Goal: Task Accomplishment & Management: Manage account settings

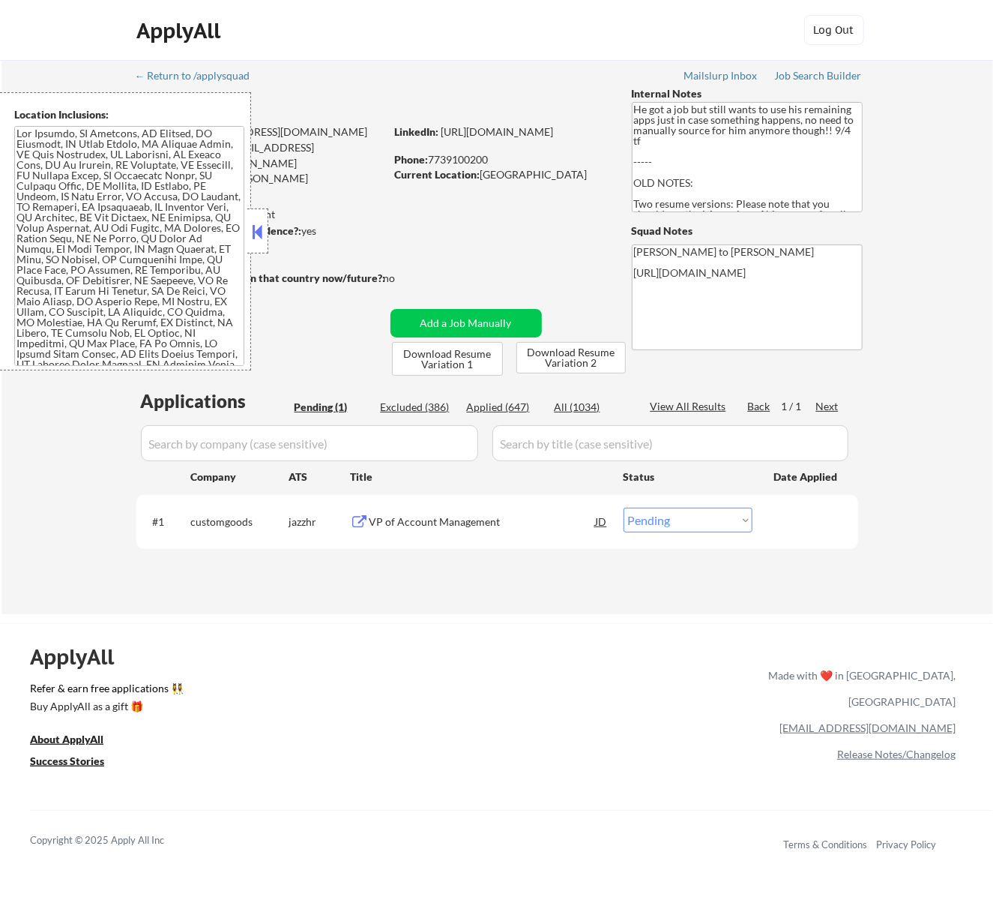
click at [528, 516] on div "VP of Account Management" at bounding box center [483, 521] width 226 height 15
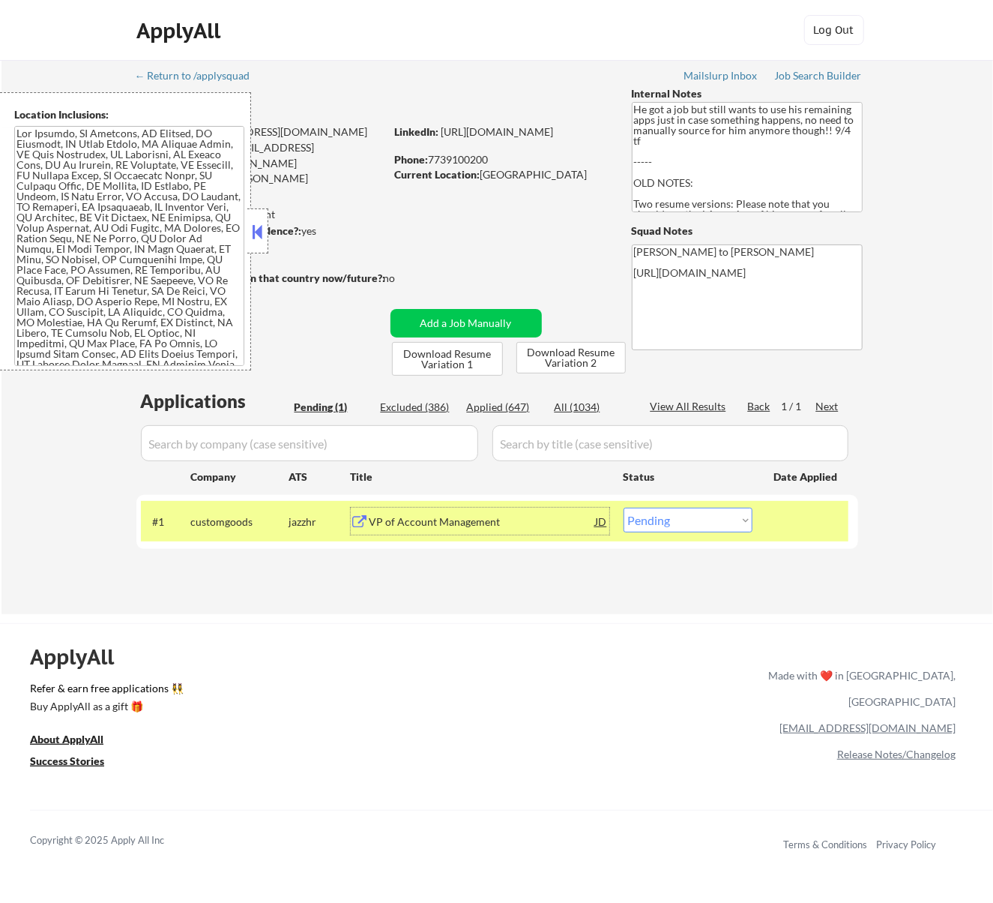
click at [712, 511] on select "Choose an option... Pending Applied Excluded (Questions) Excluded (Expired) Exc…" at bounding box center [688, 520] width 129 height 25
select select ""excluded__bad_match_""
click at [624, 508] on select "Choose an option... Pending Applied Excluded (Questions) Excluded (Expired) Exc…" at bounding box center [688, 520] width 129 height 25
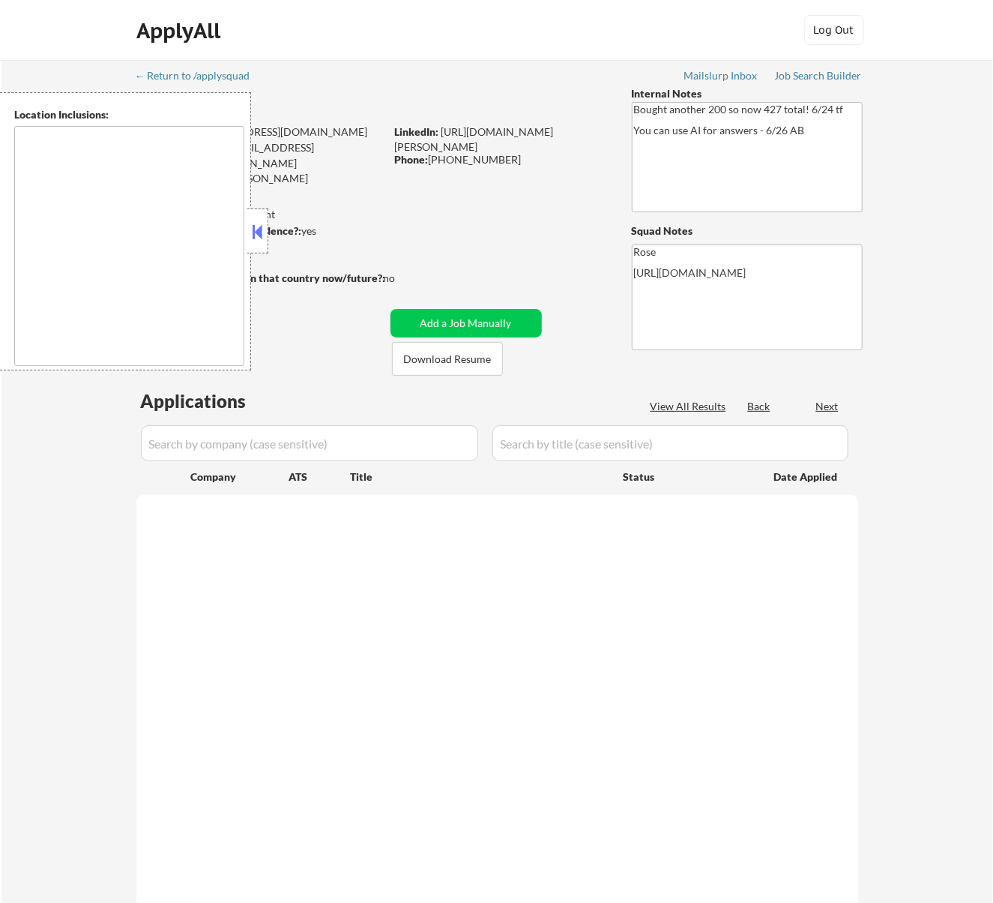
select select ""pending""
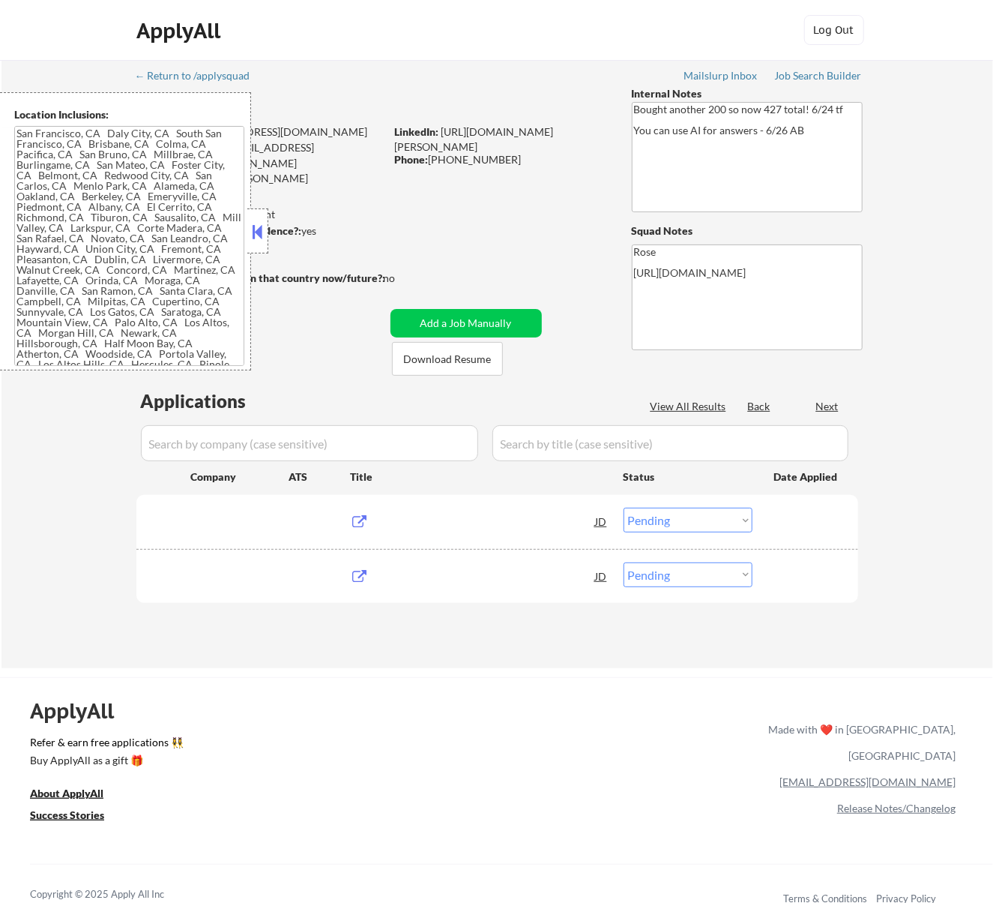
type textarea "San Francisco, CA Daly City, CA South San Francisco, CA Brisbane, CA Colma, CA …"
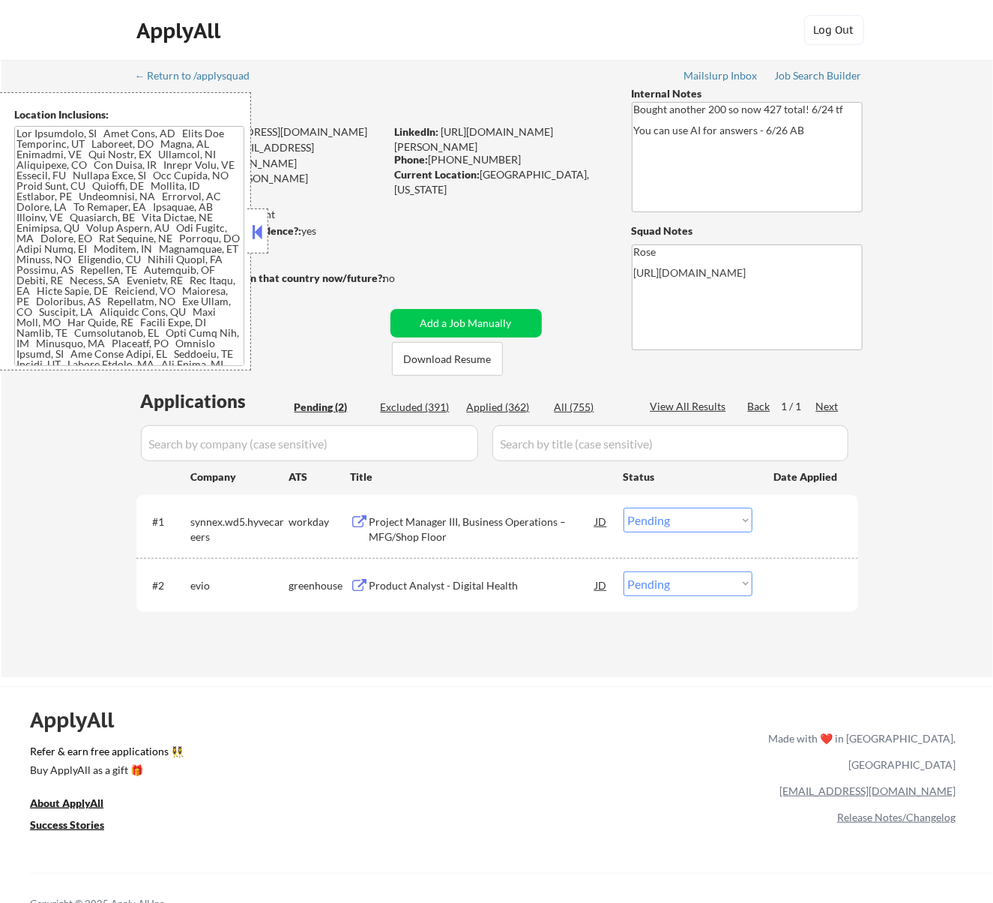
click at [262, 229] on button at bounding box center [257, 231] width 16 height 22
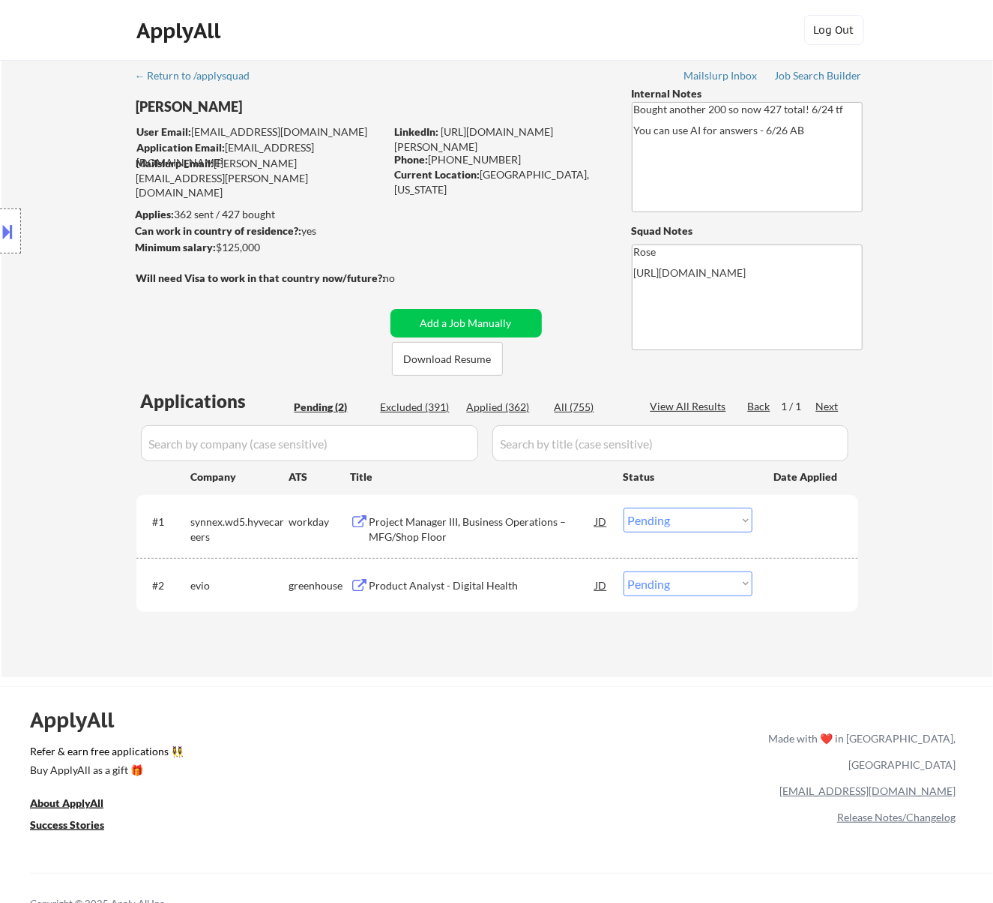
click at [532, 520] on div "Project Manager III, Business Operations – MFG/Shop Floor" at bounding box center [483, 528] width 226 height 29
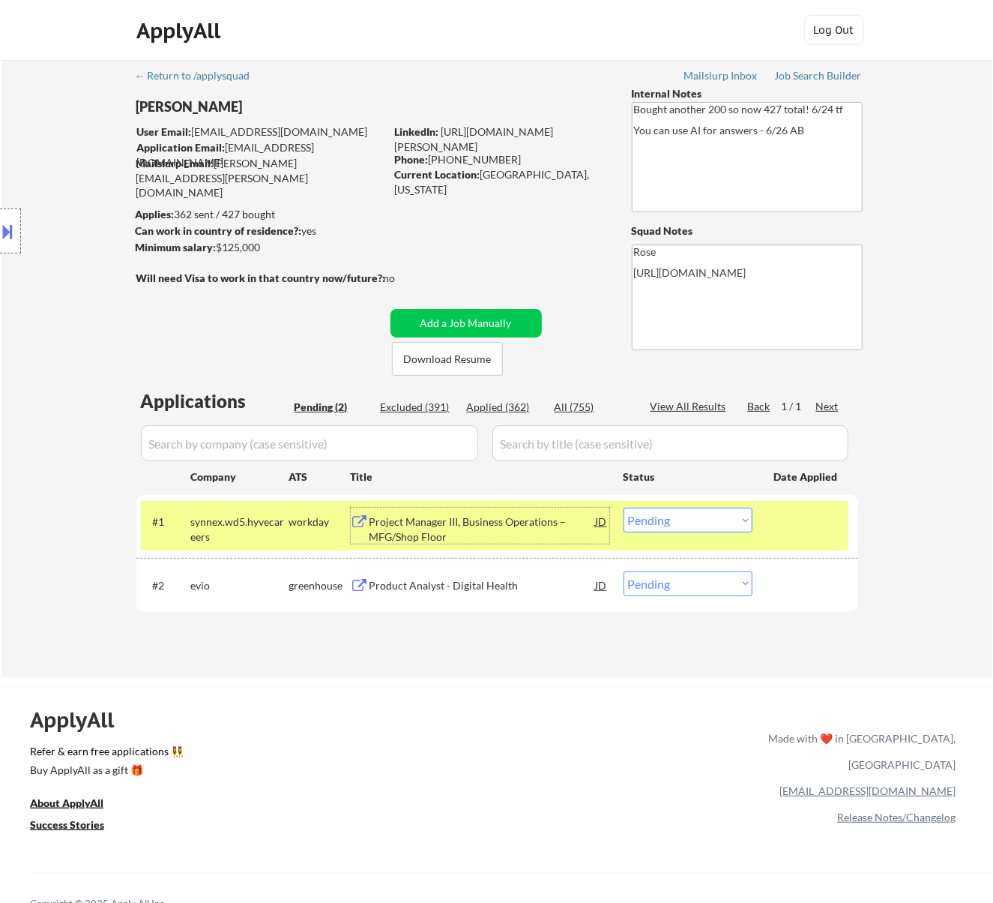
click at [670, 513] on select "Choose an option... Pending Applied Excluded (Questions) Excluded (Expired) Exc…" at bounding box center [688, 520] width 129 height 25
click at [624, 508] on select "Choose an option... Pending Applied Excluded (Questions) Excluded (Expired) Exc…" at bounding box center [688, 520] width 129 height 25
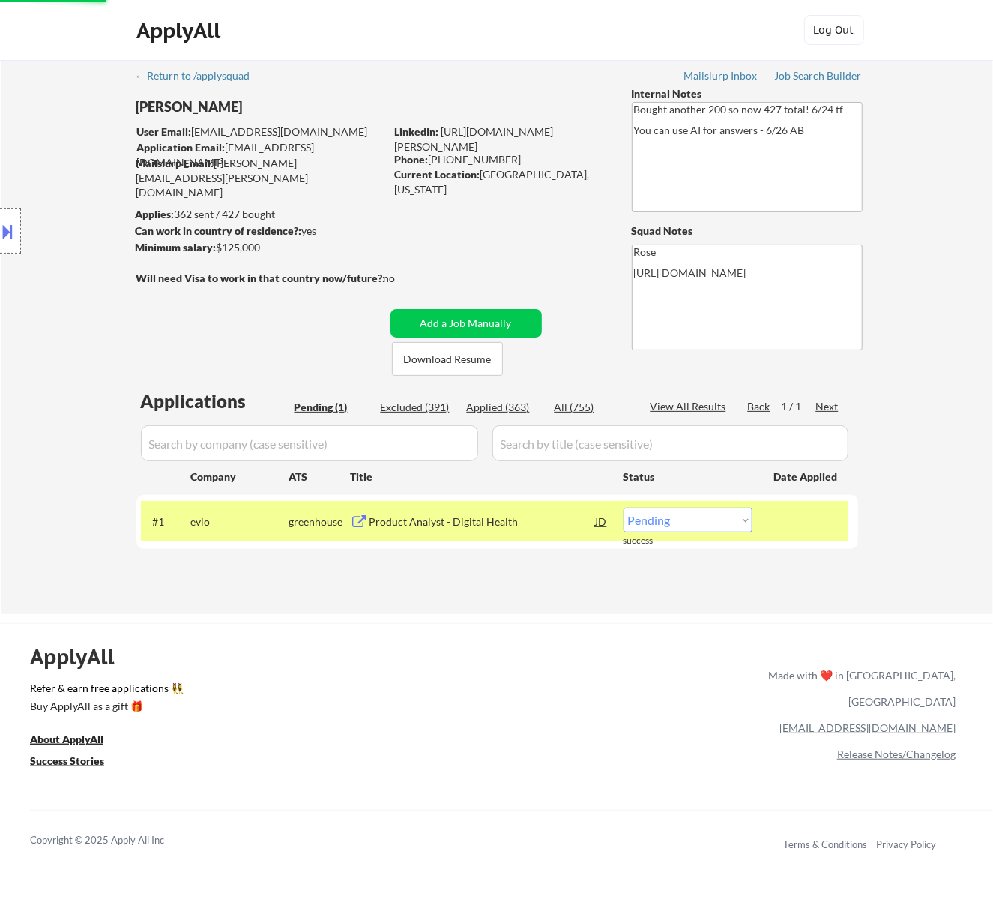
click at [463, 520] on div "Product Analyst - Digital Health" at bounding box center [483, 521] width 226 height 15
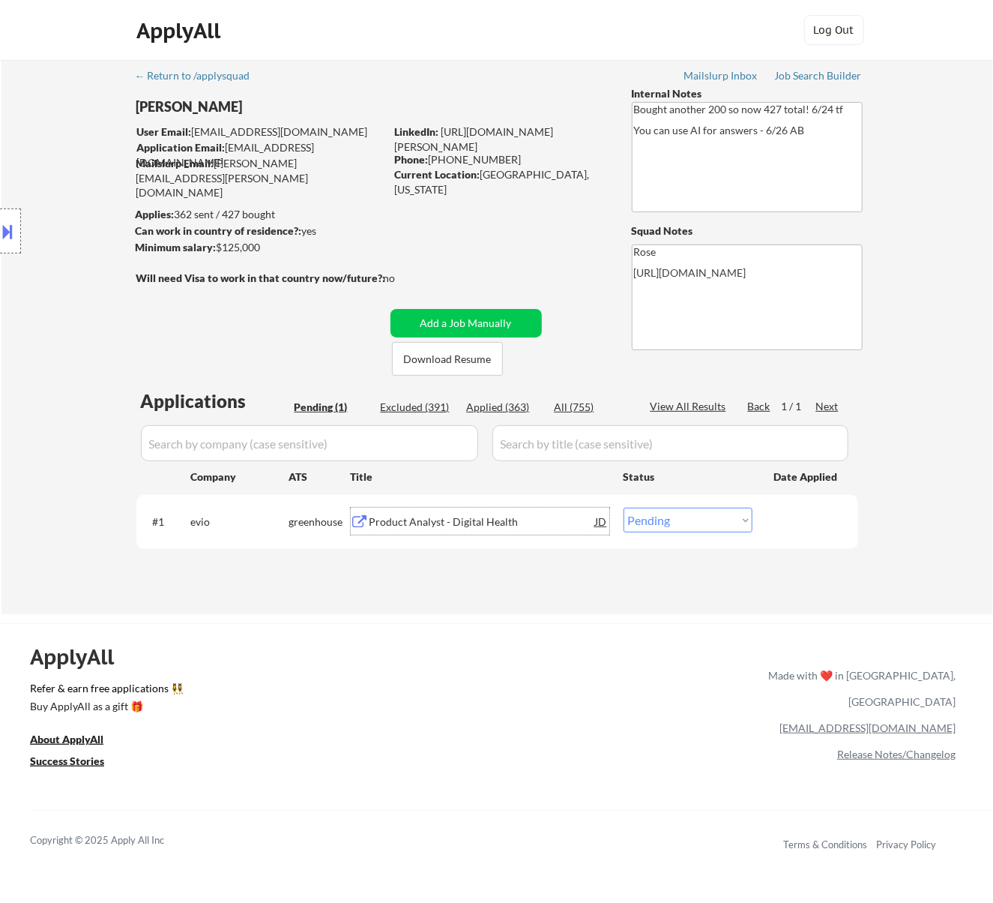
click at [685, 508] on select "Choose an option... Pending Applied Excluded (Questions) Excluded (Expired) Exc…" at bounding box center [688, 520] width 129 height 25
select select ""excluded__salary_""
click at [624, 508] on select "Choose an option... Pending Applied Excluded (Questions) Excluded (Expired) Exc…" at bounding box center [688, 520] width 129 height 25
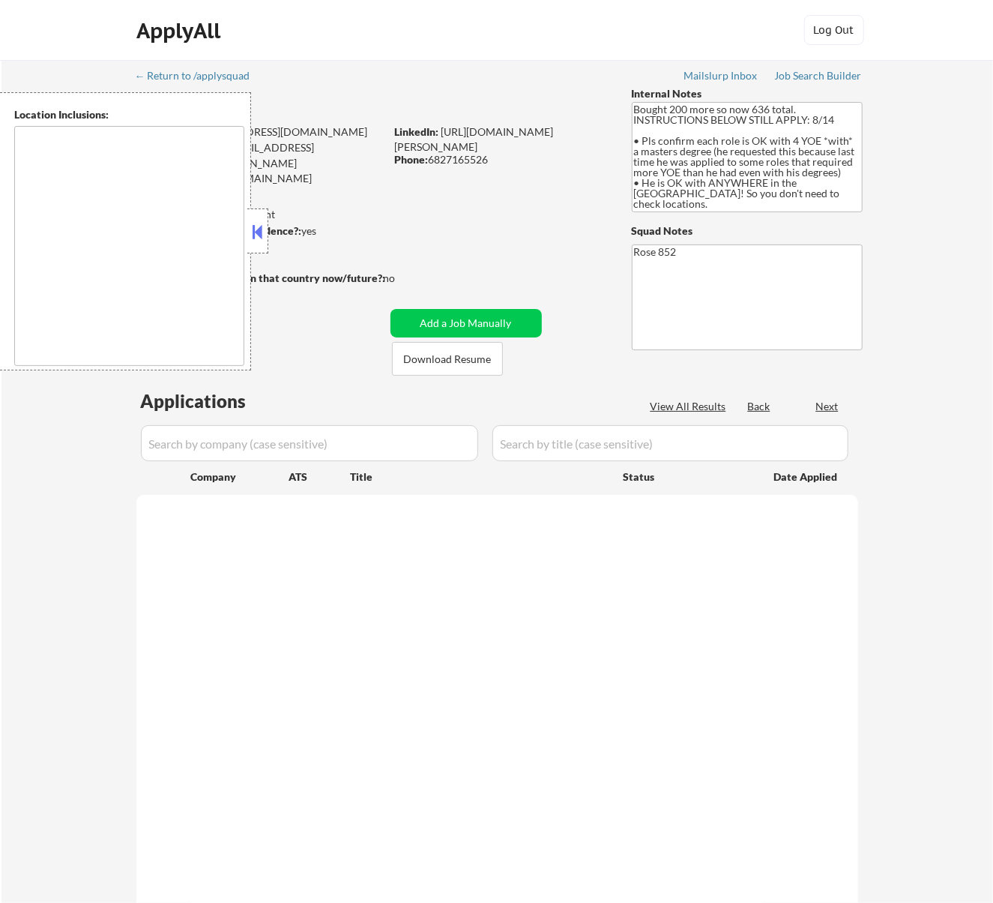
select select ""pending""
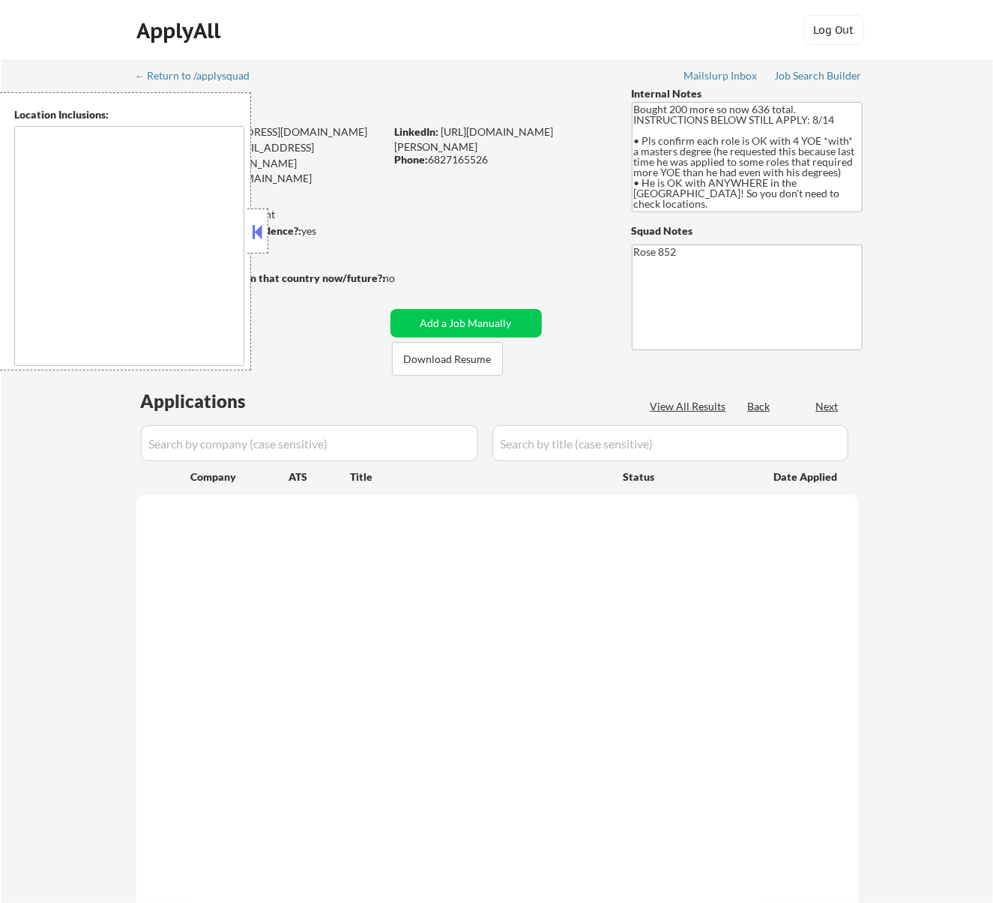
select select ""pending""
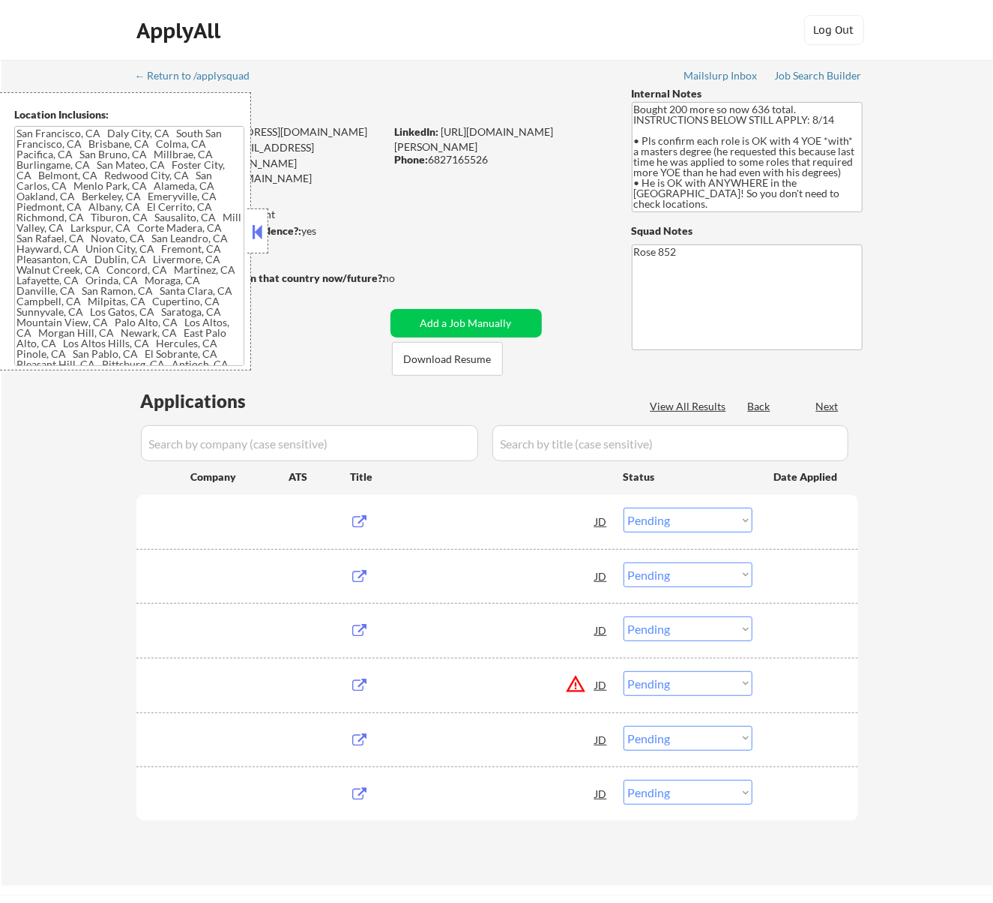
type textarea "San Francisco, CA Daly City, CA South San Francisco, CA Brisbane, CA Colma, CA …"
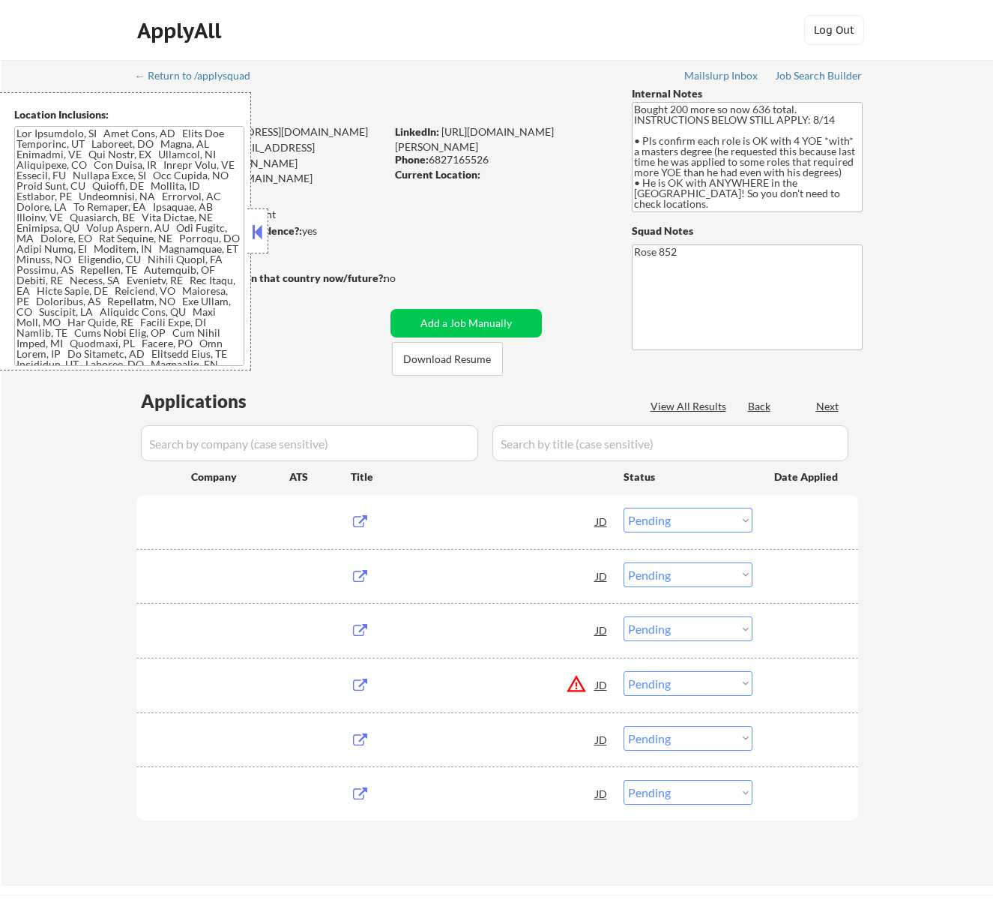
select select ""pending""
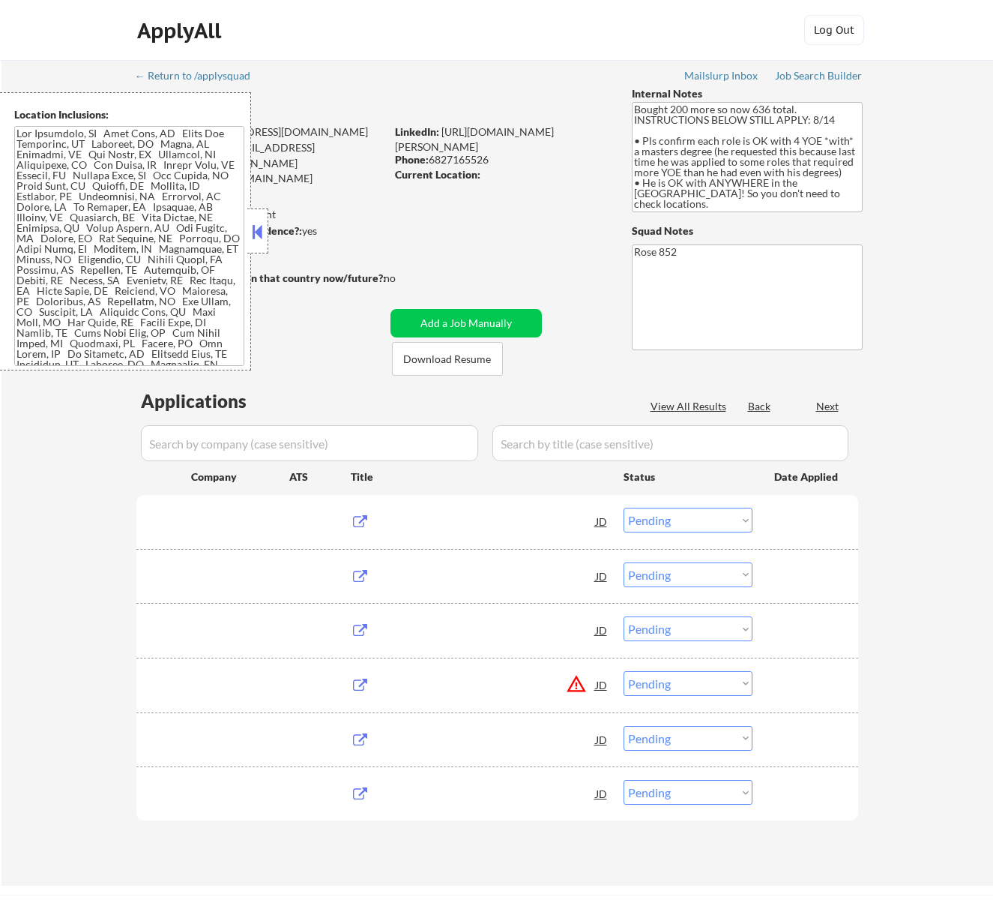
select select ""pending""
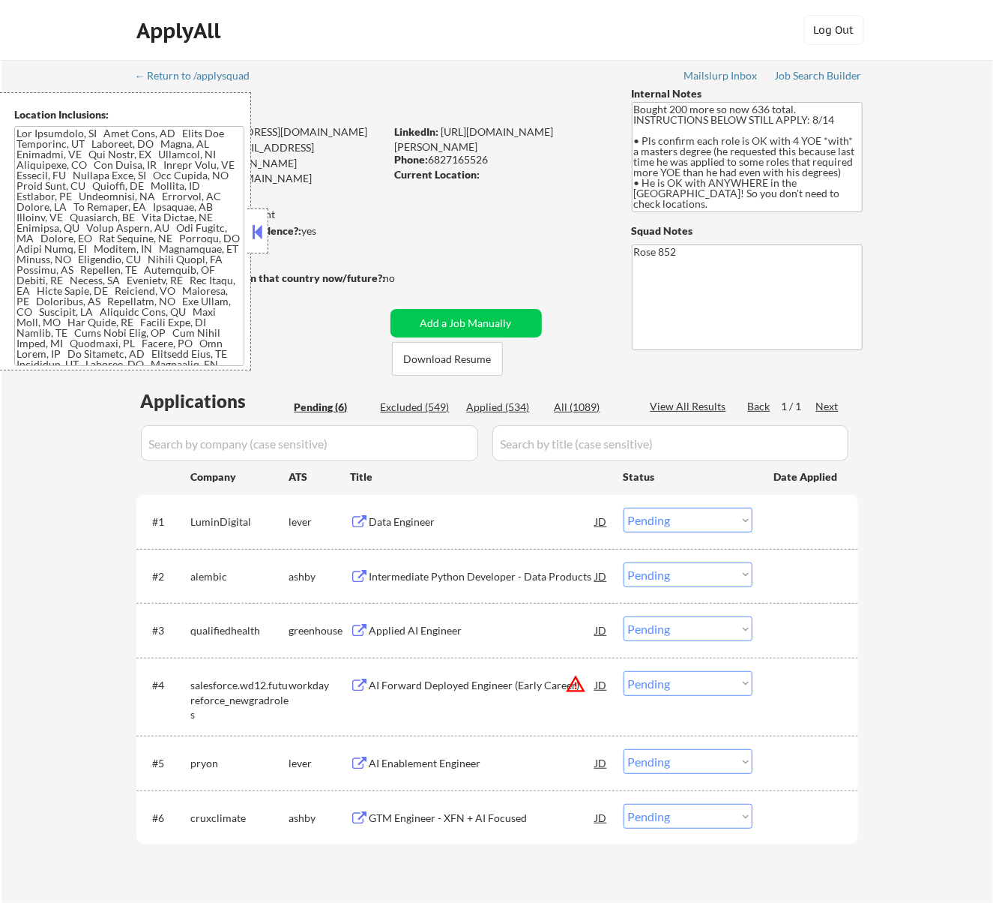
click at [453, 516] on div "Data Engineer" at bounding box center [483, 521] width 226 height 15
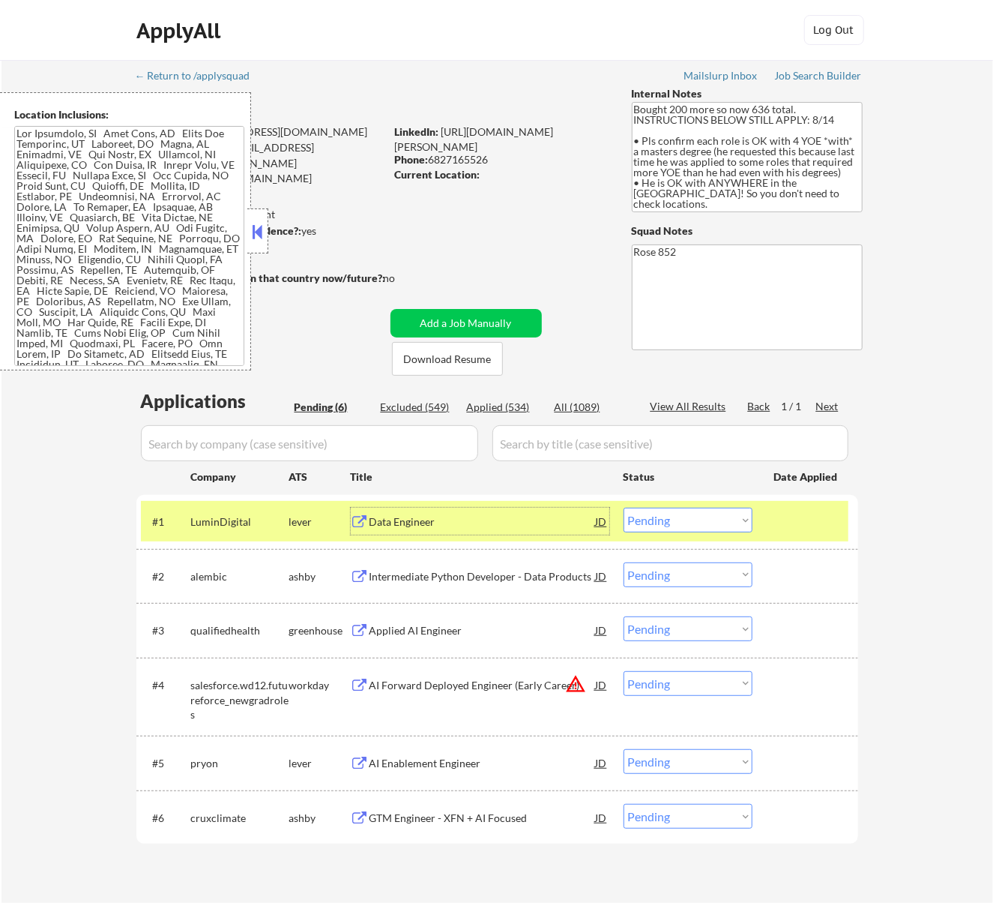
click at [721, 517] on select "Choose an option... Pending Applied Excluded (Questions) Excluded (Expired) Exc…" at bounding box center [688, 520] width 129 height 25
click at [624, 508] on select "Choose an option... Pending Applied Excluded (Questions) Excluded (Expired) Exc…" at bounding box center [688, 520] width 129 height 25
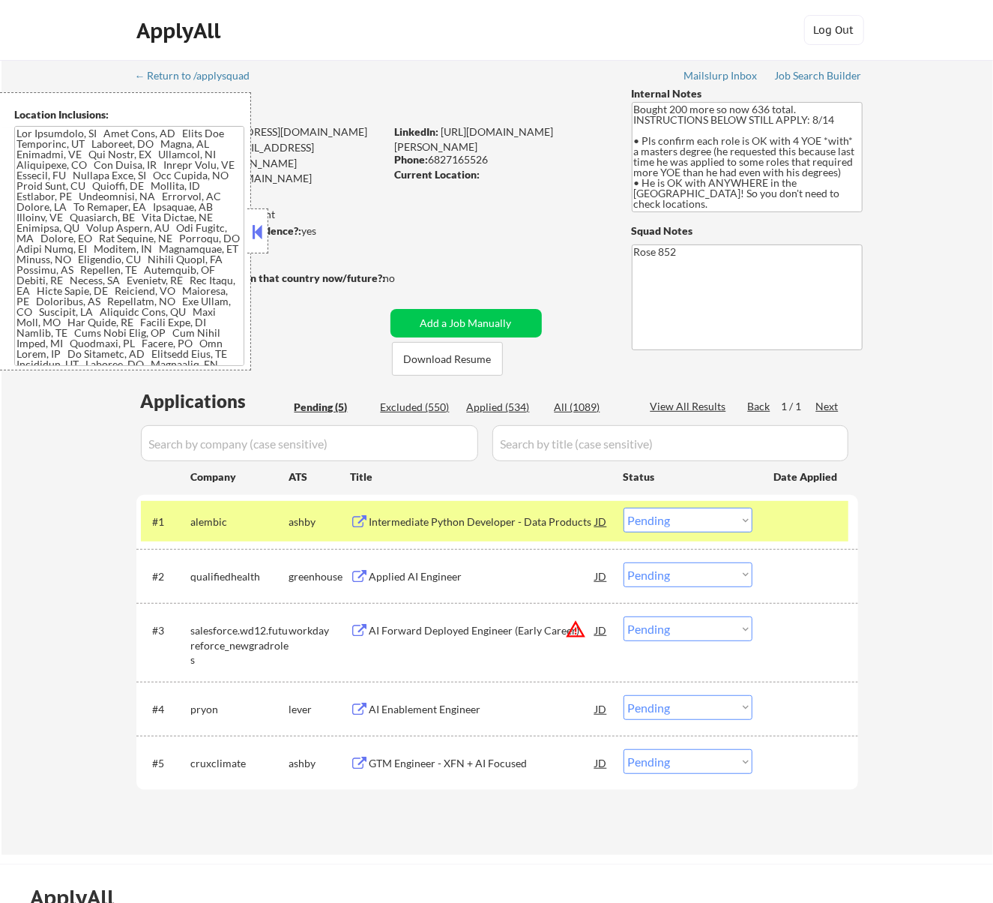
click at [493, 514] on div "Intermediate Python Developer - Data Products" at bounding box center [483, 521] width 226 height 15
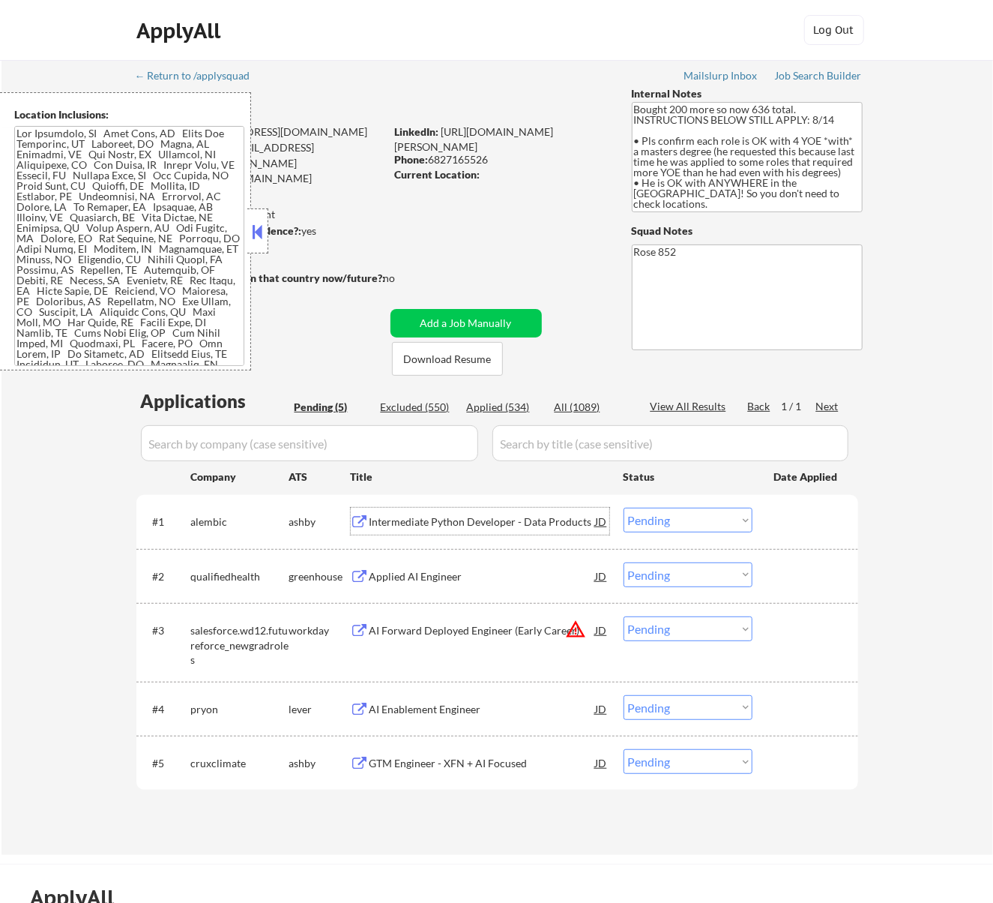
click at [708, 520] on select "Choose an option... Pending Applied Excluded (Questions) Excluded (Expired) Exc…" at bounding box center [688, 520] width 129 height 25
click at [624, 508] on select "Choose an option... Pending Applied Excluded (Questions) Excluded (Expired) Exc…" at bounding box center [688, 520] width 129 height 25
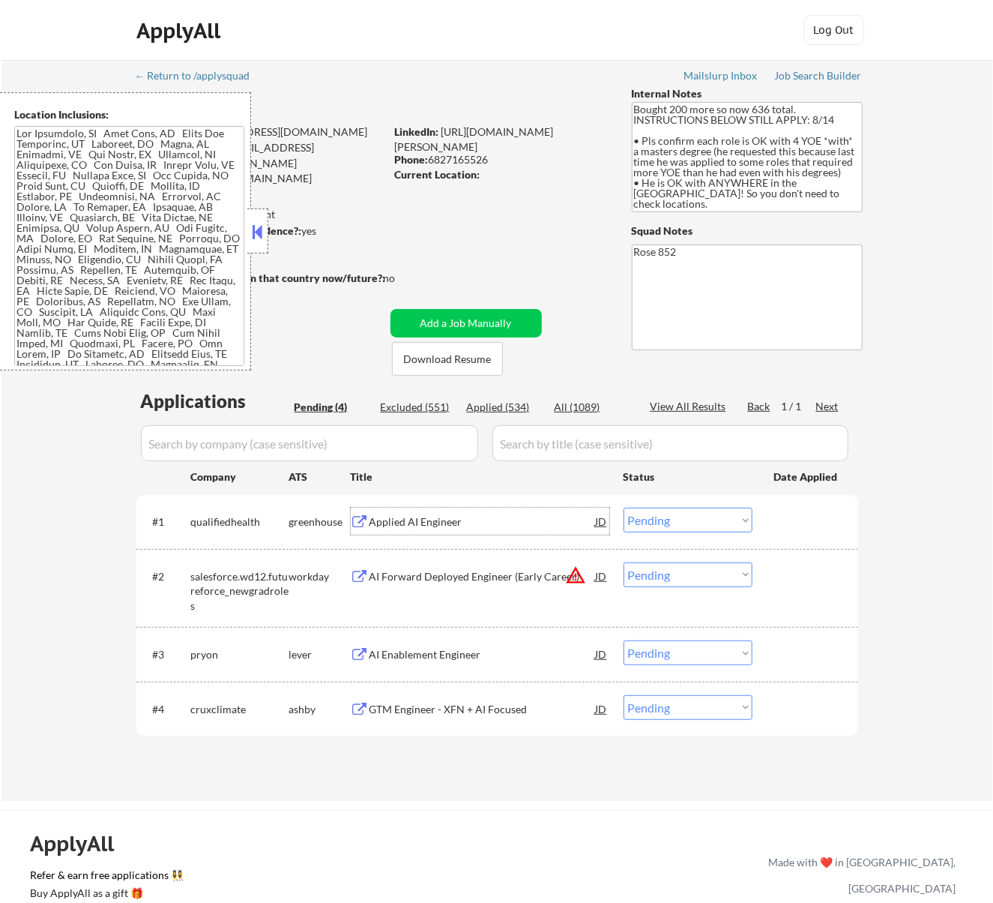
click at [561, 520] on div "Applied AI Engineer" at bounding box center [483, 521] width 226 height 15
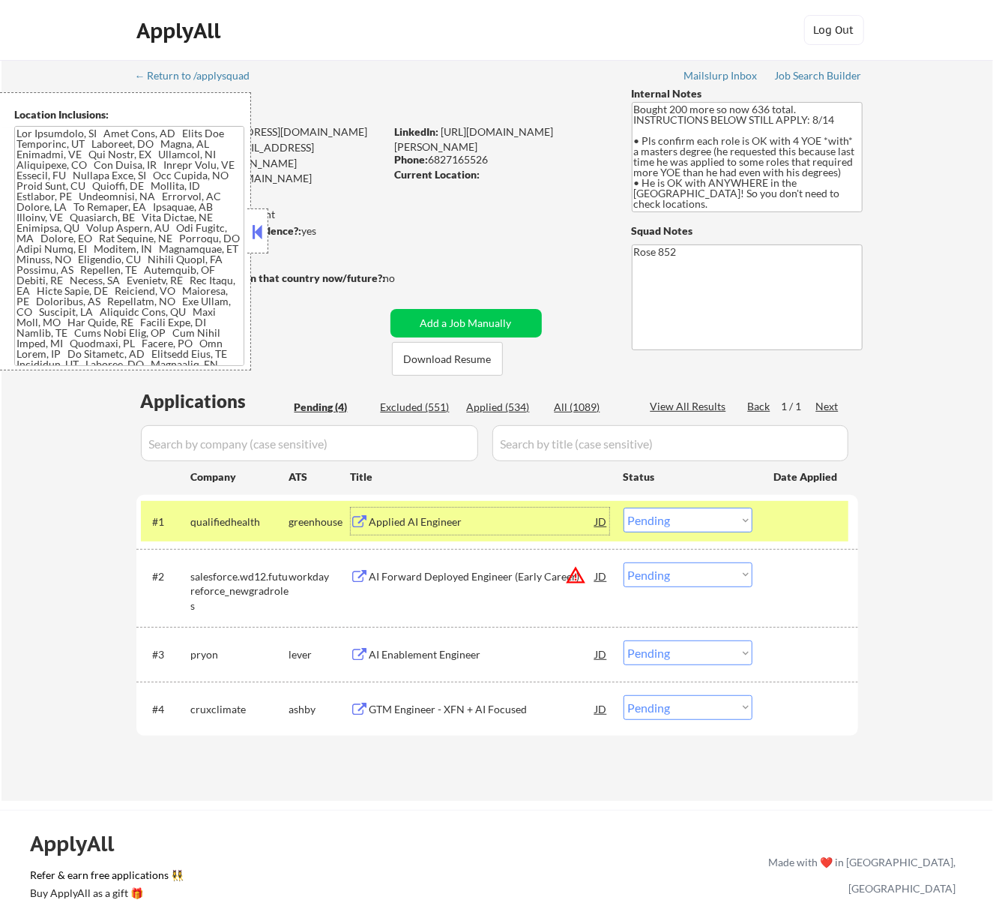
click at [687, 511] on select "Choose an option... Pending Applied Excluded (Questions) Excluded (Expired) Exc…" at bounding box center [688, 520] width 129 height 25
click at [624, 508] on select "Choose an option... Pending Applied Excluded (Questions) Excluded (Expired) Exc…" at bounding box center [688, 520] width 129 height 25
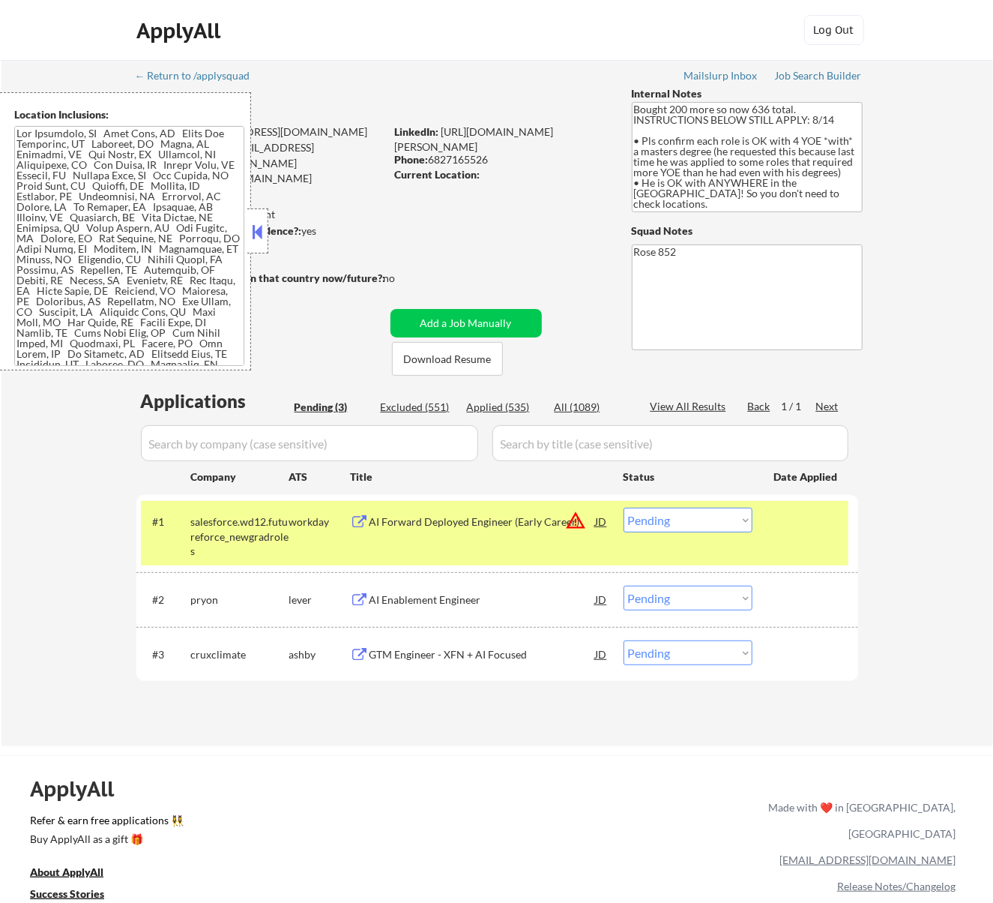
click at [259, 228] on button at bounding box center [257, 231] width 16 height 22
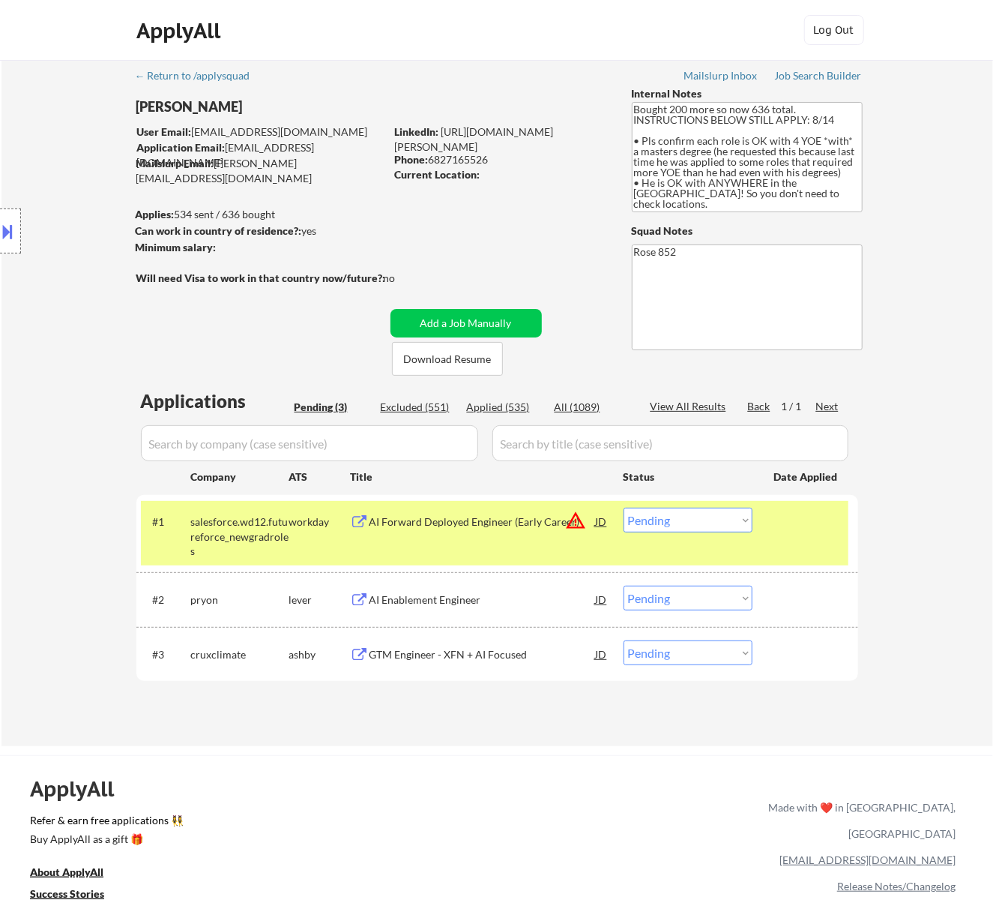
click at [529, 523] on div "AI Forward Deployed Engineer (Early Career)" at bounding box center [483, 521] width 226 height 15
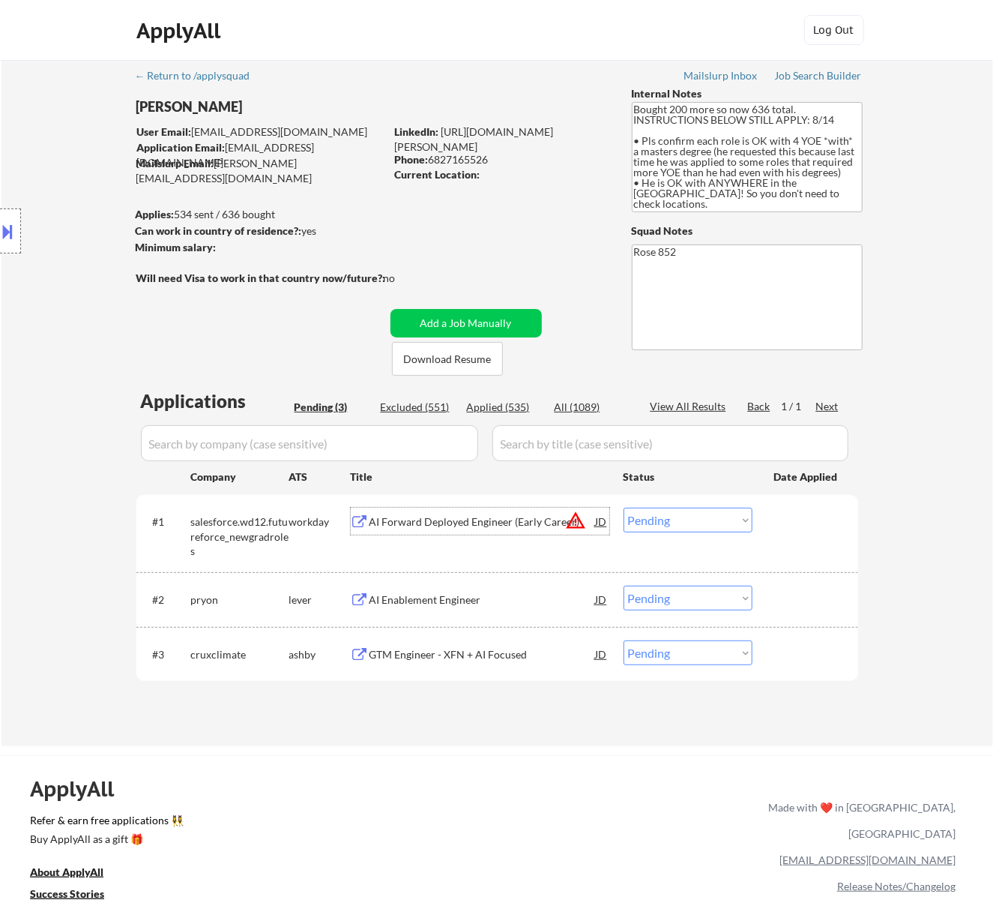
click at [694, 511] on select "Choose an option... Pending Applied Excluded (Questions) Excluded (Expired) Exc…" at bounding box center [688, 520] width 129 height 25
click at [624, 508] on select "Choose an option... Pending Applied Excluded (Questions) Excluded (Expired) Exc…" at bounding box center [688, 520] width 129 height 25
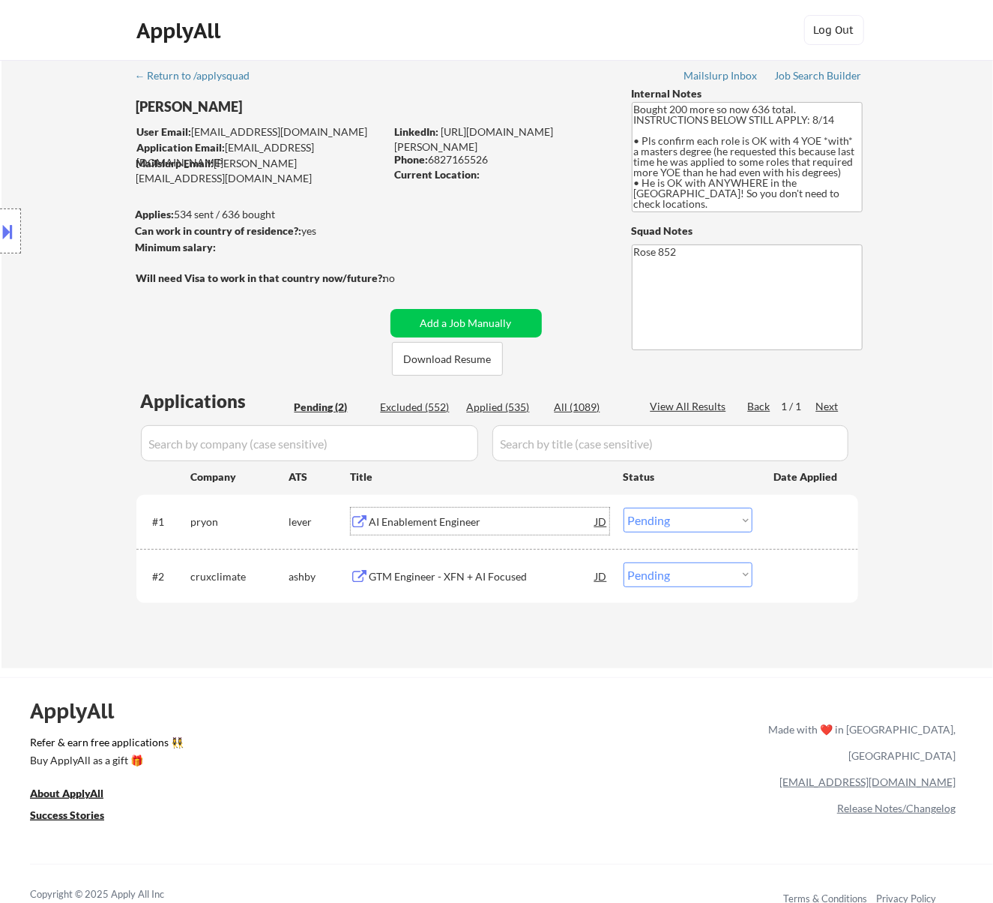
click at [519, 508] on div "AI Enablement Engineer" at bounding box center [483, 521] width 226 height 27
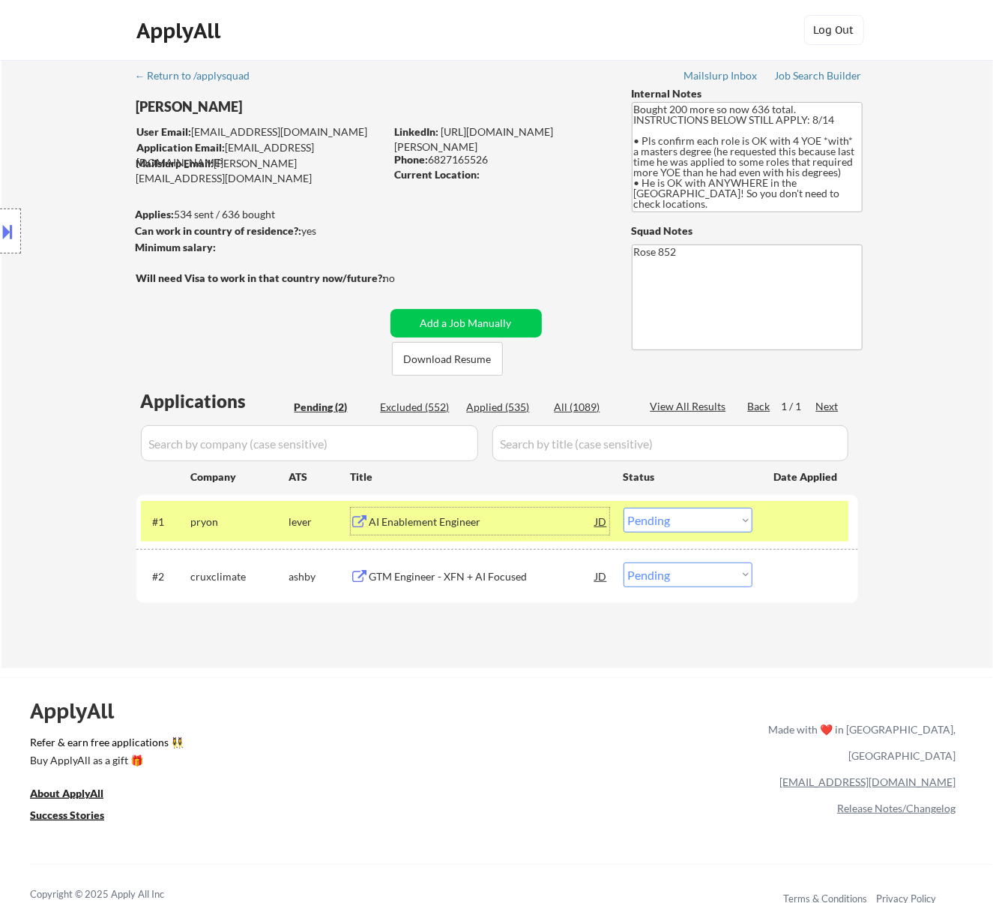
click at [685, 517] on select "Choose an option... Pending Applied Excluded (Questions) Excluded (Expired) Exc…" at bounding box center [688, 520] width 129 height 25
click at [624, 508] on select "Choose an option... Pending Applied Excluded (Questions) Excluded (Expired) Exc…" at bounding box center [688, 520] width 129 height 25
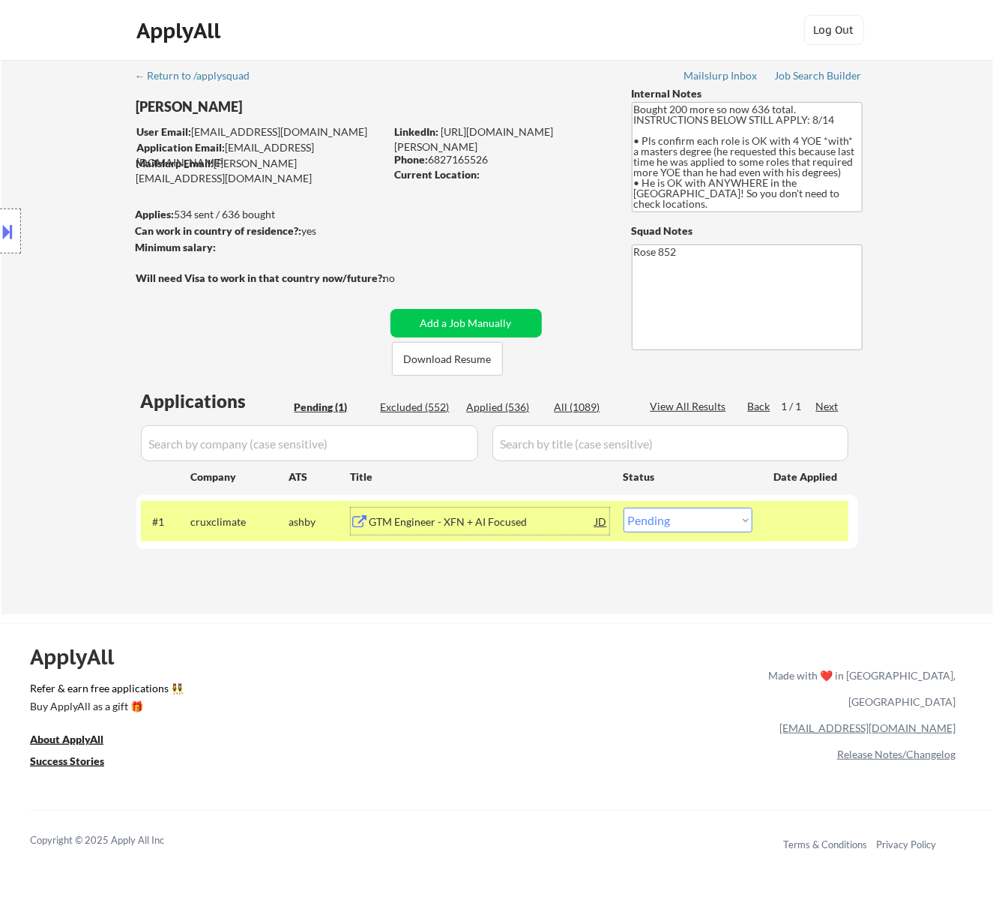
click at [493, 526] on div "GTM Engineer - XFN + AI Focused" at bounding box center [483, 521] width 226 height 15
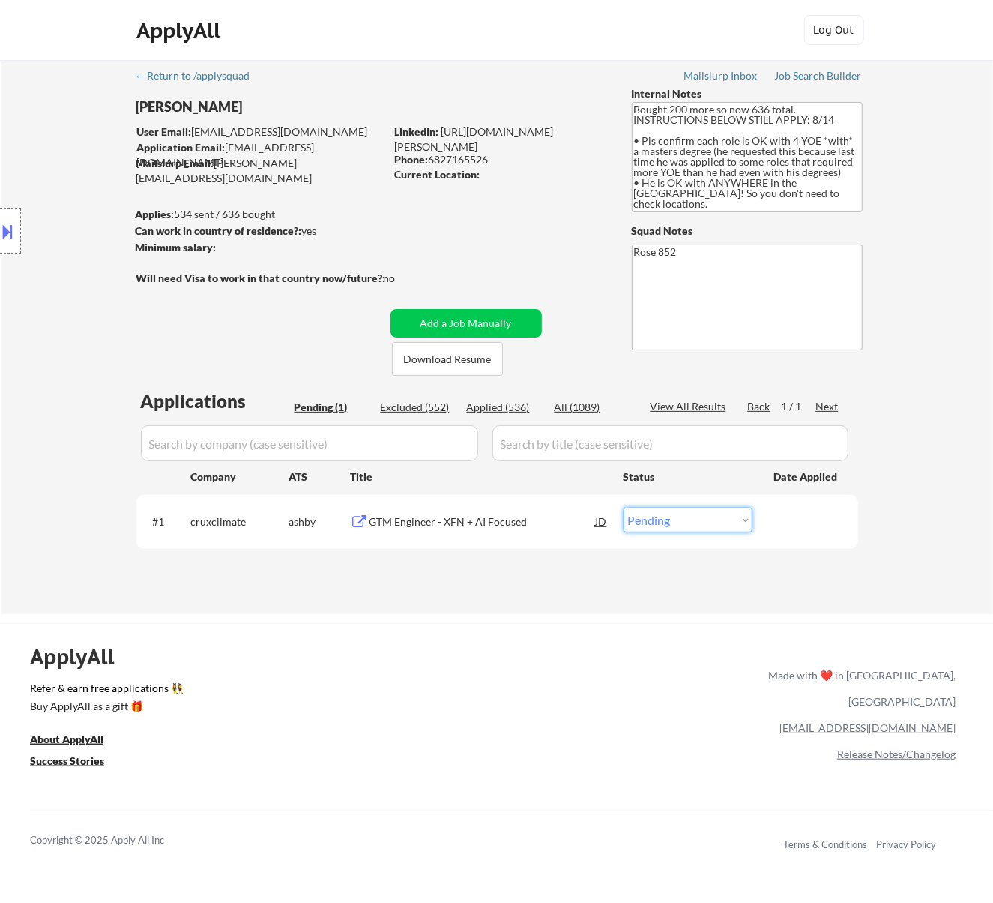
drag, startPoint x: 709, startPoint y: 519, endPoint x: 703, endPoint y: 531, distance: 13.4
click at [709, 519] on select "Choose an option... Pending Applied Excluded (Questions) Excluded (Expired) Exc…" at bounding box center [688, 520] width 129 height 25
select select ""applied""
click at [624, 508] on select "Choose an option... Pending Applied Excluded (Questions) Excluded (Expired) Exc…" at bounding box center [688, 520] width 129 height 25
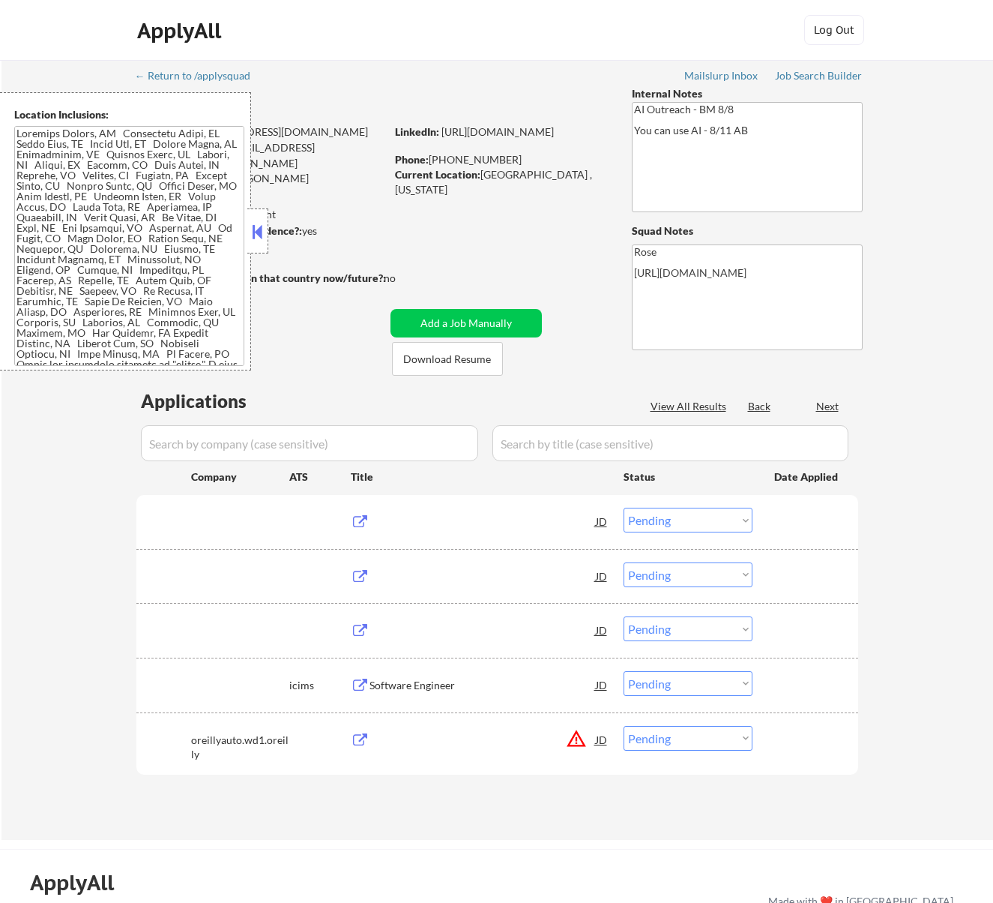
select select ""pending""
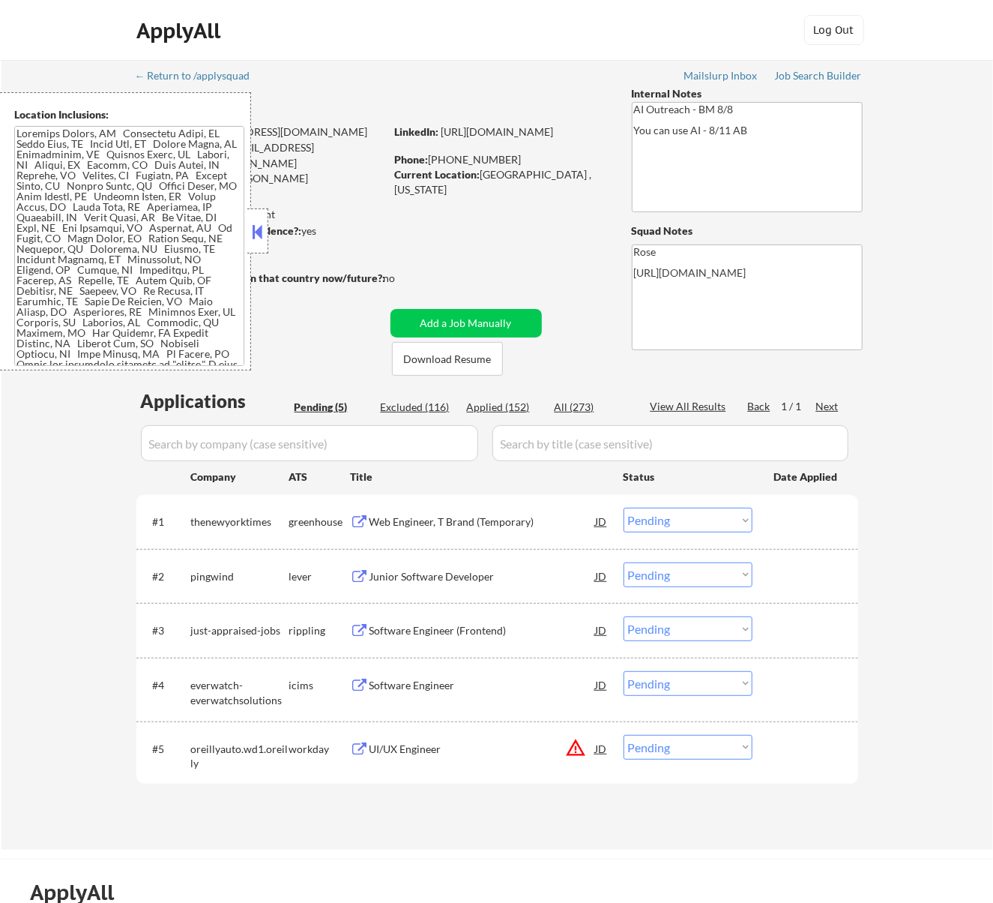
click at [531, 517] on div "Web Engineer, T Brand (Temporary)" at bounding box center [483, 521] width 226 height 15
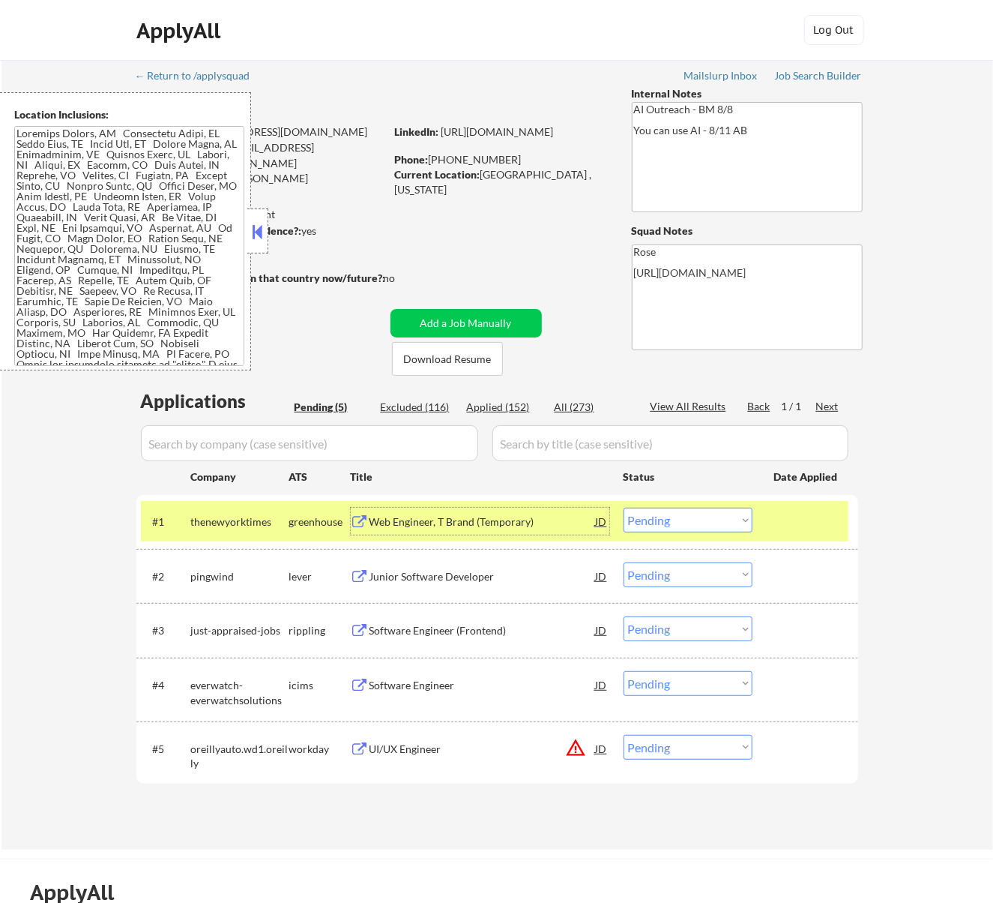
click at [676, 520] on select "Choose an option... Pending Applied Excluded (Questions) Excluded (Expired) Exc…" at bounding box center [688, 520] width 129 height 25
click at [624, 508] on select "Choose an option... Pending Applied Excluded (Questions) Excluded (Expired) Exc…" at bounding box center [688, 520] width 129 height 25
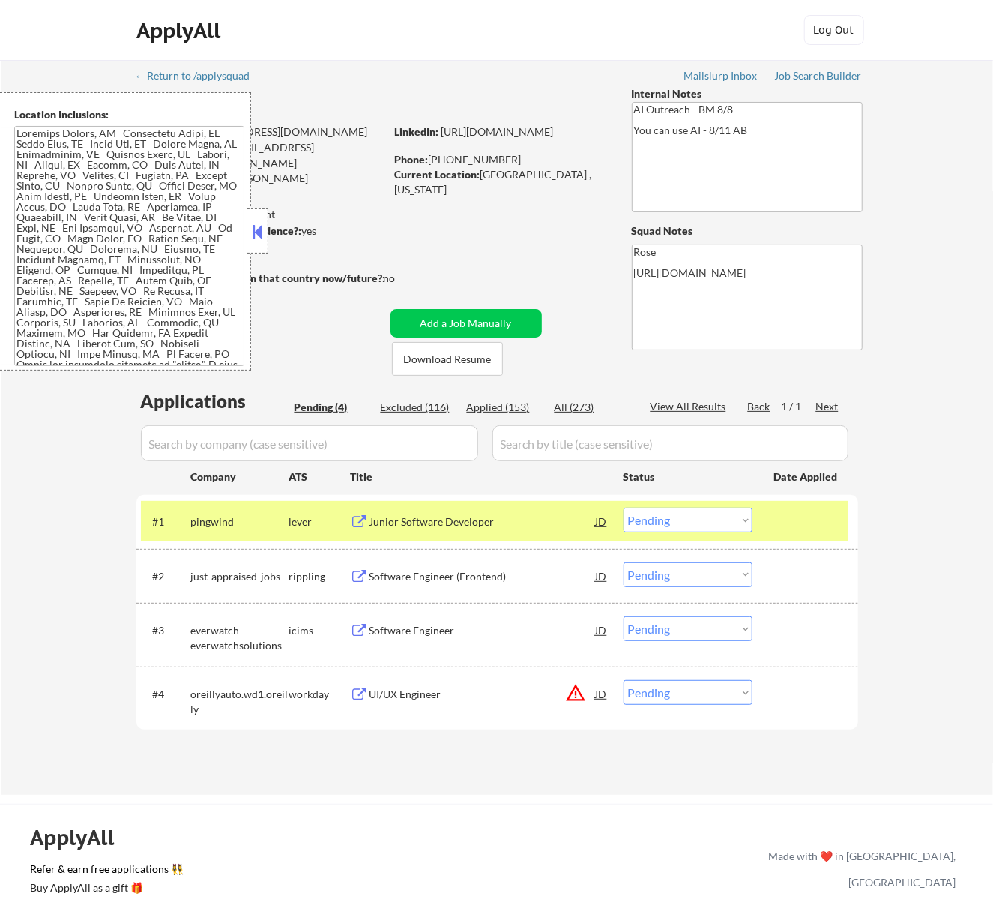
click at [483, 517] on div "Junior Software Developer" at bounding box center [483, 521] width 226 height 15
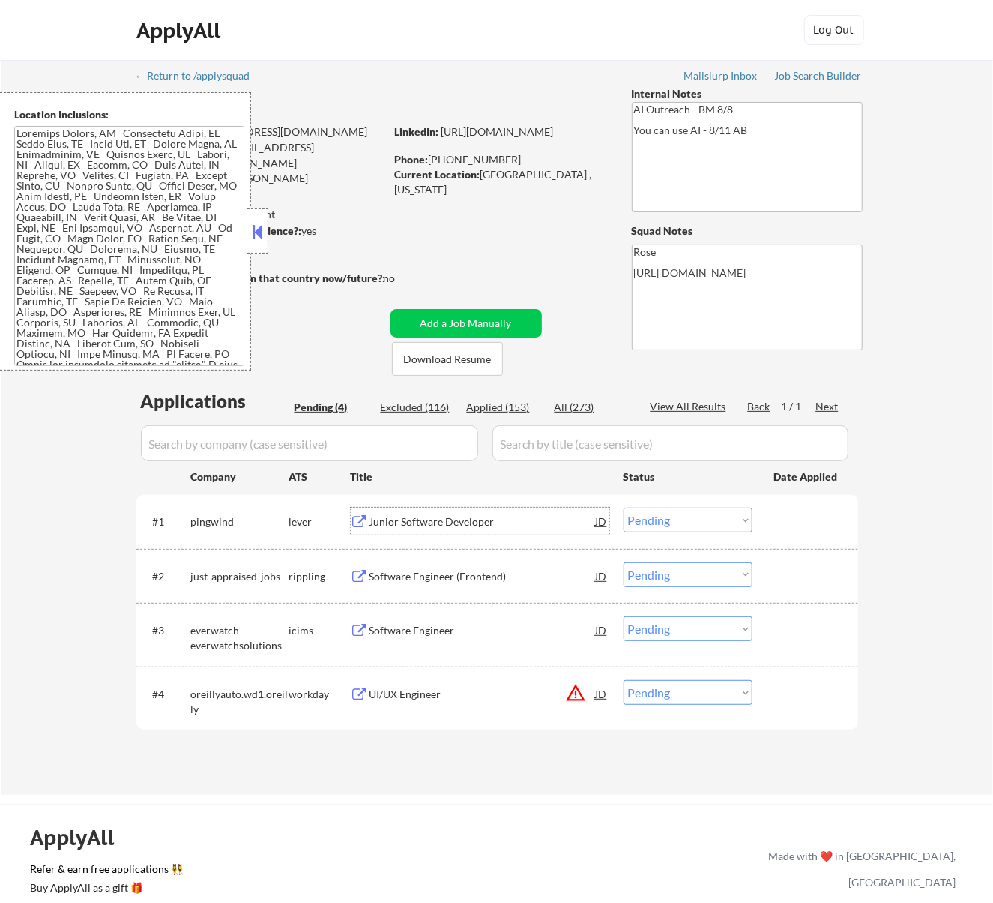
click at [694, 520] on select "Choose an option... Pending Applied Excluded (Questions) Excluded (Expired) Exc…" at bounding box center [688, 520] width 129 height 25
click at [624, 508] on select "Choose an option... Pending Applied Excluded (Questions) Excluded (Expired) Exc…" at bounding box center [688, 520] width 129 height 25
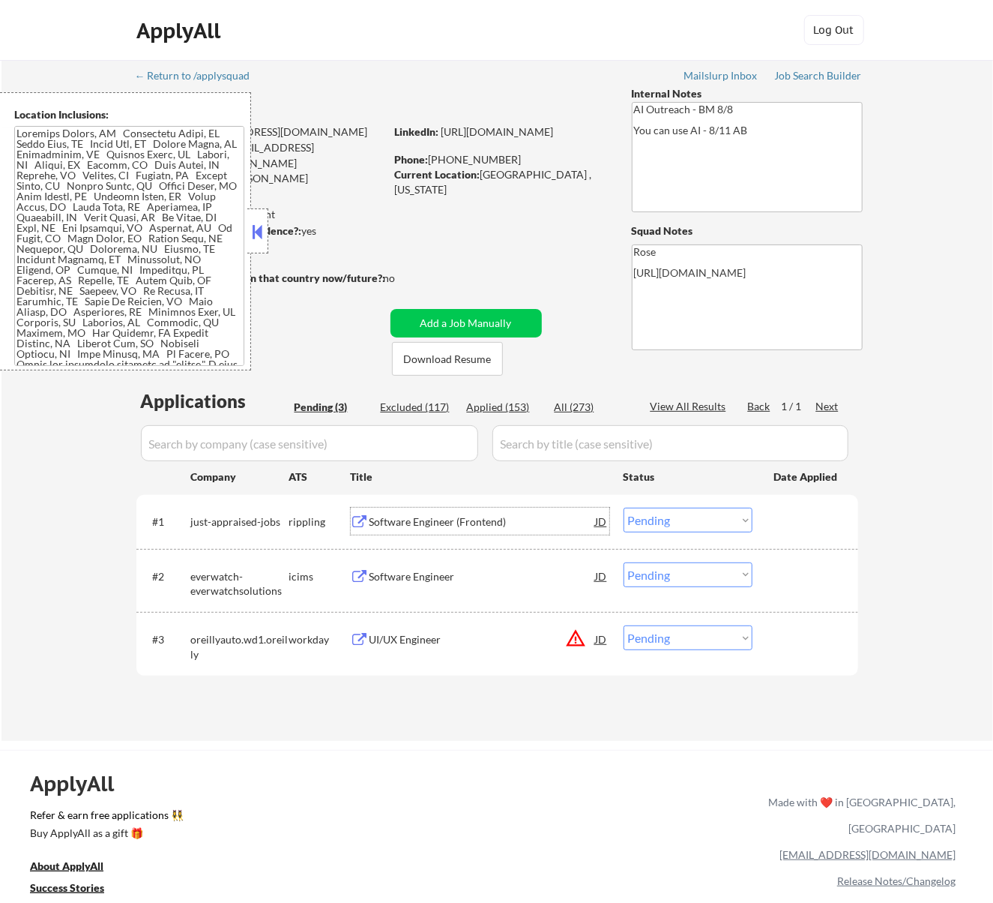
click at [433, 520] on div "Software Engineer (Frontend)" at bounding box center [483, 521] width 226 height 15
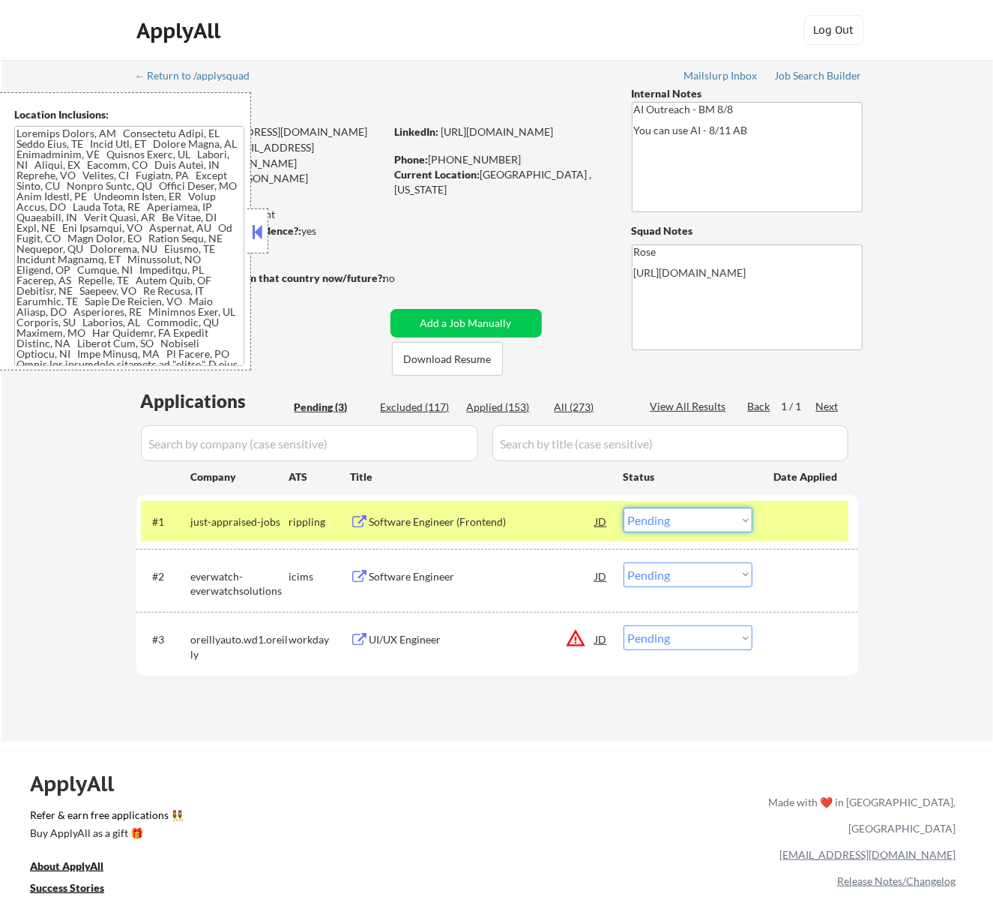
click at [717, 511] on select "Choose an option... Pending Applied Excluded (Questions) Excluded (Expired) Exc…" at bounding box center [688, 520] width 129 height 25
click at [624, 508] on select "Choose an option... Pending Applied Excluded (Questions) Excluded (Expired) Exc…" at bounding box center [688, 520] width 129 height 25
select select ""pending""
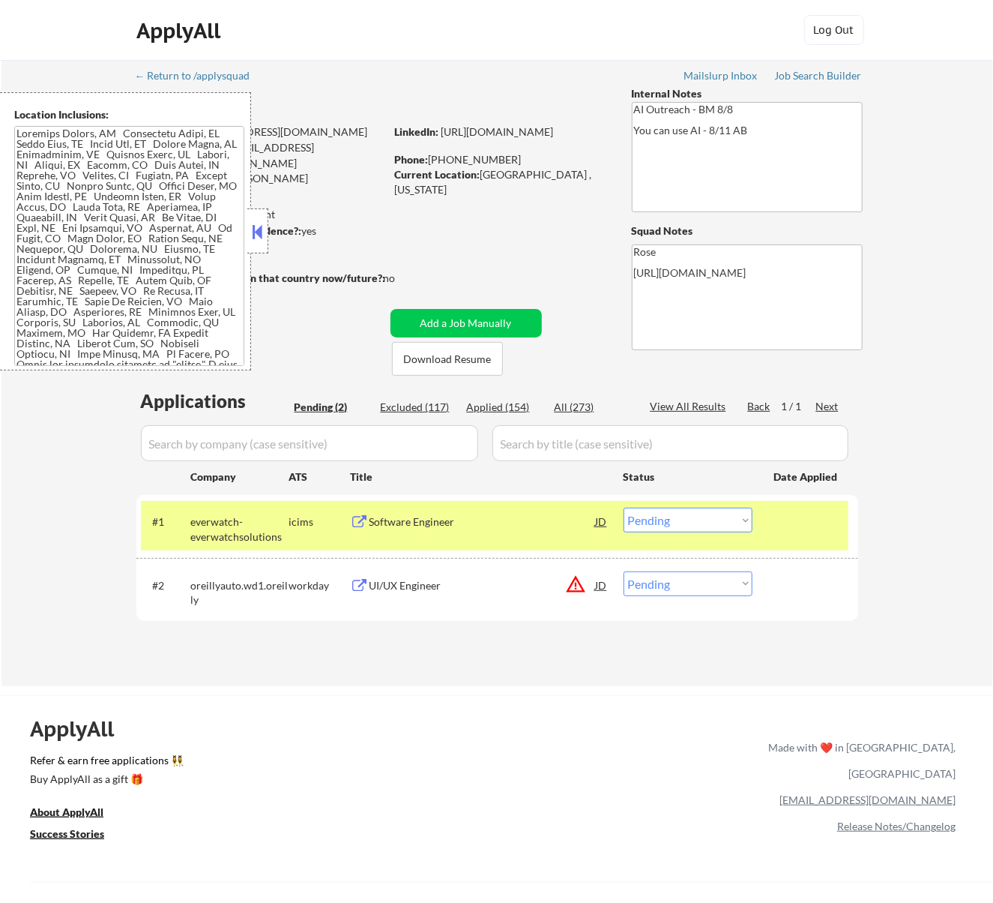
click at [469, 519] on div "Software Engineer" at bounding box center [483, 521] width 226 height 15
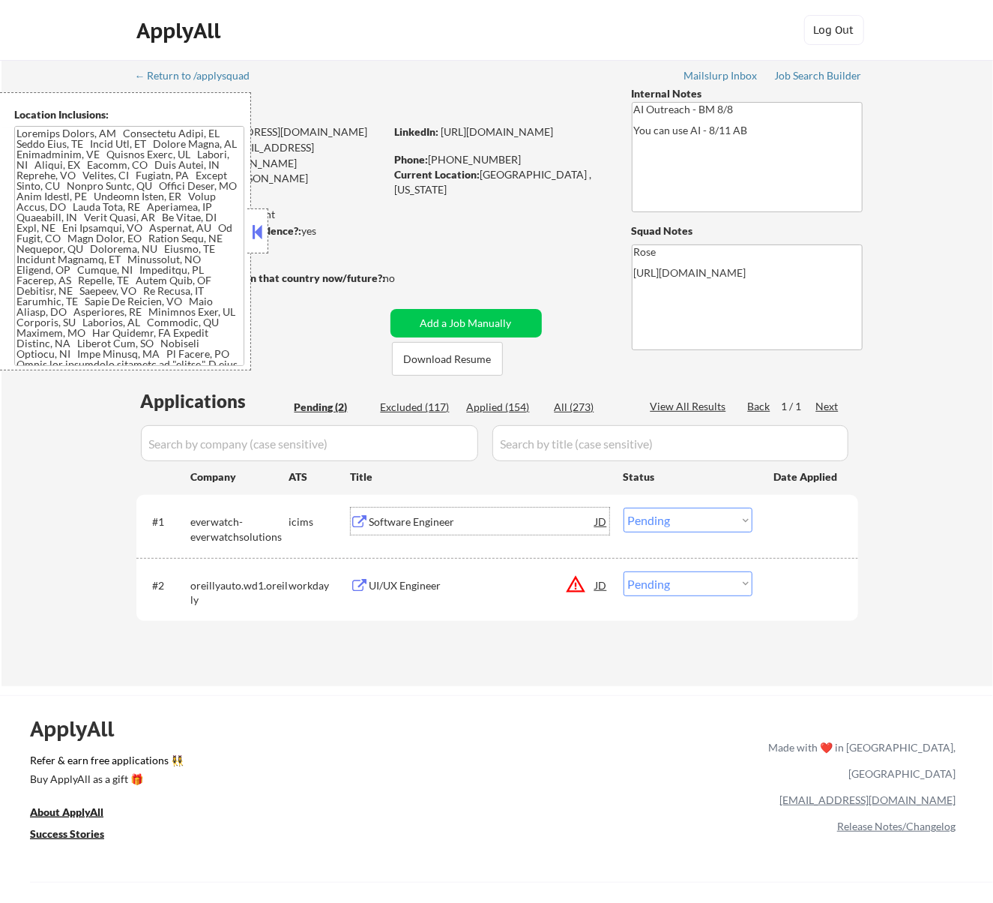
click at [487, 568] on div "#2 oreillyauto.wd1.oreilly workday UI/UX Engineer JD warning_amber Choose an op…" at bounding box center [495, 589] width 708 height 49
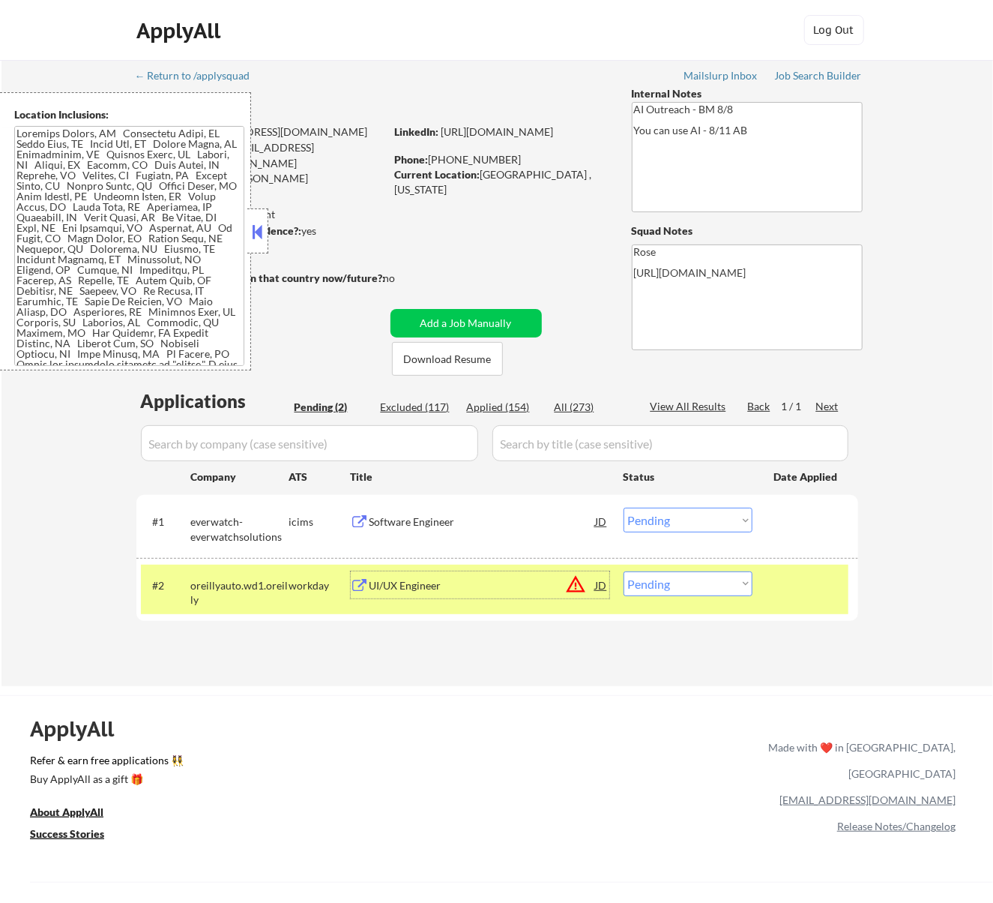
click at [480, 583] on div "UI/UX Engineer" at bounding box center [483, 585] width 226 height 15
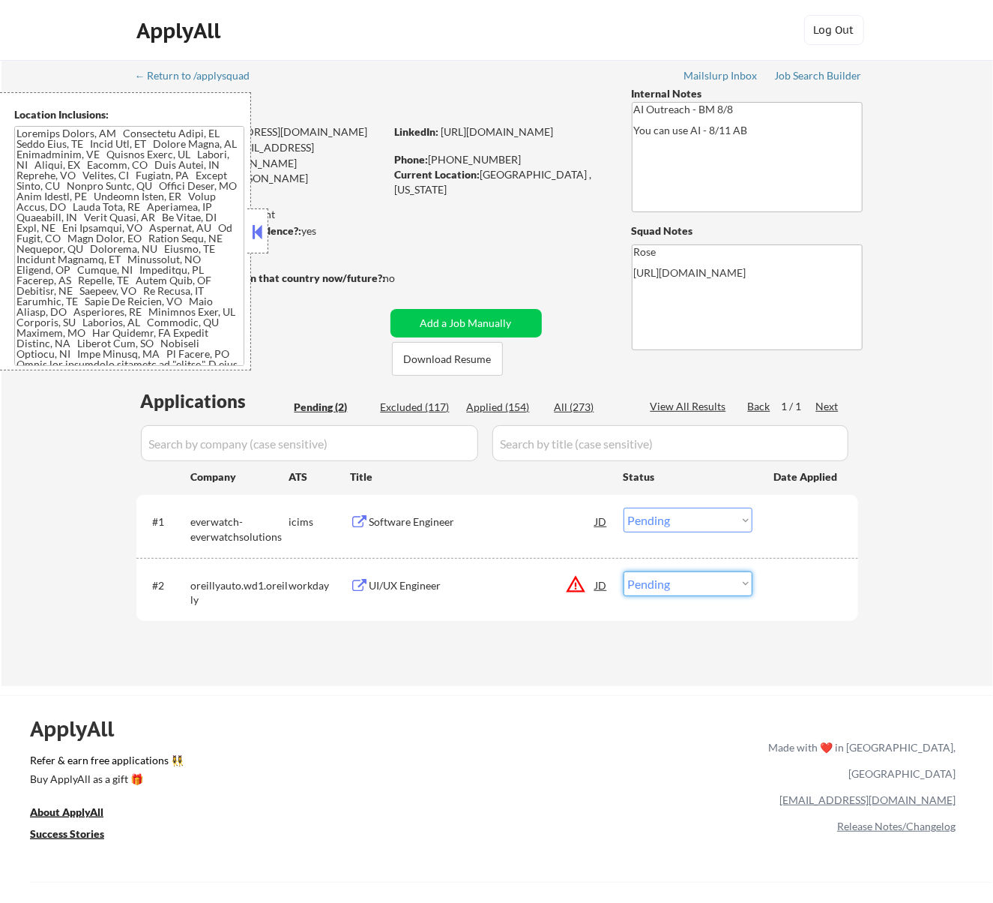
click at [654, 577] on select "Choose an option... Pending Applied Excluded (Questions) Excluded (Expired) Exc…" at bounding box center [688, 583] width 129 height 25
select select ""excluded__expired_""
click at [624, 571] on select "Choose an option... Pending Applied Excluded (Questions) Excluded (Expired) Exc…" at bounding box center [688, 583] width 129 height 25
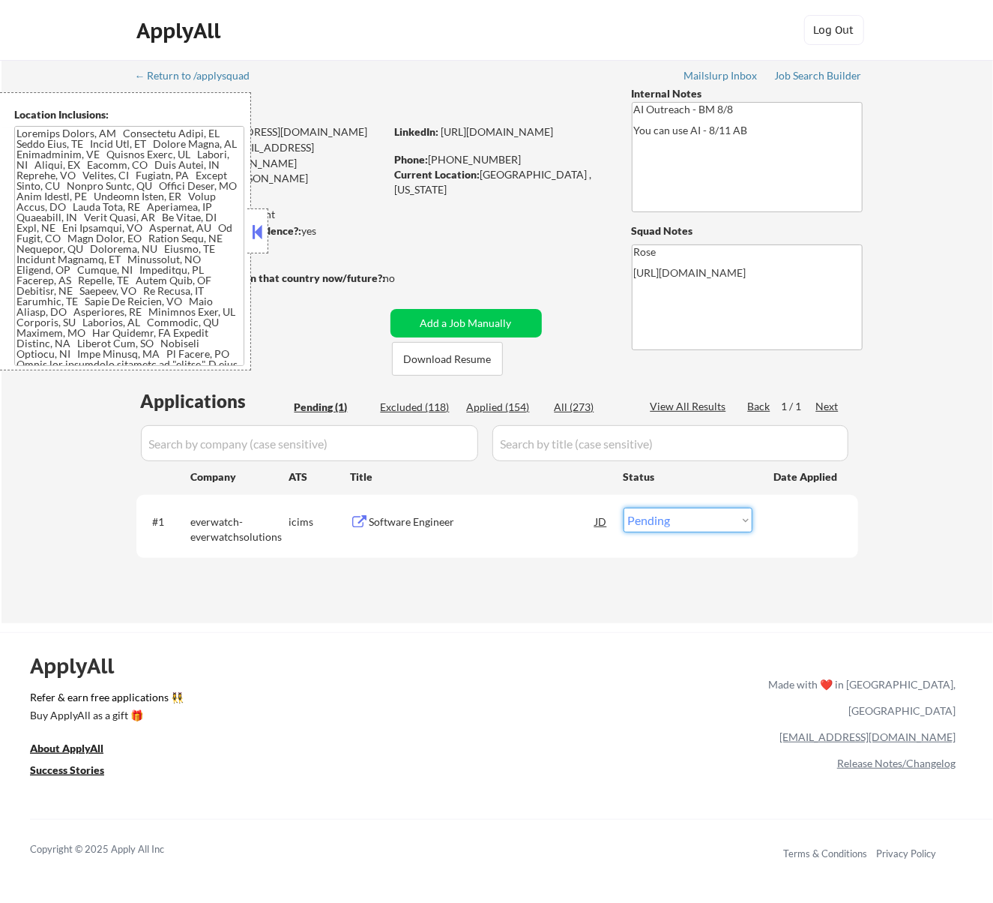
click at [712, 519] on select "Choose an option... Pending Applied Excluded (Questions) Excluded (Expired) Exc…" at bounding box center [688, 520] width 129 height 25
select select ""excluded__bad_match_""
click at [624, 508] on select "Choose an option... Pending Applied Excluded (Questions) Excluded (Expired) Exc…" at bounding box center [688, 520] width 129 height 25
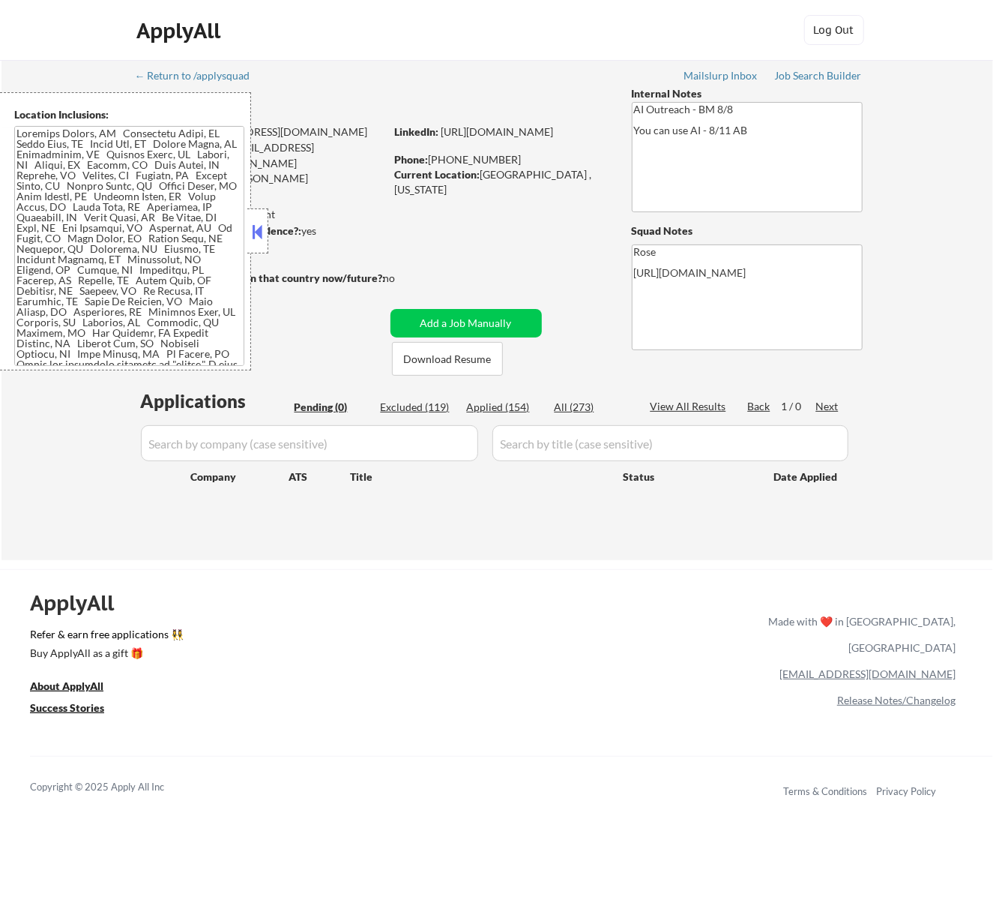
click at [255, 229] on button at bounding box center [257, 231] width 16 height 22
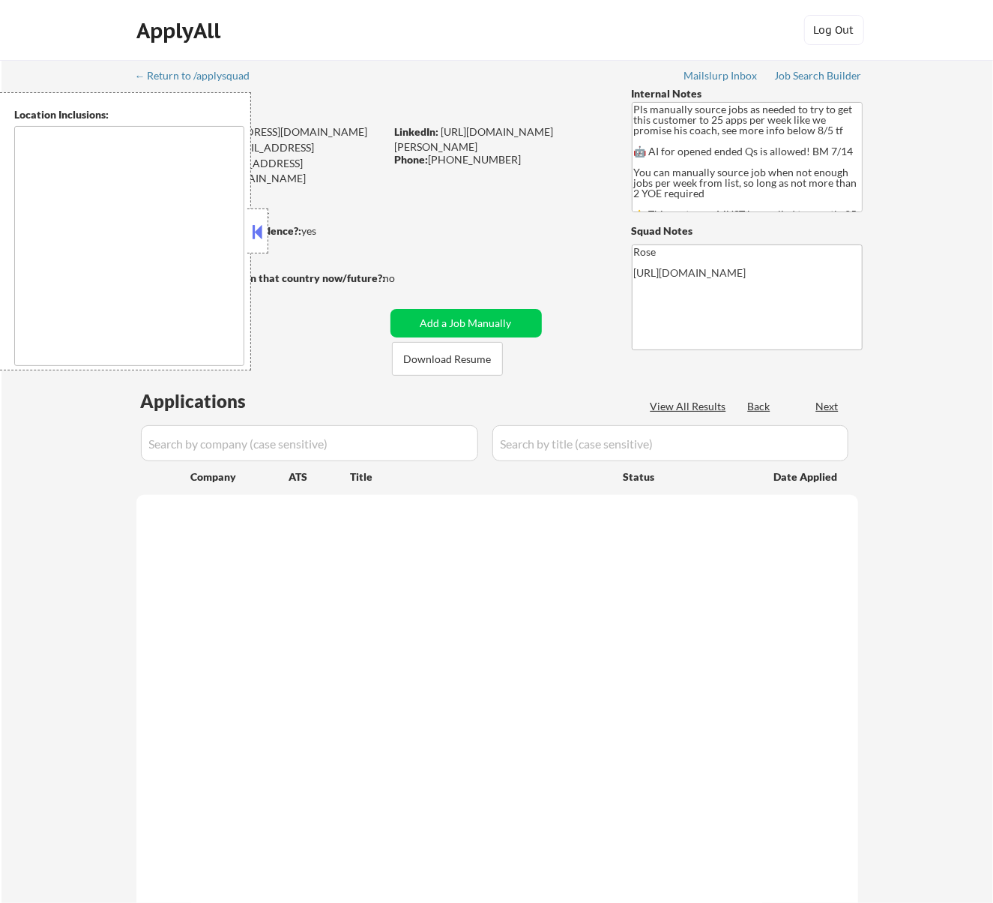
type textarea "Here is a list of metro areas, cities, and towns within approximately a 30-minu…"
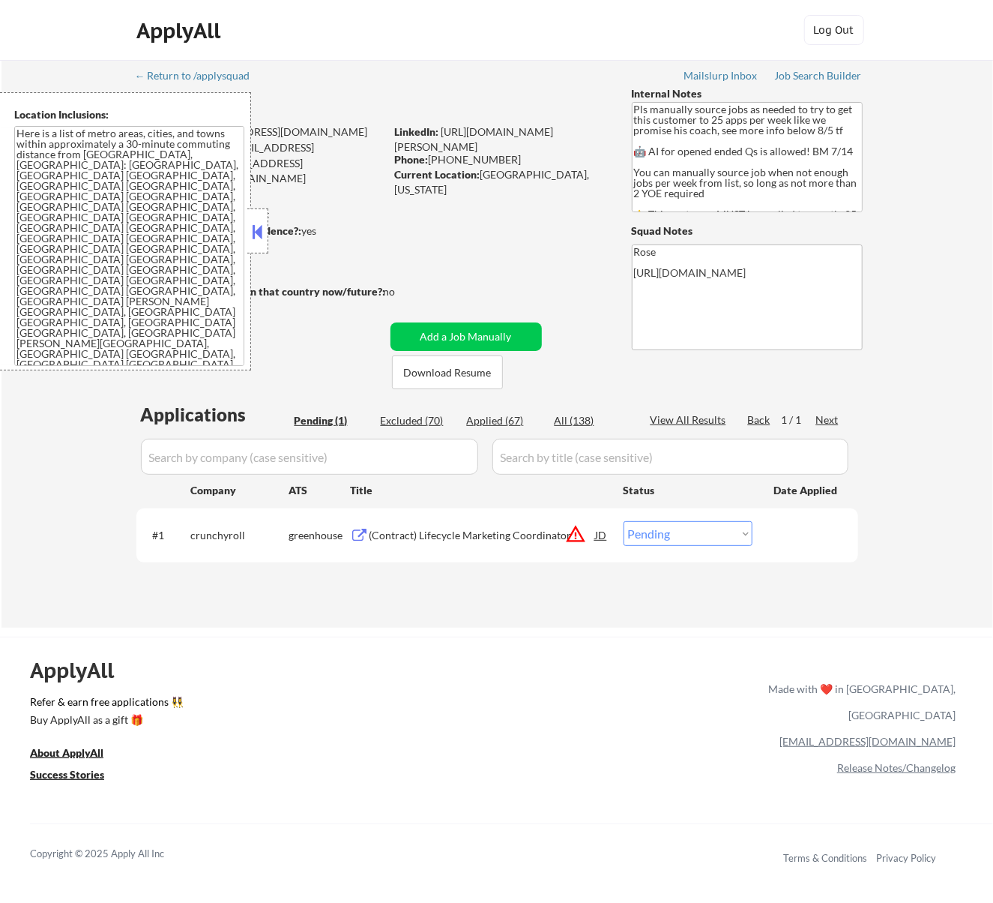
click at [261, 228] on button at bounding box center [257, 231] width 16 height 22
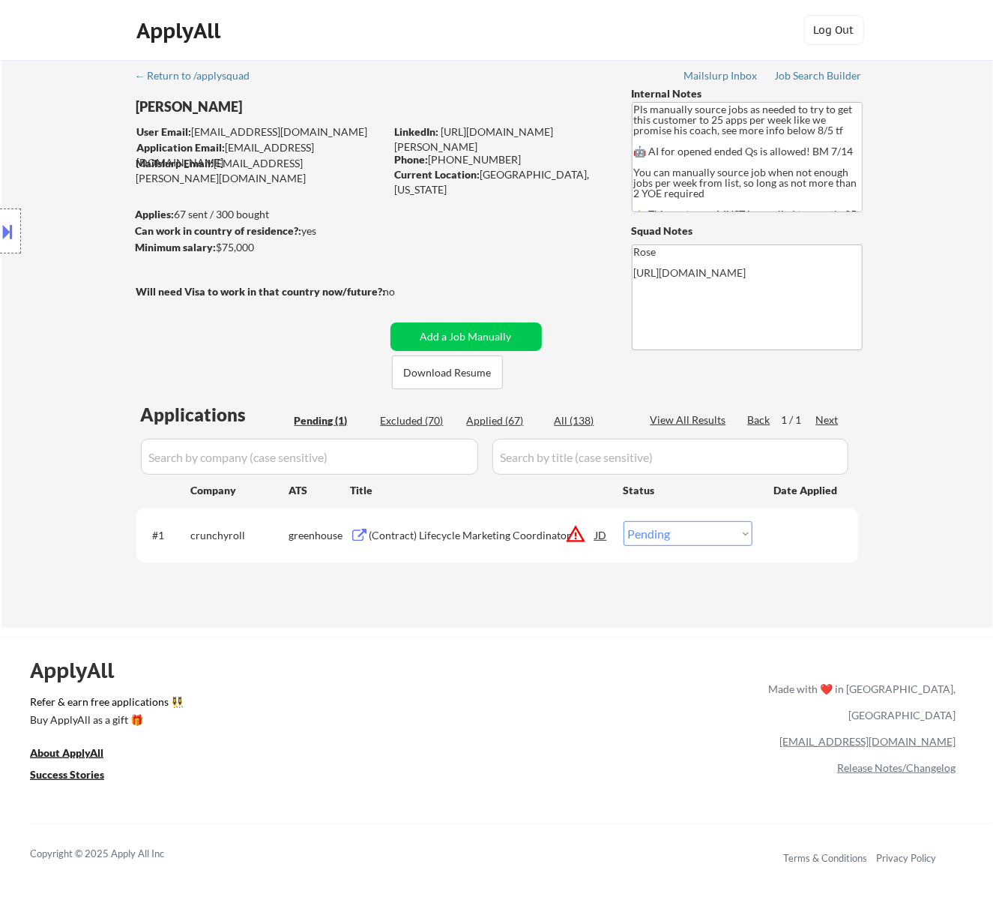
click at [514, 525] on div "(Contract) Lifecycle Marketing Coordinator" at bounding box center [483, 534] width 226 height 27
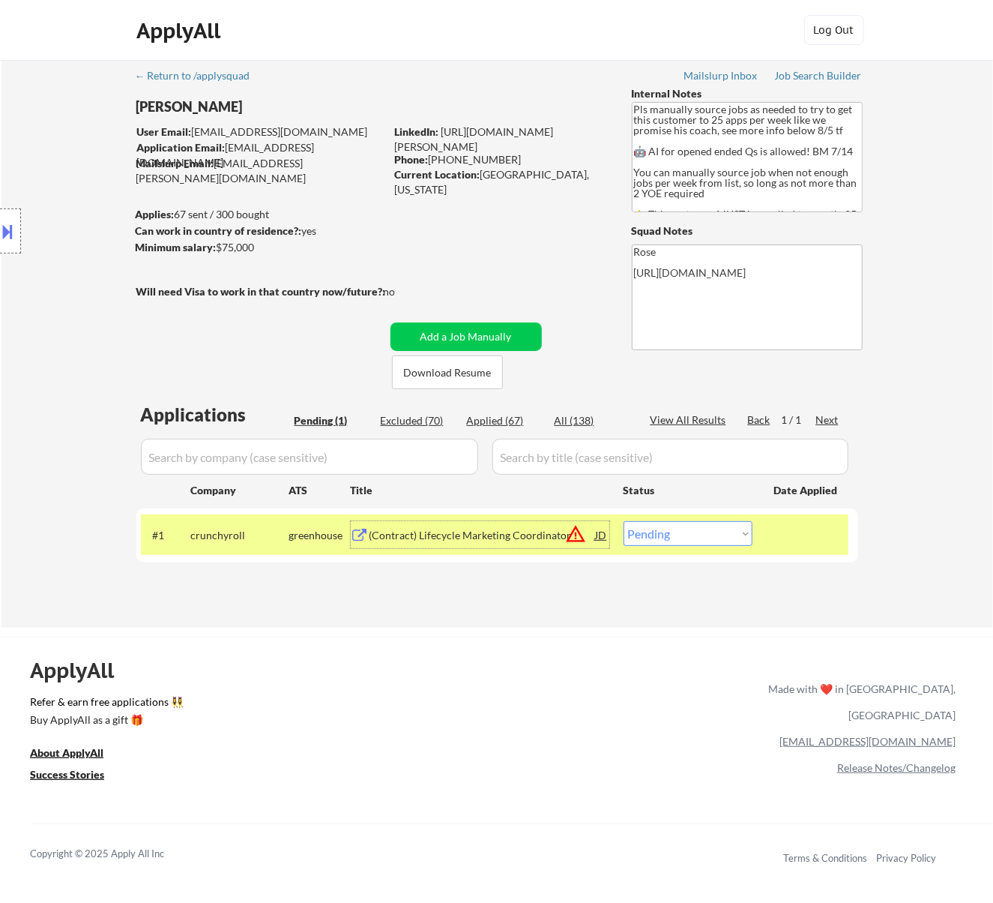
click at [691, 538] on select "Choose an option... Pending Applied Excluded (Questions) Excluded (Expired) Exc…" at bounding box center [688, 533] width 129 height 25
select select ""excluded__location_""
click at [624, 521] on select "Choose an option... Pending Applied Excluded (Questions) Excluded (Expired) Exc…" at bounding box center [688, 533] width 129 height 25
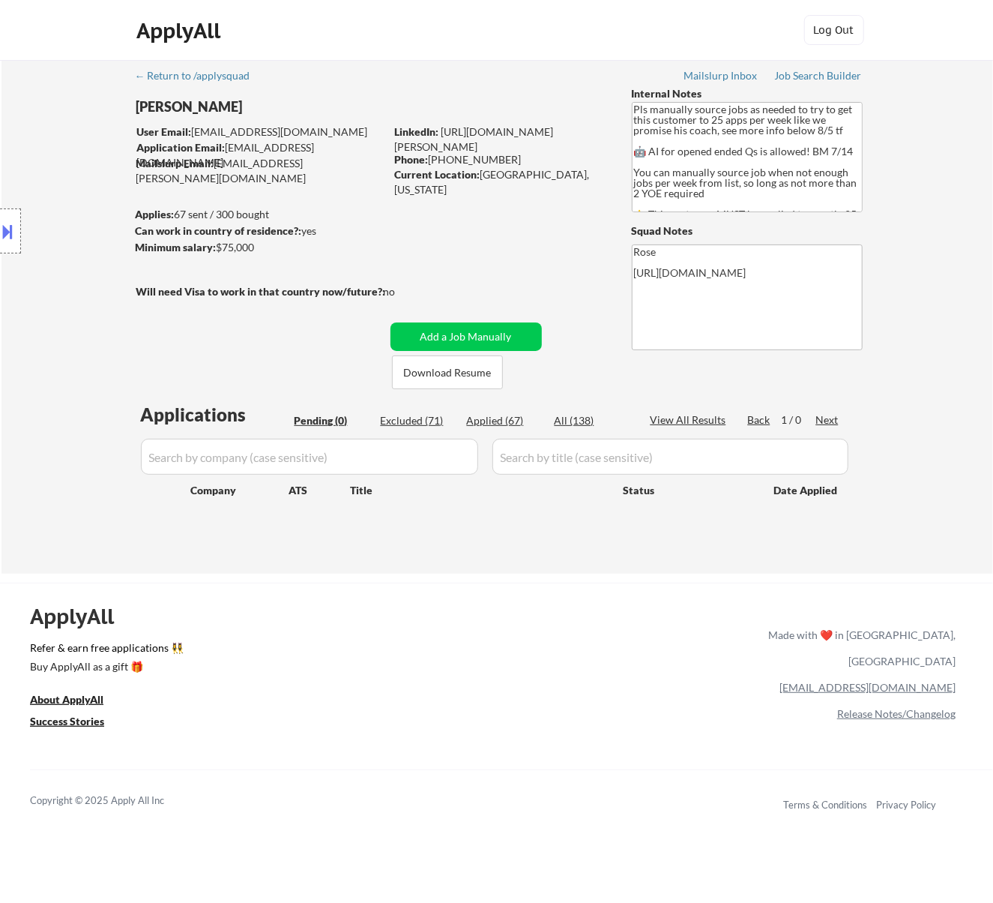
click at [493, 421] on div "Applied (67)" at bounding box center [504, 420] width 75 height 15
click at [444, 454] on input "input" at bounding box center [309, 457] width 337 height 36
paste input "wexinc"
type input "wexinc"
select select ""applied""
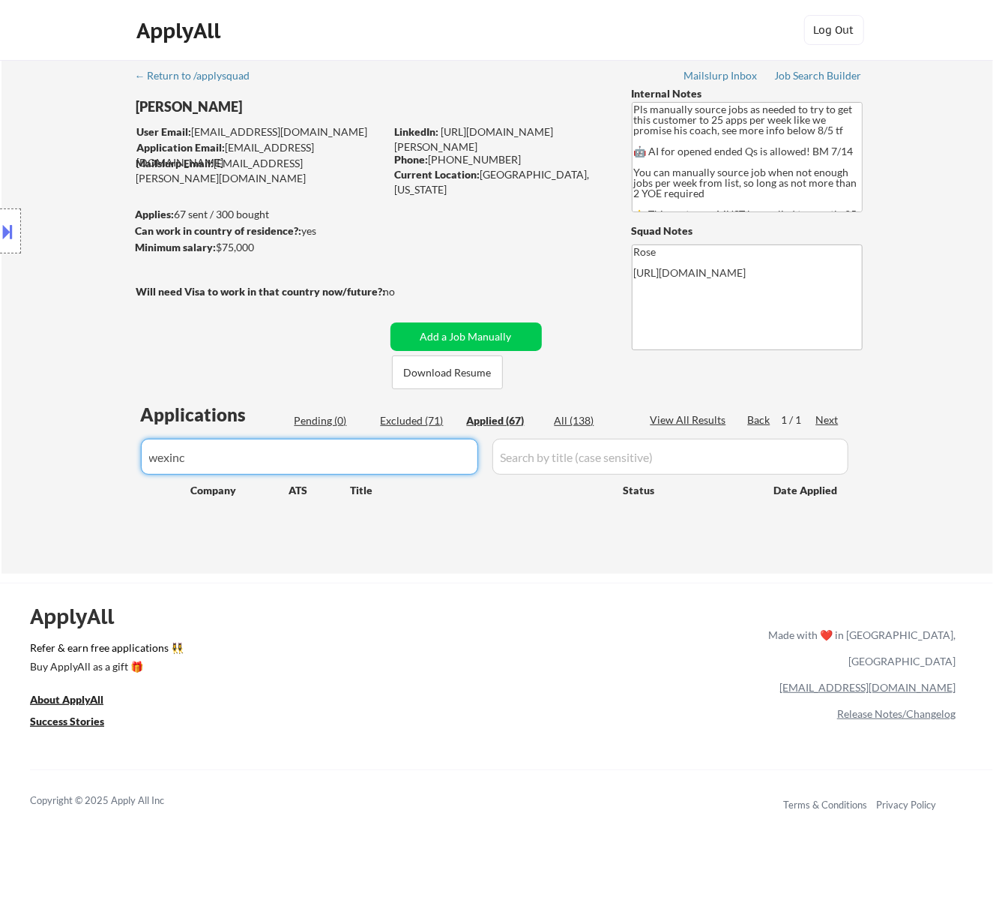
select select ""applied""
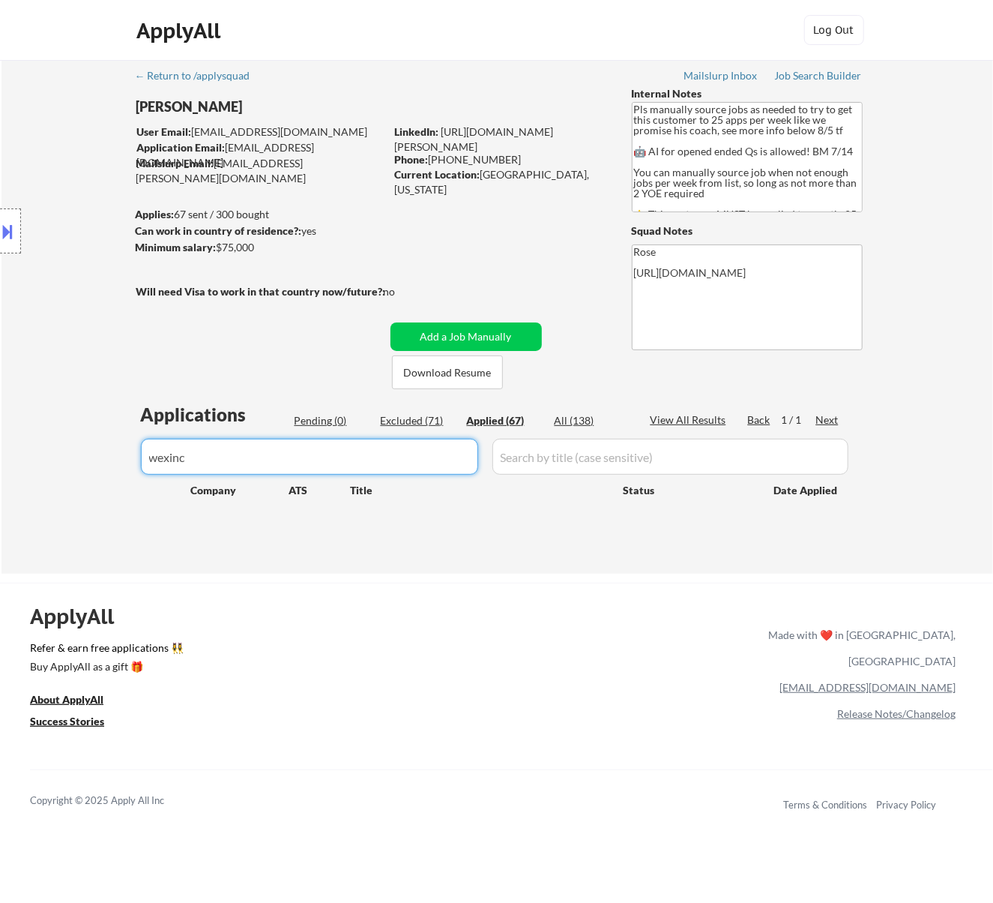
select select ""applied""
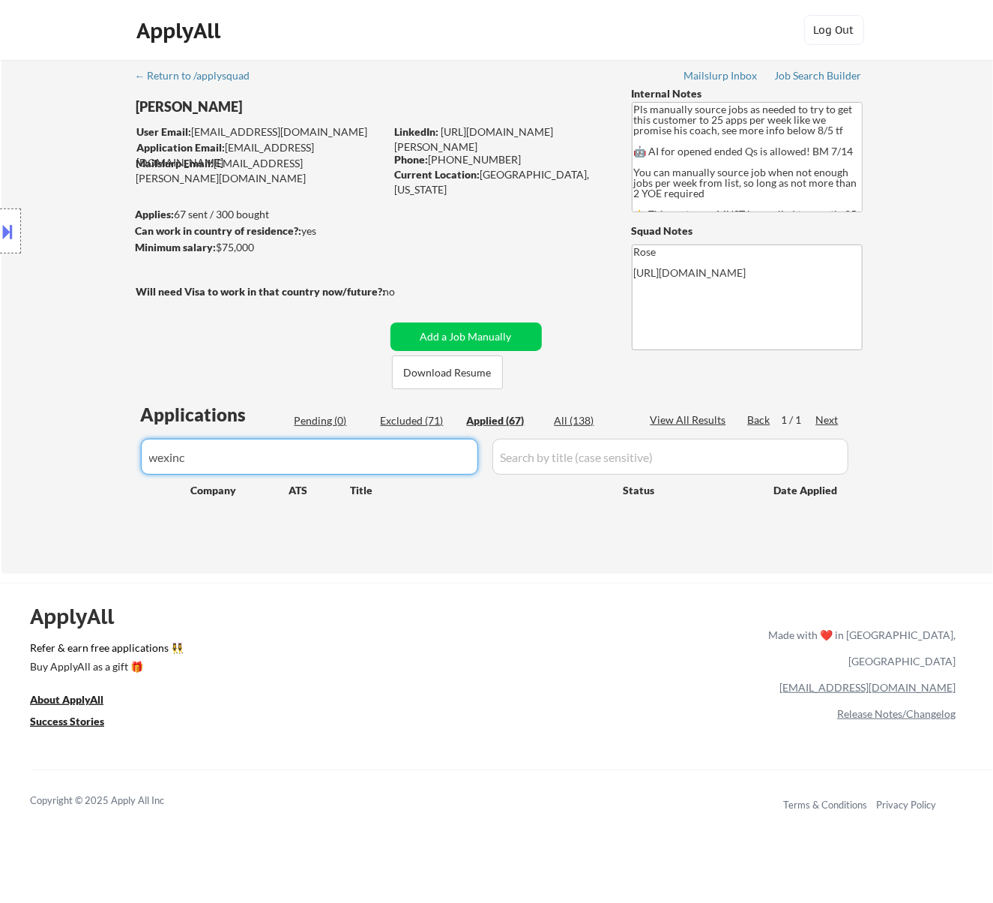
select select ""applied""
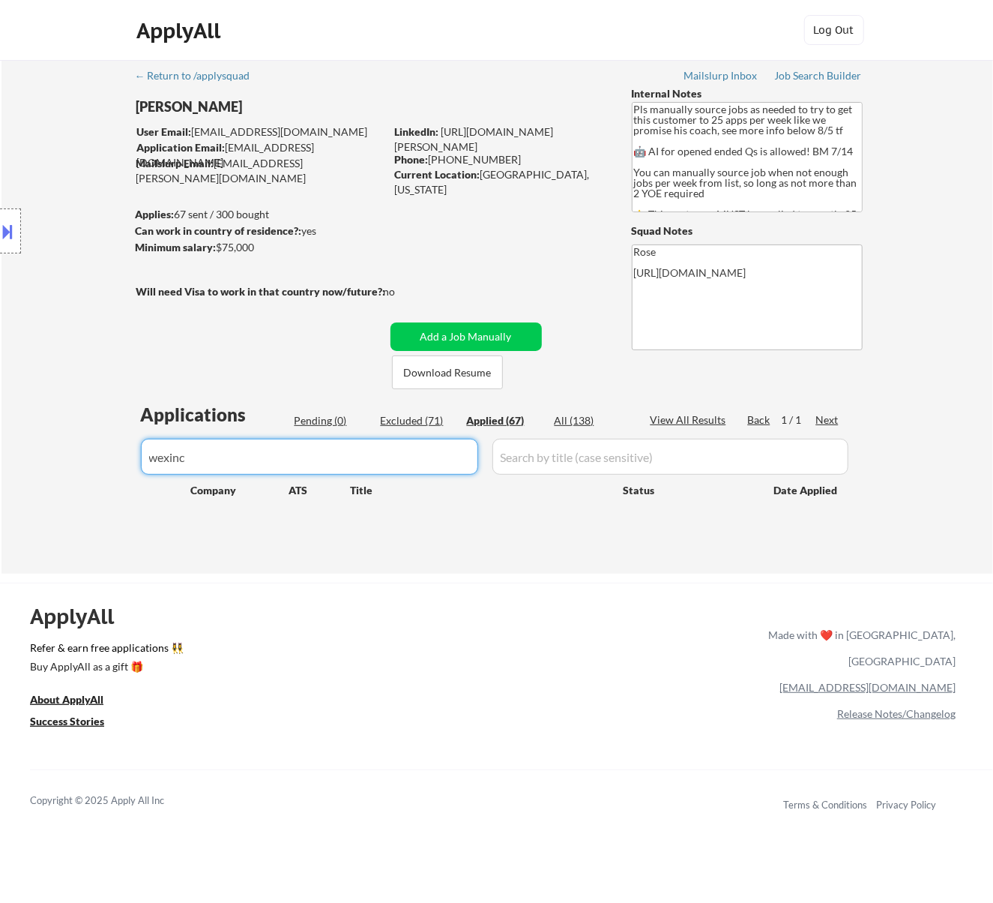
select select ""applied""
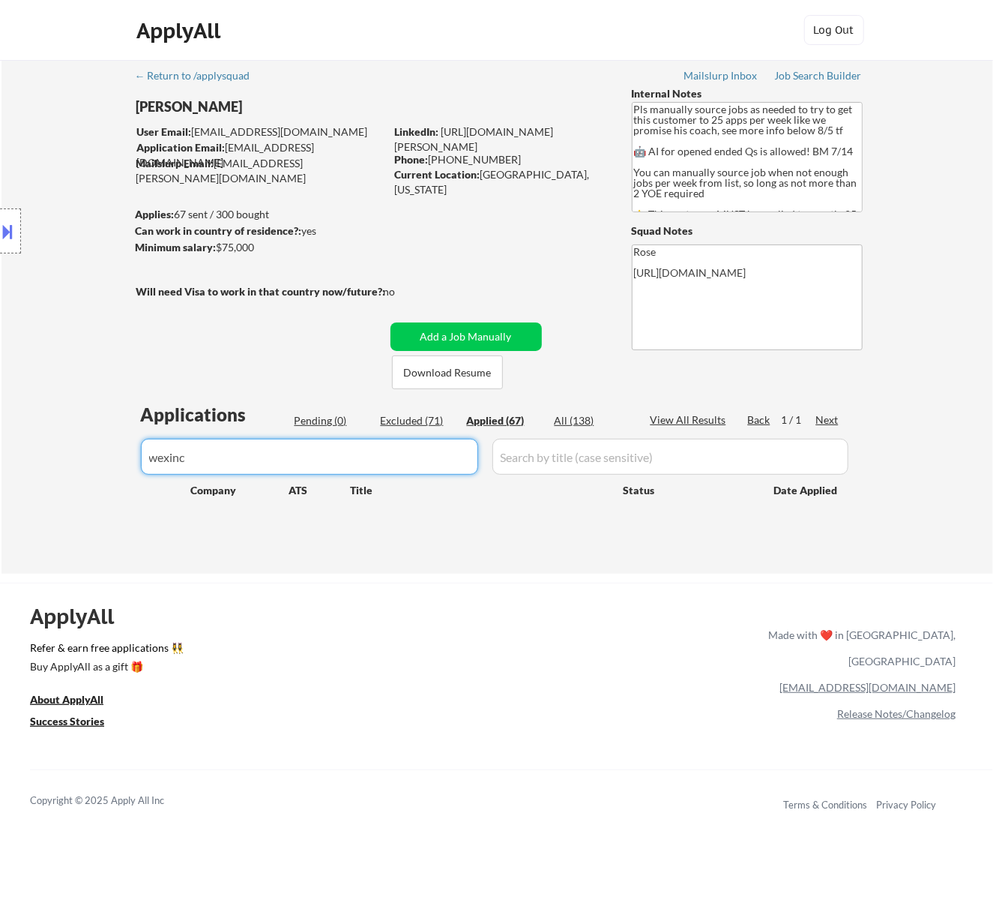
select select ""applied""
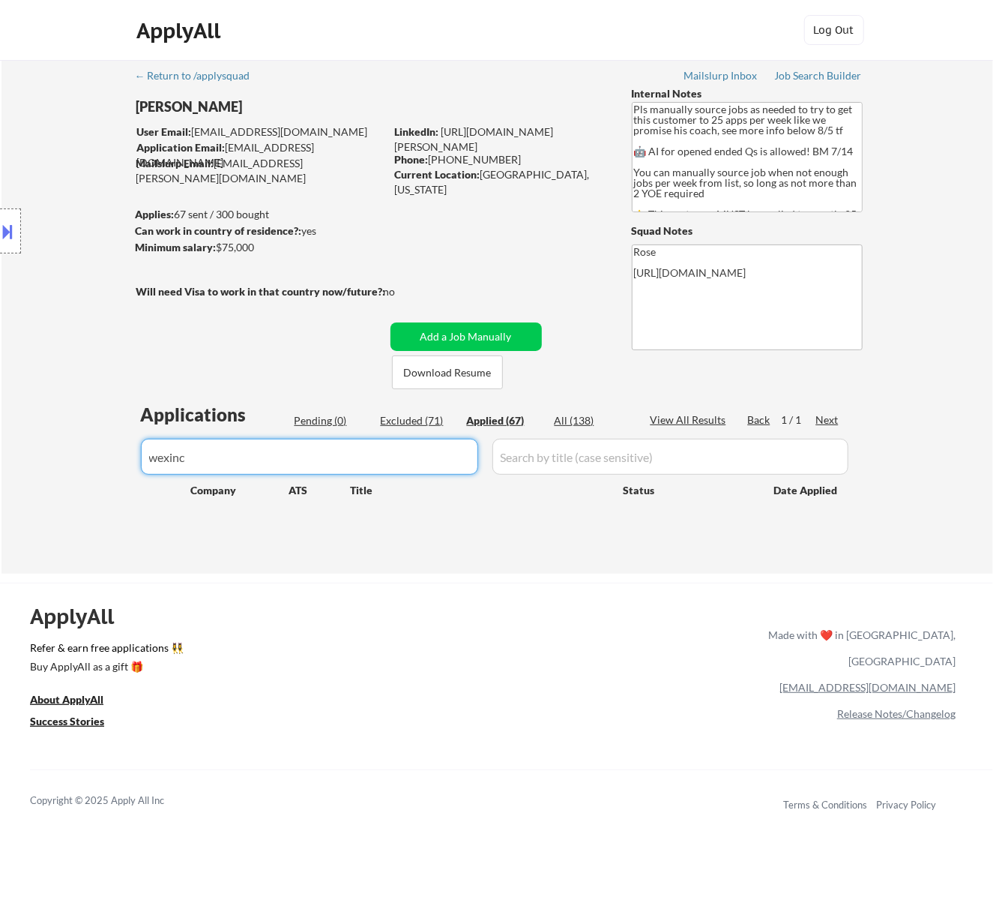
select select ""applied""
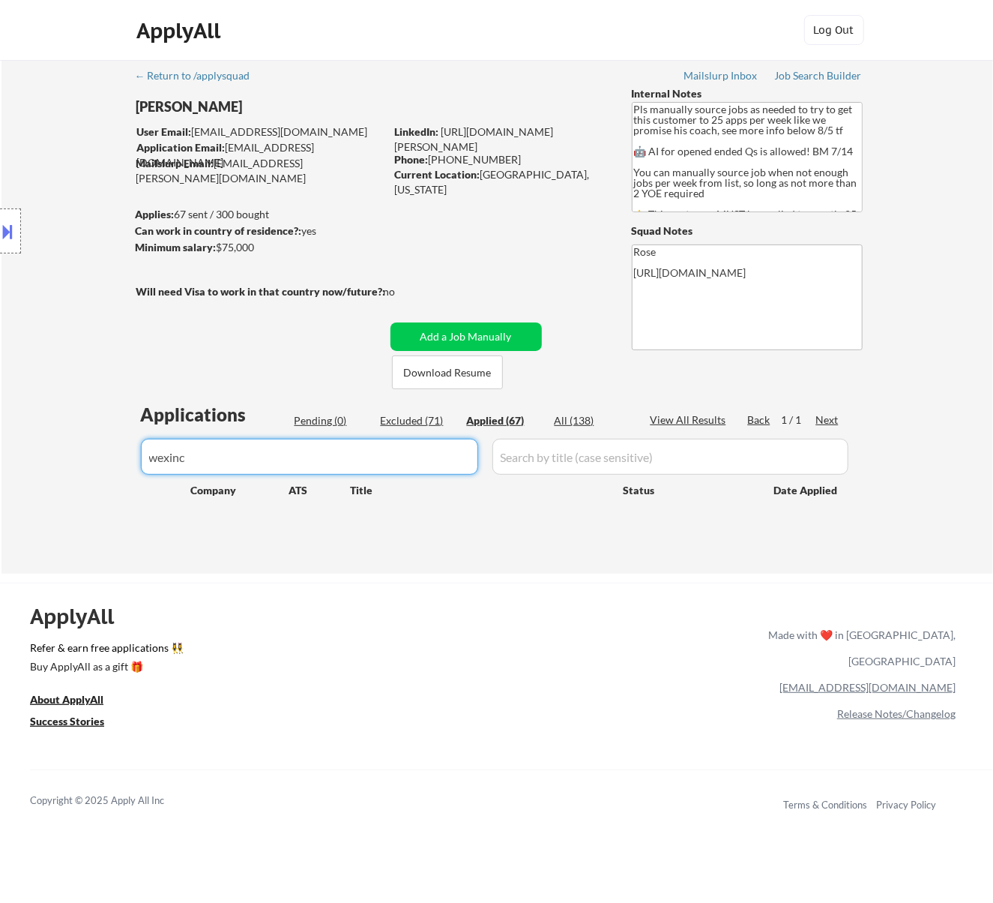
select select ""applied""
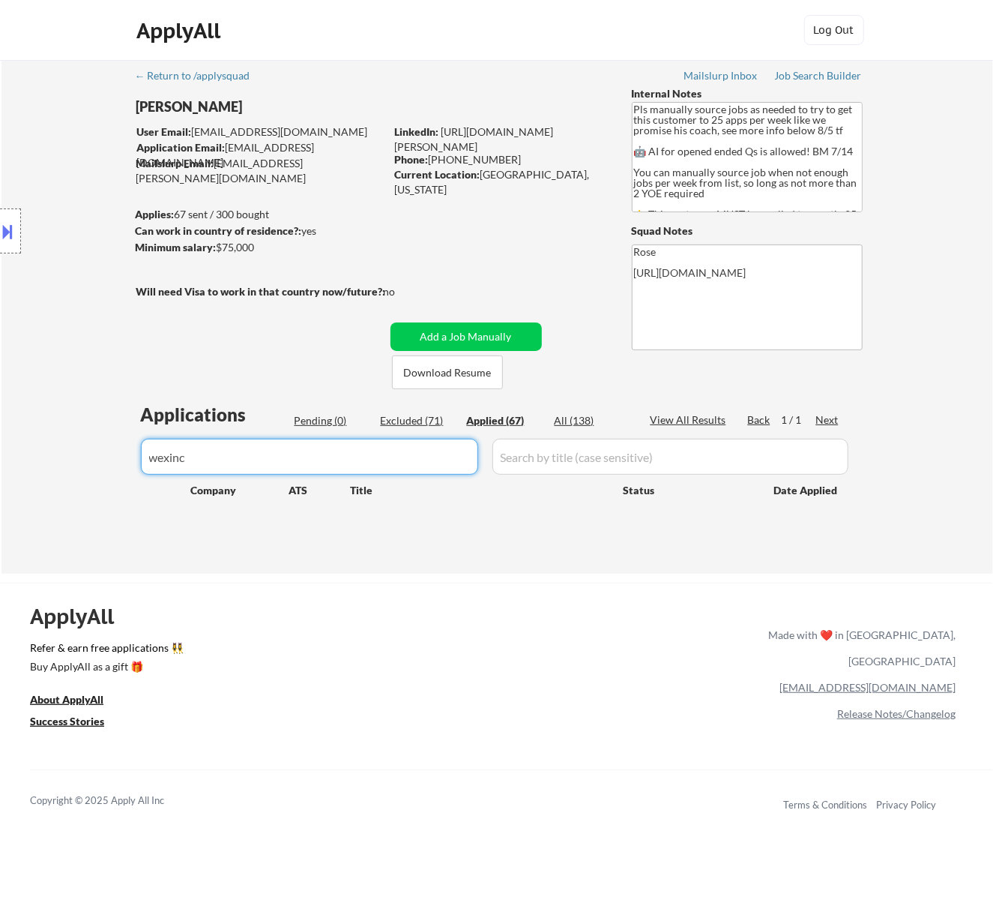
select select ""applied""
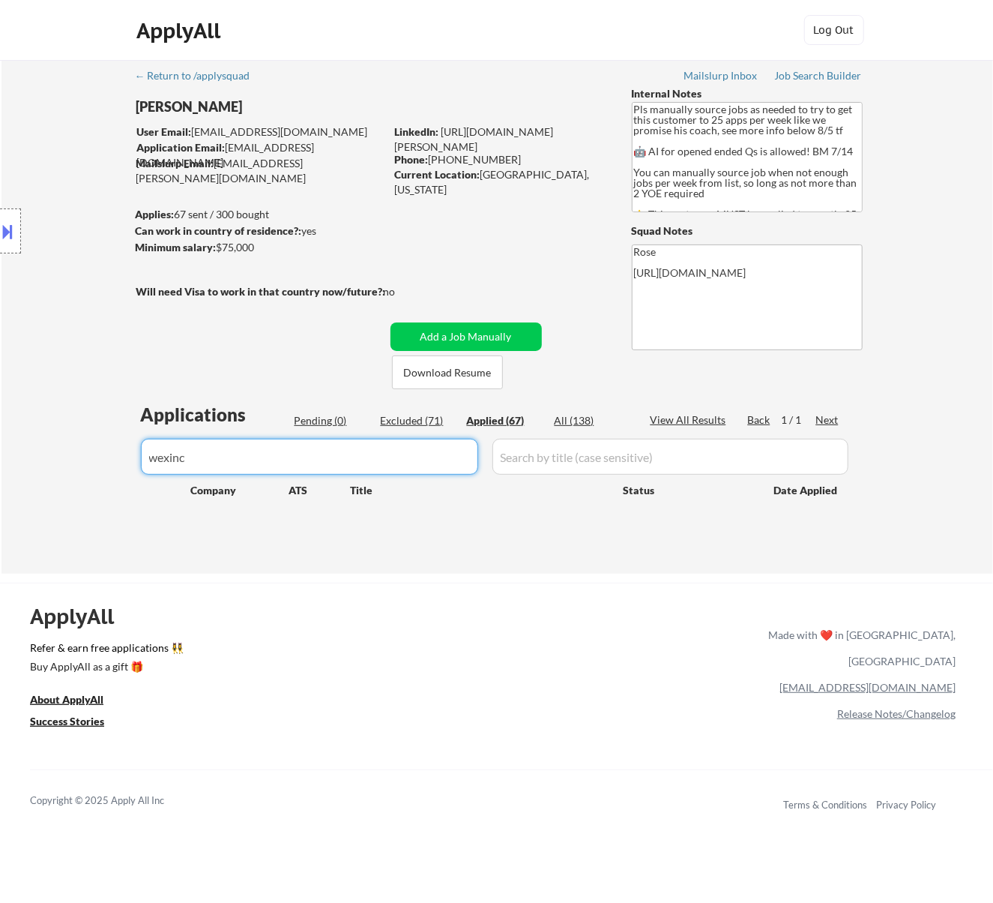
select select ""applied""
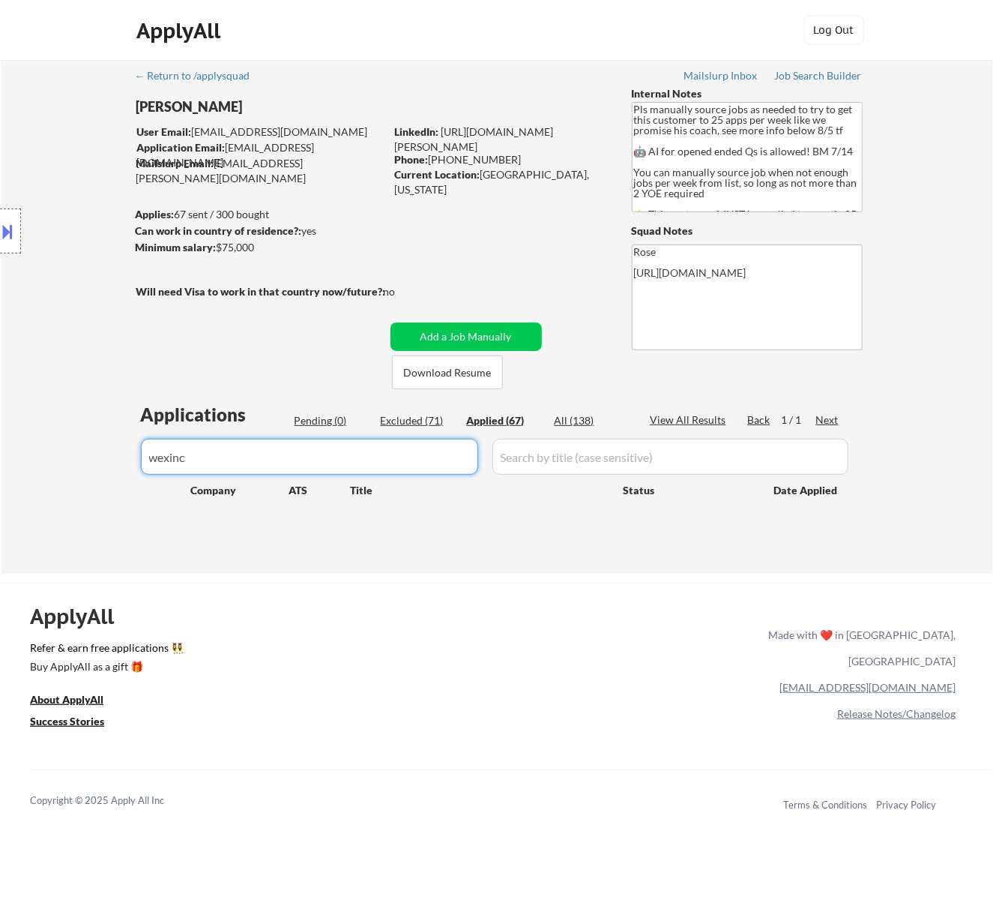
select select ""applied""
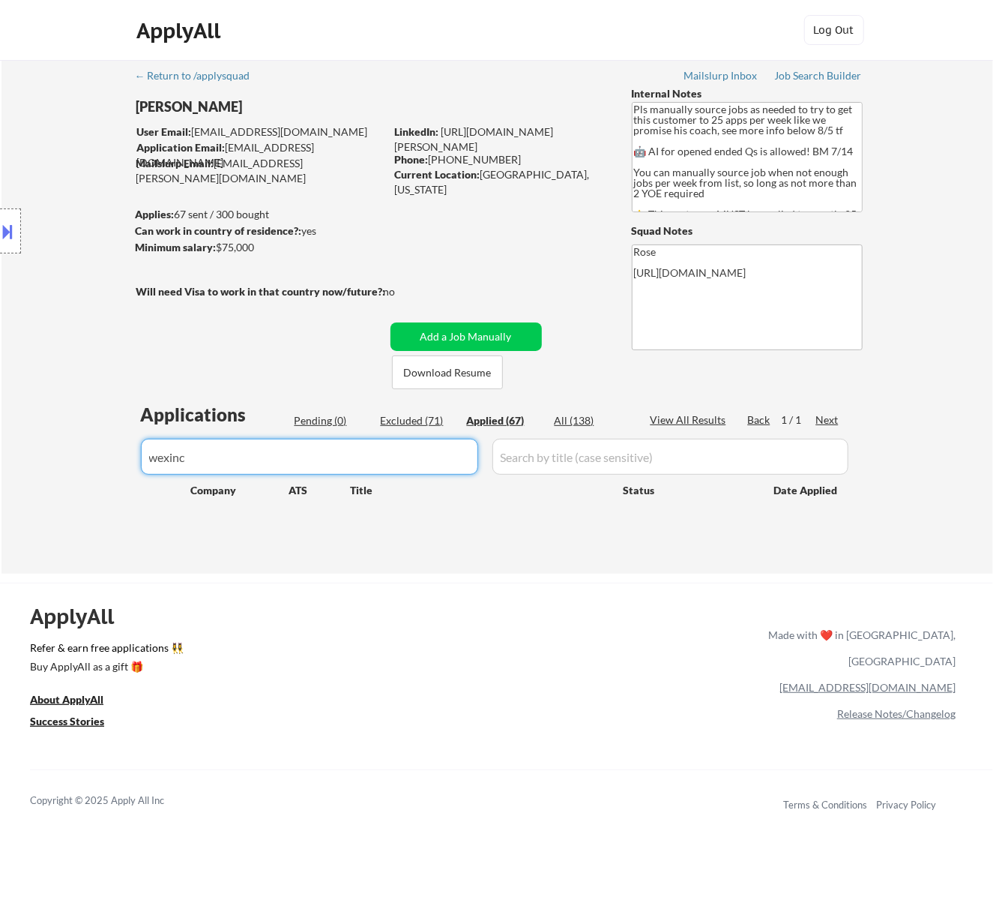
select select ""applied""
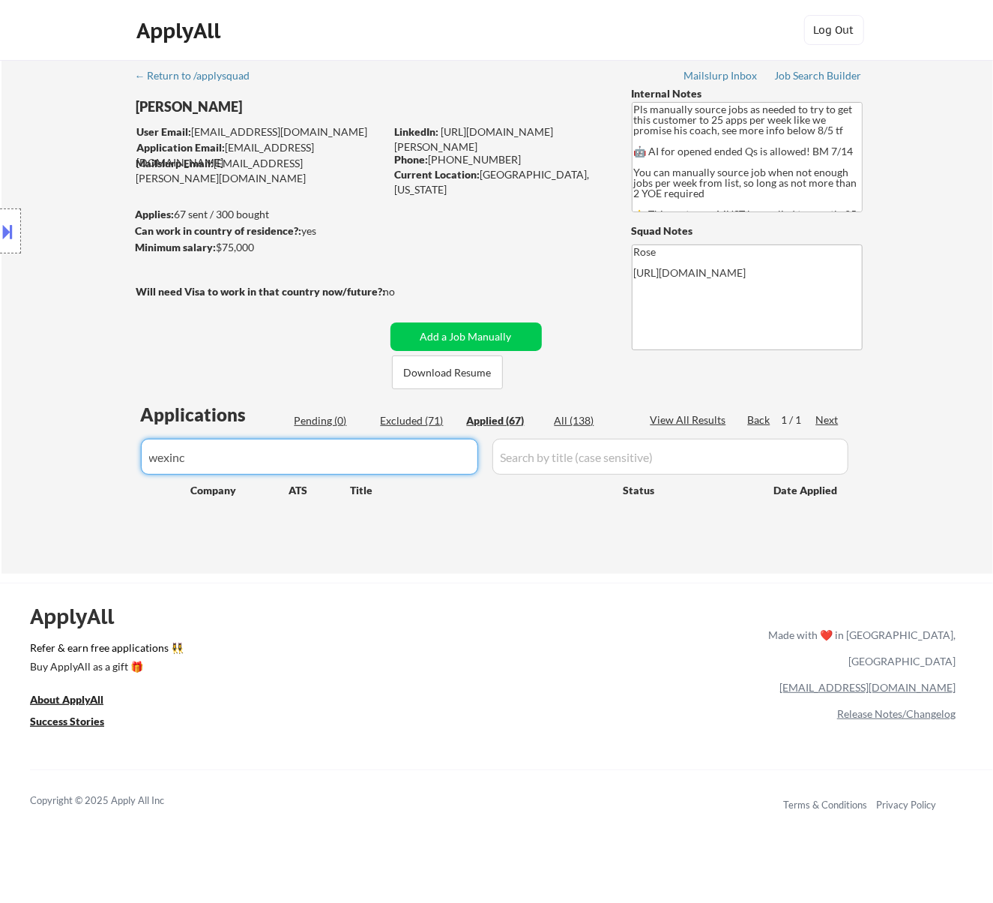
select select ""applied""
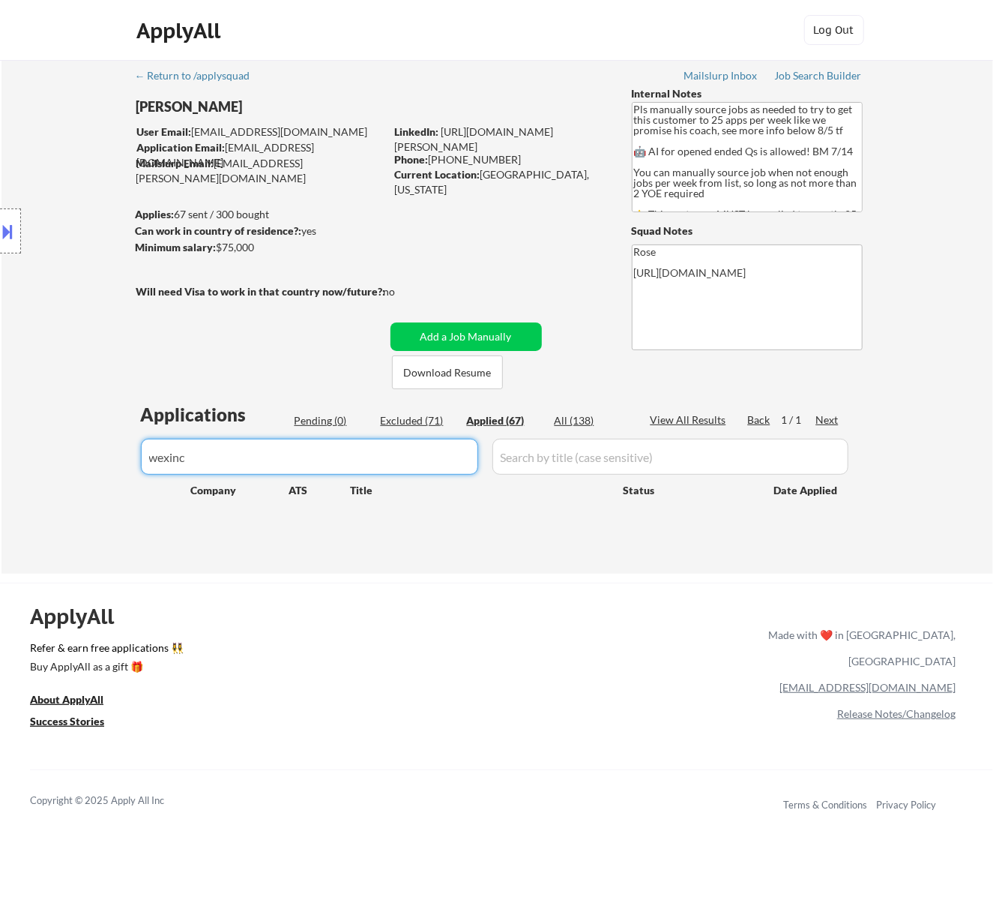
select select ""applied""
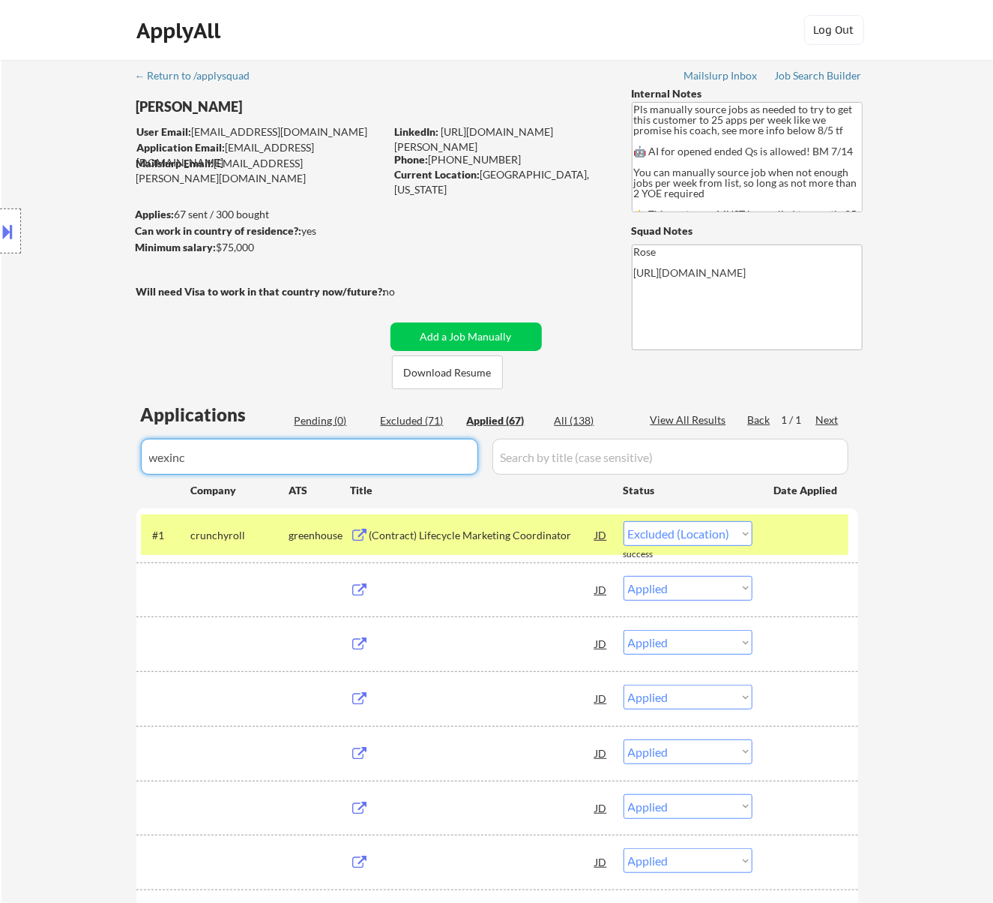
select select ""applied""
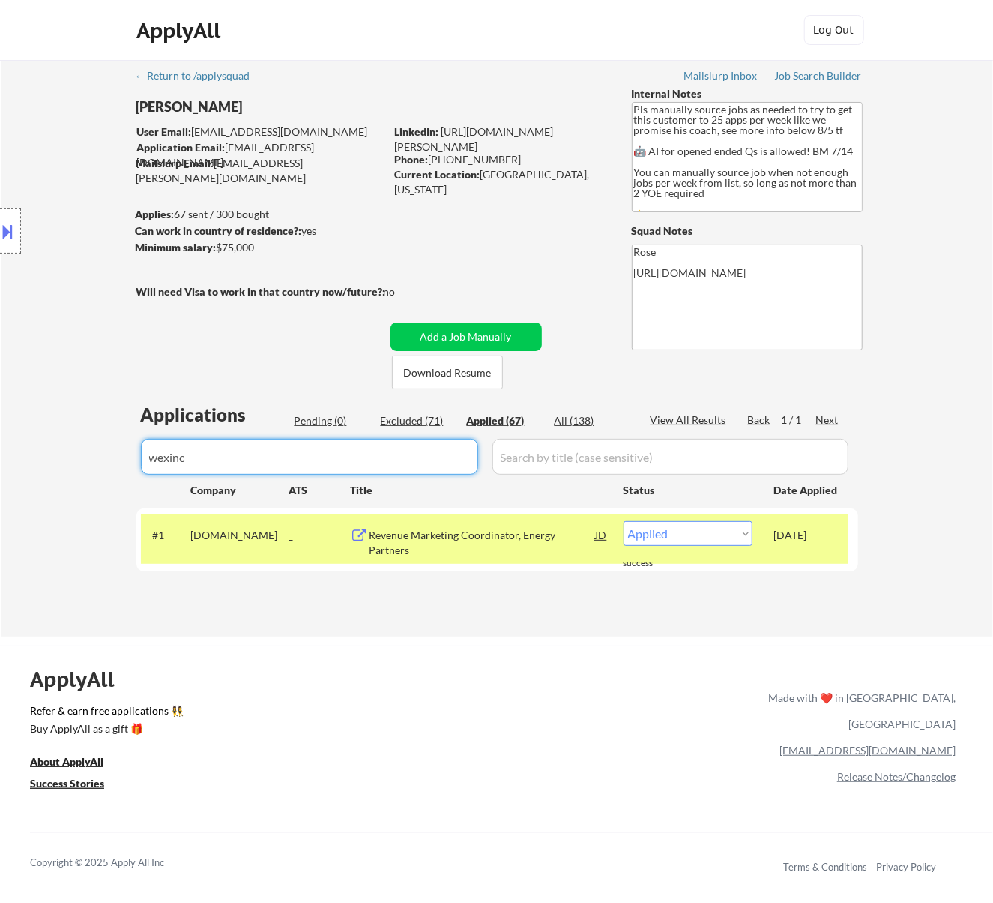
type input "wexinc"
click at [321, 418] on div "Pending (0)" at bounding box center [332, 420] width 75 height 15
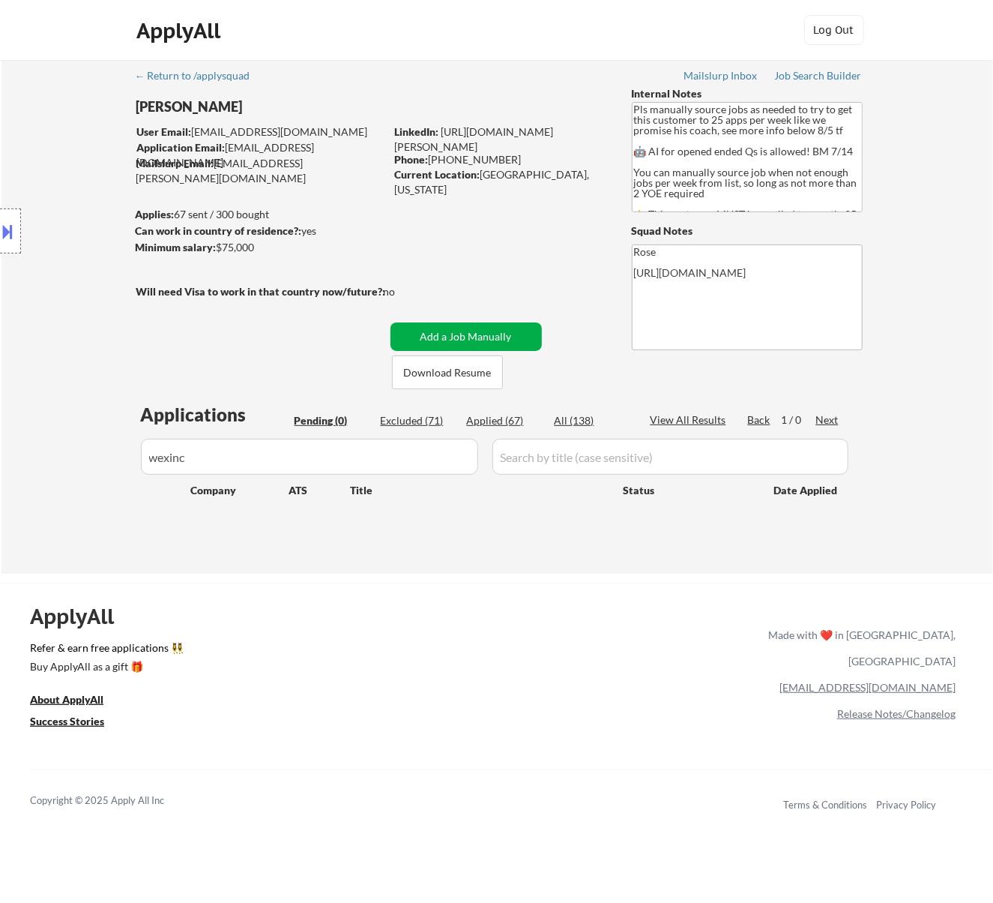
click at [463, 327] on button "Add a Job Manually" at bounding box center [466, 336] width 151 height 28
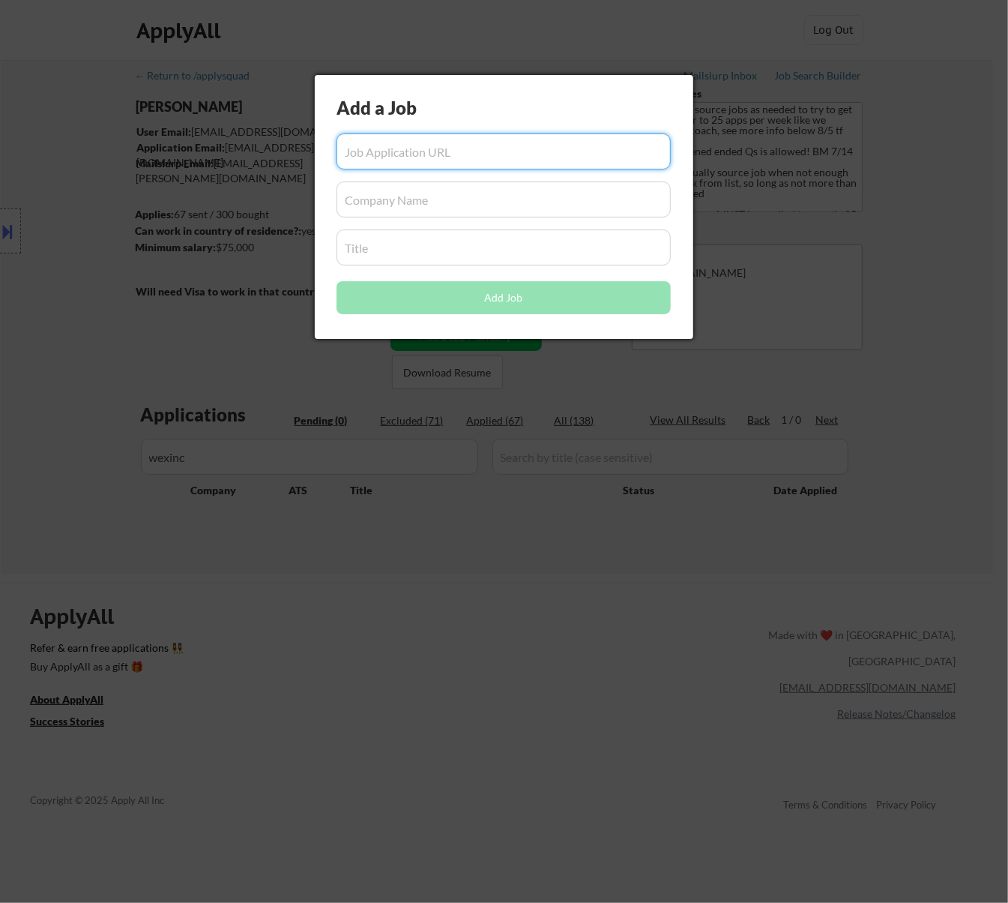
paste input "https://wexinc.wd5.myworkdayjobs.com/wexinc/job/us---remote/marketing-programs-…"
type input "https://wexinc.wd5.myworkdayjobs.com/wexinc/job/us---remote/marketing-programs-…"
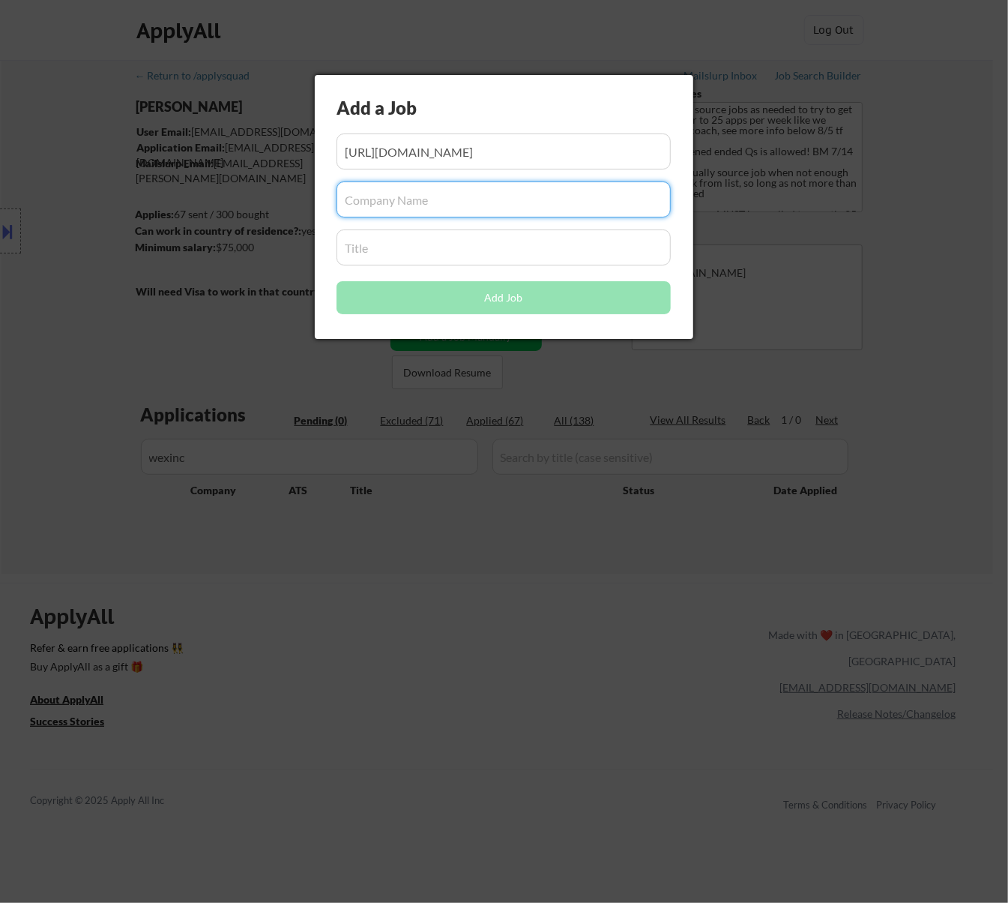
click at [459, 195] on input "input" at bounding box center [504, 199] width 334 height 36
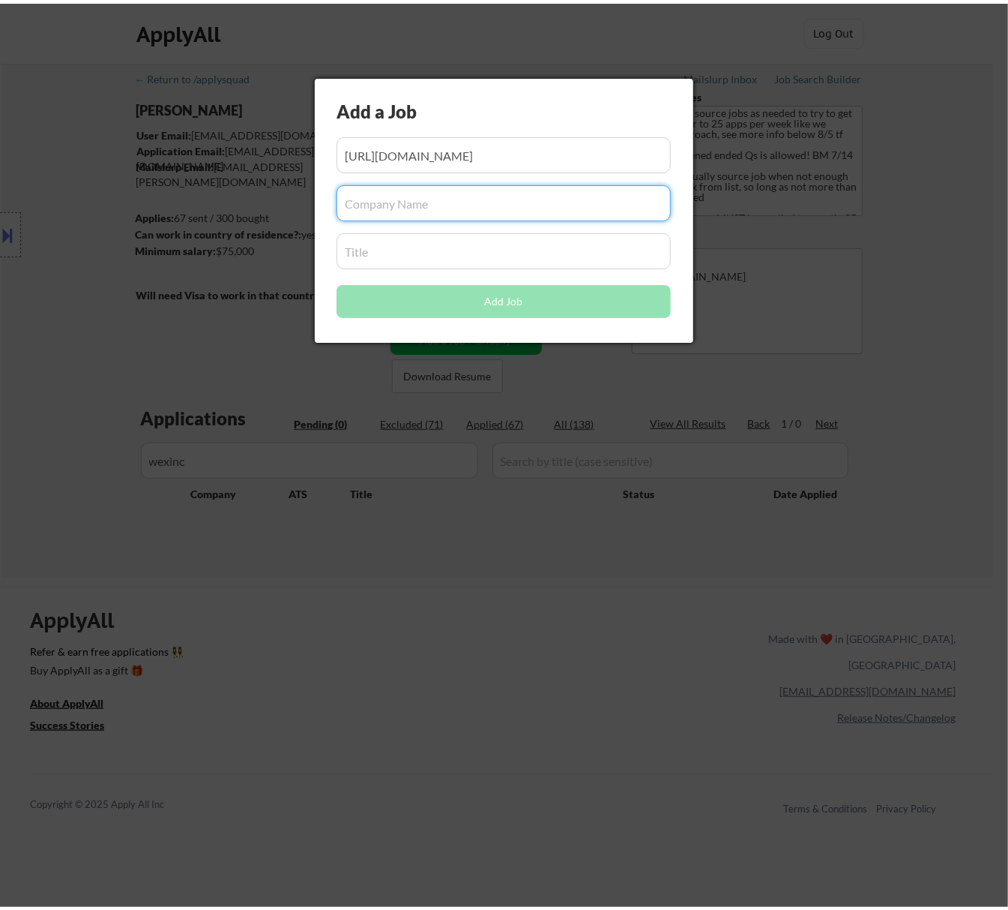
scroll to position [0, 0]
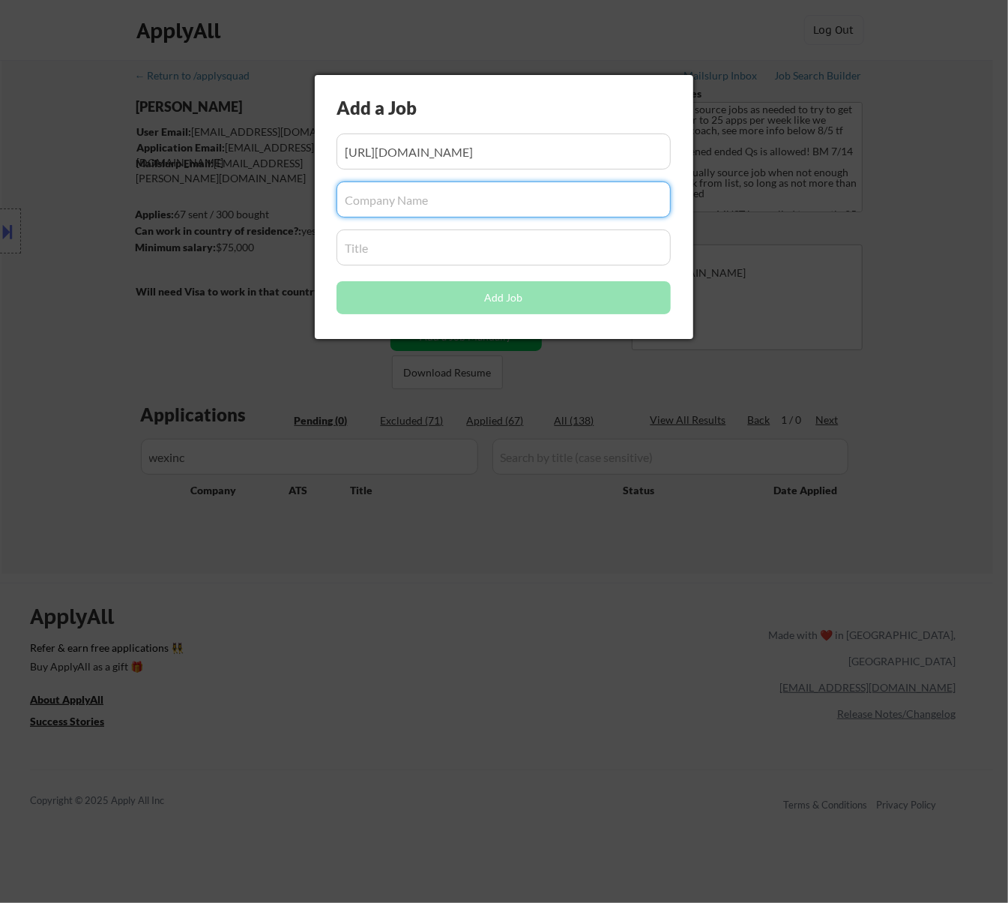
paste input "wexinc.wd5.myworkdayjobs.com"
type input "wexinc.wd5.myworkdayjobs.com"
click at [429, 258] on input "input" at bounding box center [504, 247] width 334 height 36
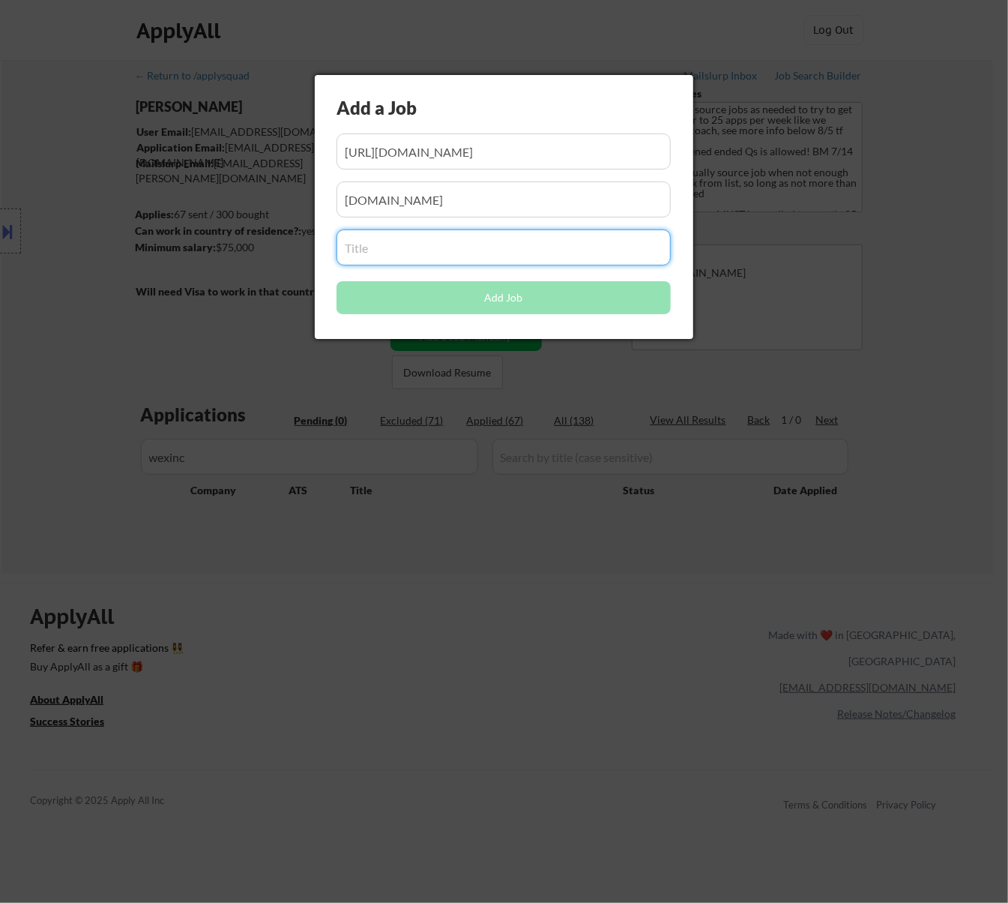
paste input "Marketing Programs Coordinator"
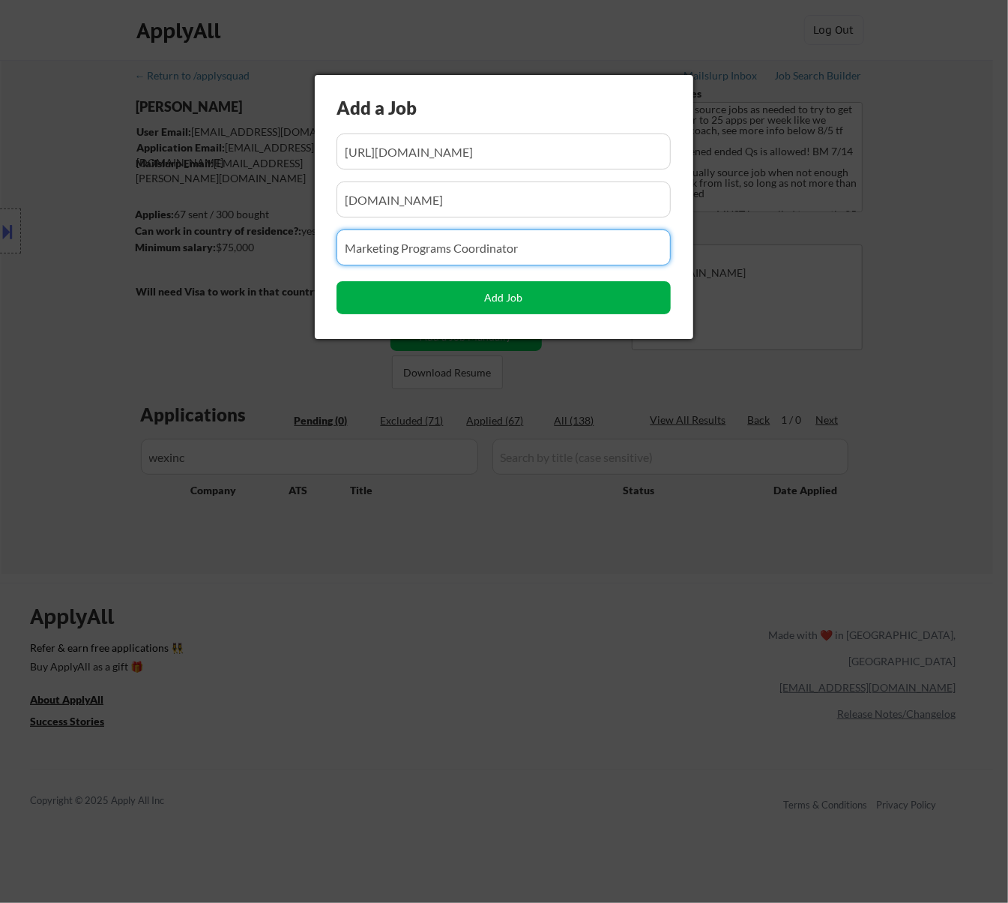
type input "Marketing Programs Coordinator"
click at [492, 289] on button "Add Job" at bounding box center [504, 297] width 334 height 33
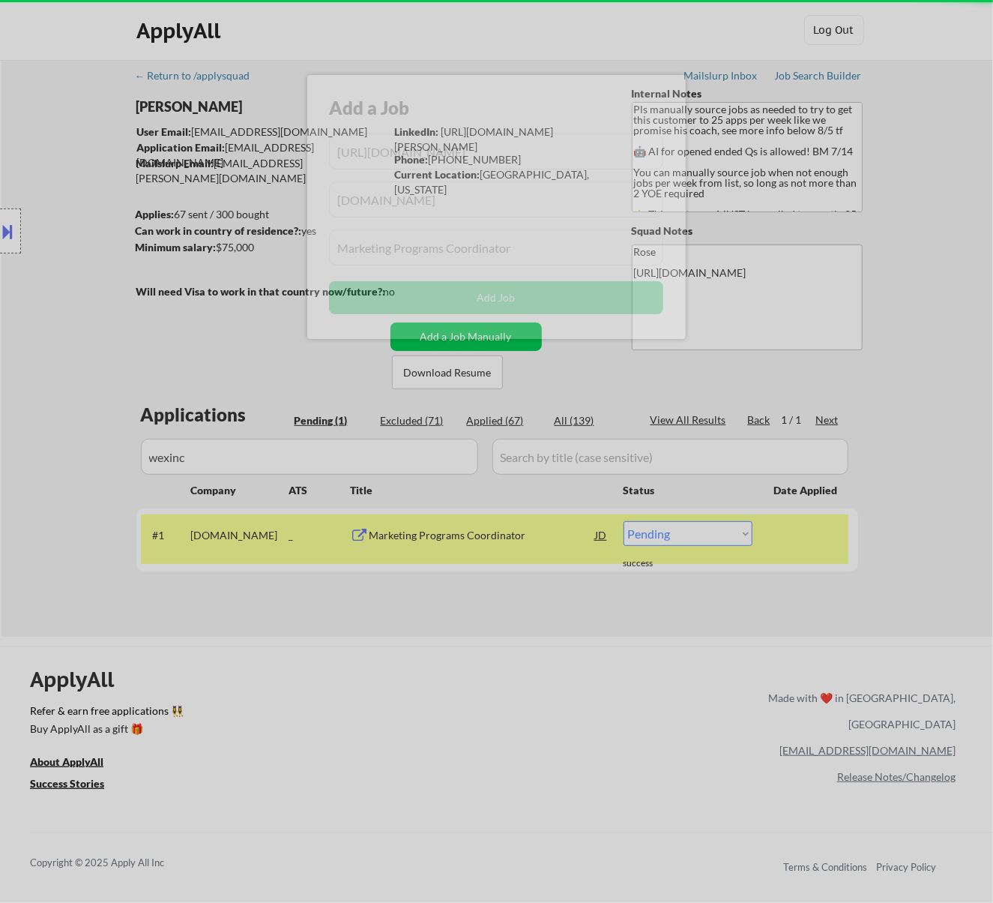
click at [487, 622] on div at bounding box center [496, 451] width 993 height 903
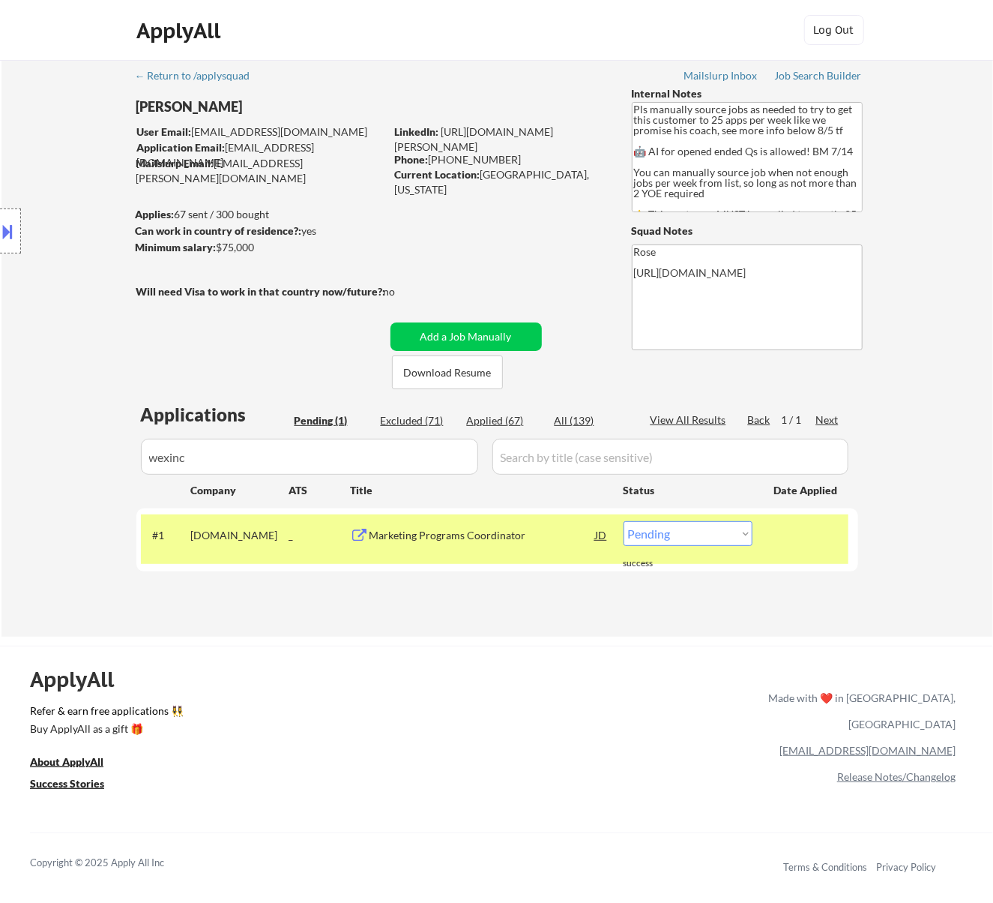
drag, startPoint x: 688, startPoint y: 525, endPoint x: 688, endPoint y: 538, distance: 13.5
click at [688, 525] on select "Choose an option... Pending Applied Excluded (Questions) Excluded (Expired) Exc…" at bounding box center [688, 533] width 129 height 25
select select ""applied""
click at [624, 521] on select "Choose an option... Pending Applied Excluded (Questions) Excluded (Expired) Exc…" at bounding box center [688, 533] width 129 height 25
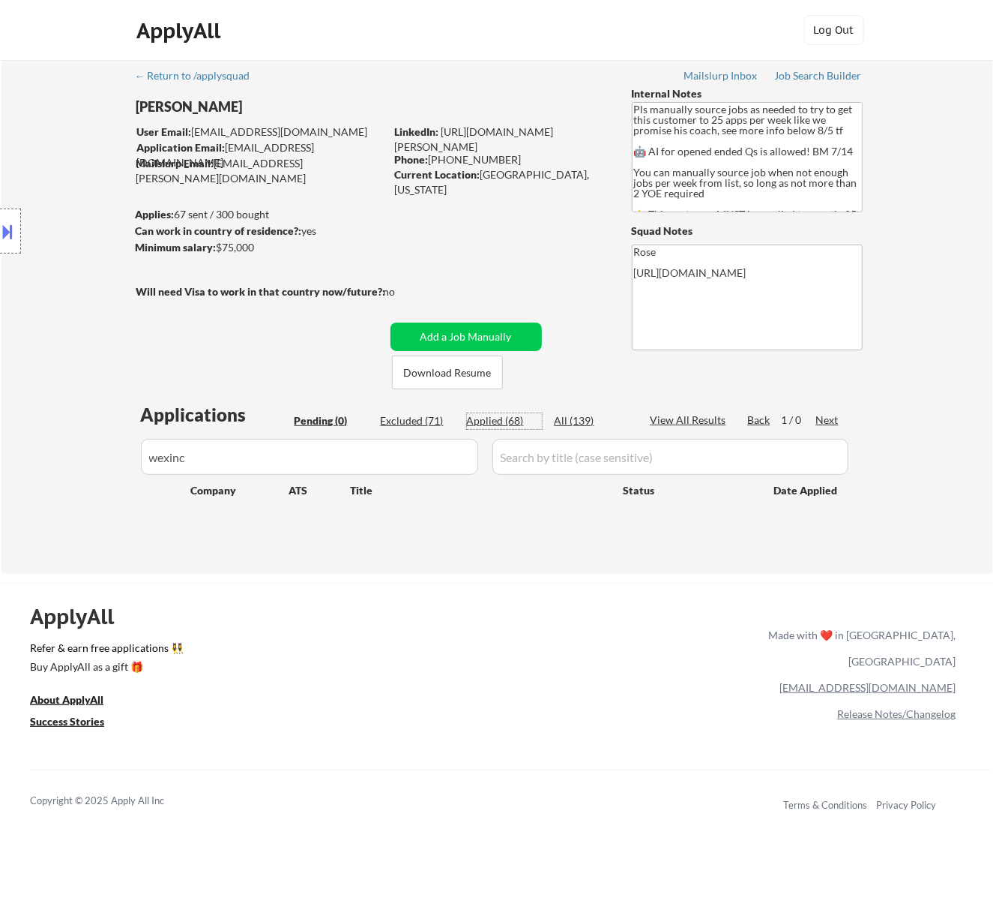
click at [504, 423] on div "Applied (68)" at bounding box center [504, 420] width 75 height 15
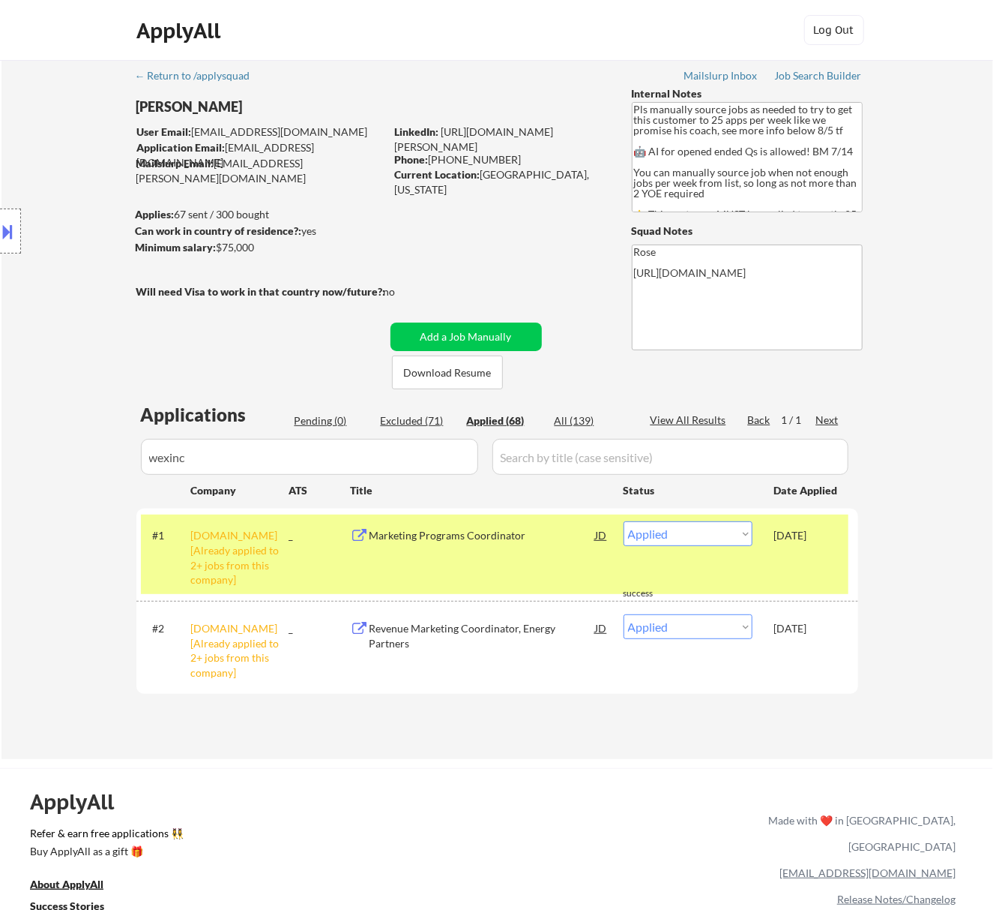
click at [445, 454] on input "input" at bounding box center [309, 457] width 337 height 36
drag, startPoint x: 340, startPoint y: 454, endPoint x: 57, endPoint y: 474, distance: 283.4
click at [48, 471] on div "← Return to /applysquad Mailslurp Inbox Job Search Builder Nicholai DeHaan User…" at bounding box center [497, 409] width 992 height 699
paste input "inviso"
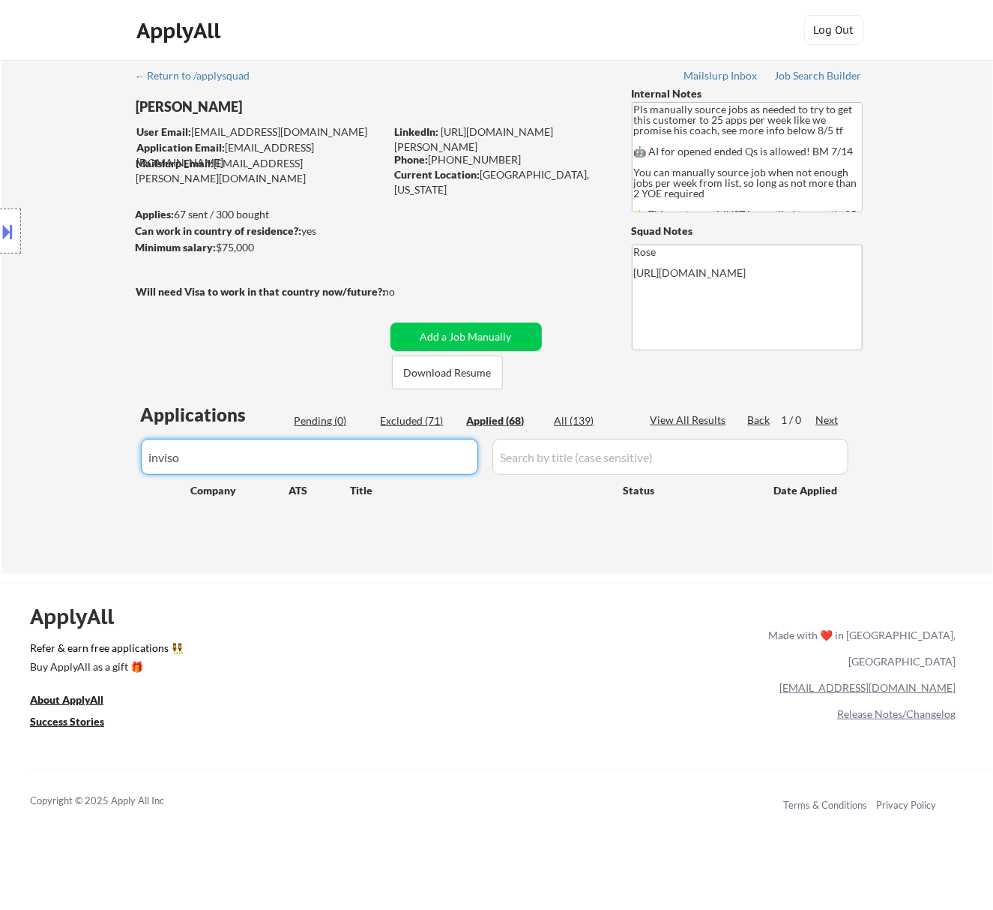
type input "inviso"
click at [327, 418] on div "Pending (0)" at bounding box center [332, 420] width 75 height 15
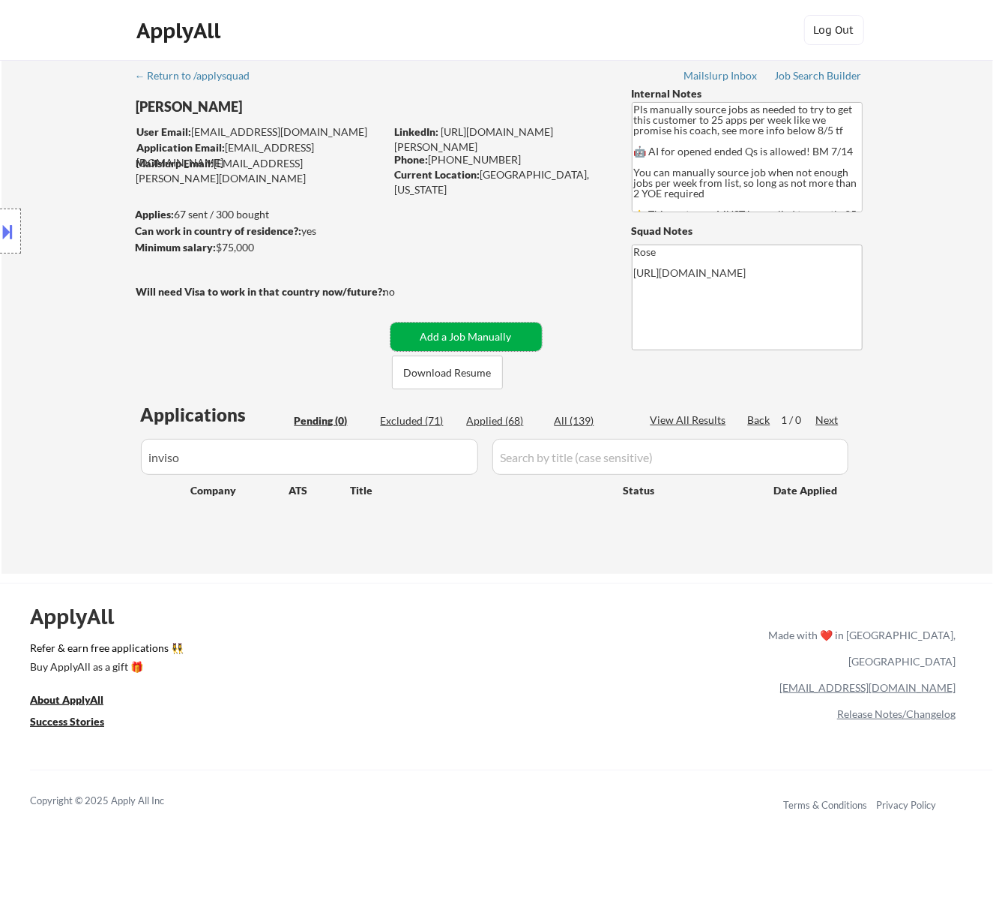
click at [484, 331] on button "Add a Job Manually" at bounding box center [466, 336] width 151 height 28
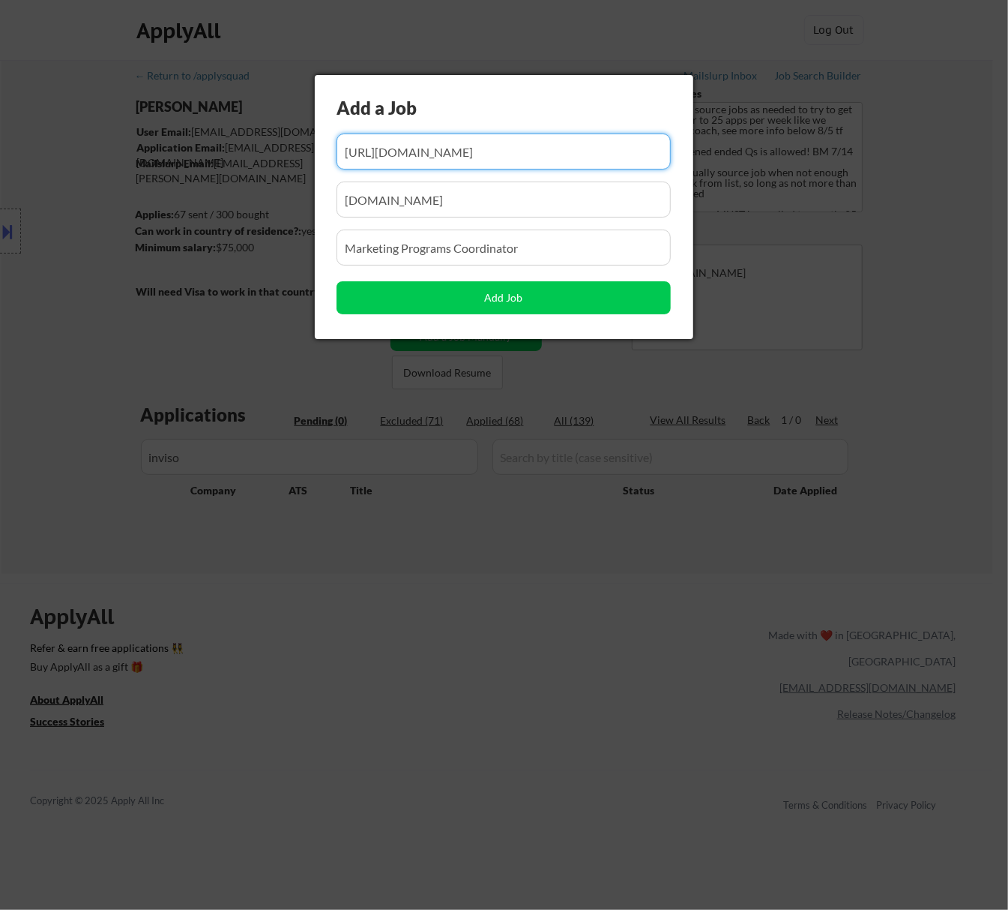
scroll to position [0, 243]
drag, startPoint x: 574, startPoint y: 148, endPoint x: 478, endPoint y: 157, distance: 95.7
click at [478, 160] on input "input" at bounding box center [504, 151] width 334 height 36
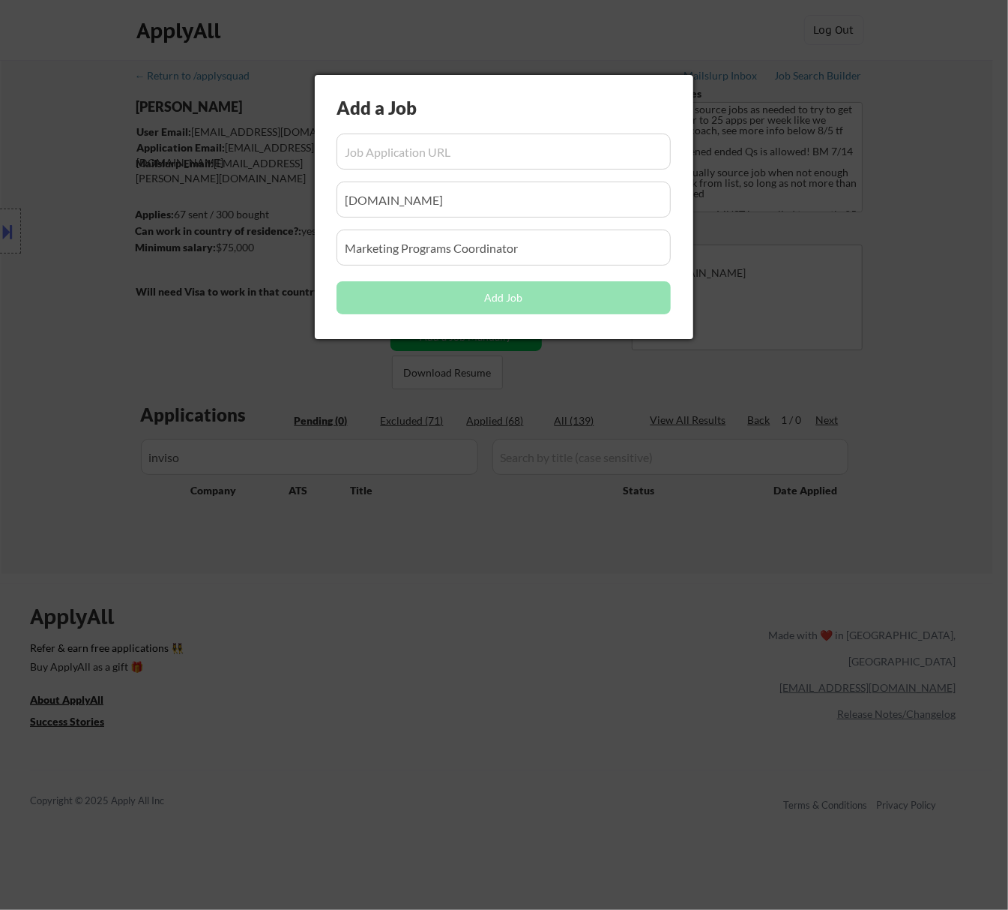
click at [433, 148] on input "input" at bounding box center [504, 151] width 334 height 36
paste input "https://inviso.hrmdirect.com/employment/job-opening.php?req=3538359&req_loc=106…"
type input "https://inviso.hrmdirect.com/employment/job-opening.php?req=3538359&req_loc=106…"
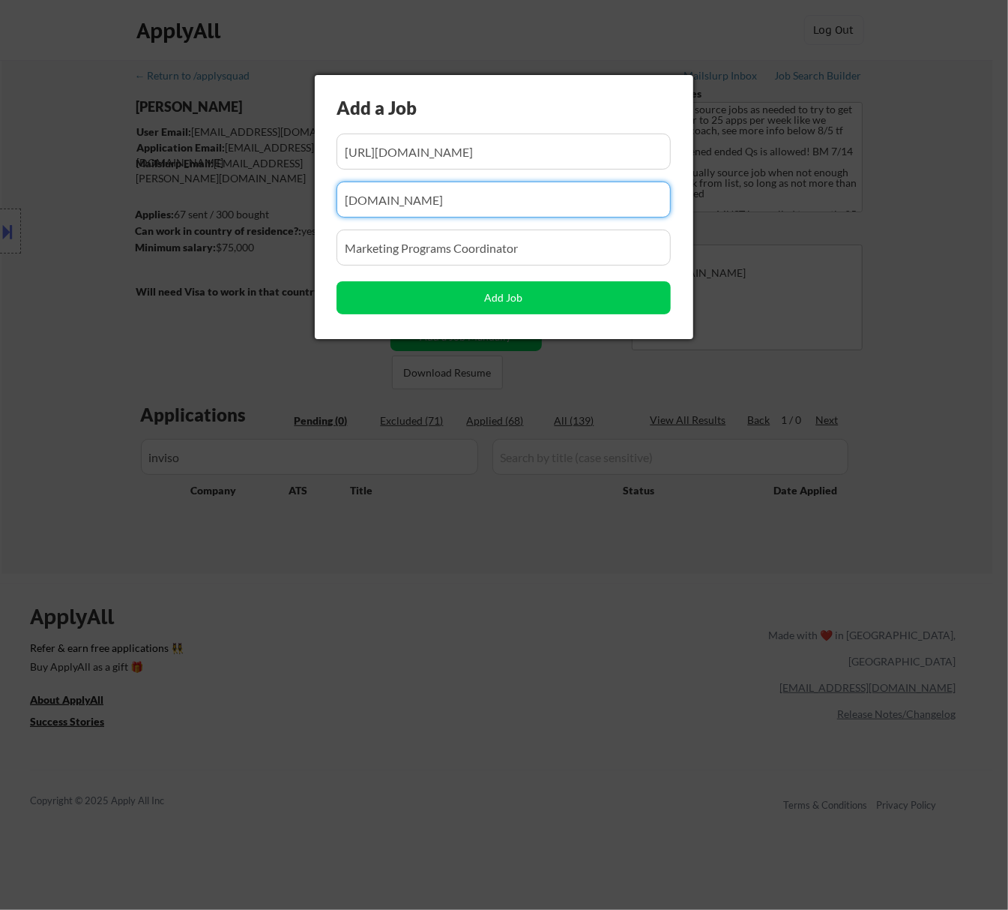
drag, startPoint x: 526, startPoint y: 208, endPoint x: 315, endPoint y: 244, distance: 213.7
click at [315, 244] on div "Add a Job Add Job" at bounding box center [504, 207] width 379 height 264
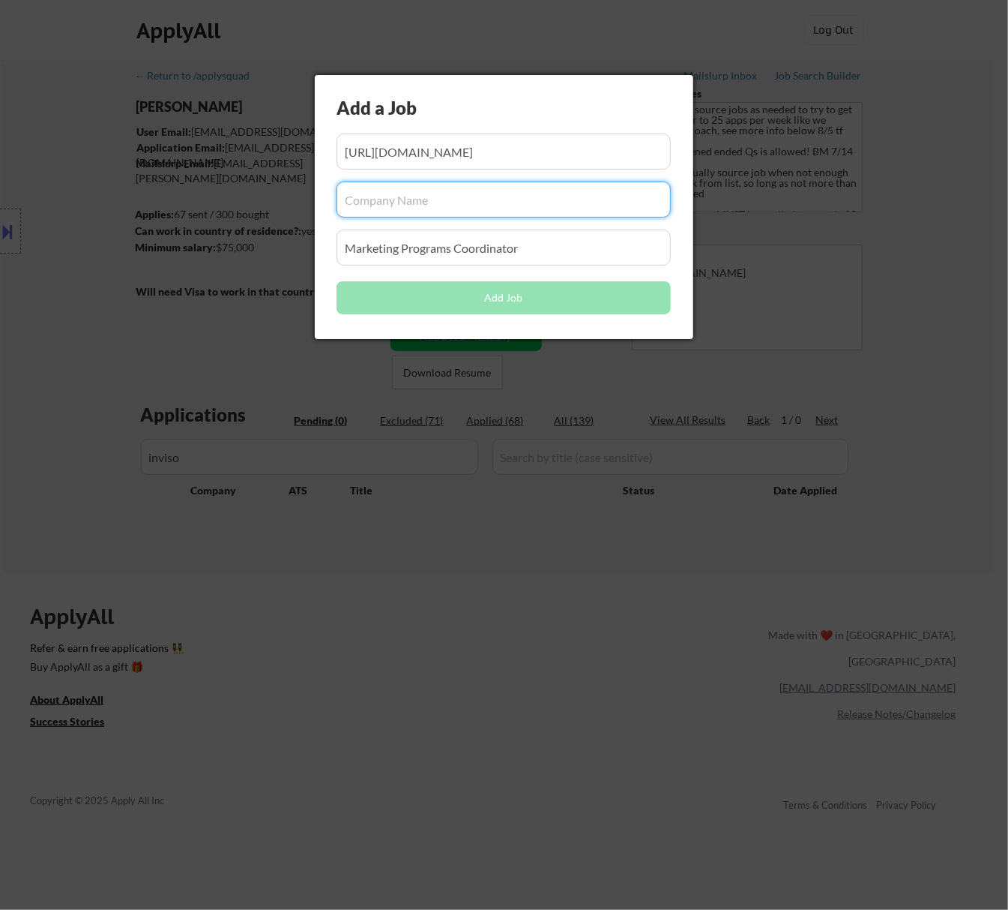
paste input "inviso.hrmdirect.com/"
type input "inviso.hrmdirect.com"
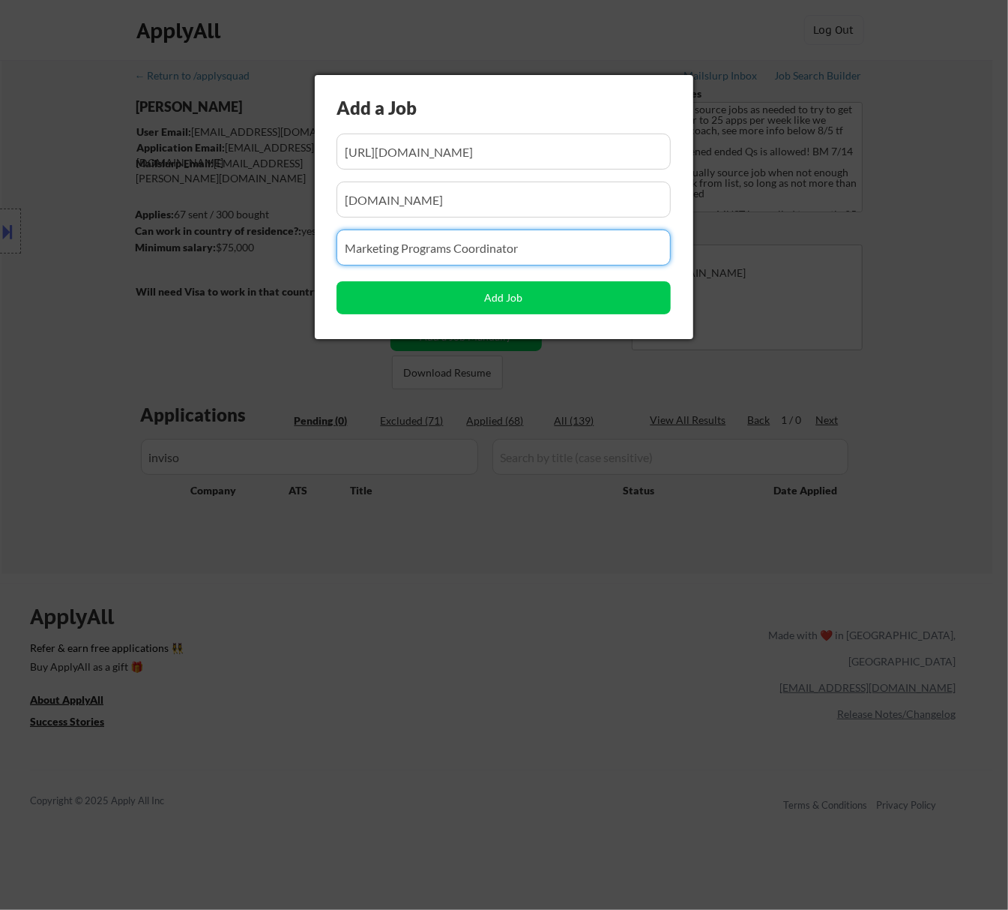
drag, startPoint x: 540, startPoint y: 241, endPoint x: 279, endPoint y: 262, distance: 261.8
click at [280, 262] on body "← Return to /applysquad Mailslurp Inbox Job Search Builder Nicholai DeHaan User…" at bounding box center [504, 455] width 1008 height 910
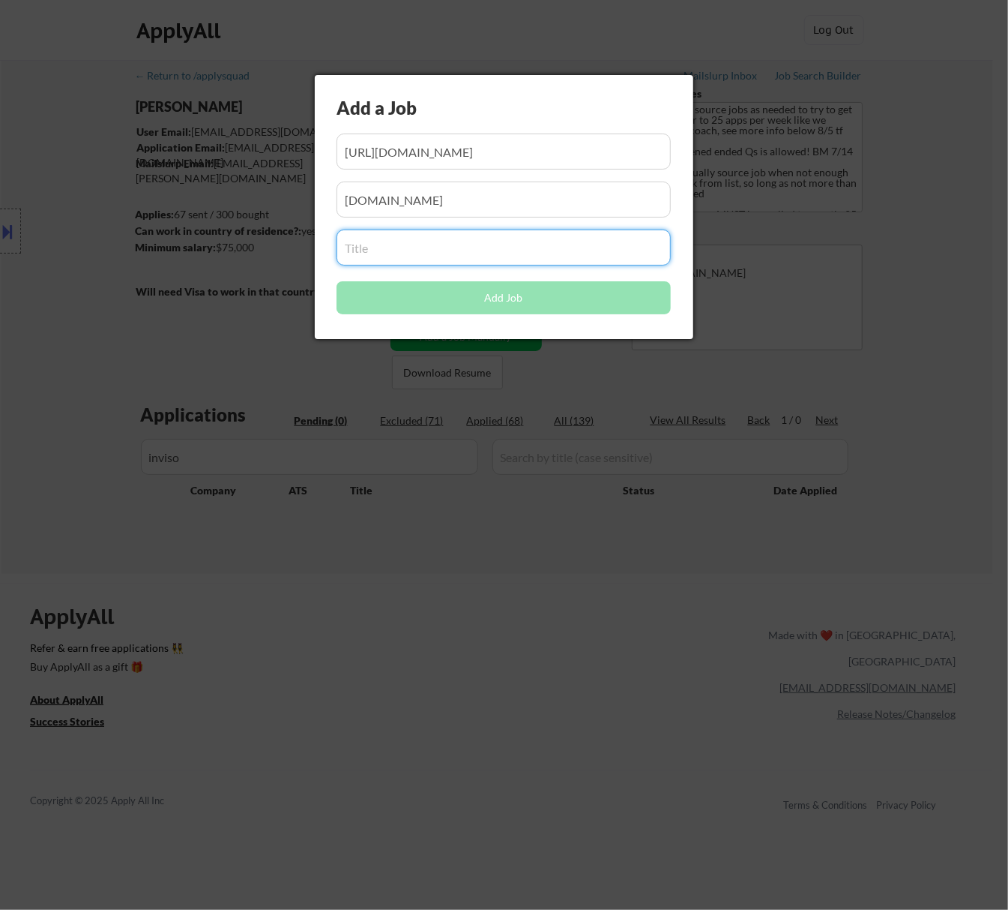
click at [469, 253] on input "input" at bounding box center [504, 247] width 334 height 36
paste input "Marketing Project Coordinator"
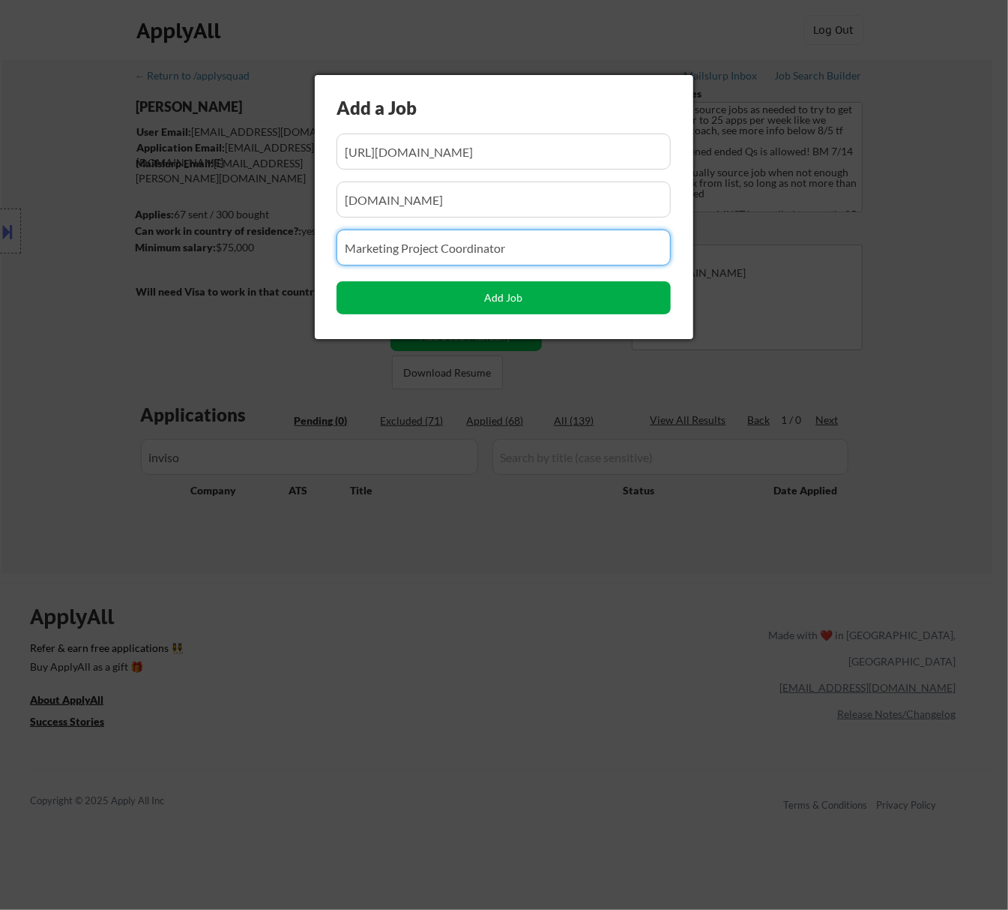
type input "Marketing Project Coordinator"
click at [511, 295] on button "Add Job" at bounding box center [504, 297] width 334 height 33
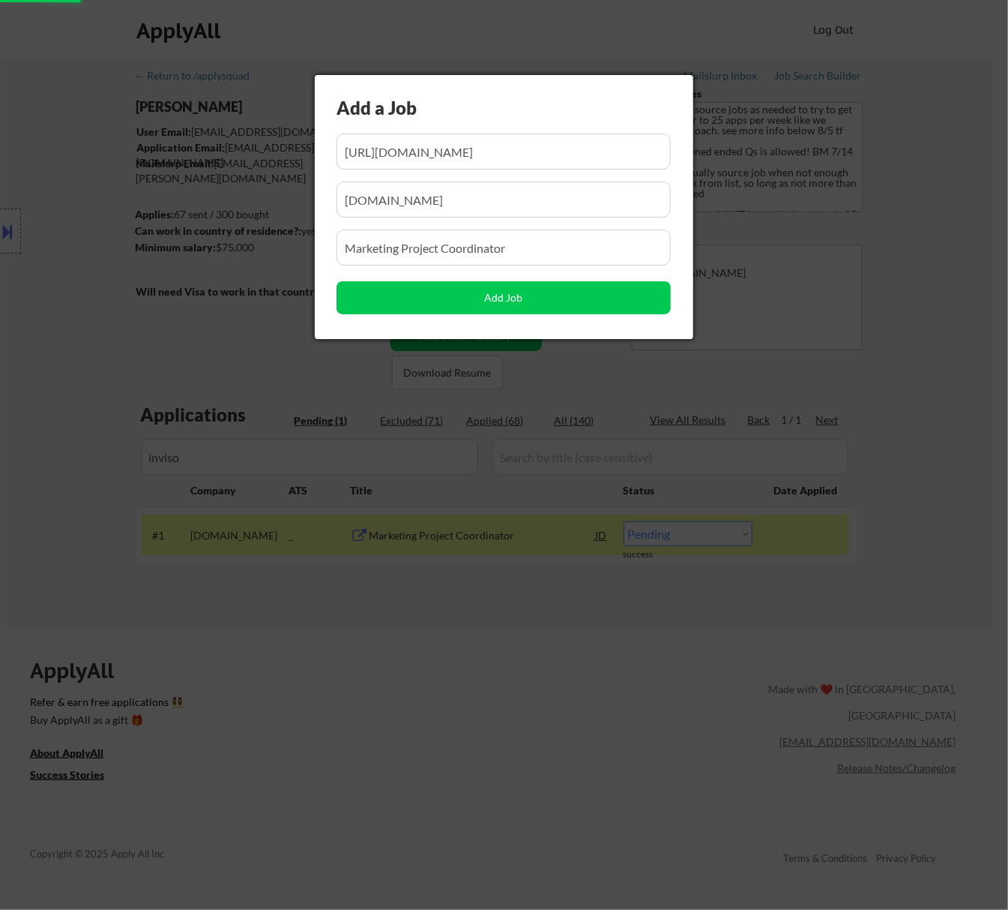
click at [580, 661] on div at bounding box center [504, 455] width 1008 height 910
click at [567, 645] on div at bounding box center [504, 455] width 1008 height 910
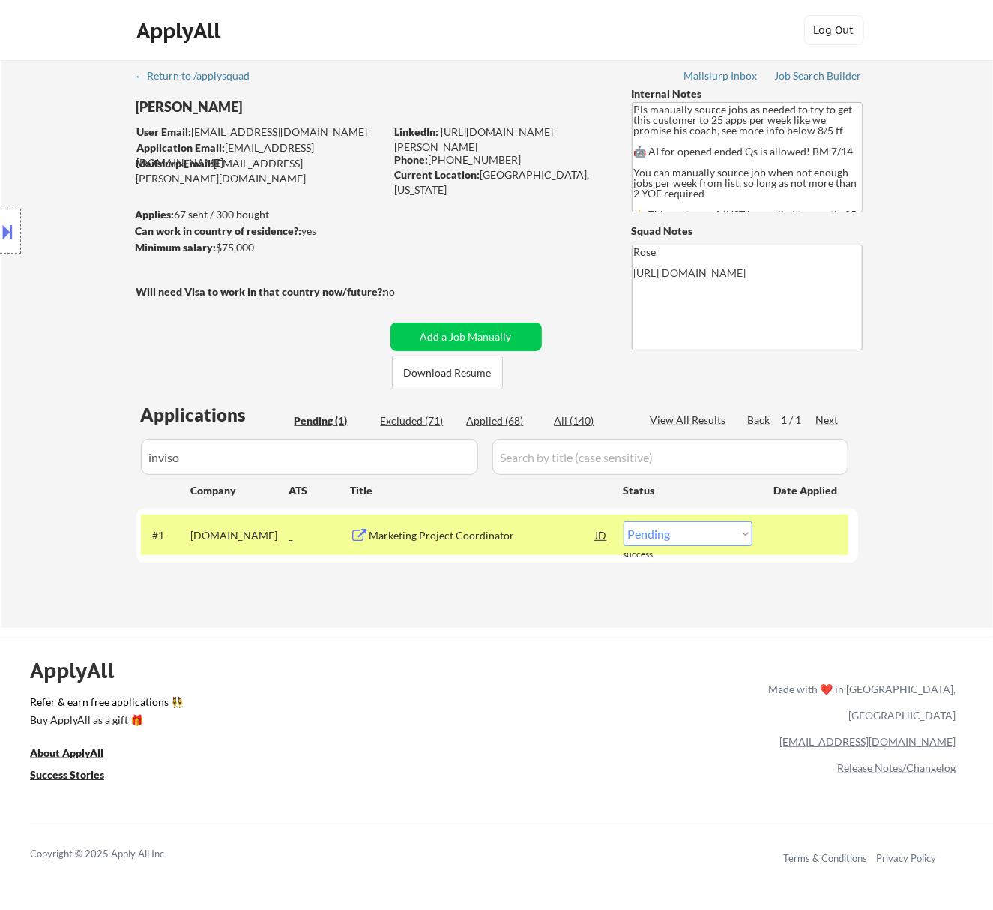
click at [682, 531] on select "Choose an option... Pending Applied Excluded (Questions) Excluded (Expired) Exc…" at bounding box center [688, 533] width 129 height 25
select select ""applied""
click at [624, 521] on select "Choose an option... Pending Applied Excluded (Questions) Excluded (Expired) Exc…" at bounding box center [688, 533] width 129 height 25
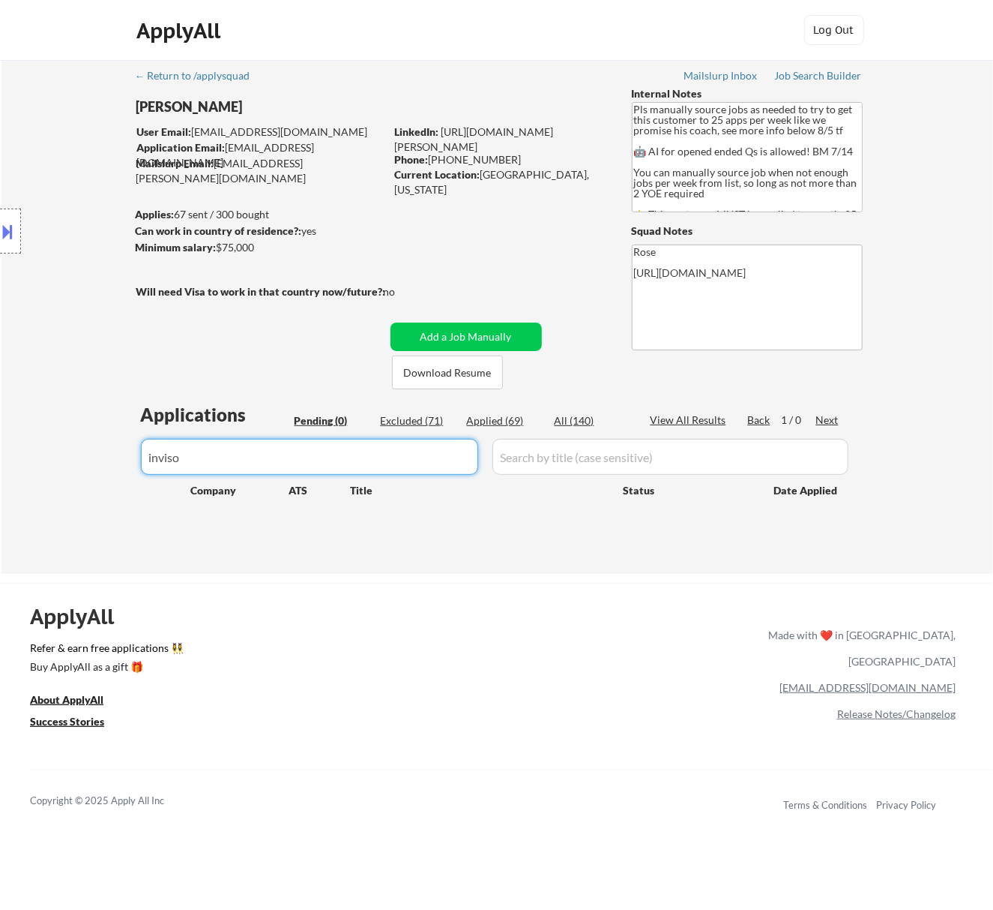
drag, startPoint x: 438, startPoint y: 457, endPoint x: 141, endPoint y: 483, distance: 298.1
click at [141, 483] on div "Applications Pending (0) Excluded (71) Applied (69) All (140) View All Results …" at bounding box center [497, 473] width 722 height 143
paste input "prometheanworld"
type input "prometheanworld"
click at [508, 421] on div "Applied (69)" at bounding box center [504, 420] width 75 height 15
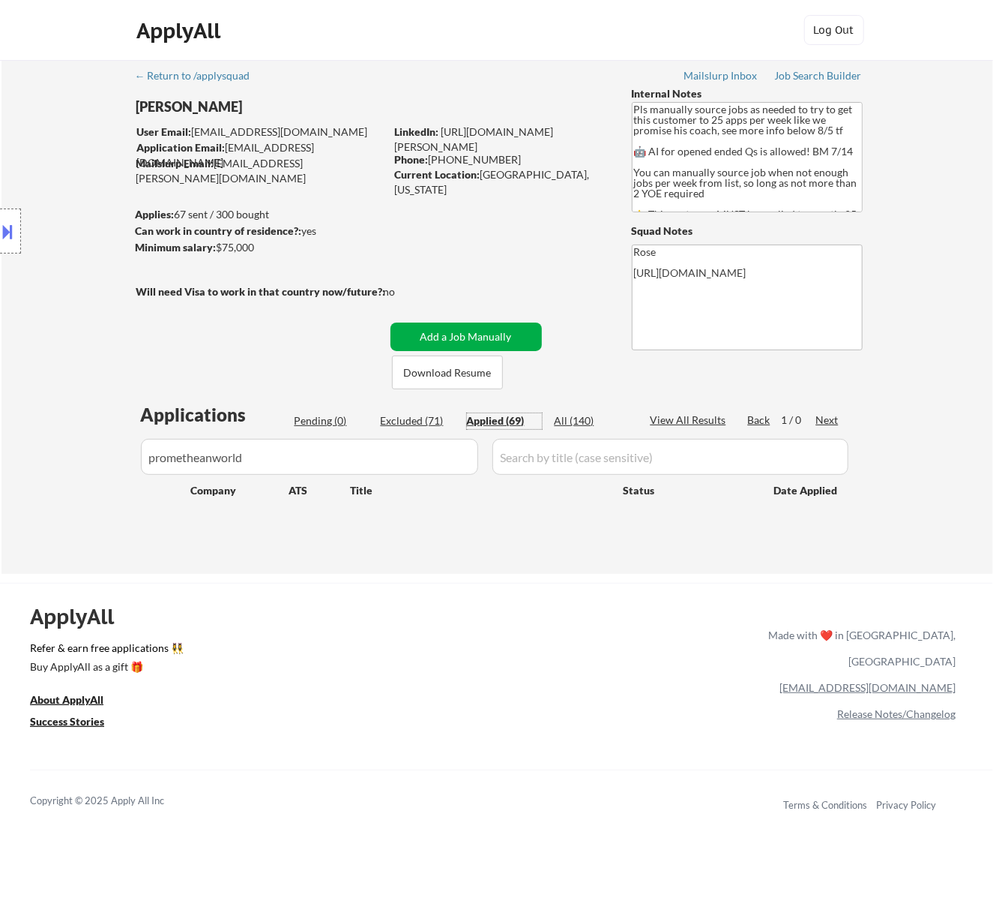
click at [505, 336] on button "Add a Job Manually" at bounding box center [466, 336] width 151 height 28
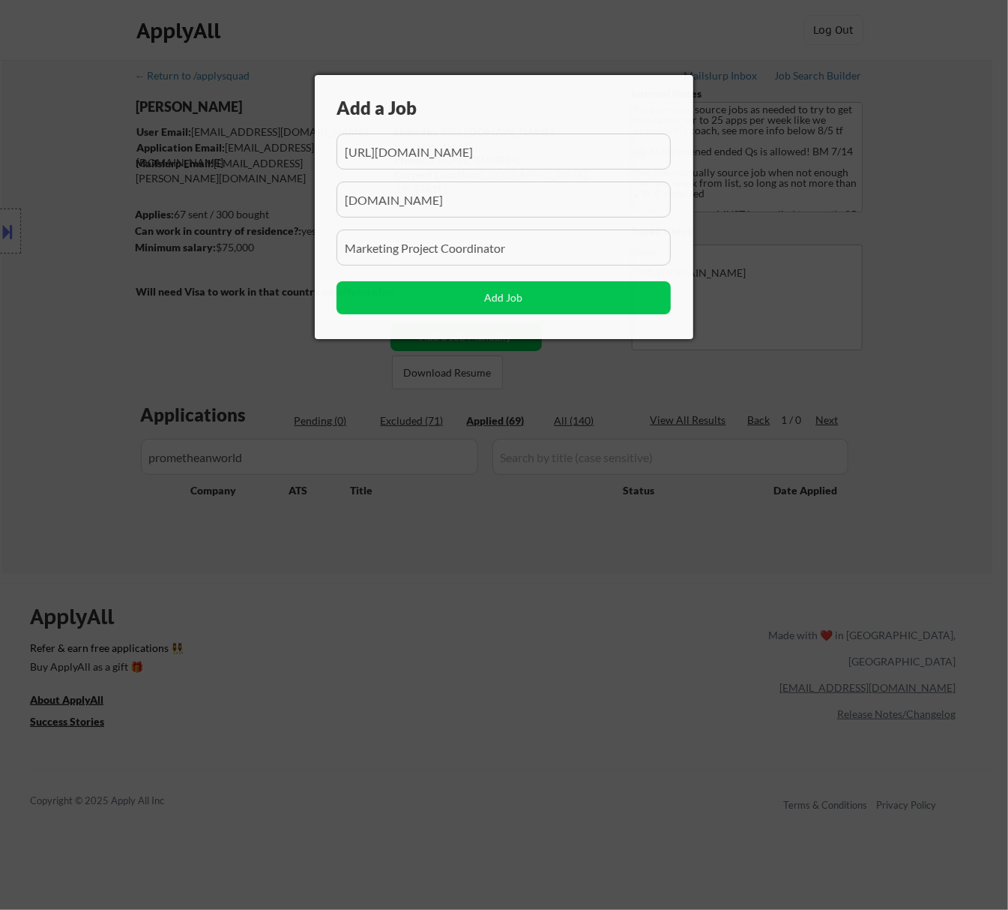
scroll to position [0, 211]
drag, startPoint x: 427, startPoint y: 166, endPoint x: 418, endPoint y: 166, distance: 8.2
click at [418, 166] on input "input" at bounding box center [504, 151] width 334 height 36
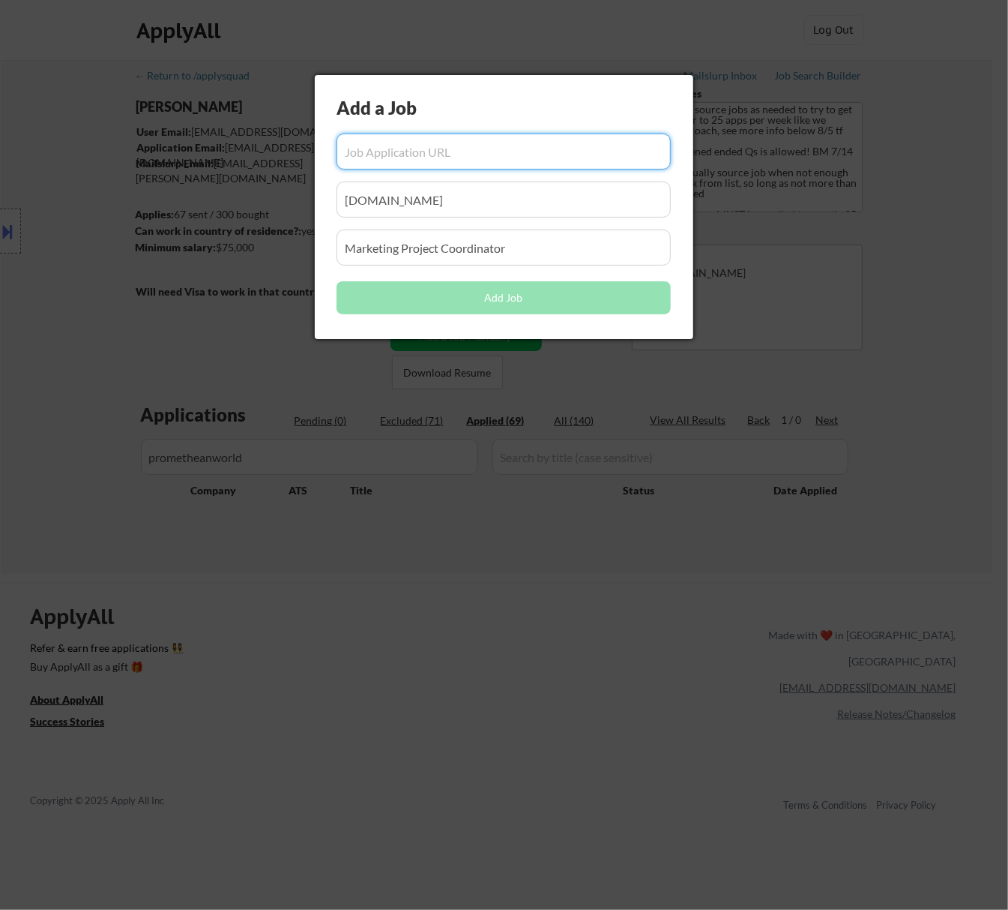
drag, startPoint x: 424, startPoint y: 0, endPoint x: 364, endPoint y: 28, distance: 66.1
click at [364, 30] on div at bounding box center [504, 455] width 1008 height 910
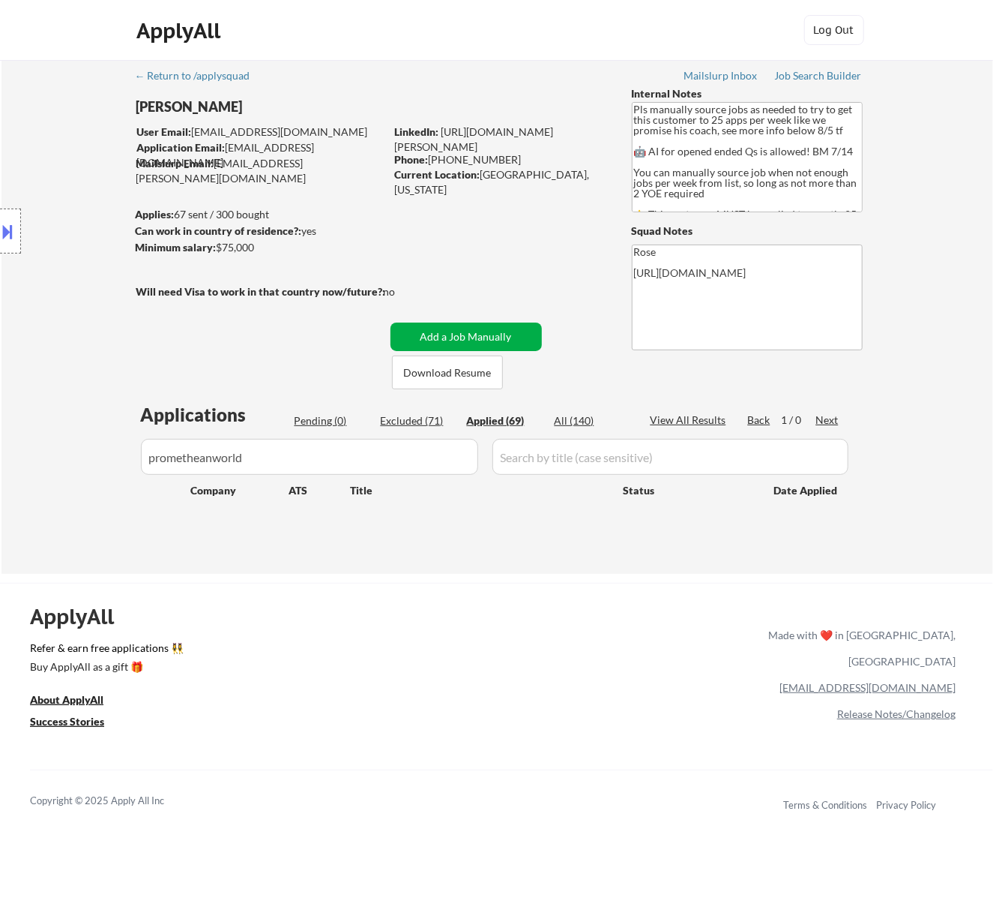
click at [480, 334] on button "Add a Job Manually" at bounding box center [466, 336] width 151 height 28
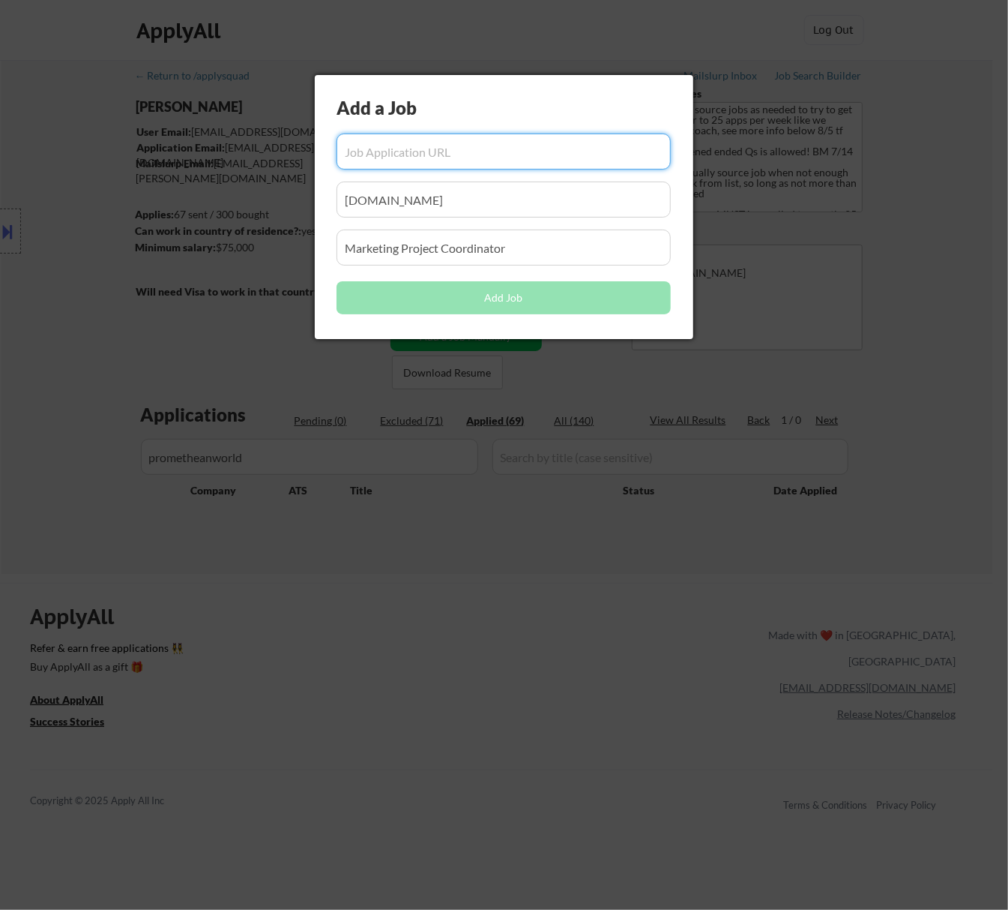
paste input "https://jobs.lever.co/prometheanworld/53d551c7-ea4a-4f9a-a652-45501310f30d"
type input "https://jobs.lever.co/prometheanworld/53d551c7-ea4a-4f9a-a652-45501310f30d"
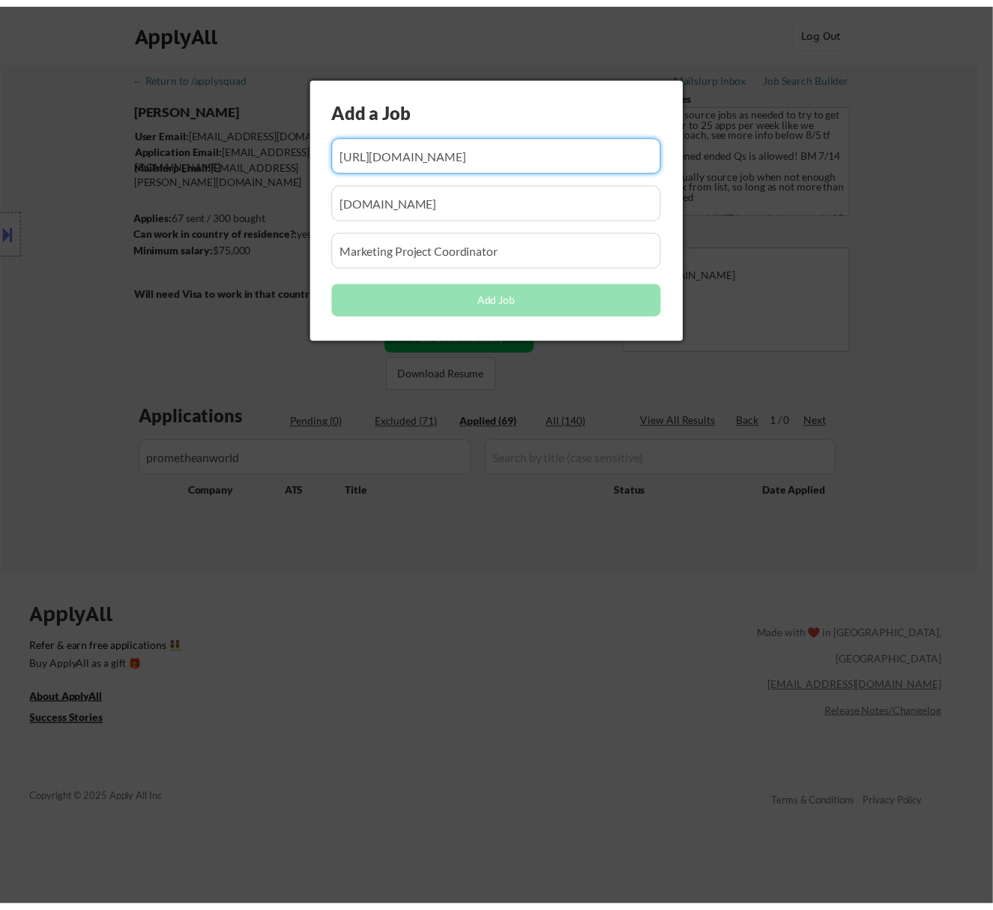
scroll to position [0, 0]
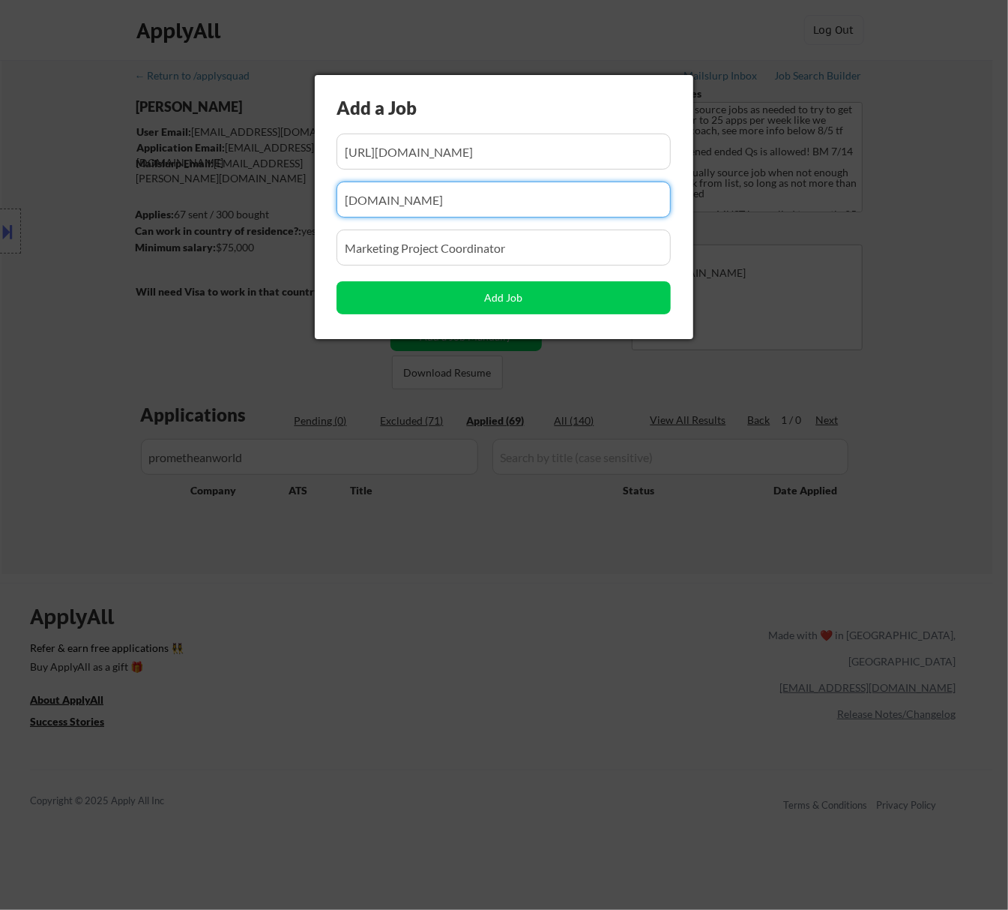
drag, startPoint x: 462, startPoint y: 208, endPoint x: 295, endPoint y: 229, distance: 167.8
click at [298, 231] on body "← Return to /applysquad Mailslurp Inbox Job Search Builder Nicholai DeHaan User…" at bounding box center [504, 455] width 1008 height 910
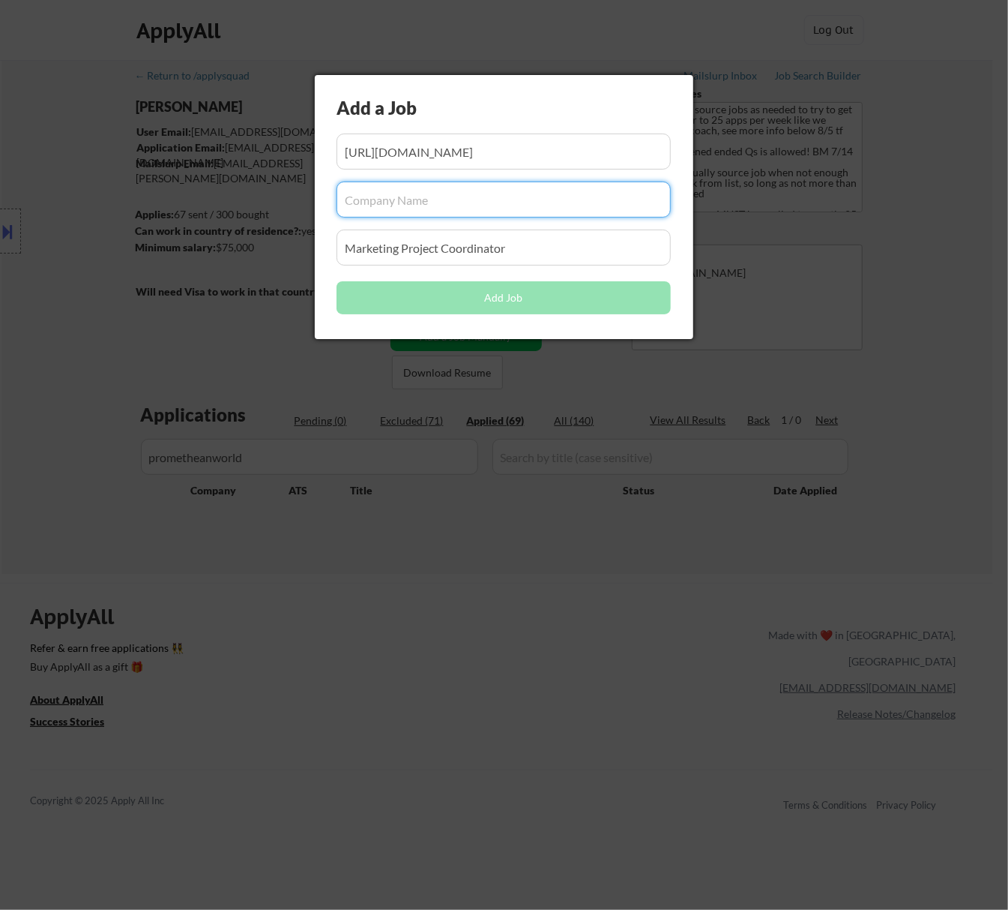
click at [439, 201] on input "input" at bounding box center [504, 199] width 334 height 36
paste input "prometheanworld/"
type input "prometheanworld"
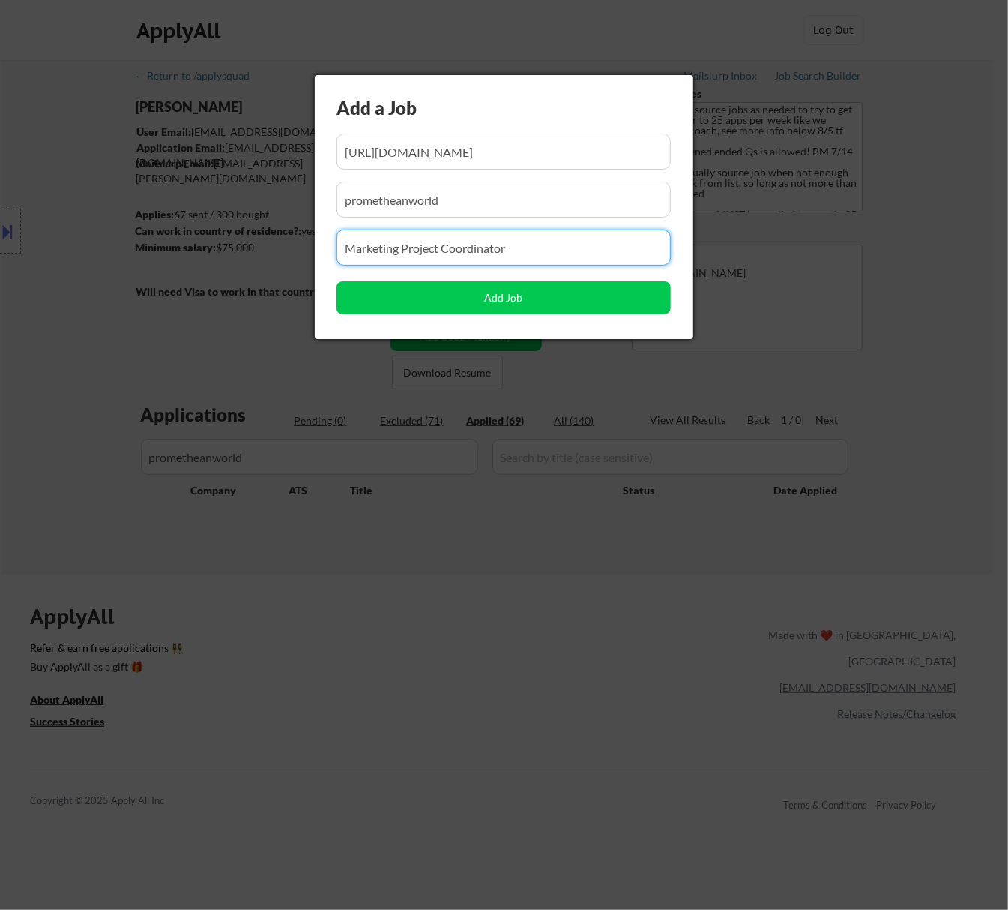
drag, startPoint x: 525, startPoint y: 247, endPoint x: 321, endPoint y: 273, distance: 205.5
click at [325, 274] on div "Add a Job Add Job" at bounding box center [504, 207] width 379 height 264
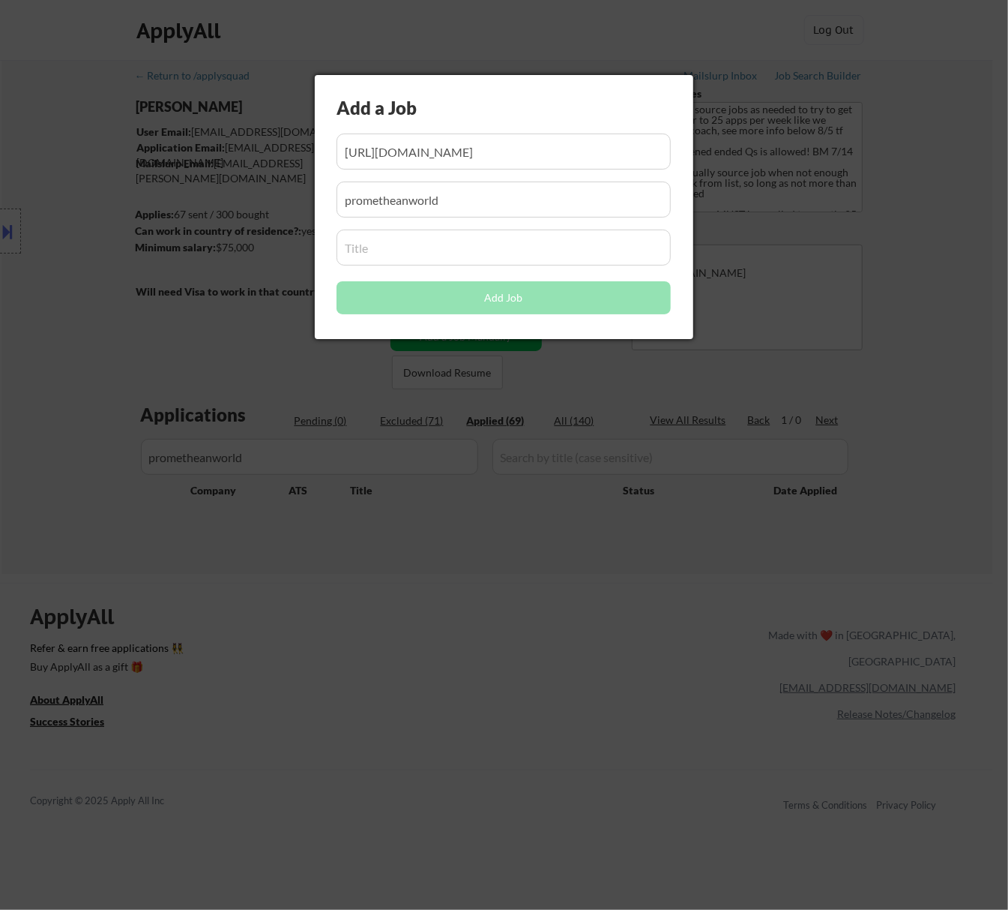
click at [400, 244] on input "input" at bounding box center [504, 247] width 334 height 36
paste input "Channel Marketing Associate"
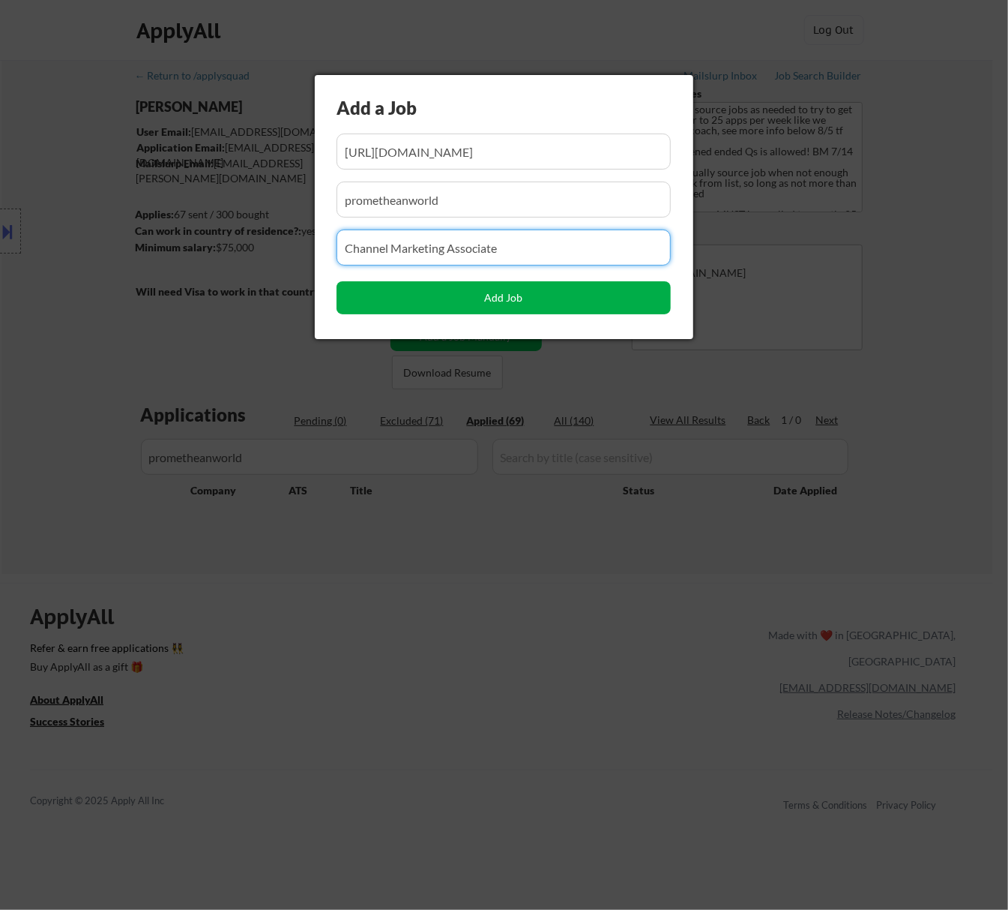
type input "Channel Marketing Associate"
click at [526, 298] on button "Add Job" at bounding box center [504, 297] width 334 height 33
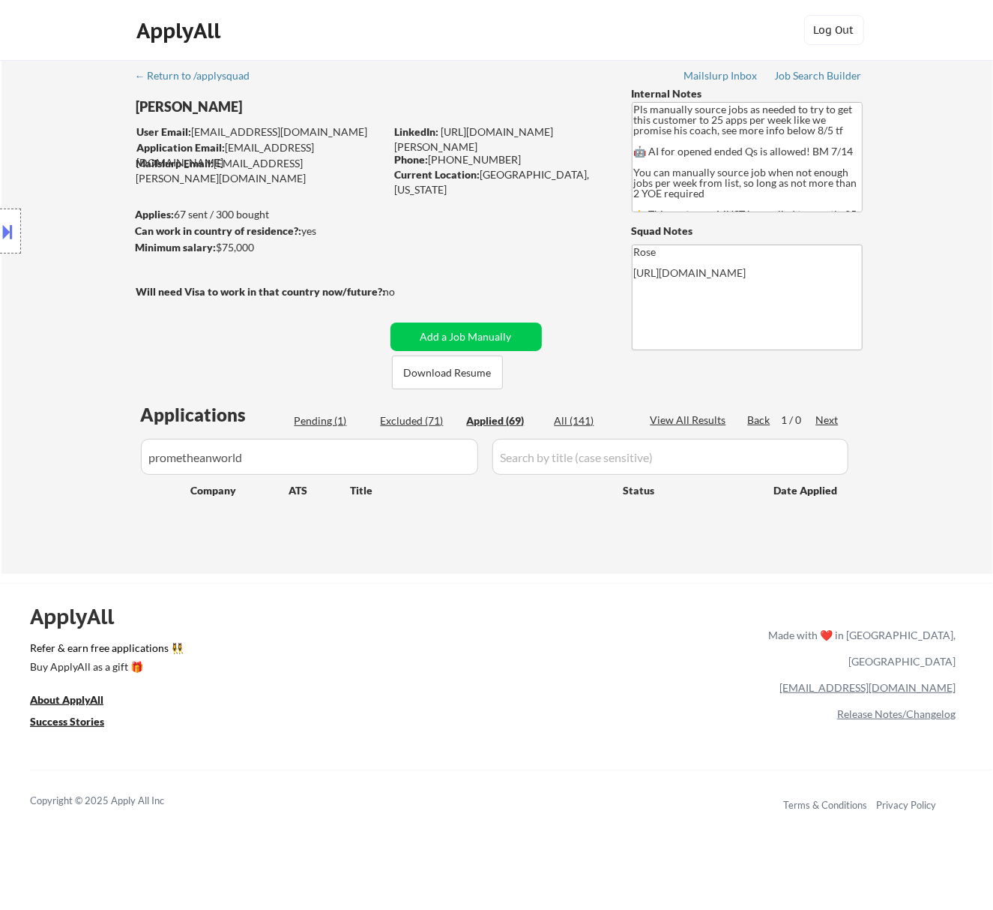
click at [330, 421] on div "Pending (1)" at bounding box center [332, 420] width 75 height 15
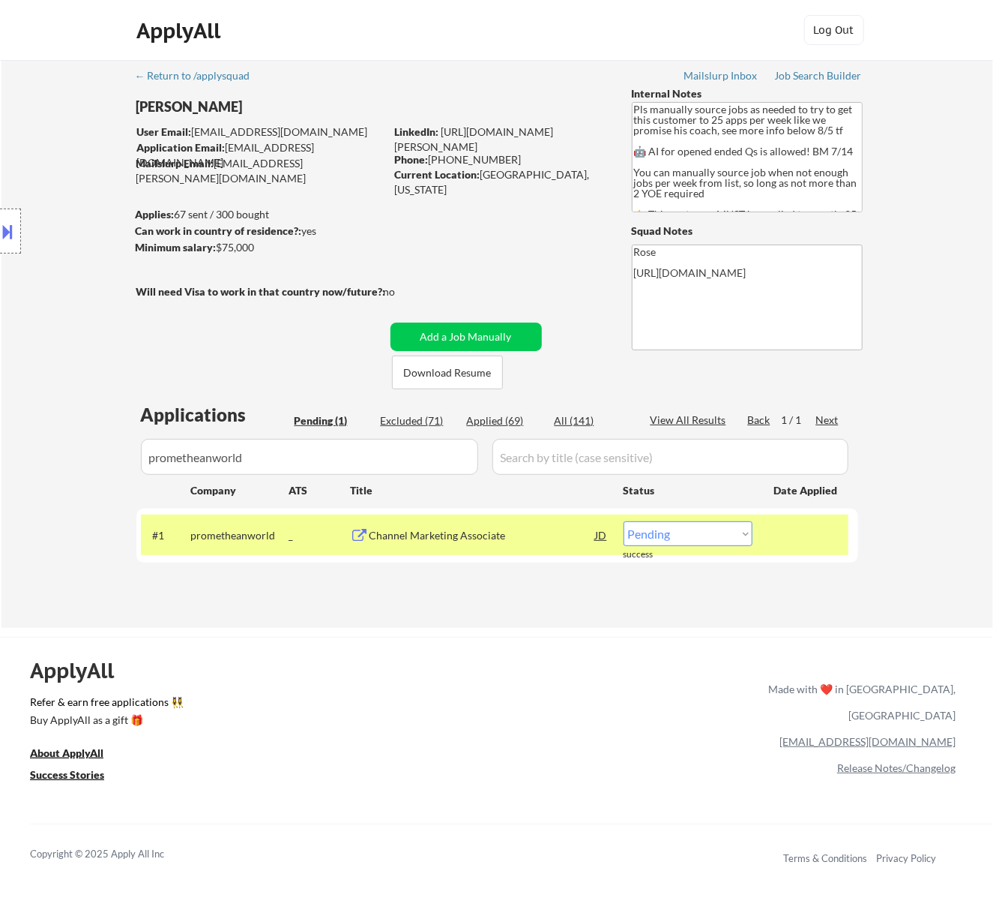
drag, startPoint x: 661, startPoint y: 529, endPoint x: 657, endPoint y: 535, distance: 7.7
click at [661, 529] on select "Choose an option... Pending Applied Excluded (Questions) Excluded (Expired) Exc…" at bounding box center [688, 533] width 129 height 25
select select ""applied""
click at [624, 521] on select "Choose an option... Pending Applied Excluded (Questions) Excluded (Expired) Exc…" at bounding box center [688, 533] width 129 height 25
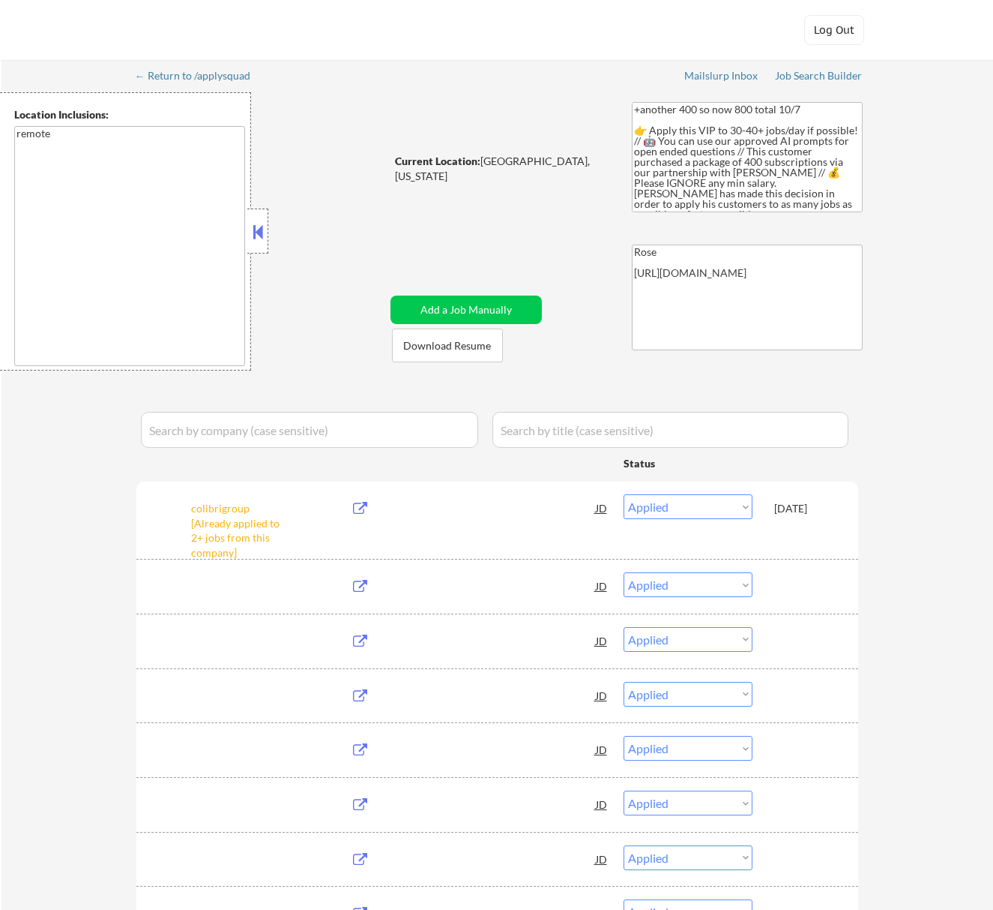
select select ""applied""
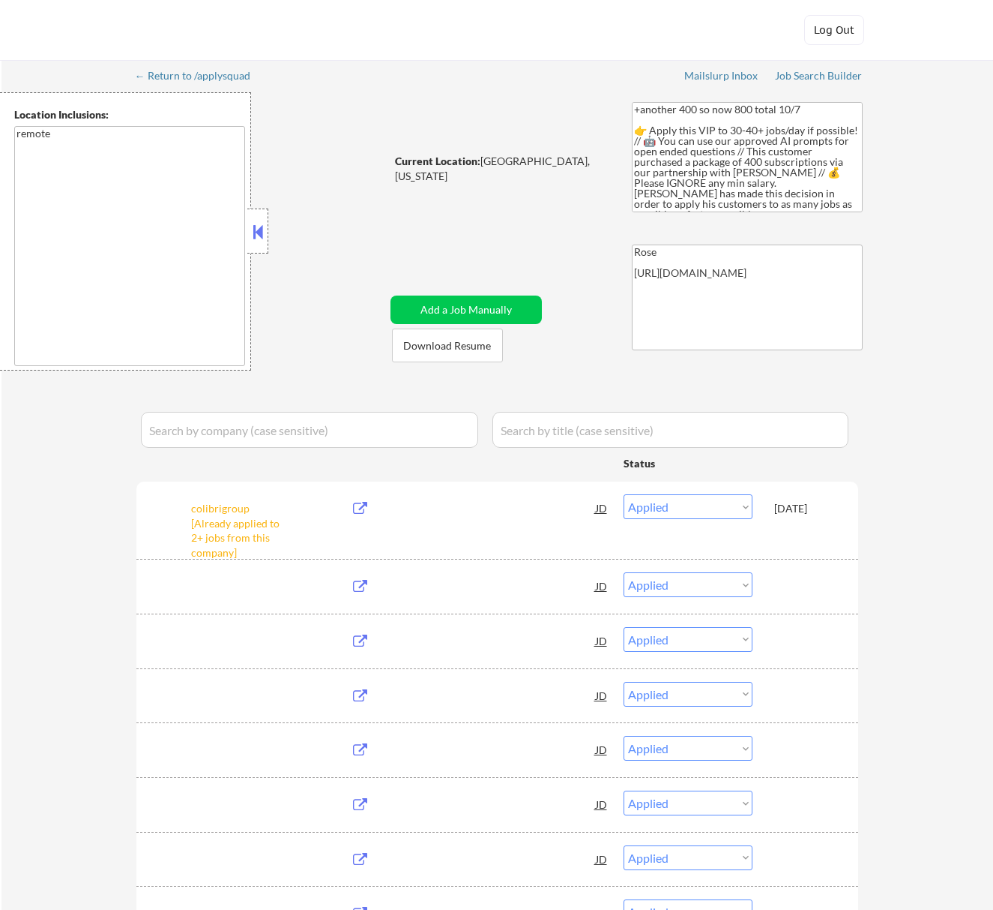
select select ""applied""
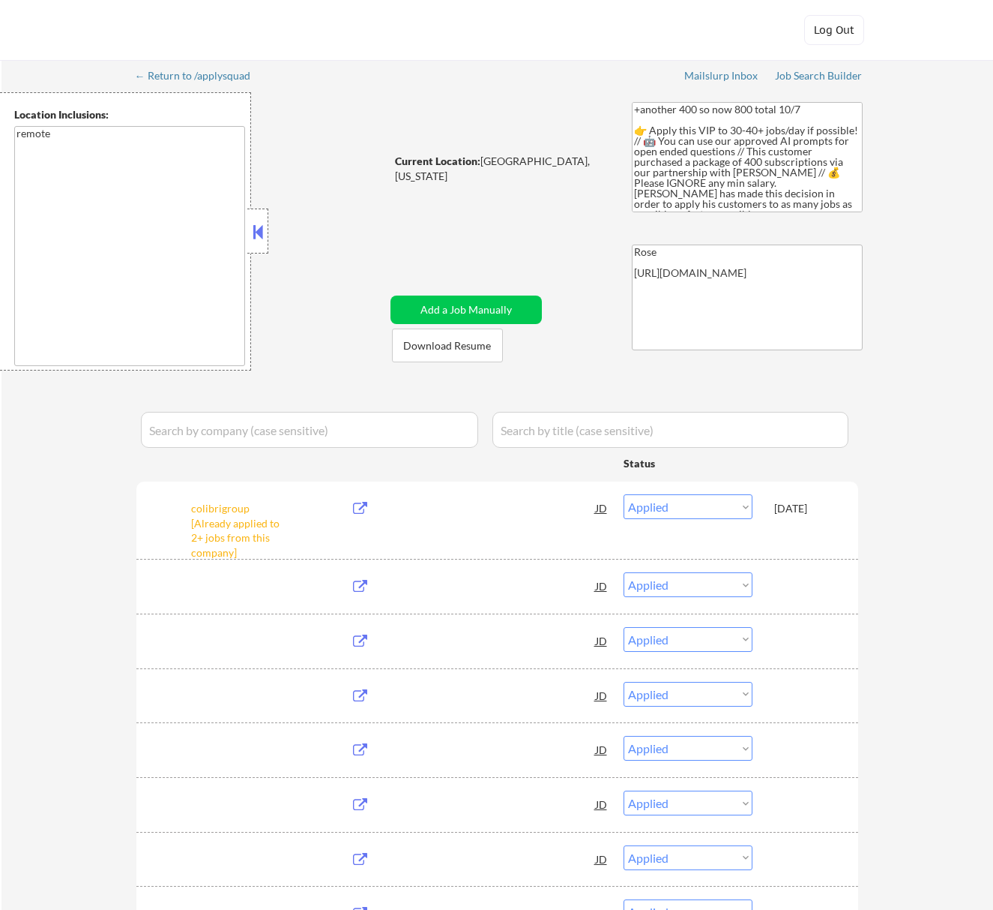
select select ""applied""
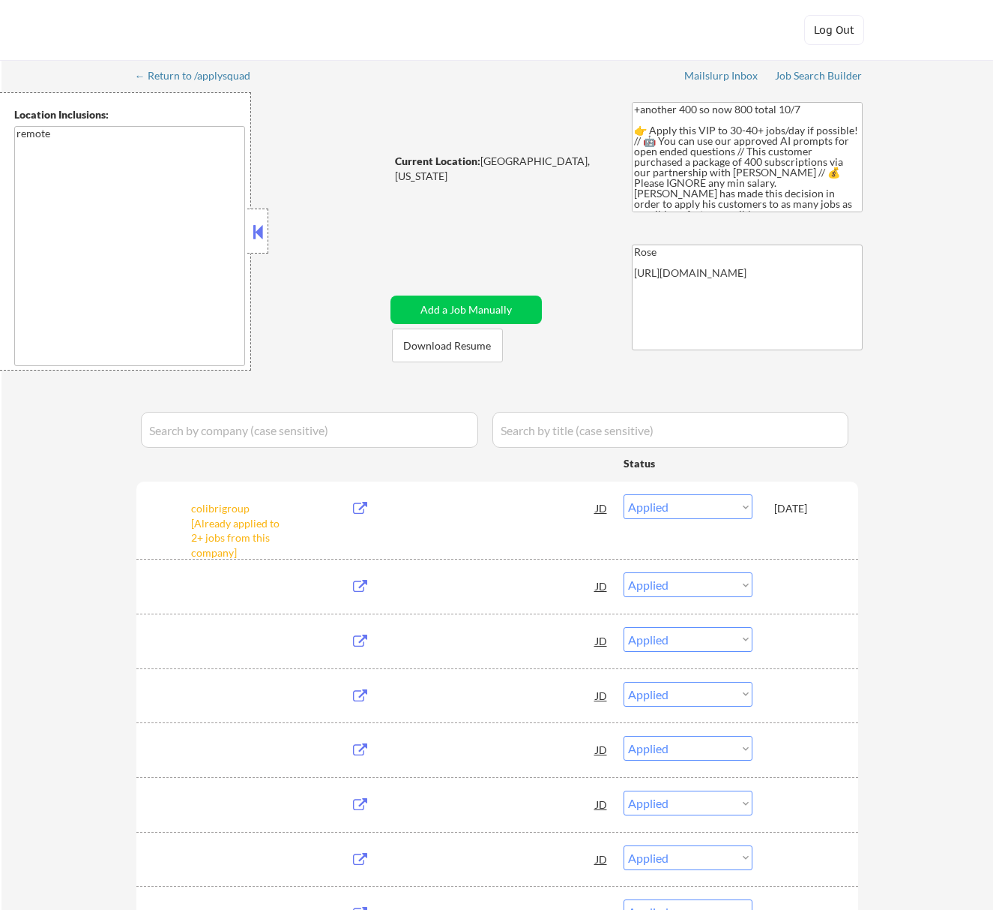
select select ""applied""
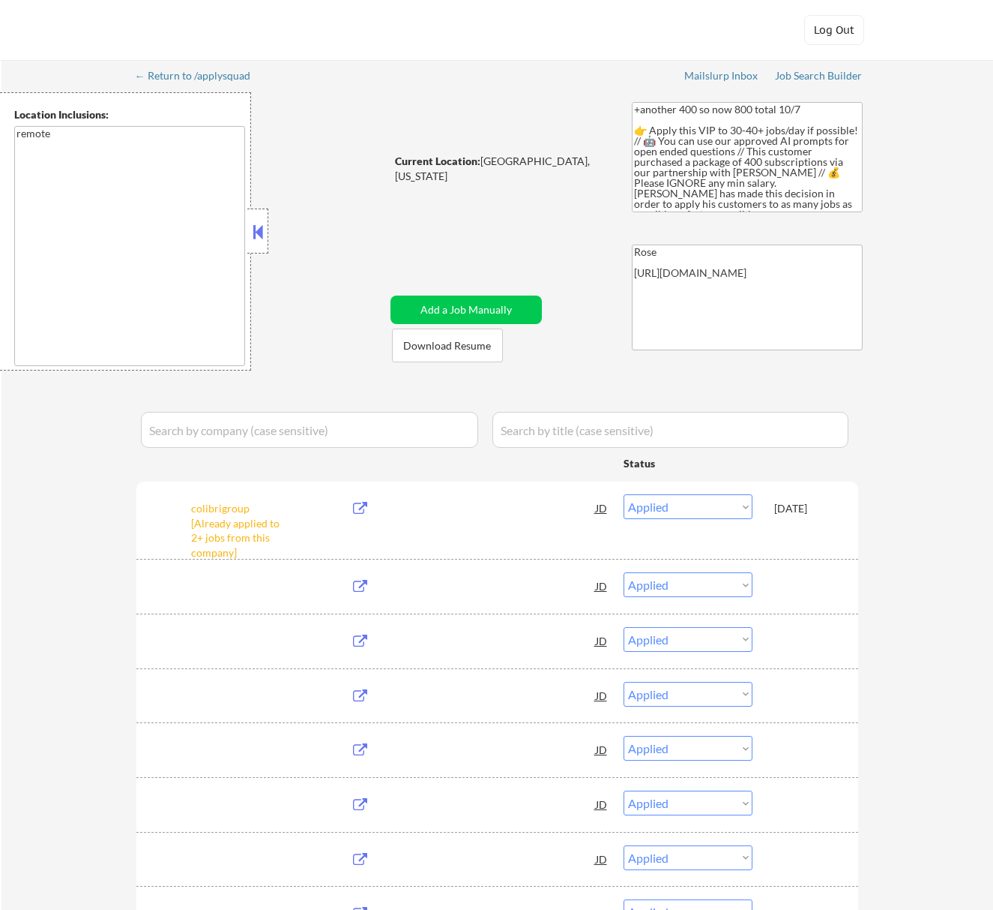
select select ""applied""
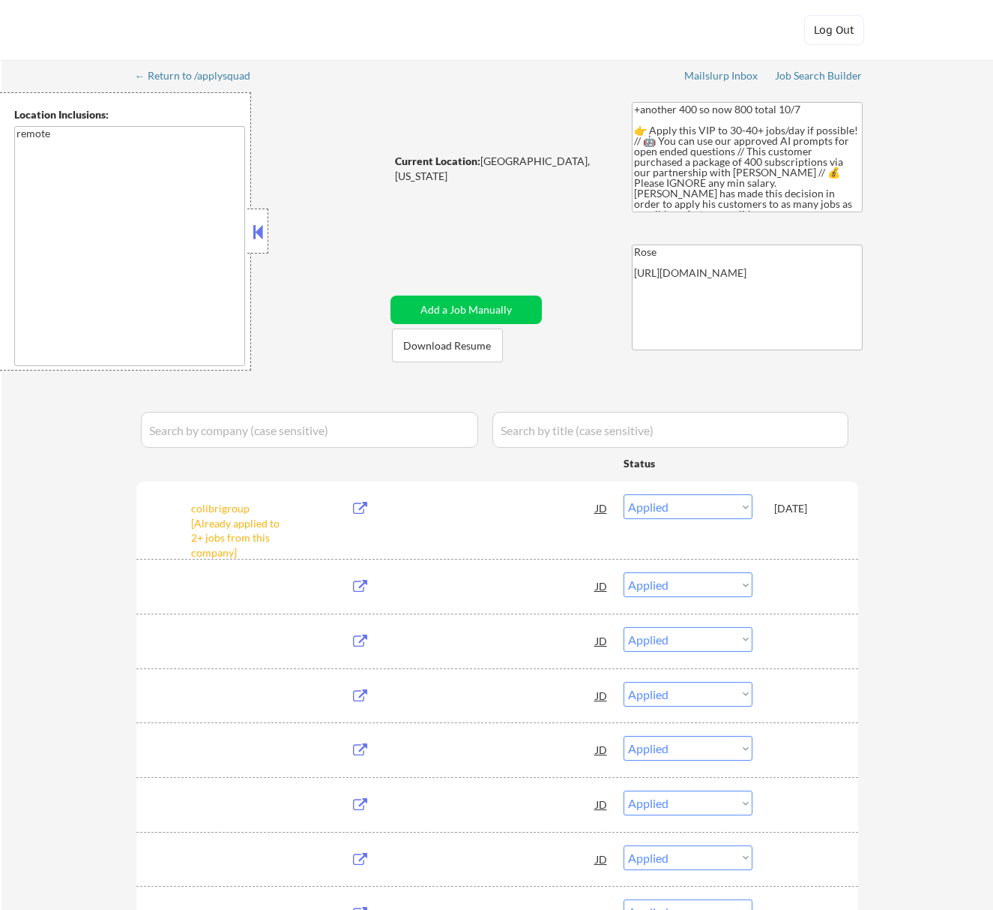
select select ""applied""
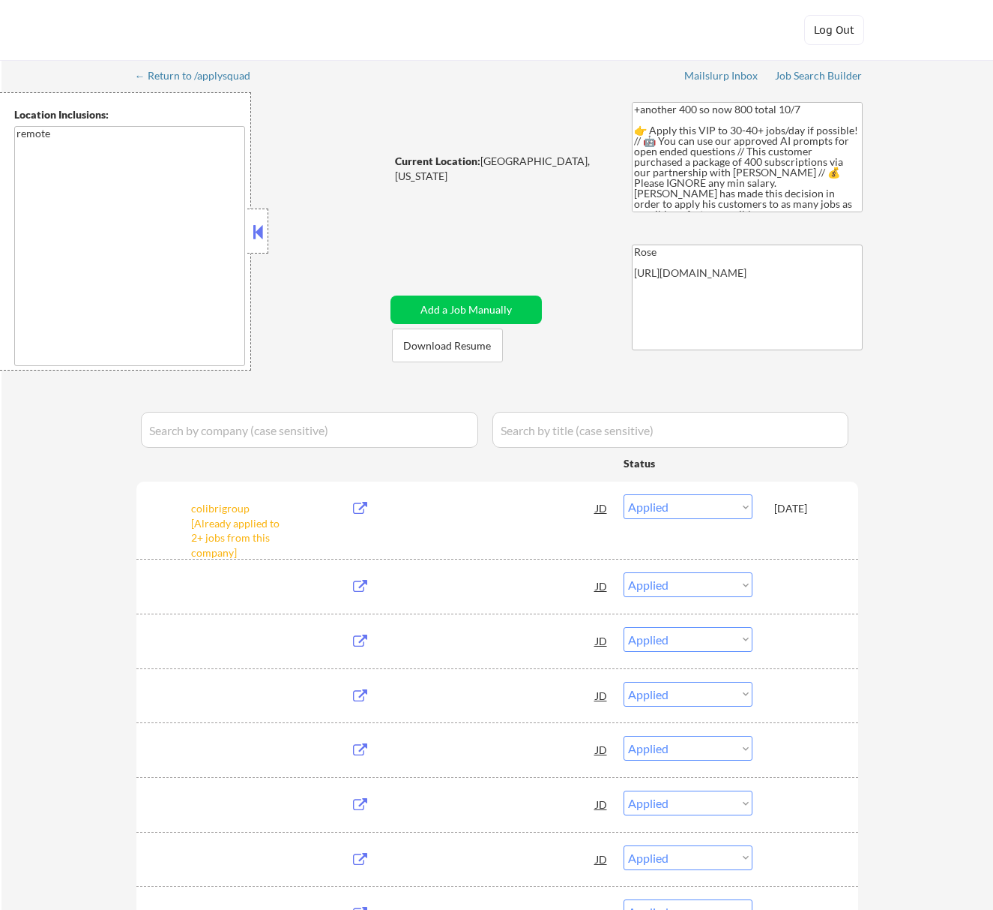
select select ""applied""
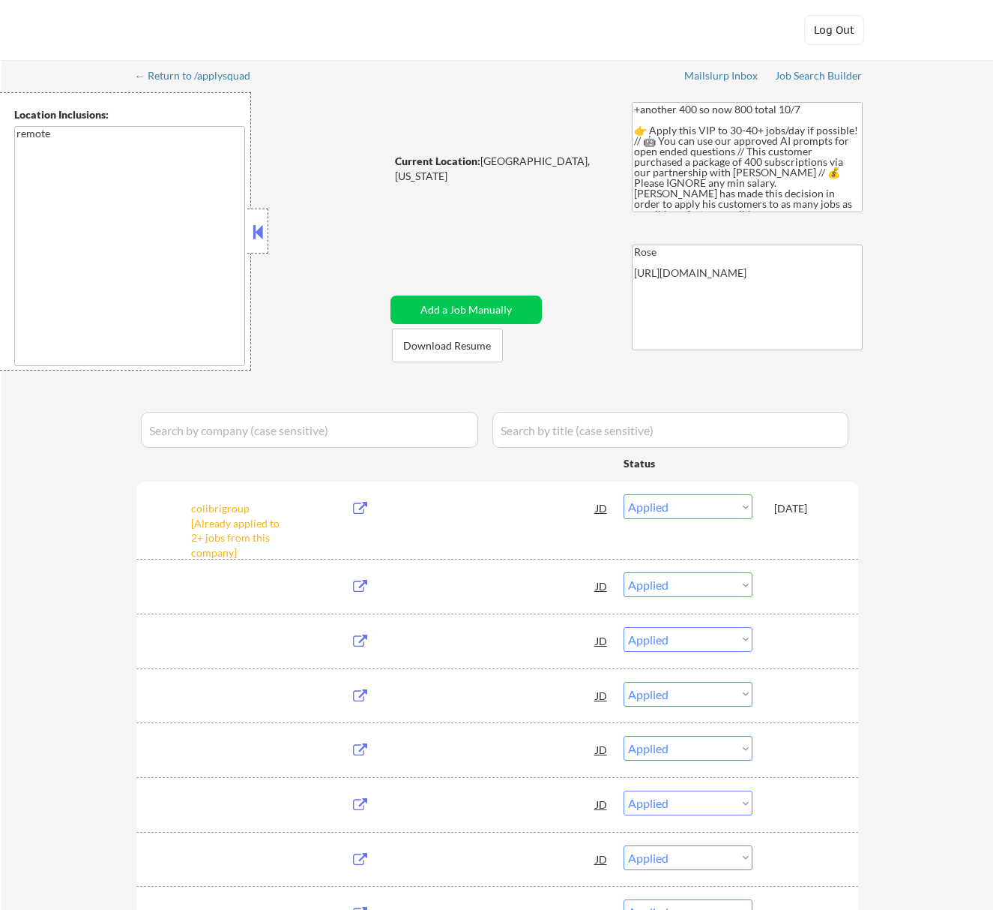
select select ""applied""
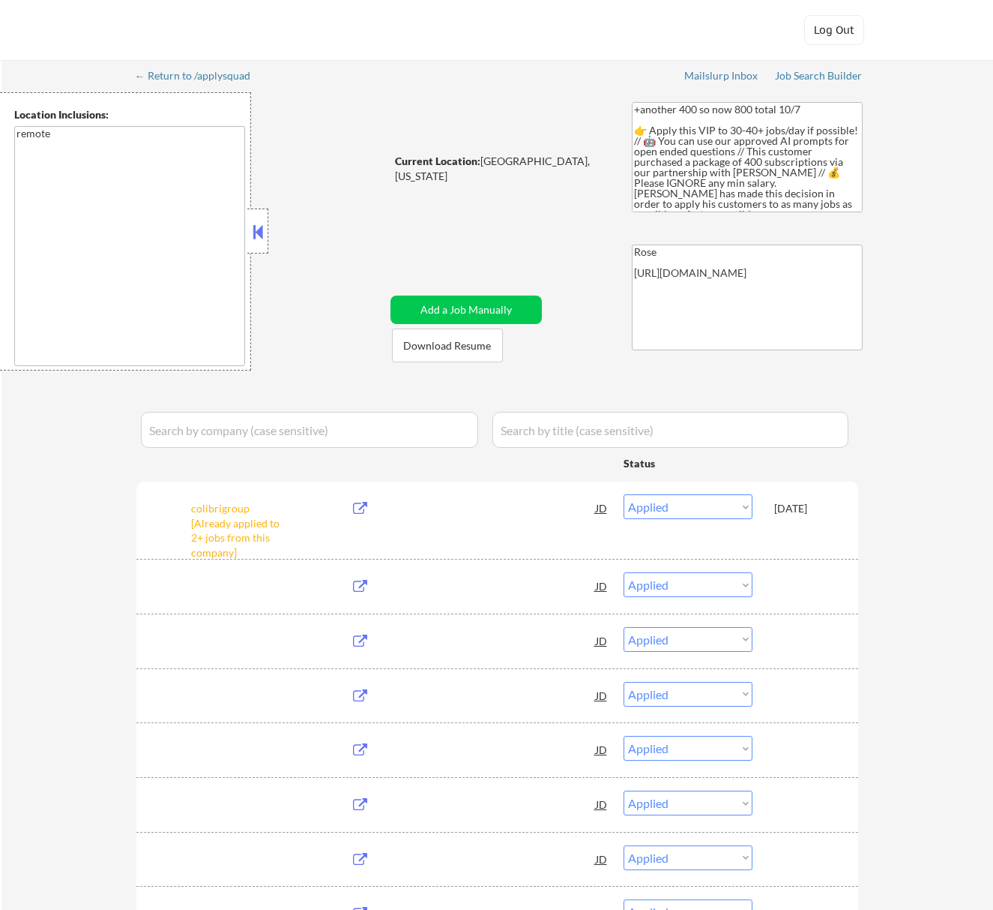
select select ""applied""
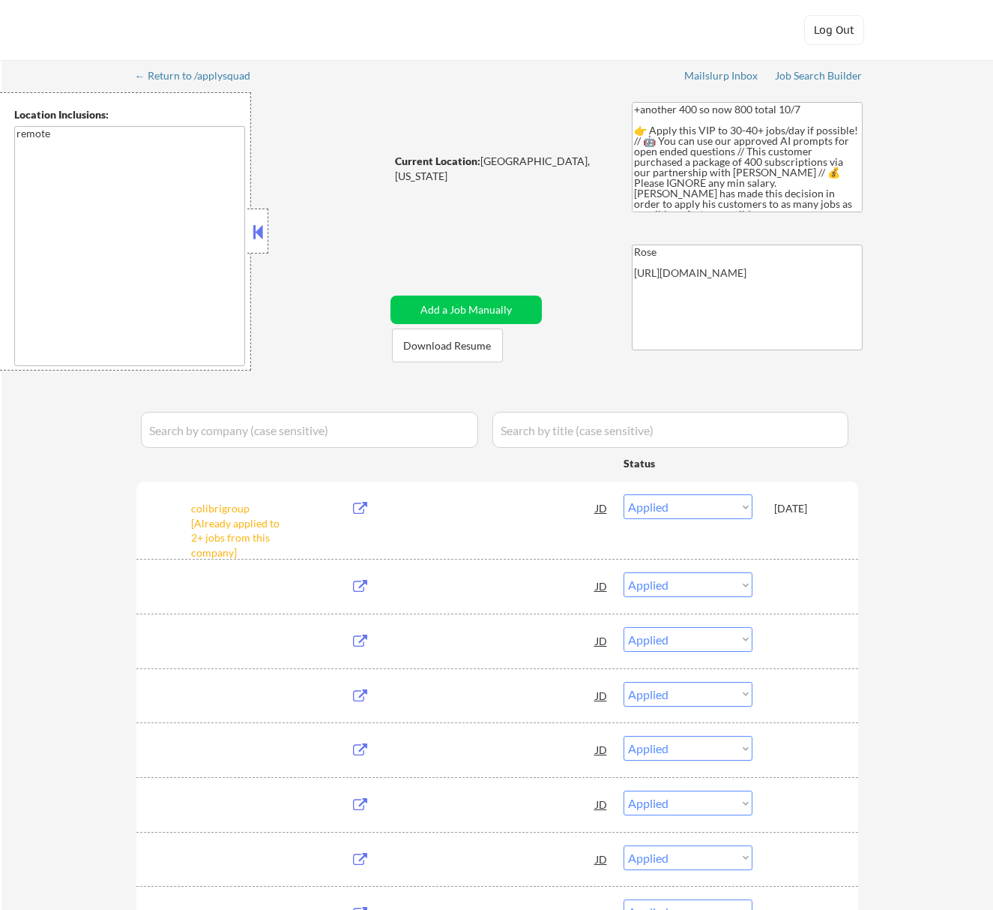
select select ""applied""
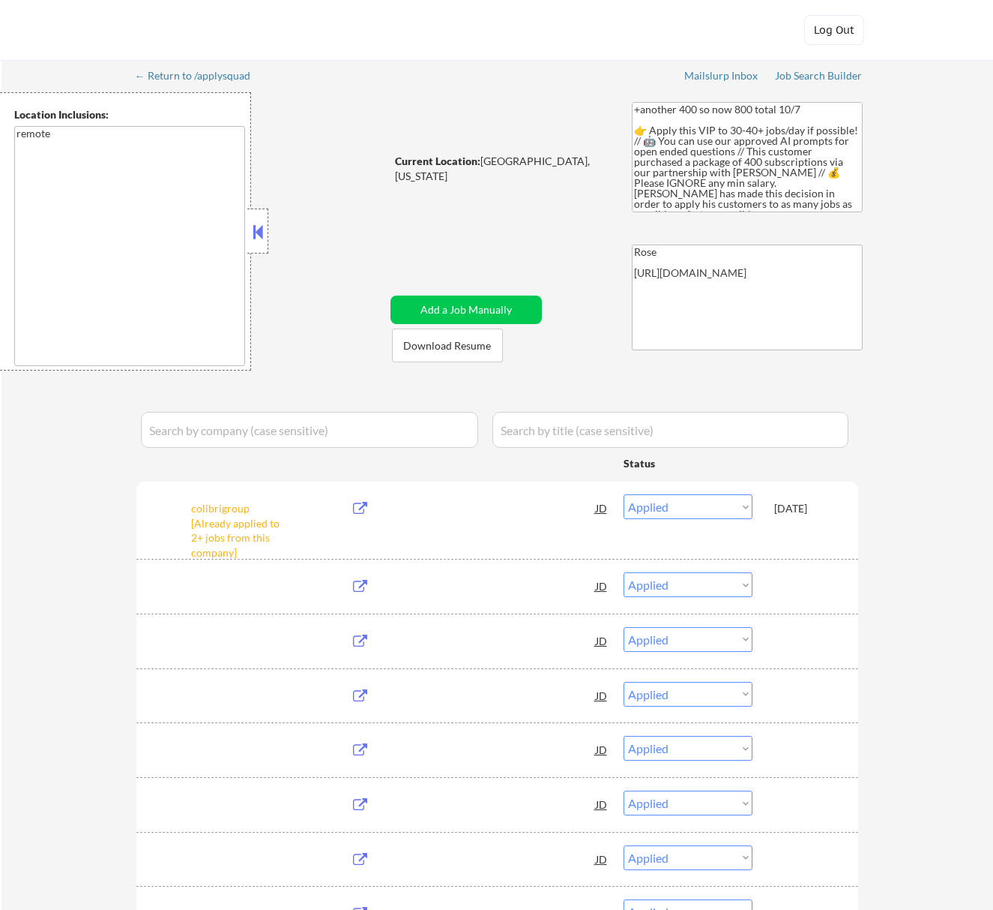
select select ""applied""
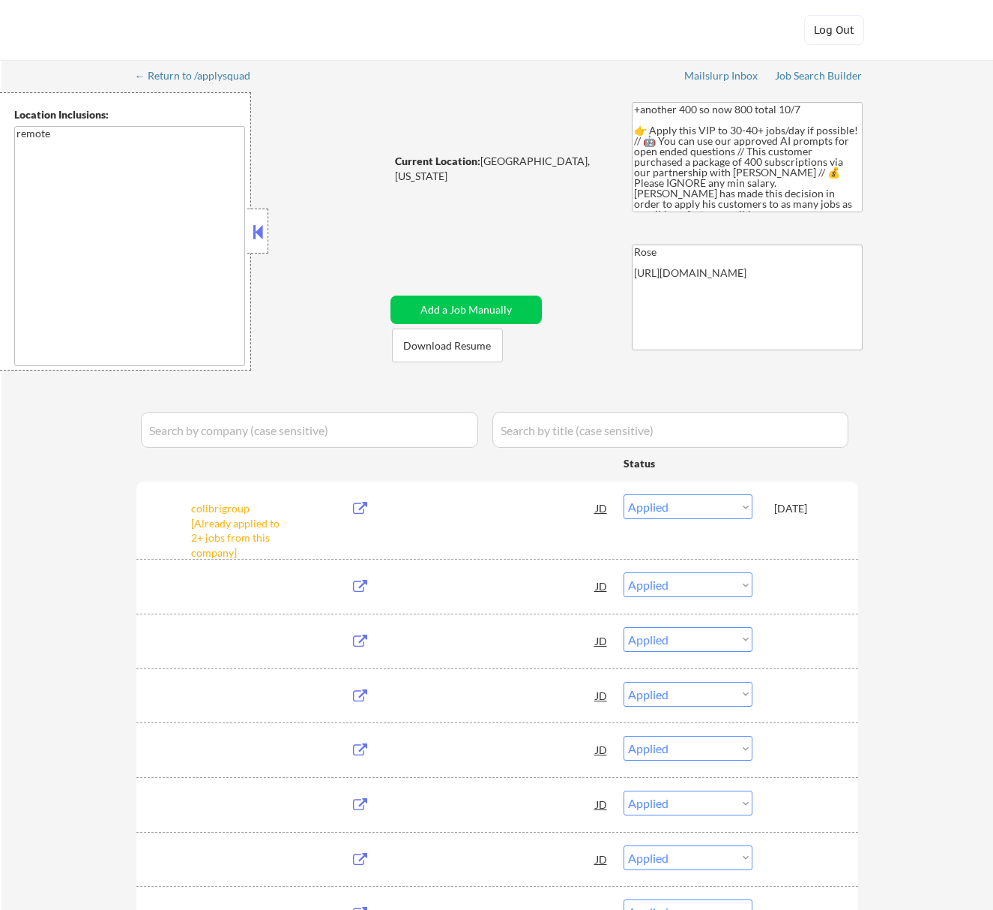
select select ""applied""
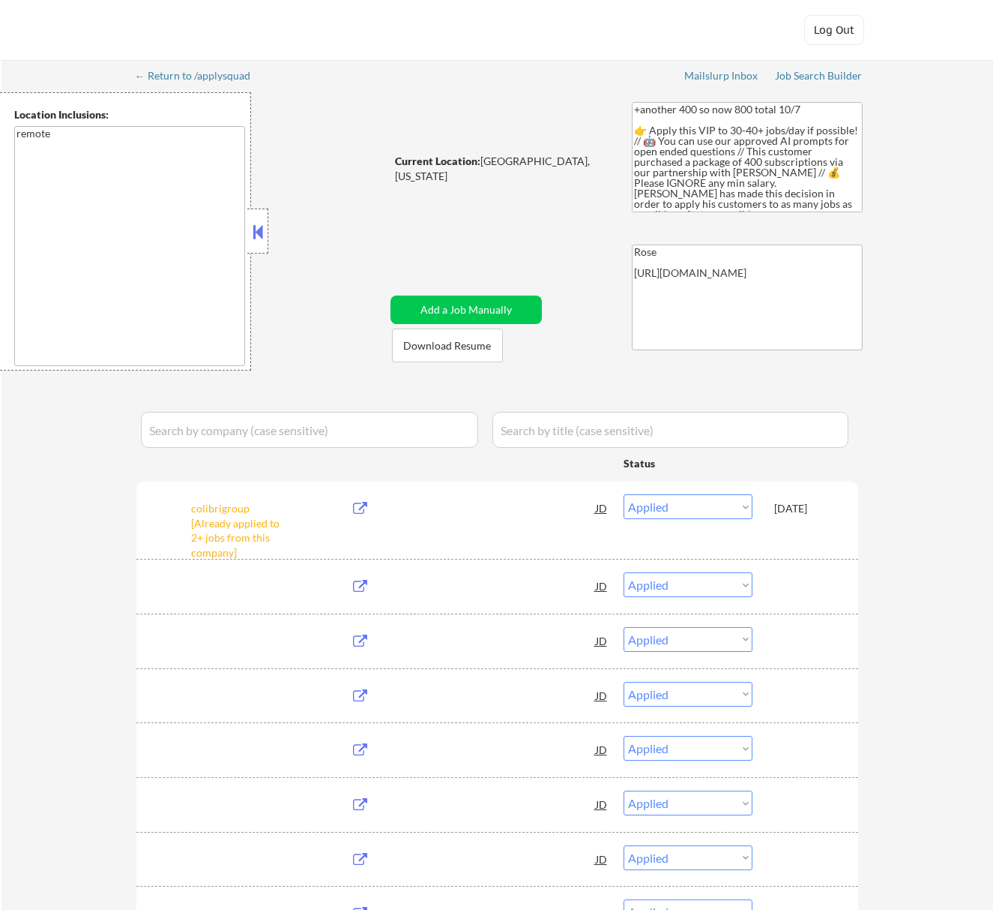
select select ""applied""
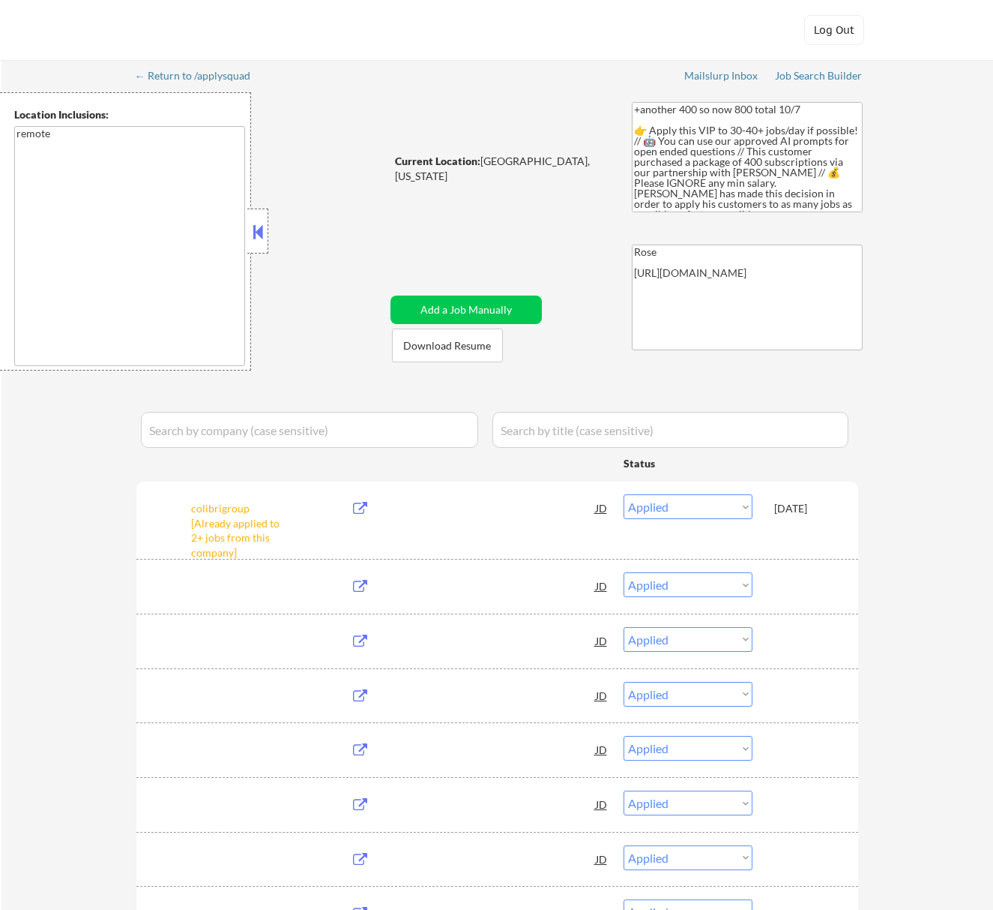
select select ""applied""
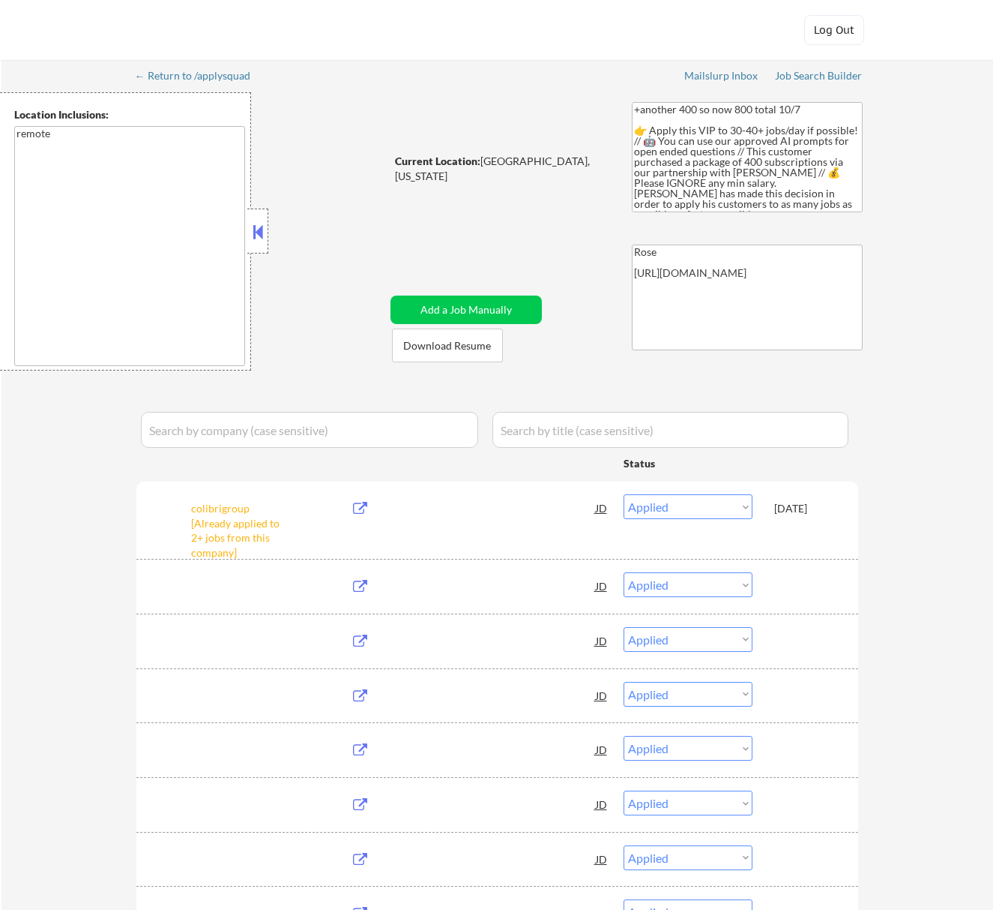
select select ""applied""
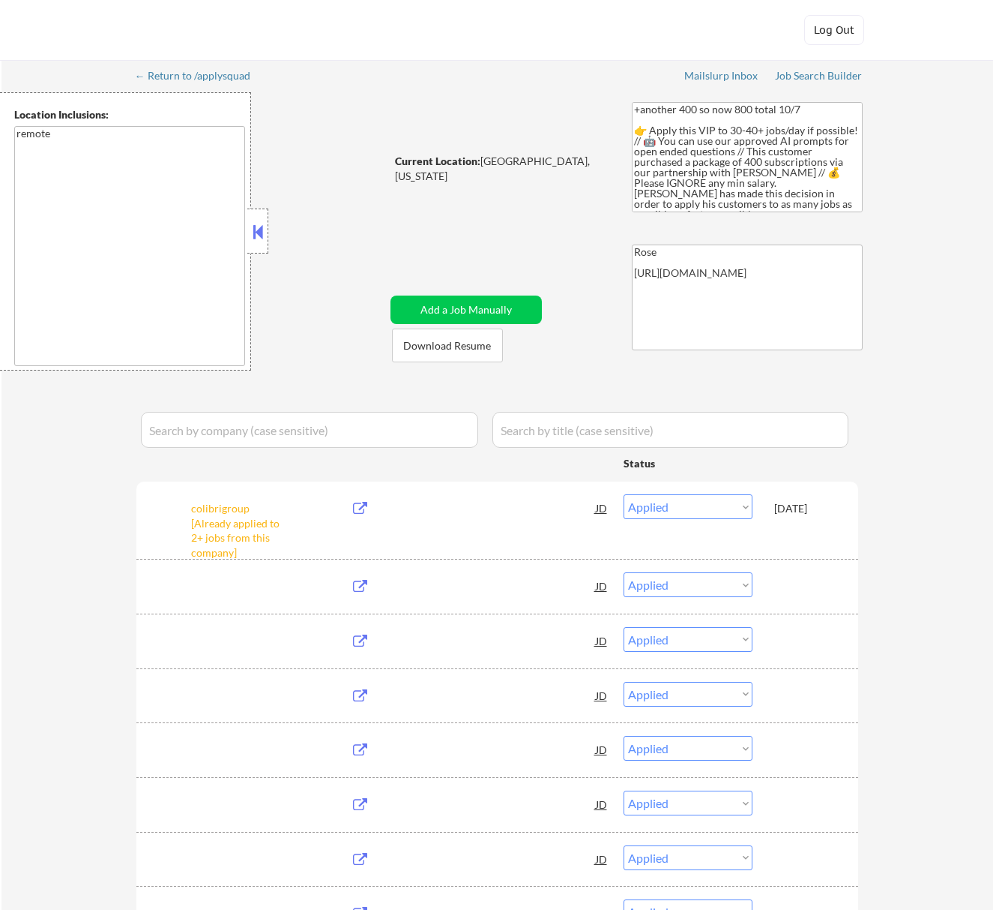
select select ""applied""
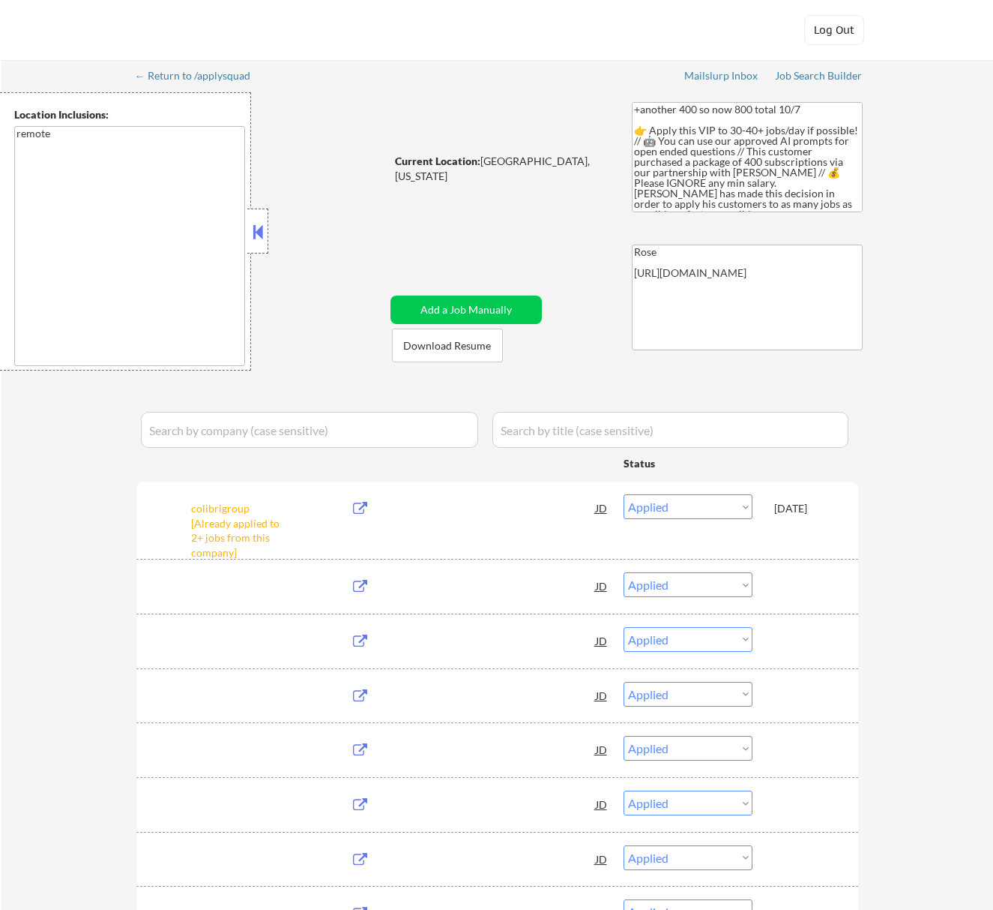
select select ""applied""
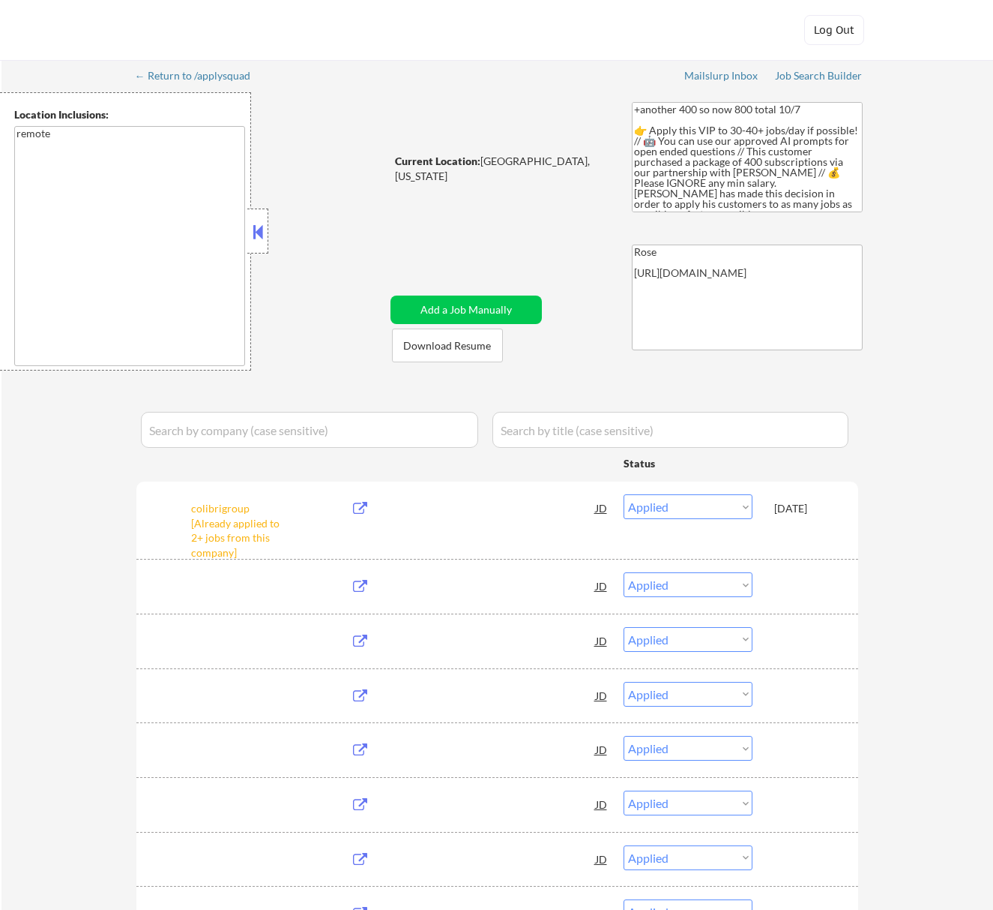
select select ""applied""
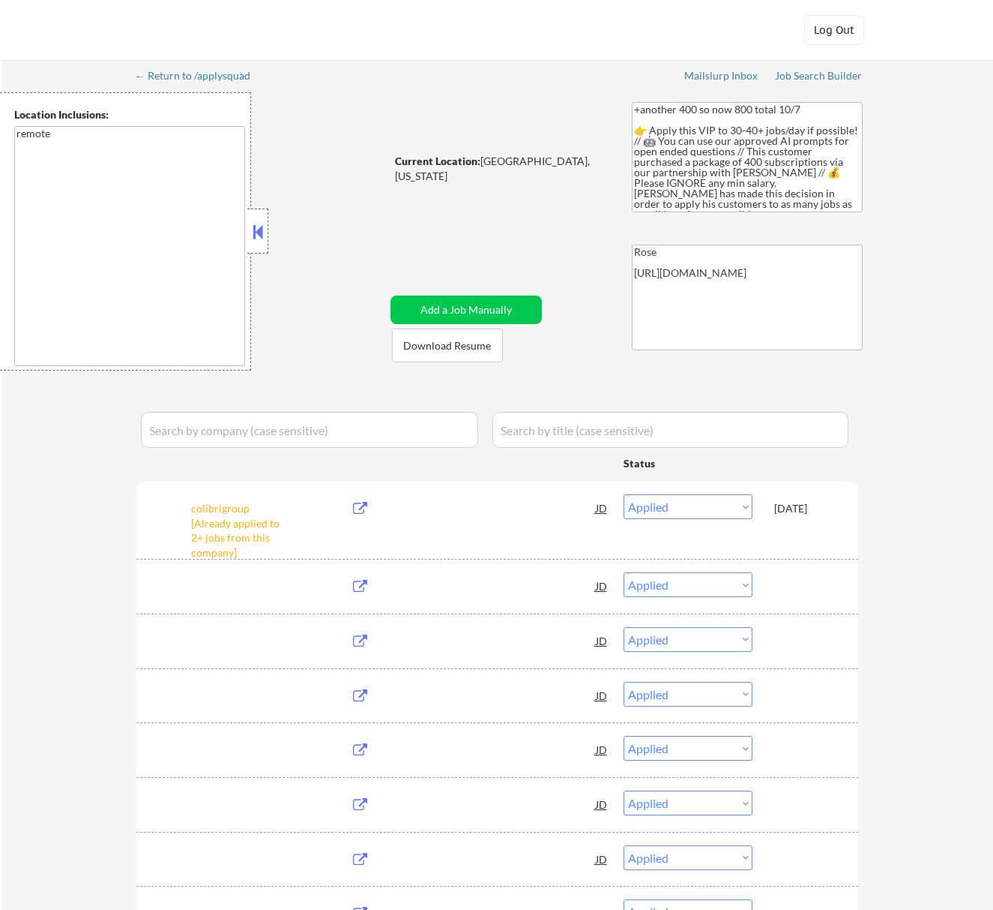
select select ""applied""
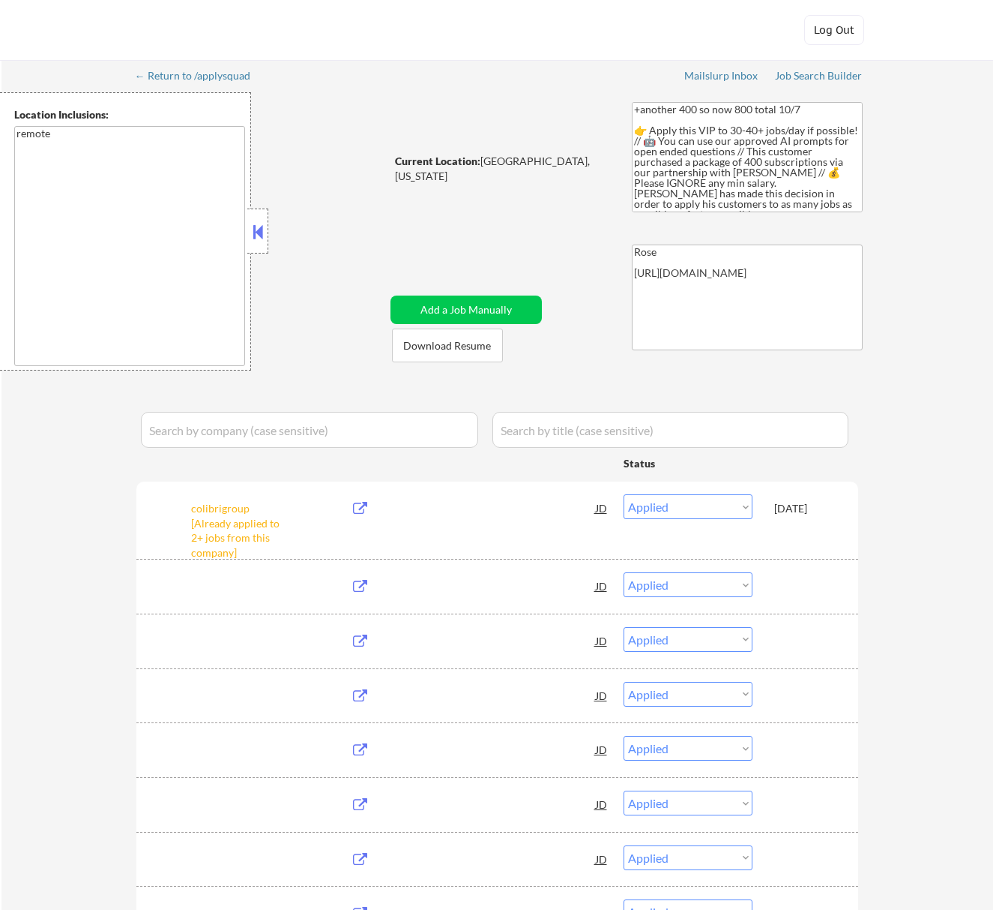
select select ""applied""
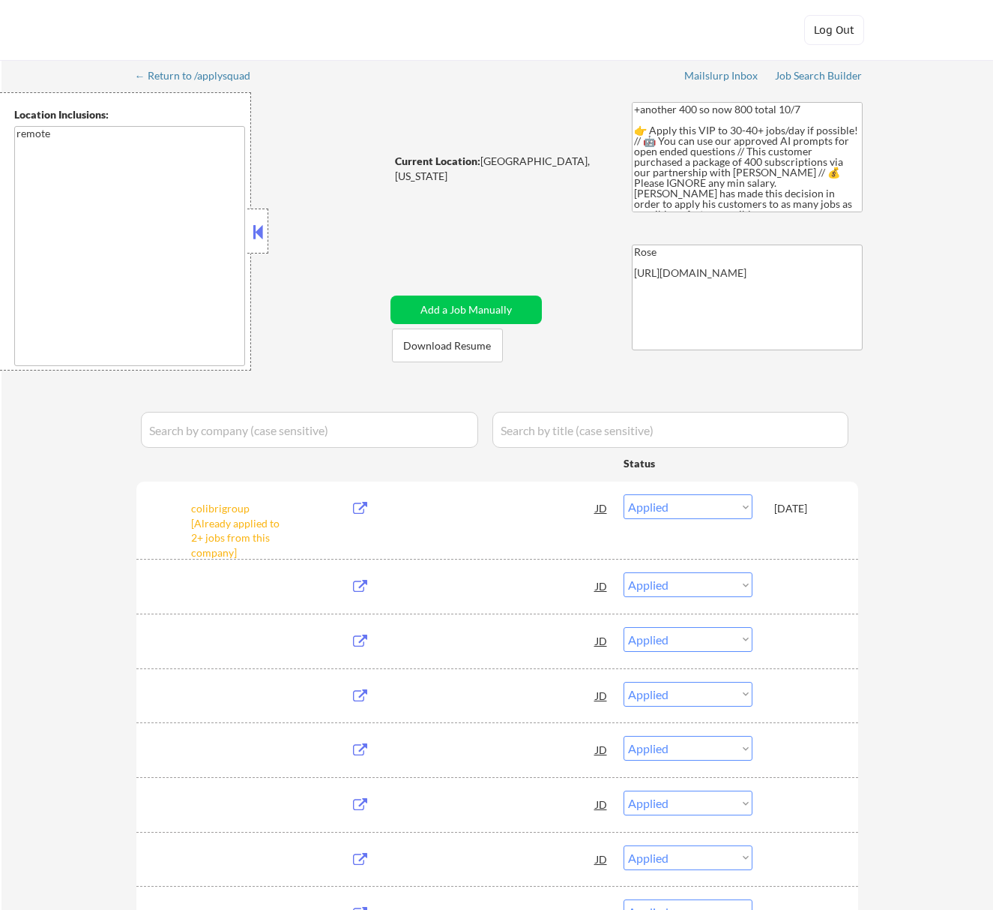
select select ""pending""
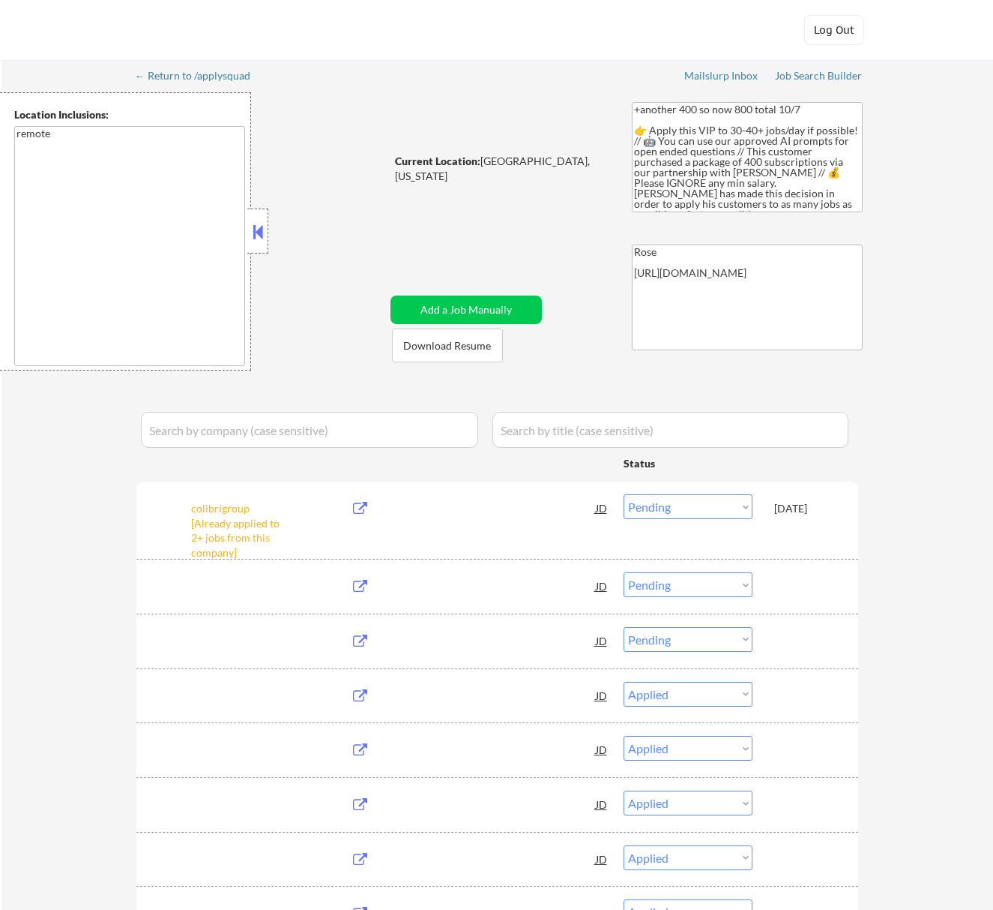
select select ""pending""
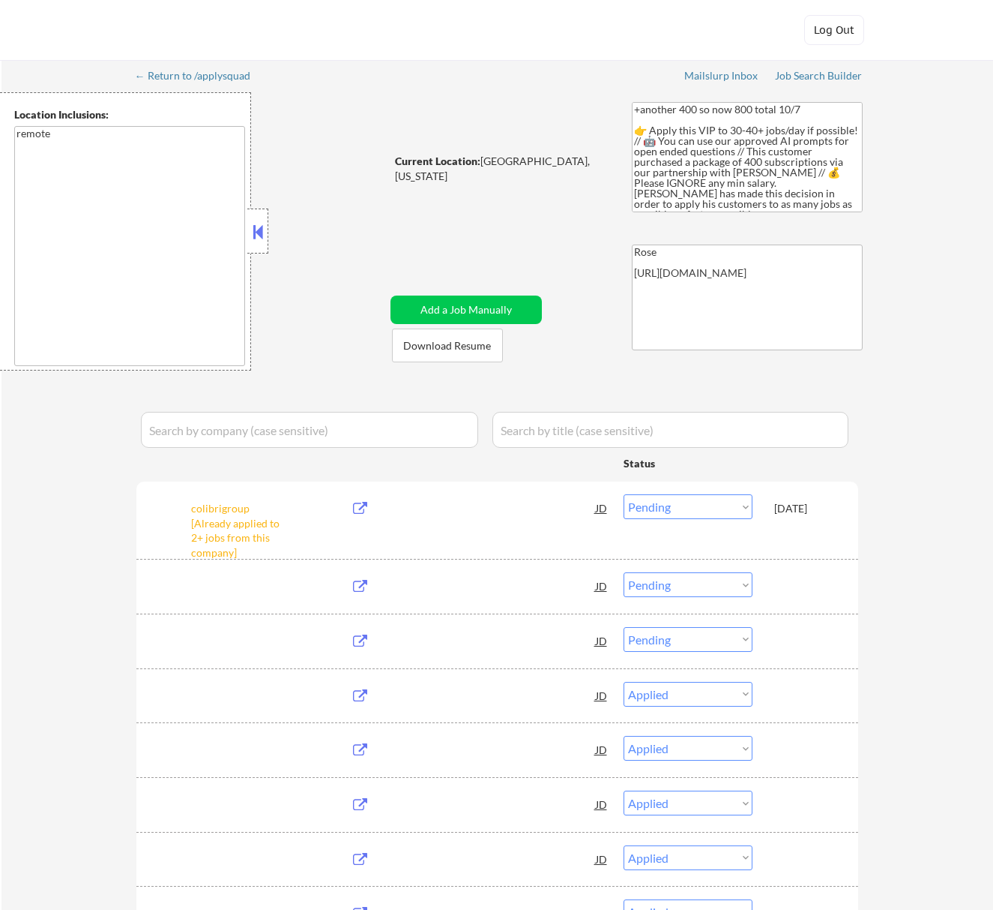
select select ""pending""
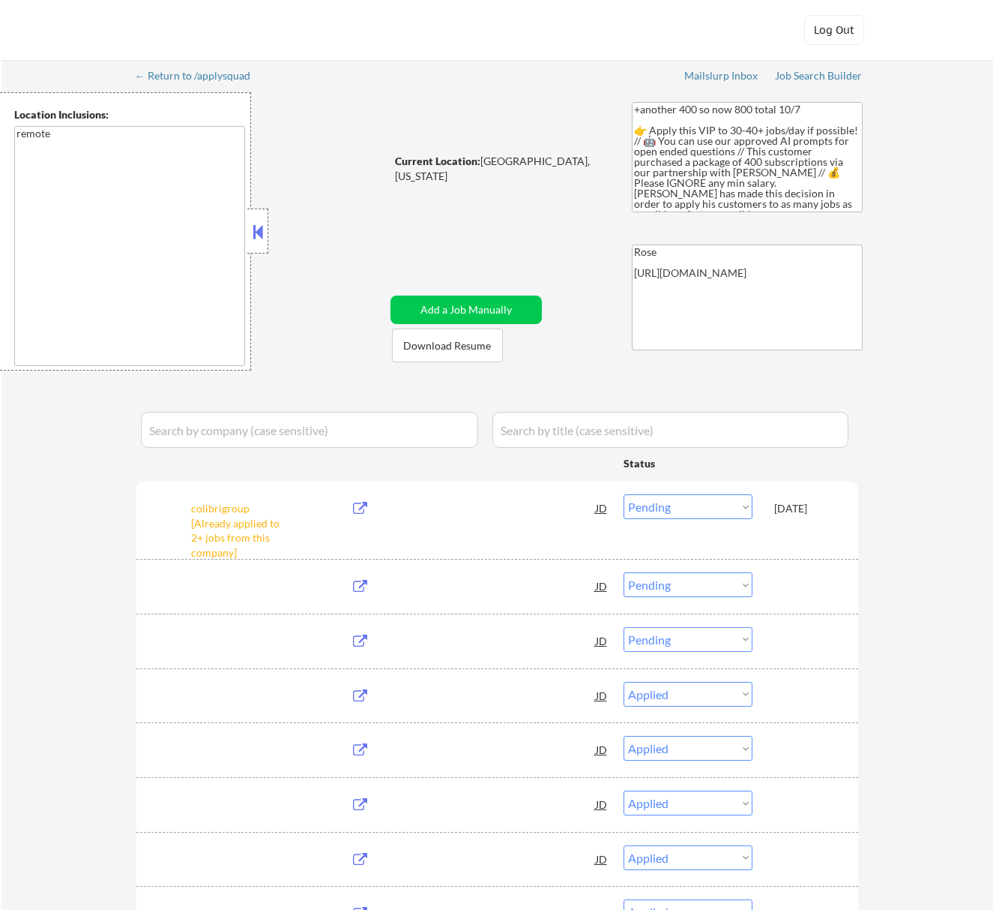
select select ""pending""
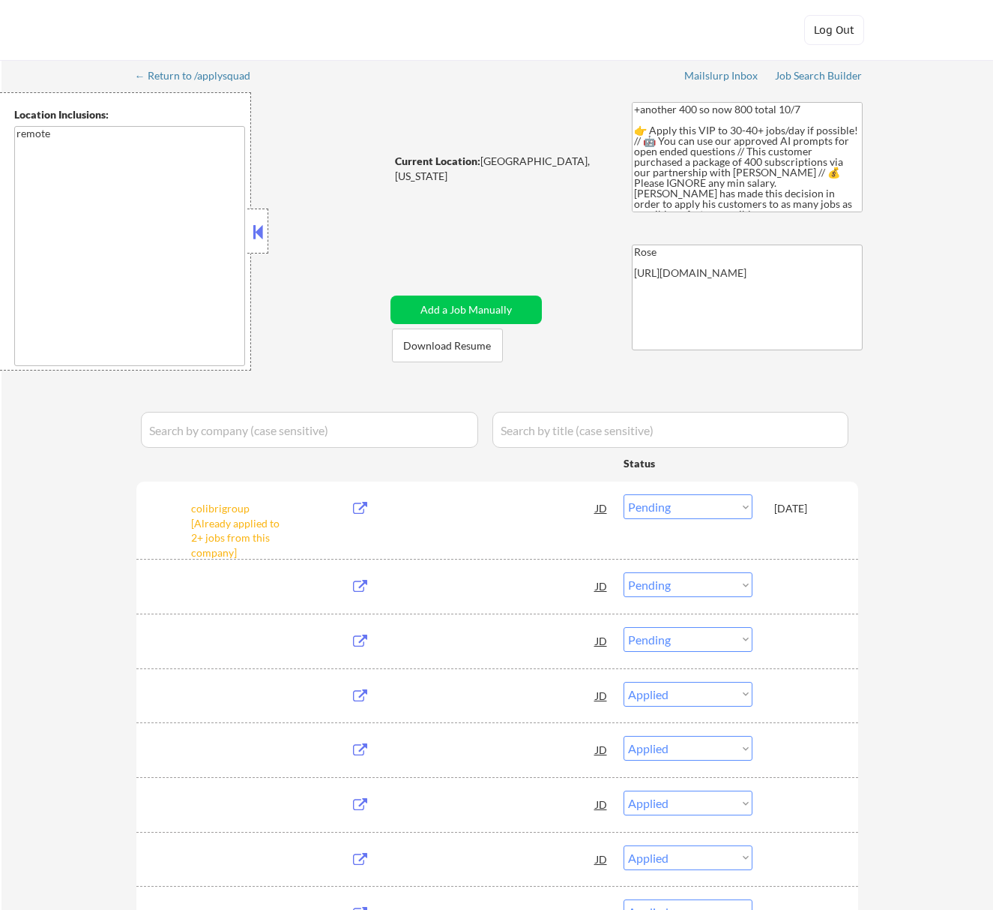
select select ""pending""
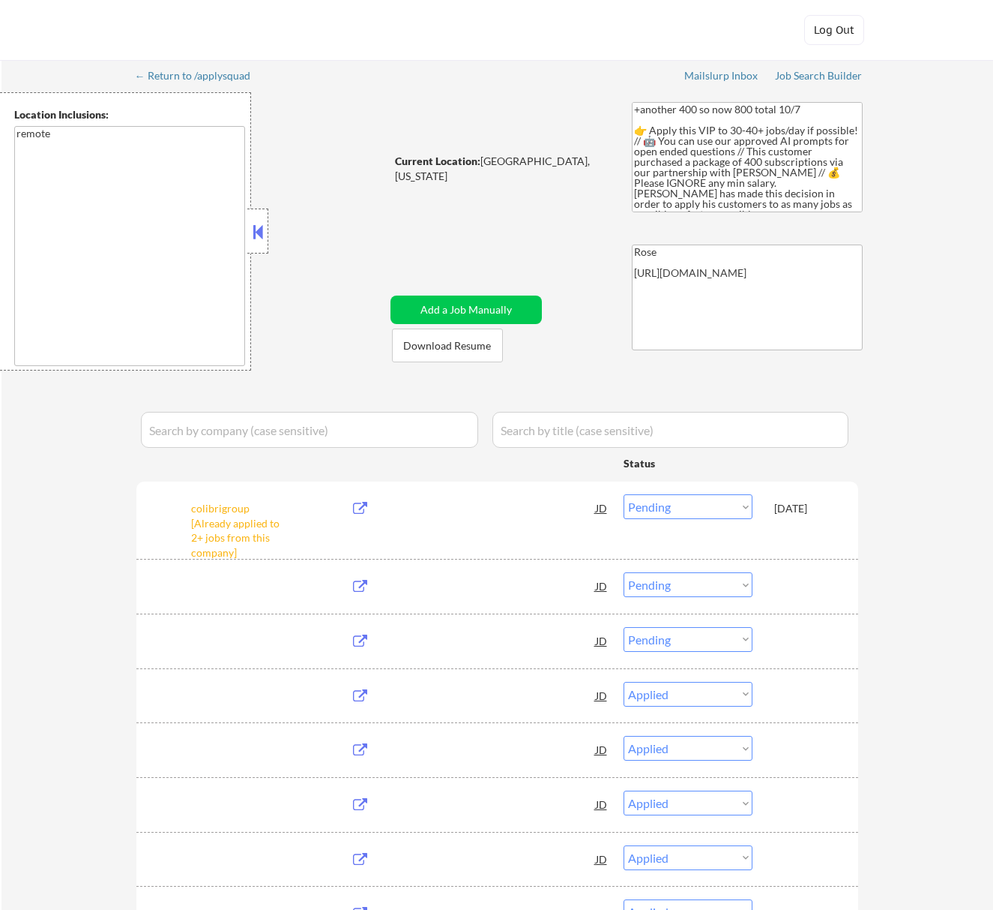
select select ""pending""
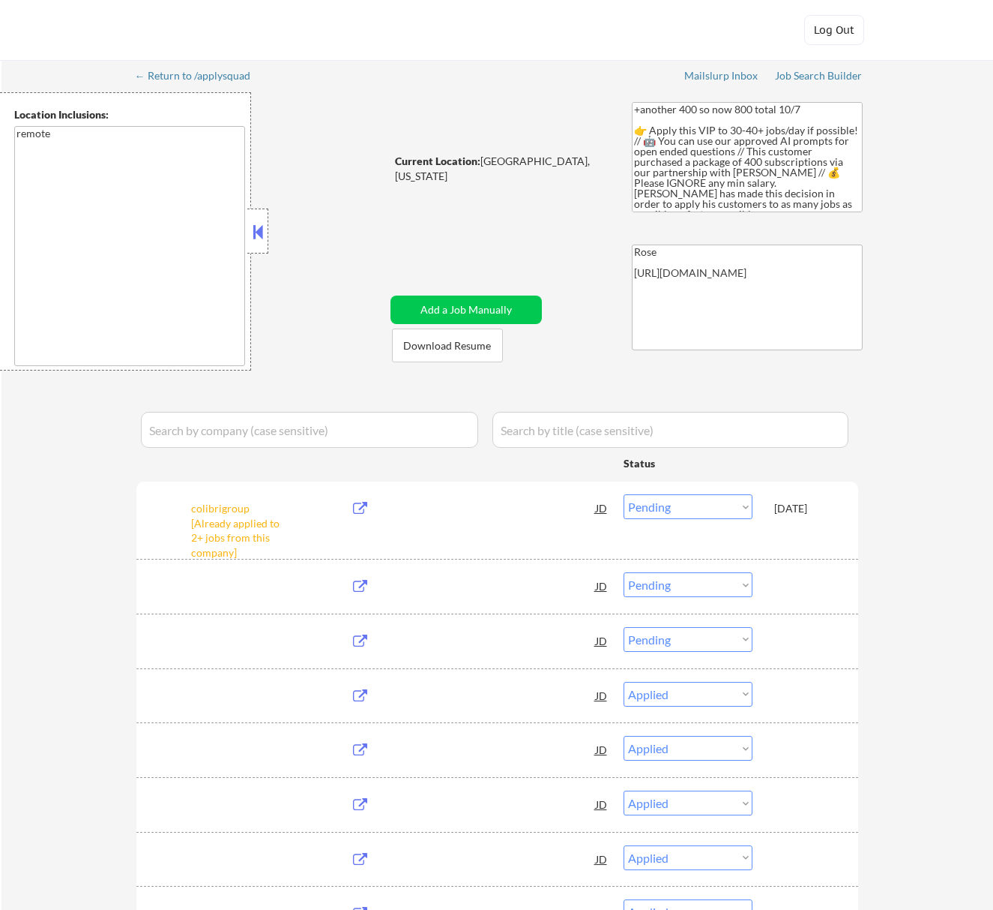
select select ""pending""
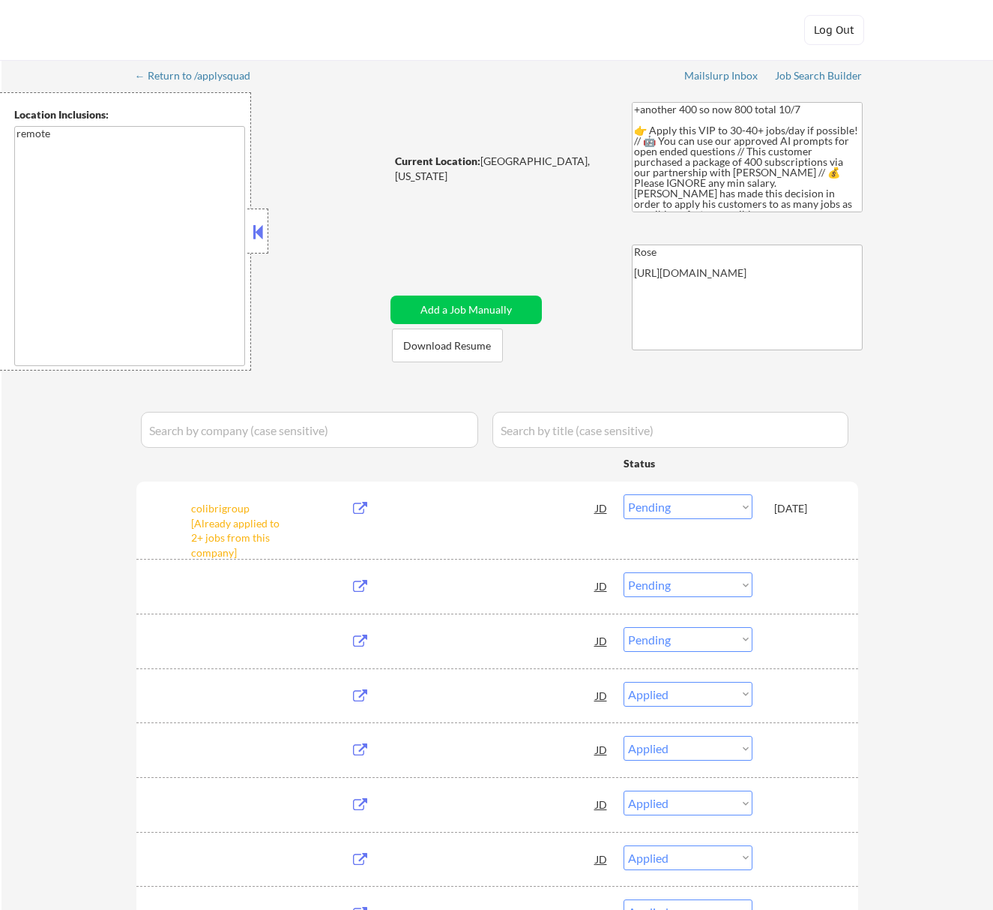
select select ""pending""
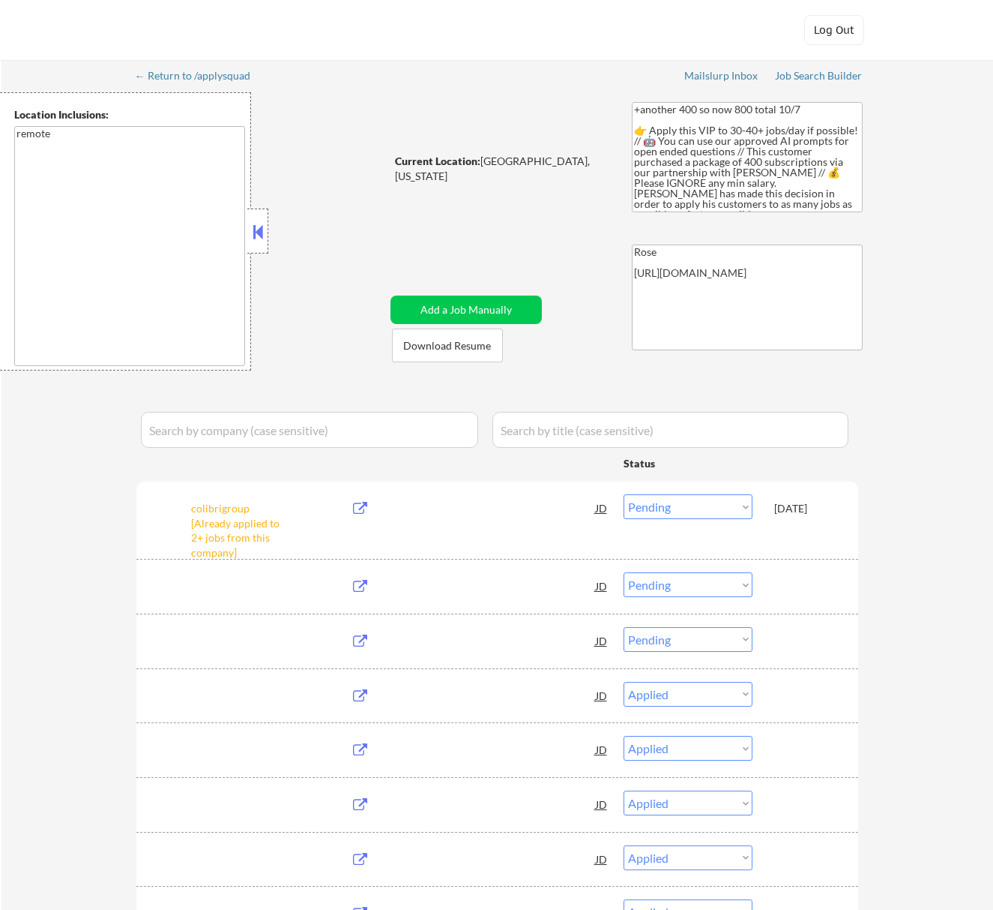
select select ""pending""
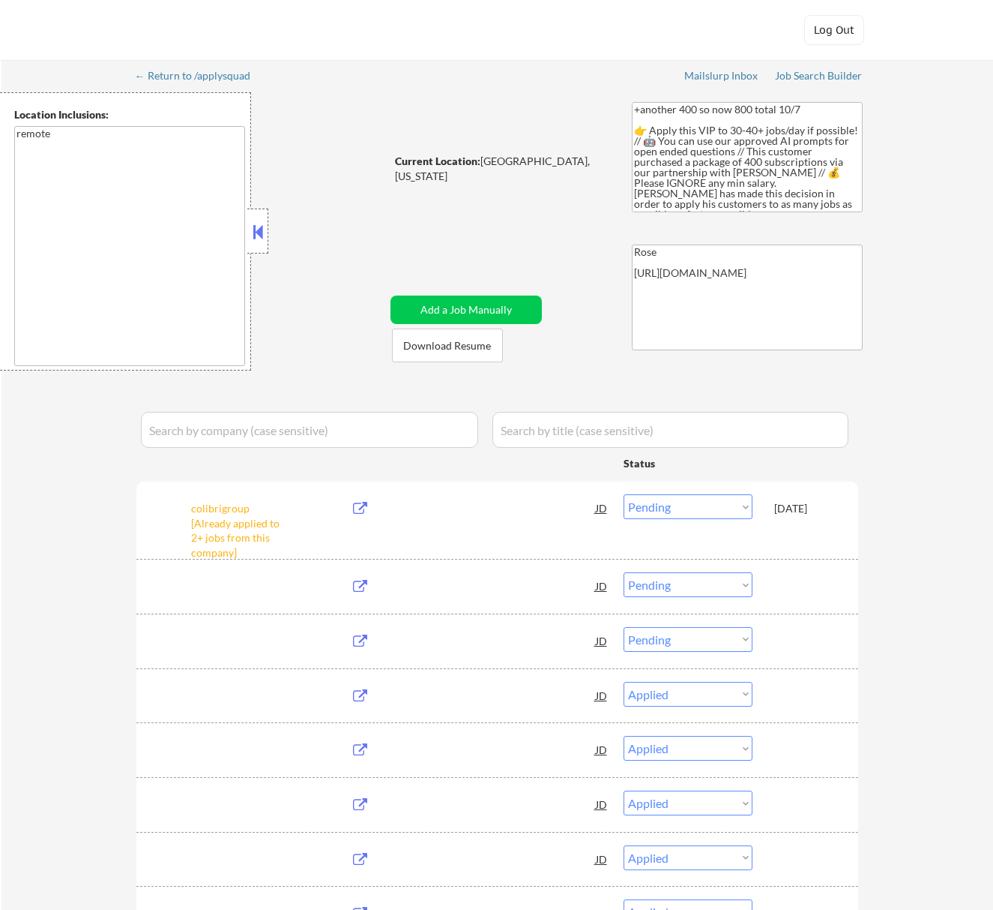
select select ""pending""
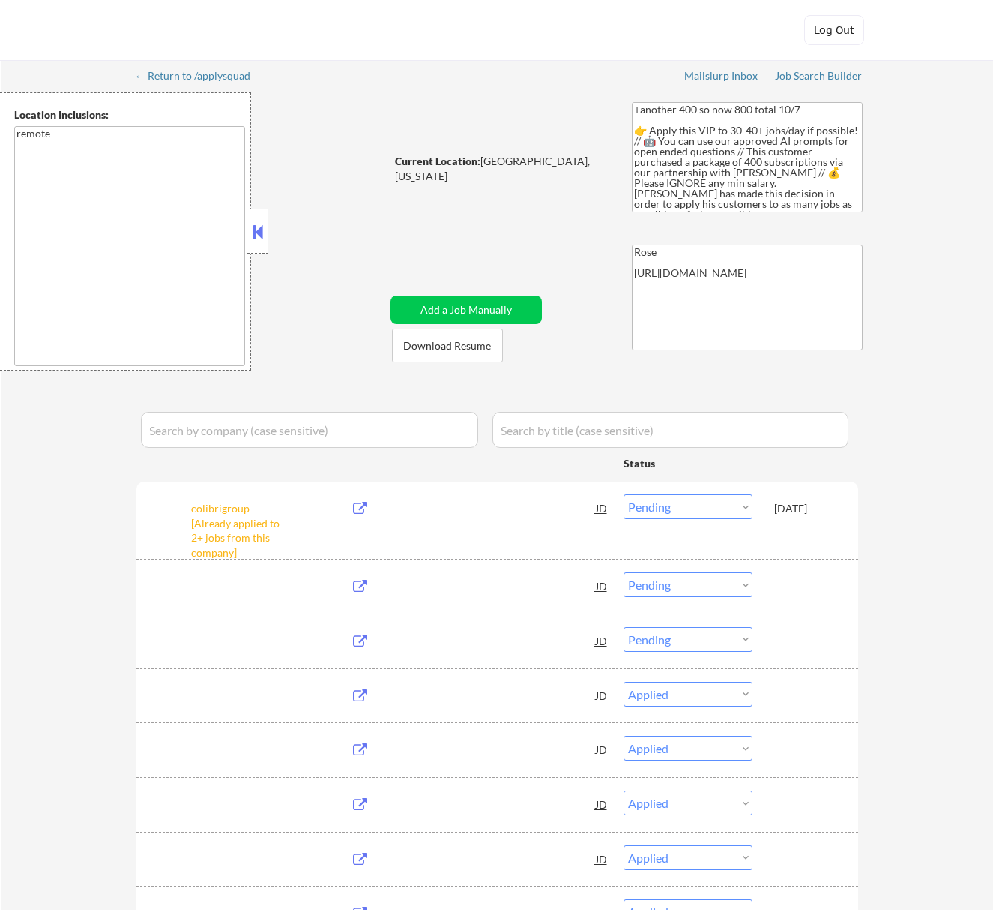
select select ""pending""
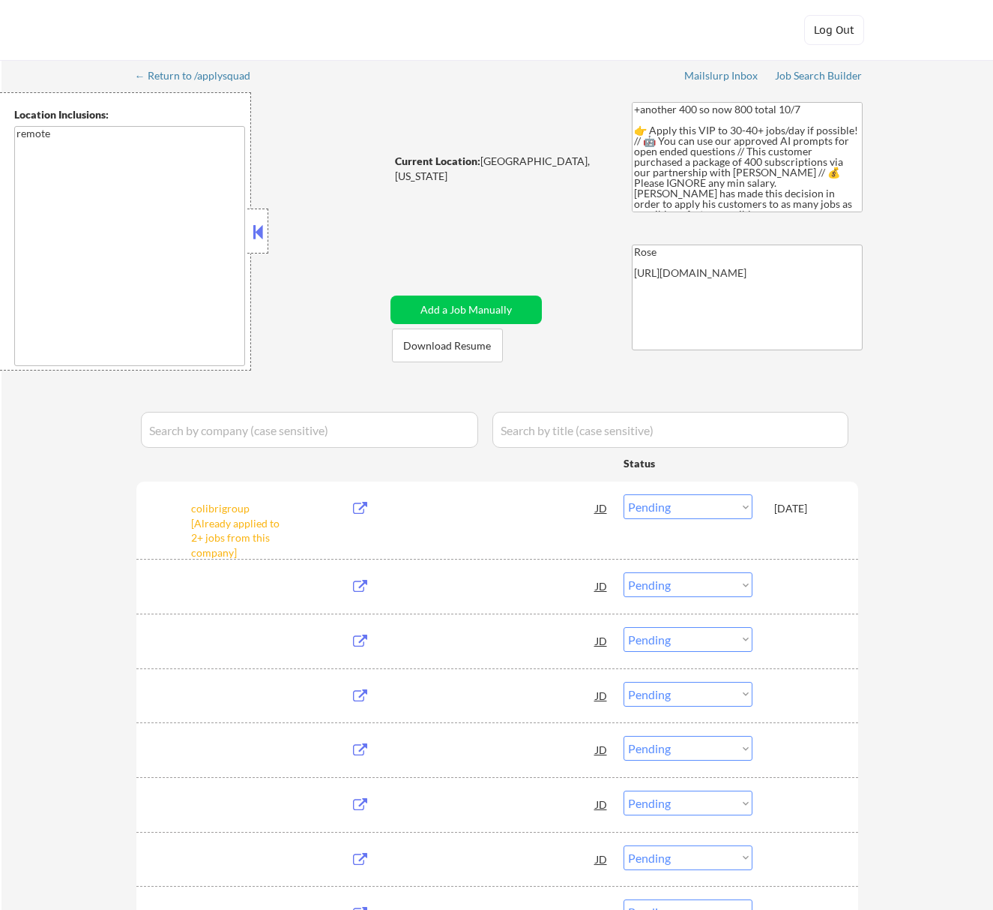
select select ""pending""
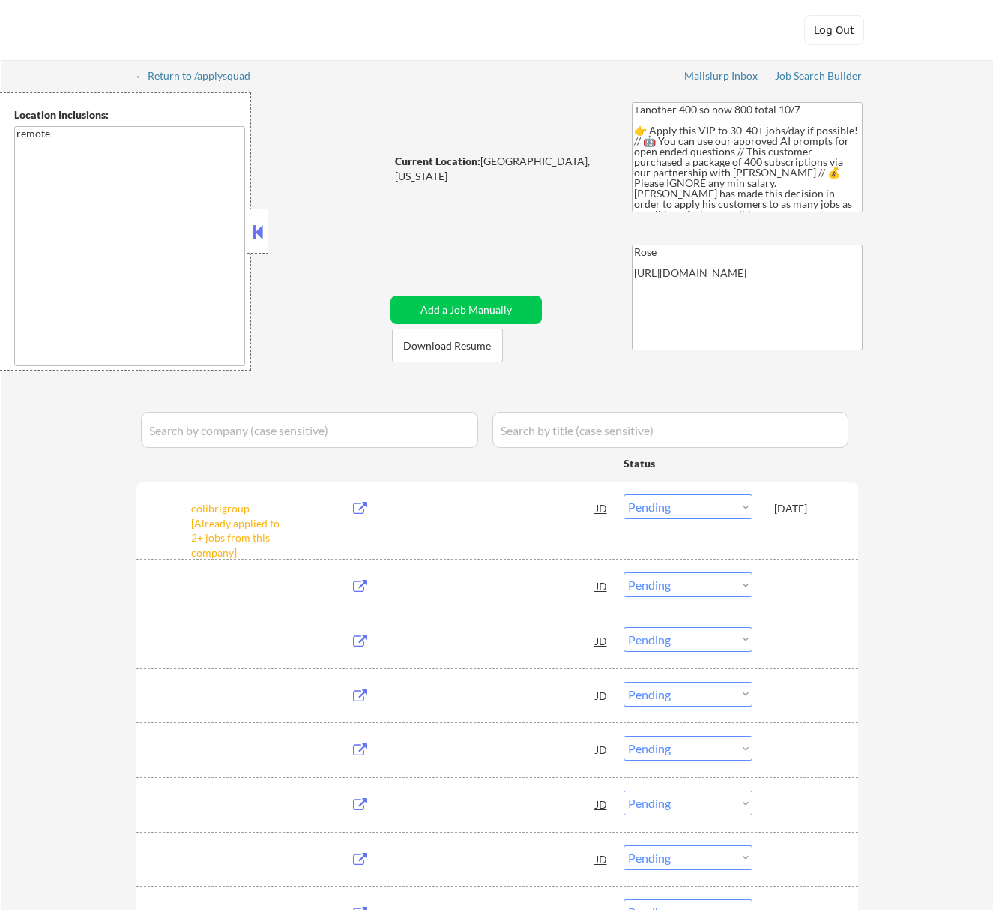
select select ""pending""
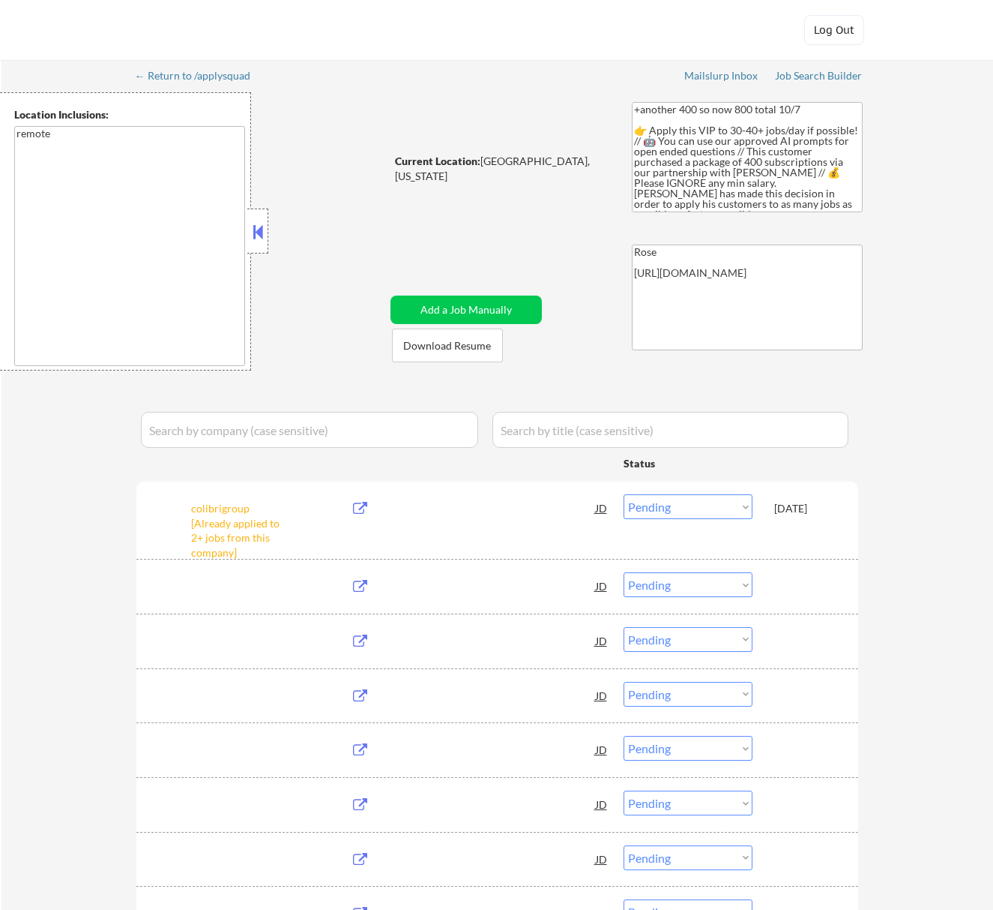
select select ""pending""
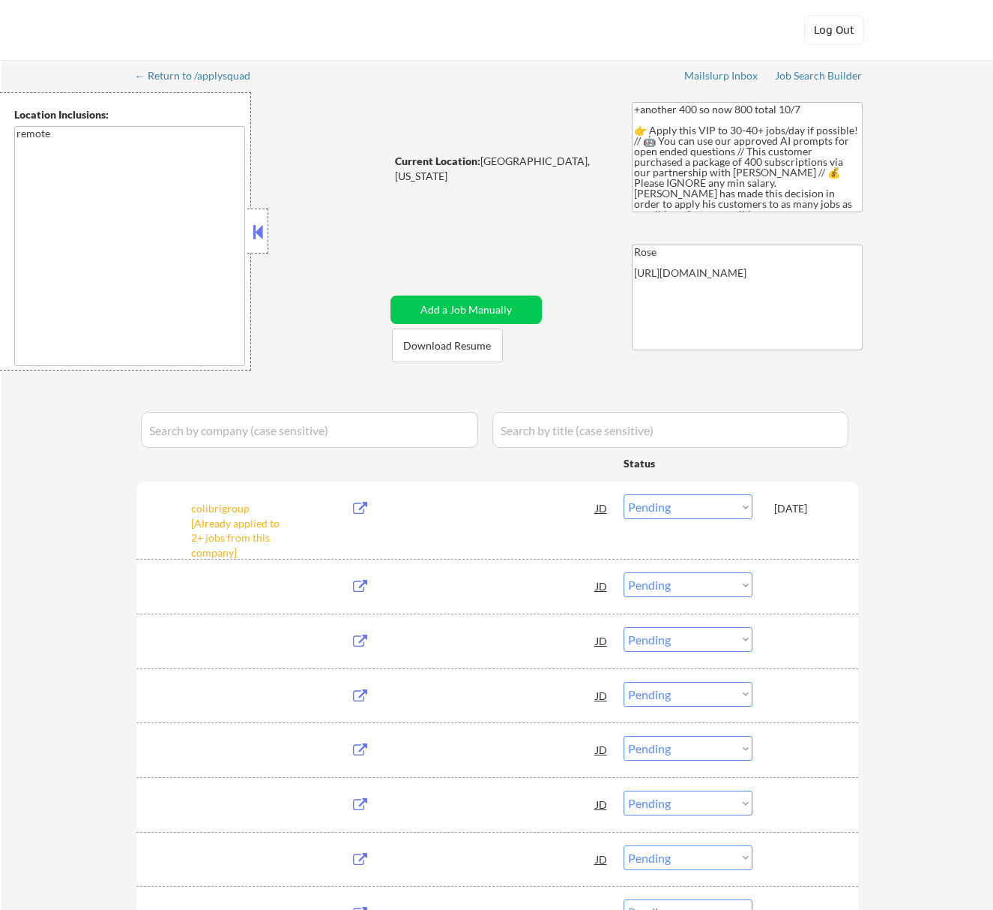
select select ""pending""
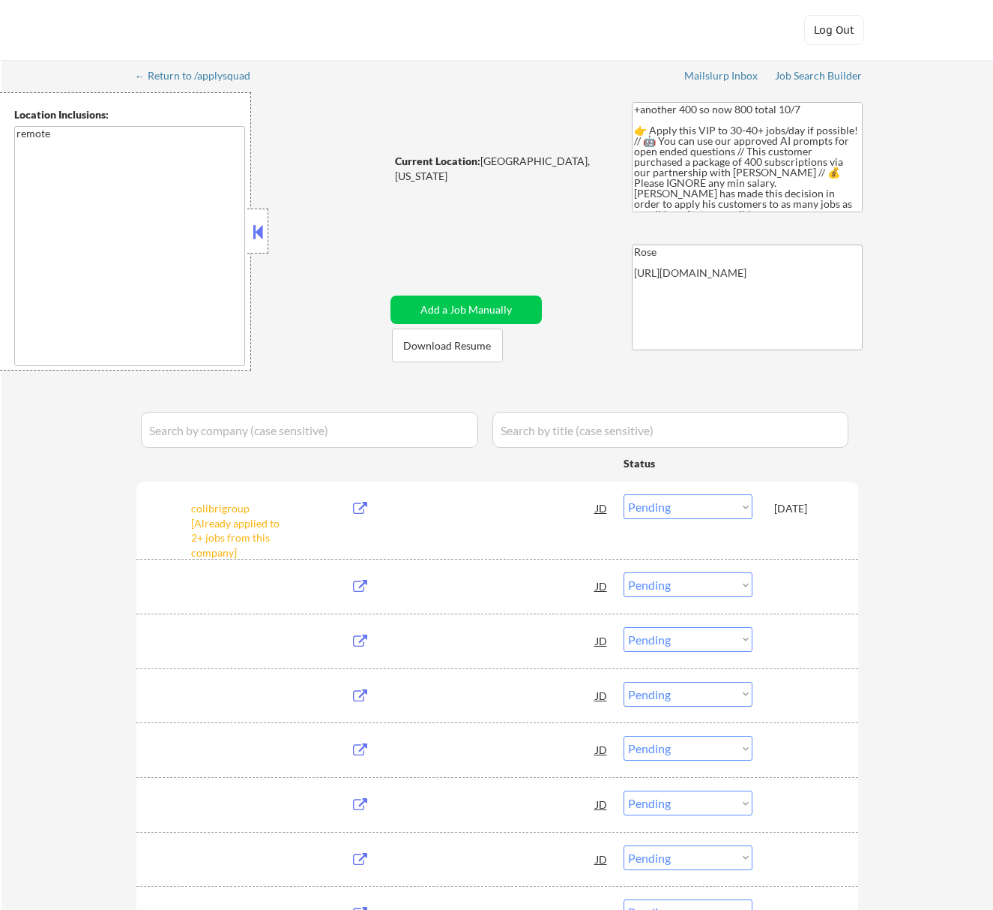
select select ""pending""
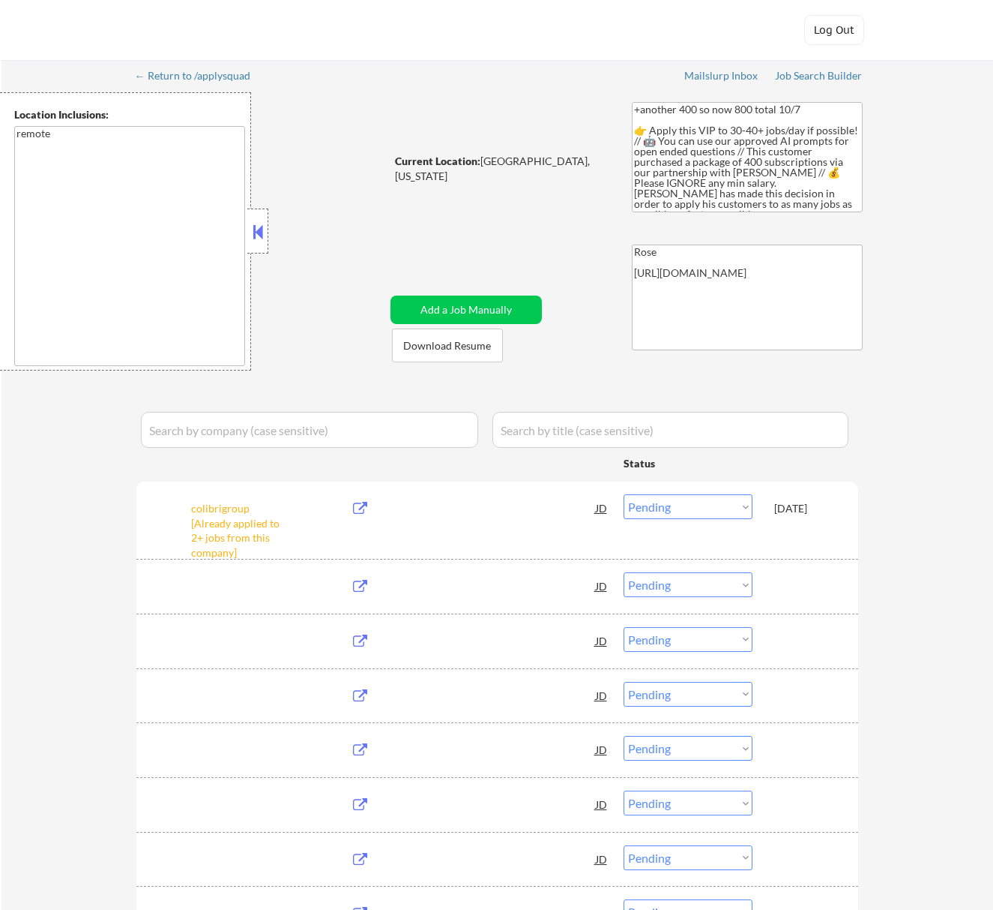
select select ""pending""
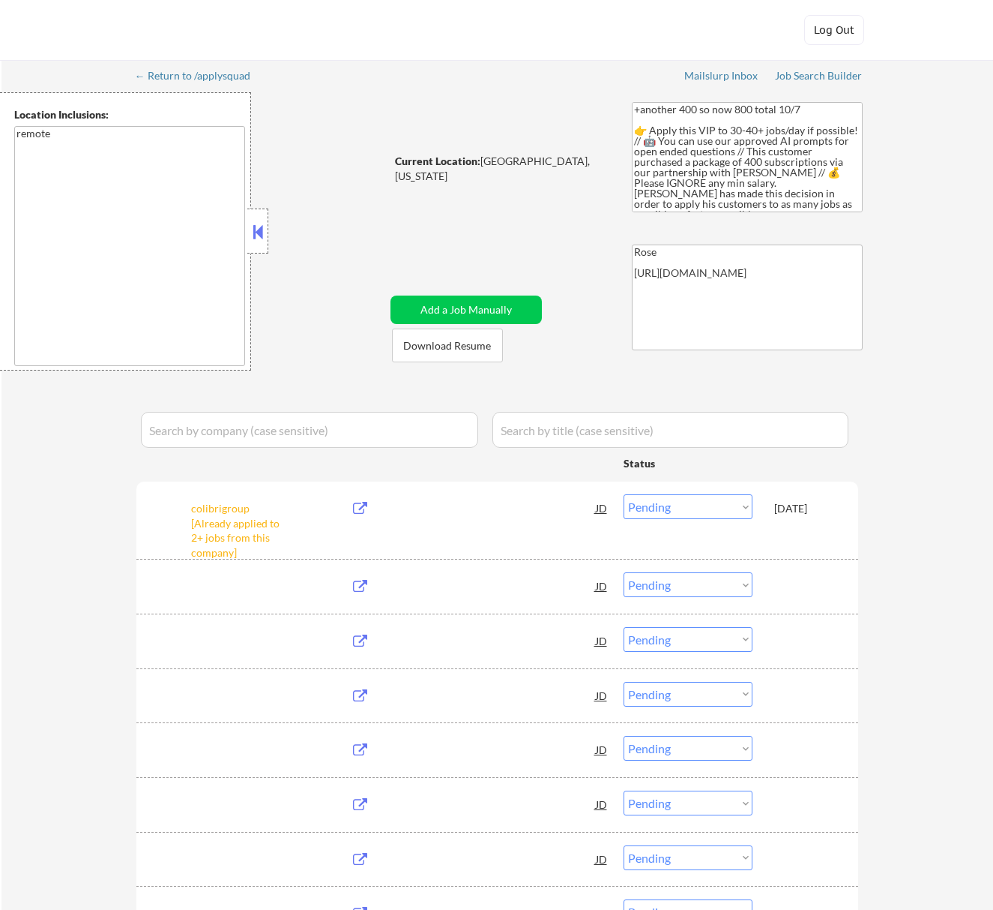
select select ""pending""
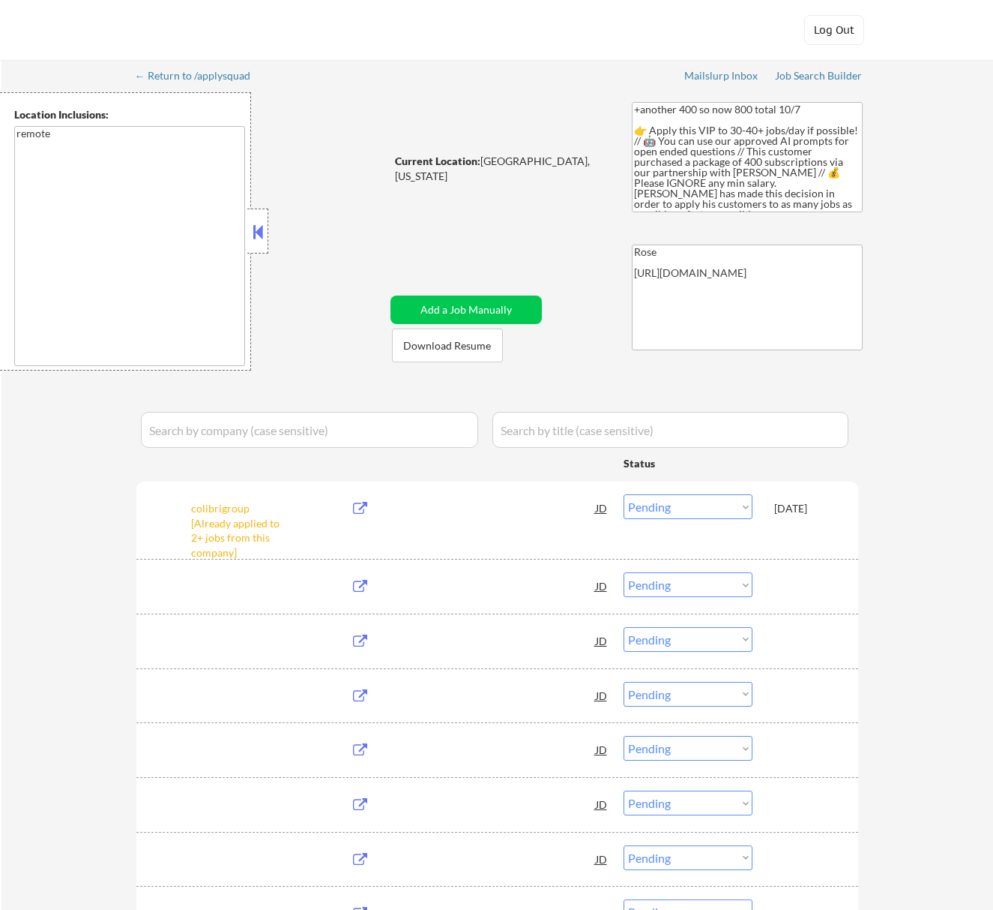
select select ""pending""
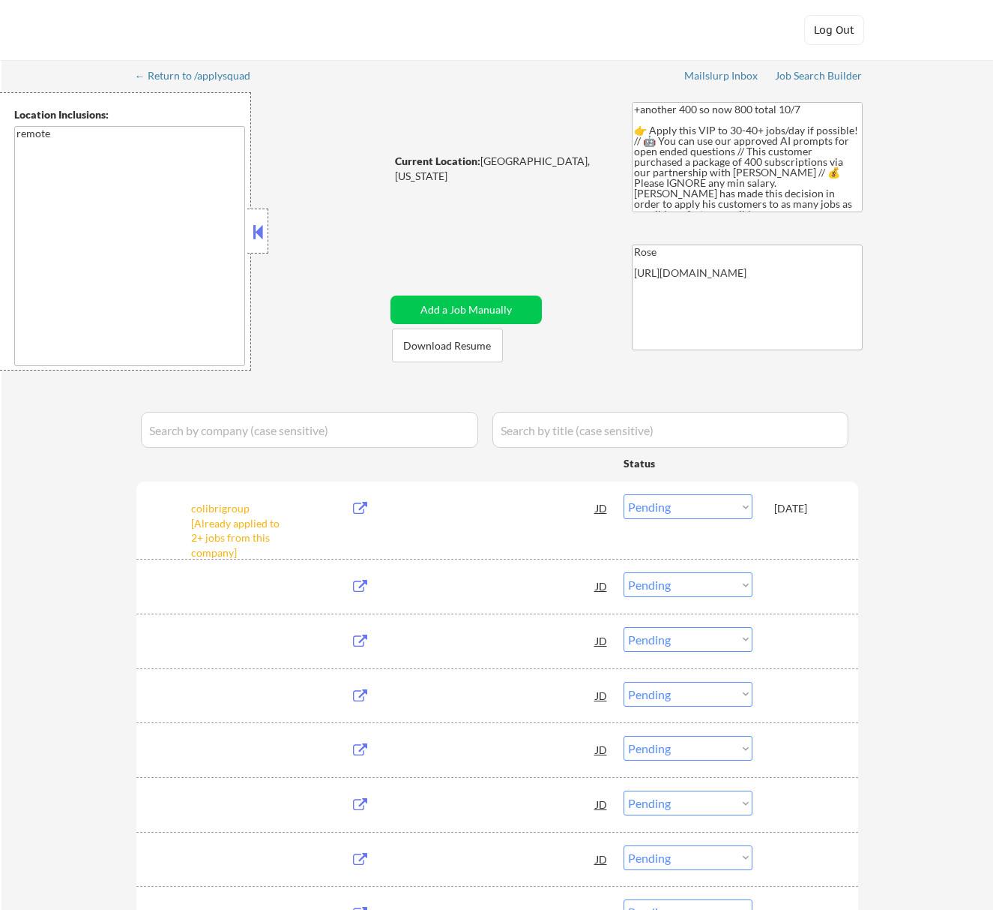
select select ""pending""
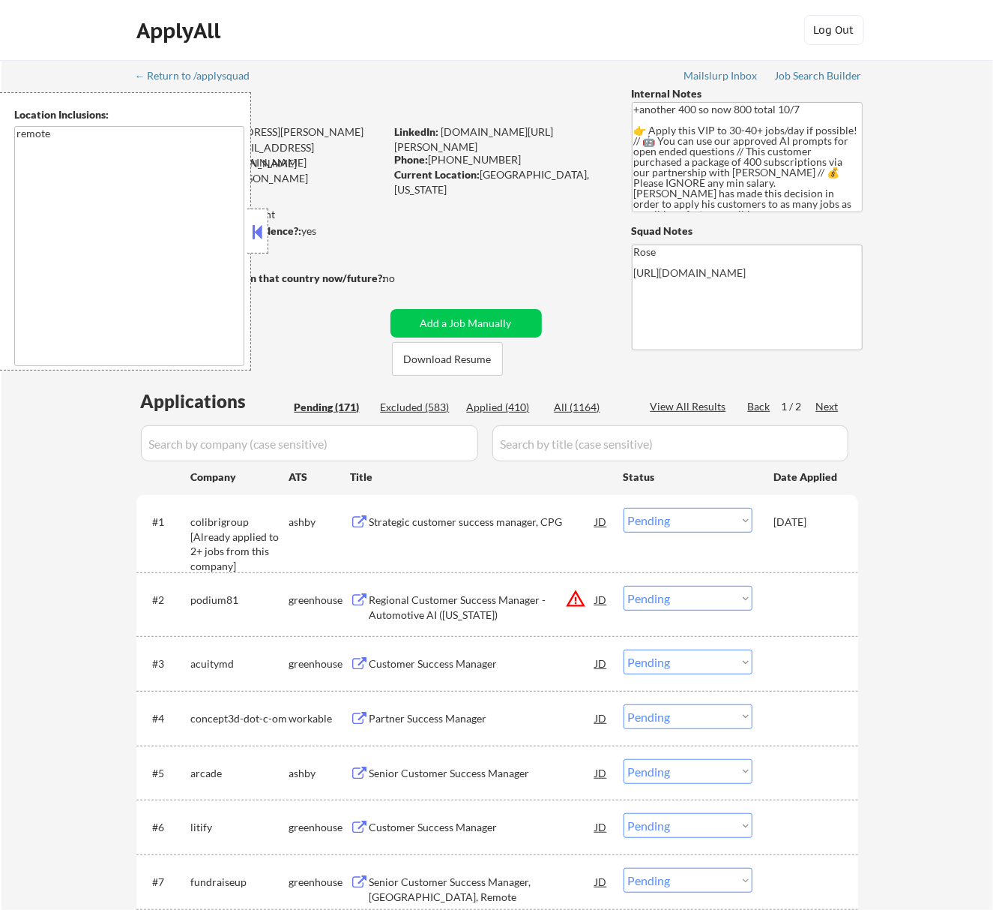
click at [264, 228] on button at bounding box center [257, 231] width 16 height 22
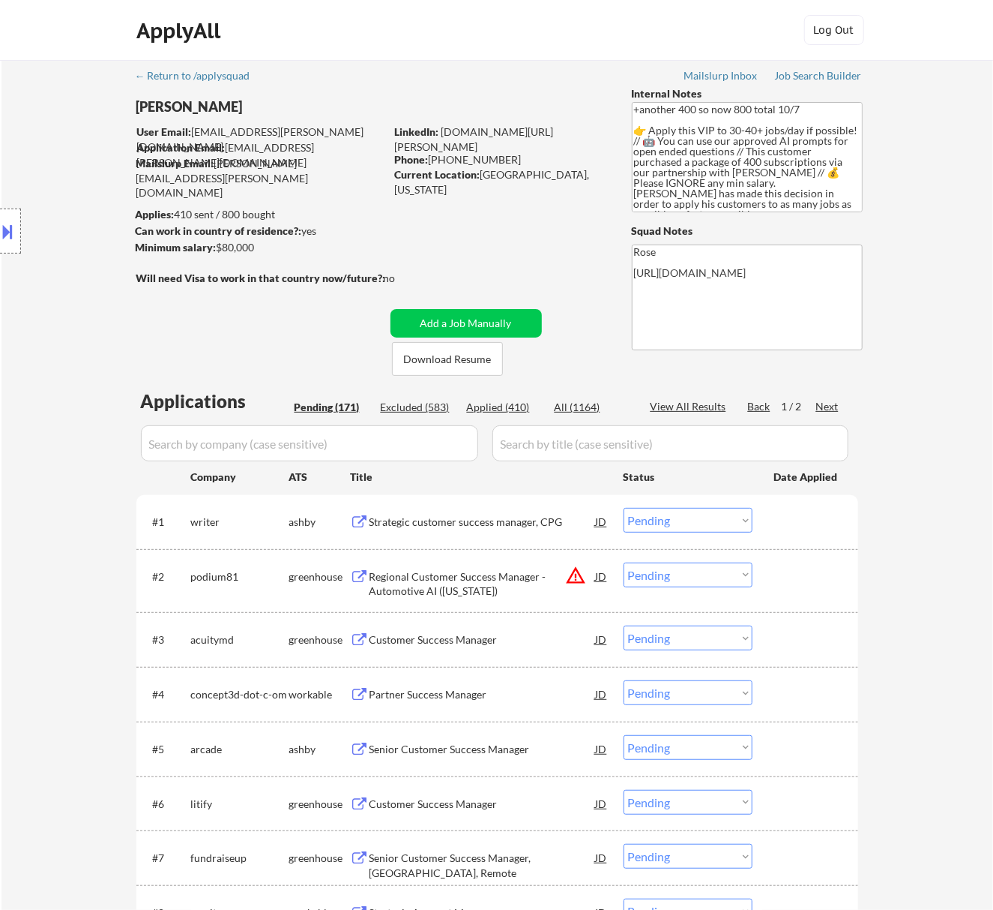
scroll to position [199, 0]
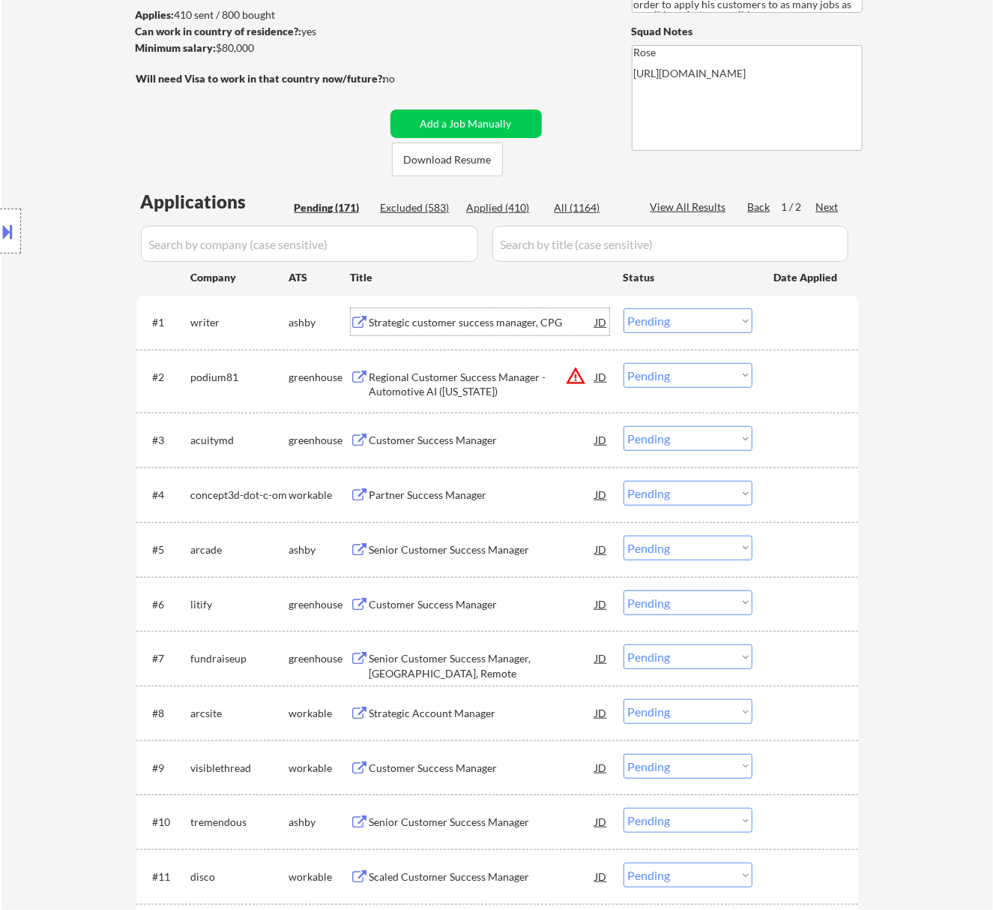
click at [499, 316] on div "Strategic customer success manager, CPG" at bounding box center [483, 322] width 226 height 15
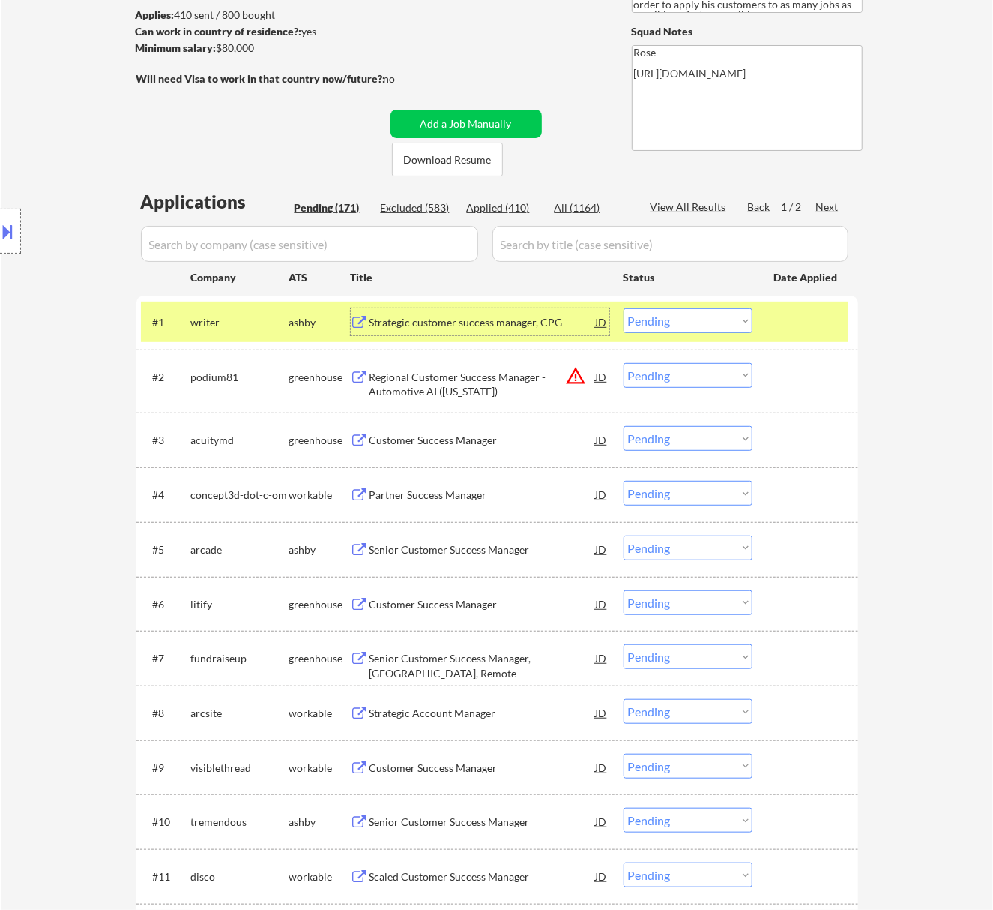
click at [703, 324] on select "Choose an option... Pending Applied Excluded (Questions) Excluded (Expired) Exc…" at bounding box center [688, 320] width 129 height 25
click at [10, 223] on button at bounding box center [8, 231] width 16 height 25
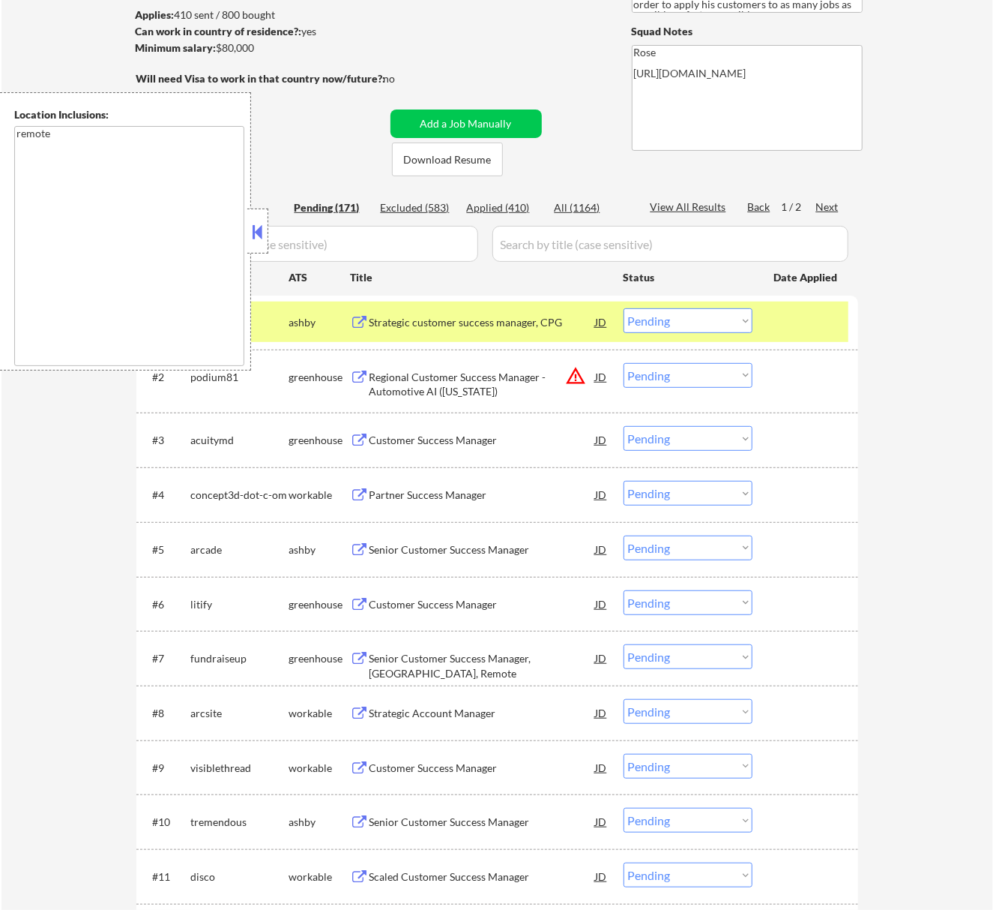
click at [262, 226] on button at bounding box center [257, 231] width 16 height 22
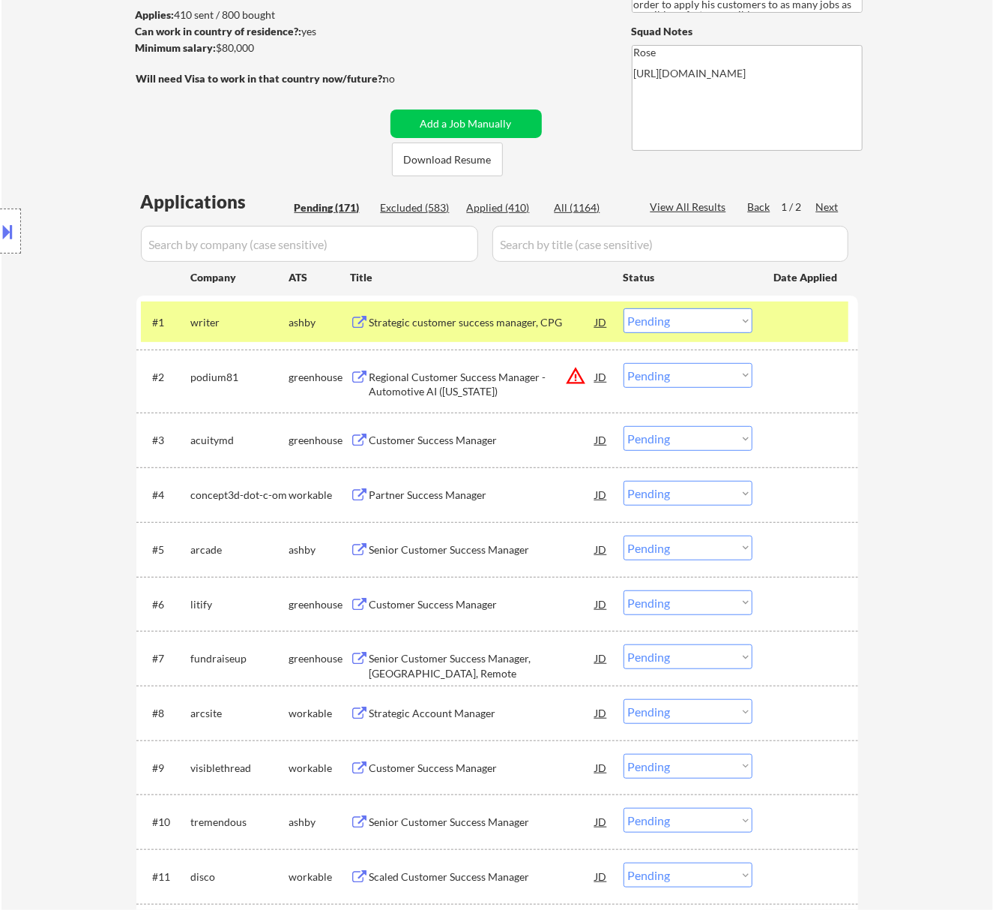
click at [700, 315] on select "Choose an option... Pending Applied Excluded (Questions) Excluded (Expired) Exc…" at bounding box center [688, 320] width 129 height 25
click at [624, 308] on select "Choose an option... Pending Applied Excluded (Questions) Excluded (Expired) Exc…" at bounding box center [688, 320] width 129 height 25
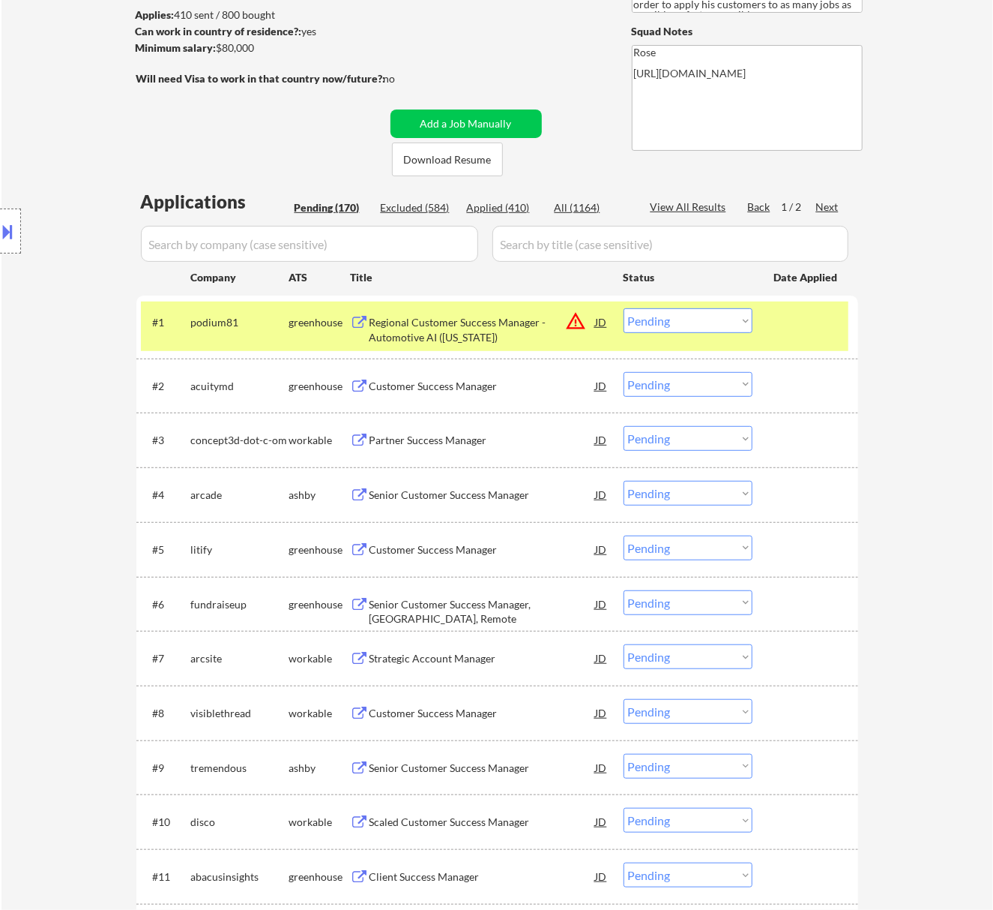
click at [499, 324] on div "Regional Customer Success Manager - Automotive AI (California)" at bounding box center [483, 329] width 226 height 29
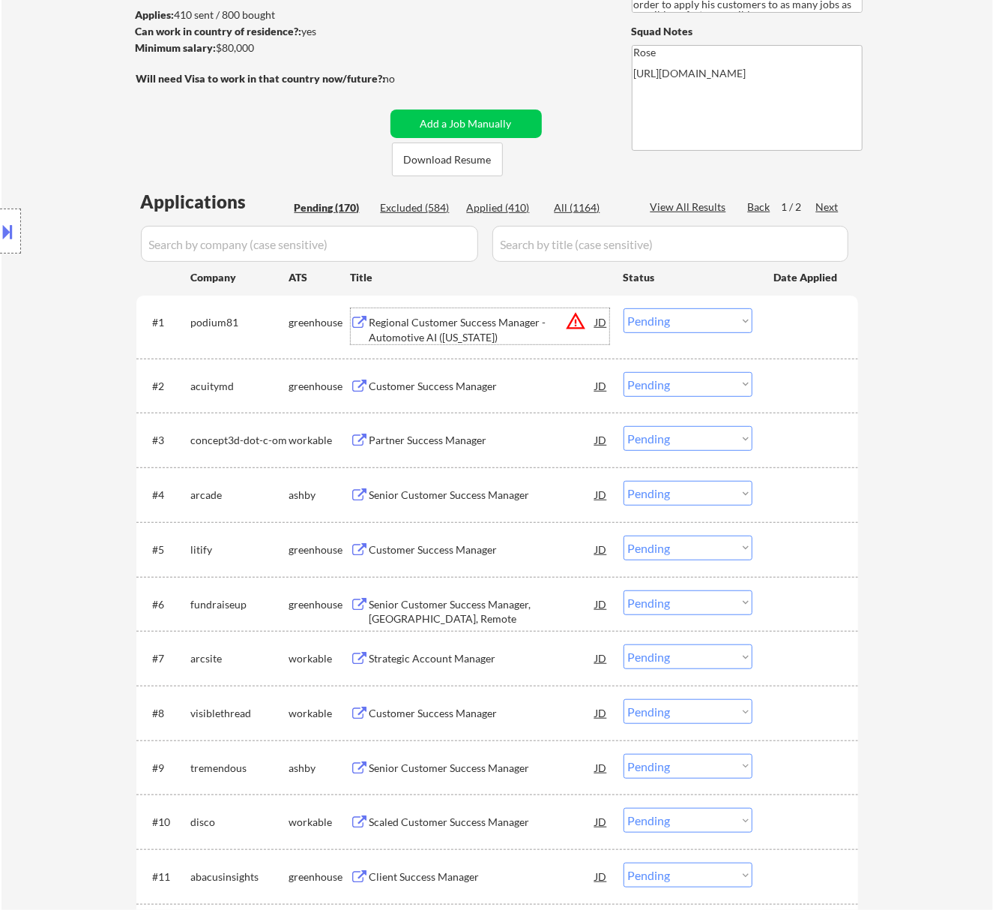
click at [544, 385] on div "Customer Success Manager" at bounding box center [483, 386] width 226 height 15
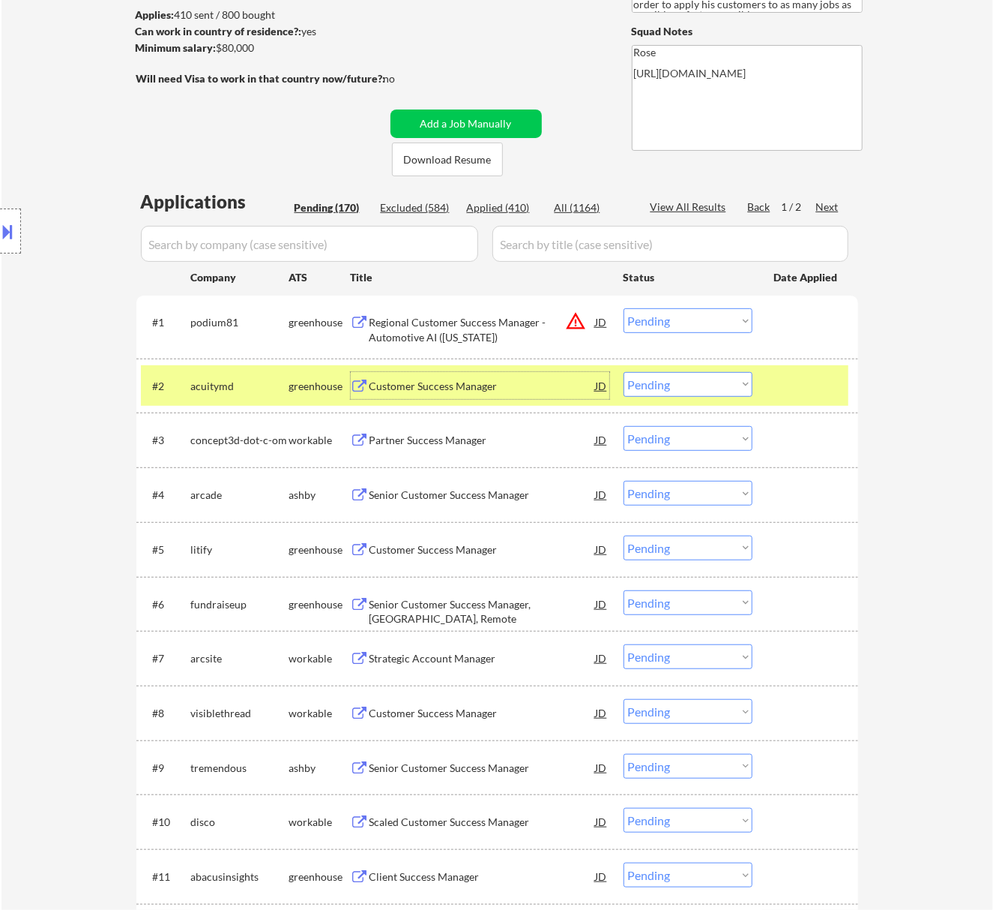
click at [685, 313] on select "Choose an option... Pending Applied Excluded (Questions) Excluded (Expired) Exc…" at bounding box center [688, 320] width 129 height 25
click at [624, 308] on select "Choose an option... Pending Applied Excluded (Questions) Excluded (Expired) Exc…" at bounding box center [688, 320] width 129 height 25
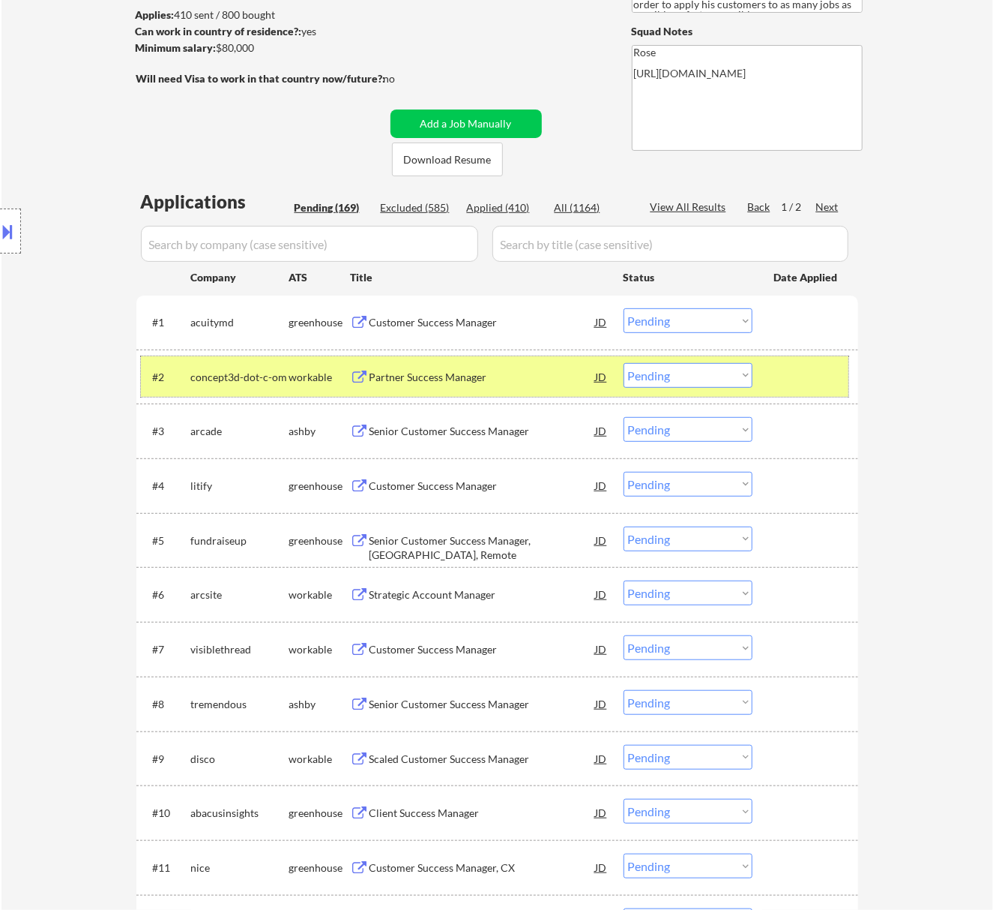
click at [781, 367] on div at bounding box center [808, 376] width 66 height 27
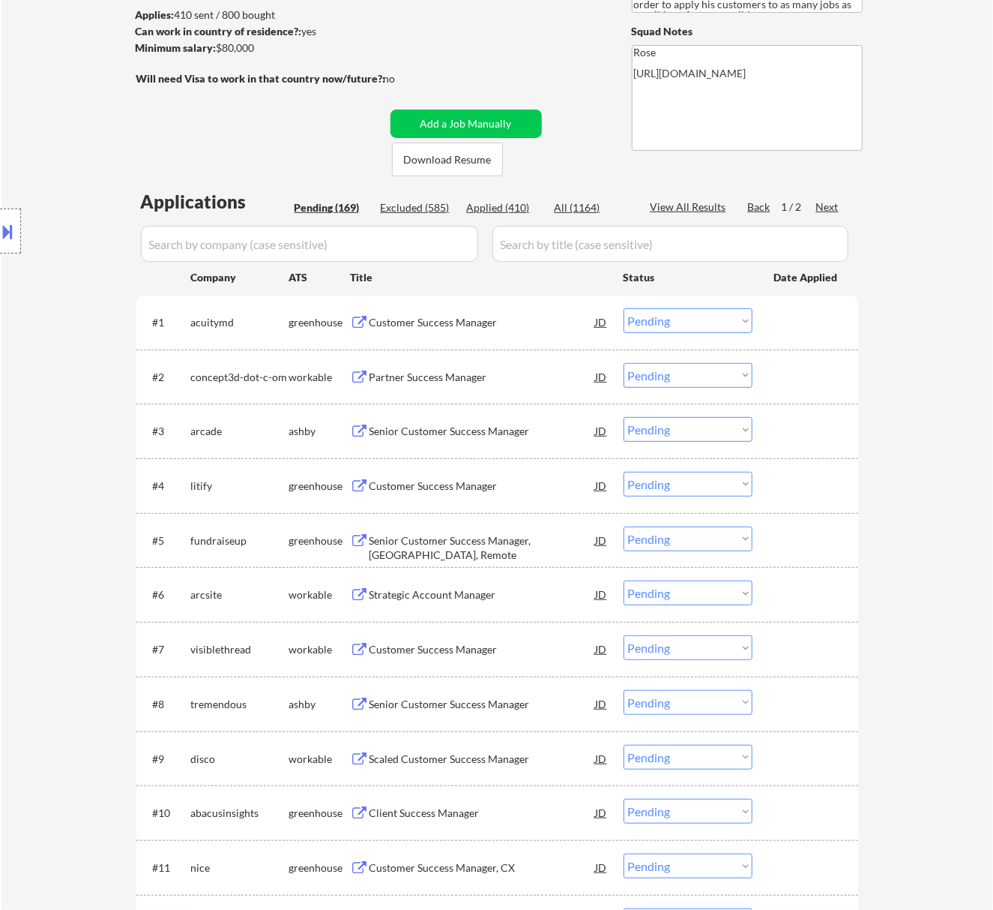
click at [778, 313] on div at bounding box center [808, 321] width 66 height 27
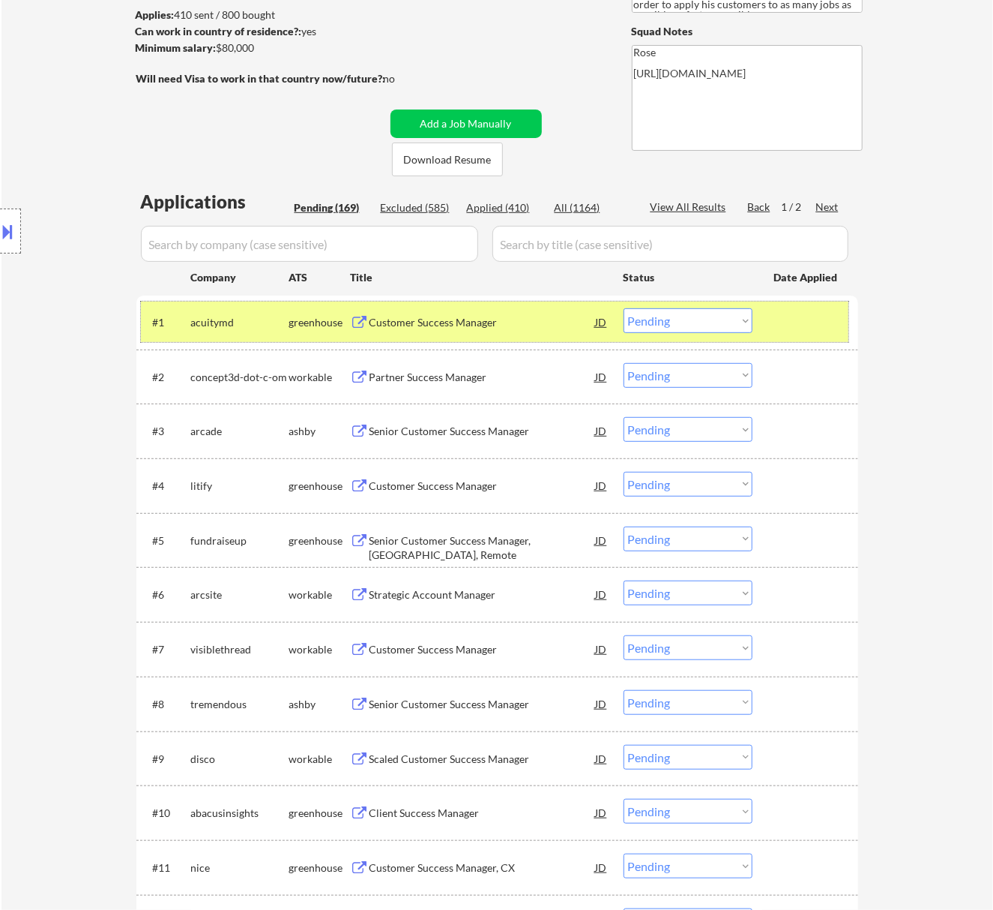
click at [523, 367] on div "Partner Success Manager" at bounding box center [483, 376] width 226 height 27
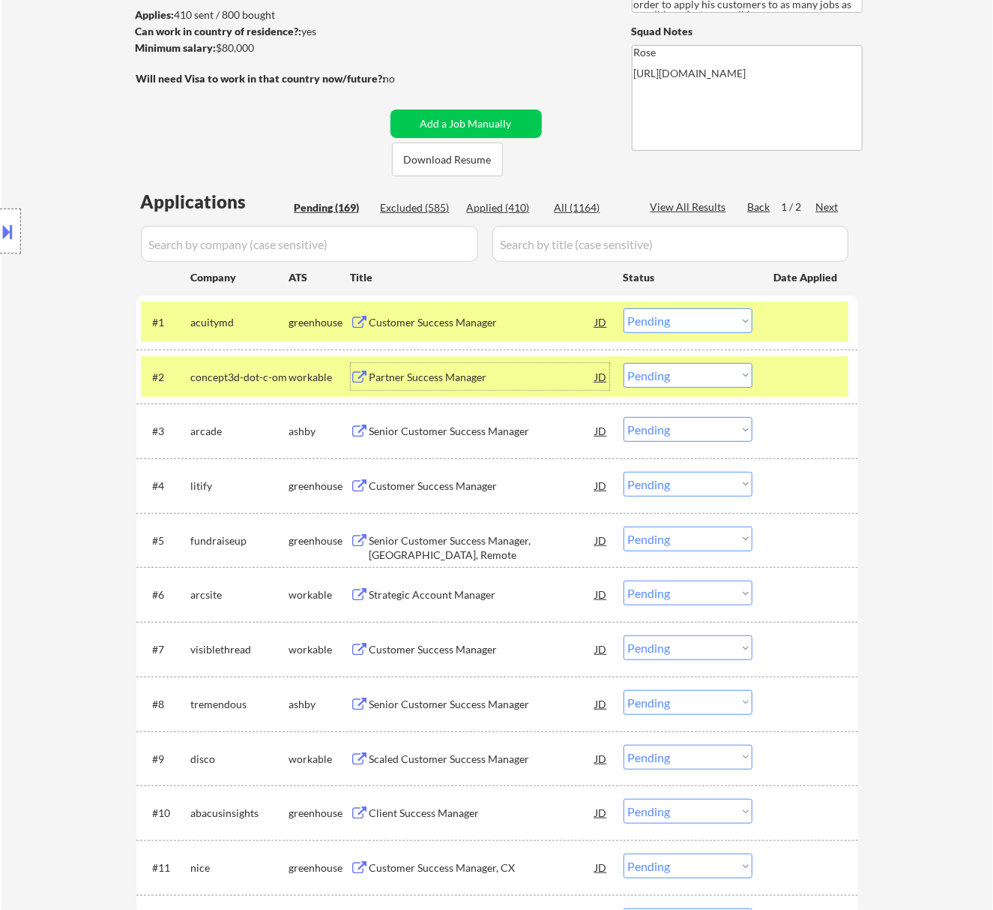
click at [688, 318] on select "Choose an option... Pending Applied Excluded (Questions) Excluded (Expired) Exc…" at bounding box center [688, 320] width 129 height 25
click at [624, 308] on select "Choose an option... Pending Applied Excluded (Questions) Excluded (Expired) Exc…" at bounding box center [688, 320] width 129 height 25
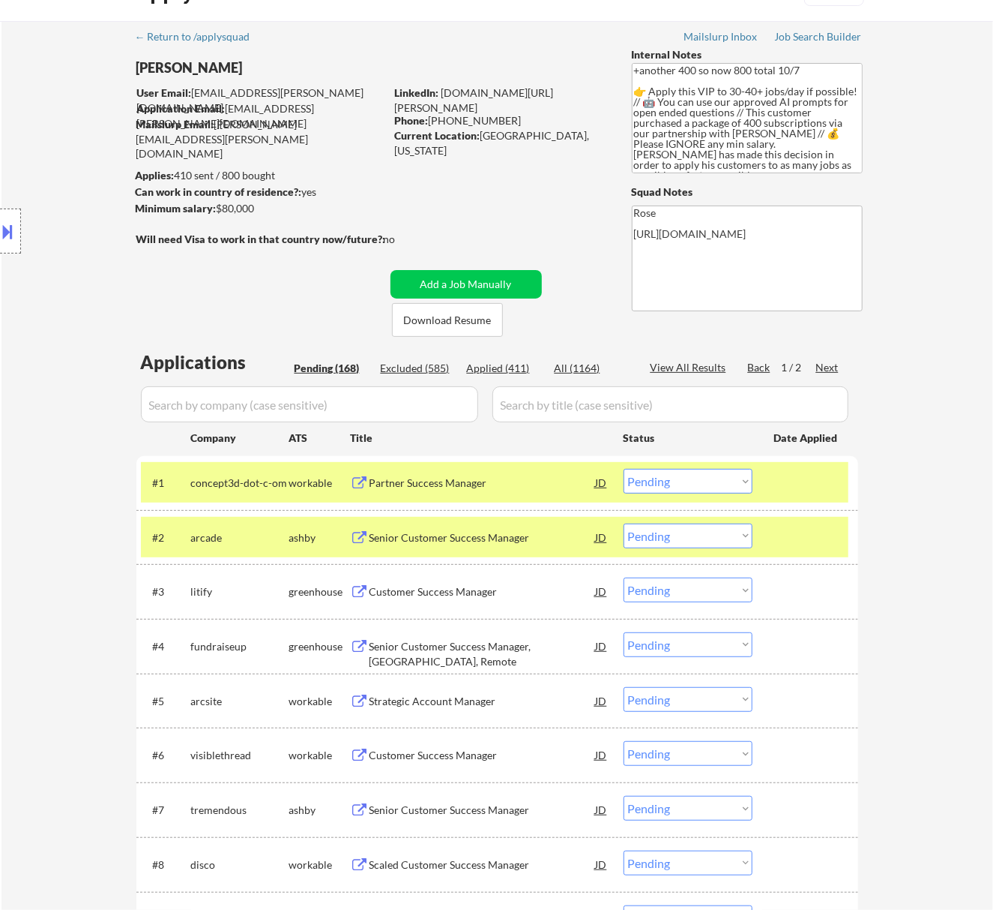
scroll to position [0, 0]
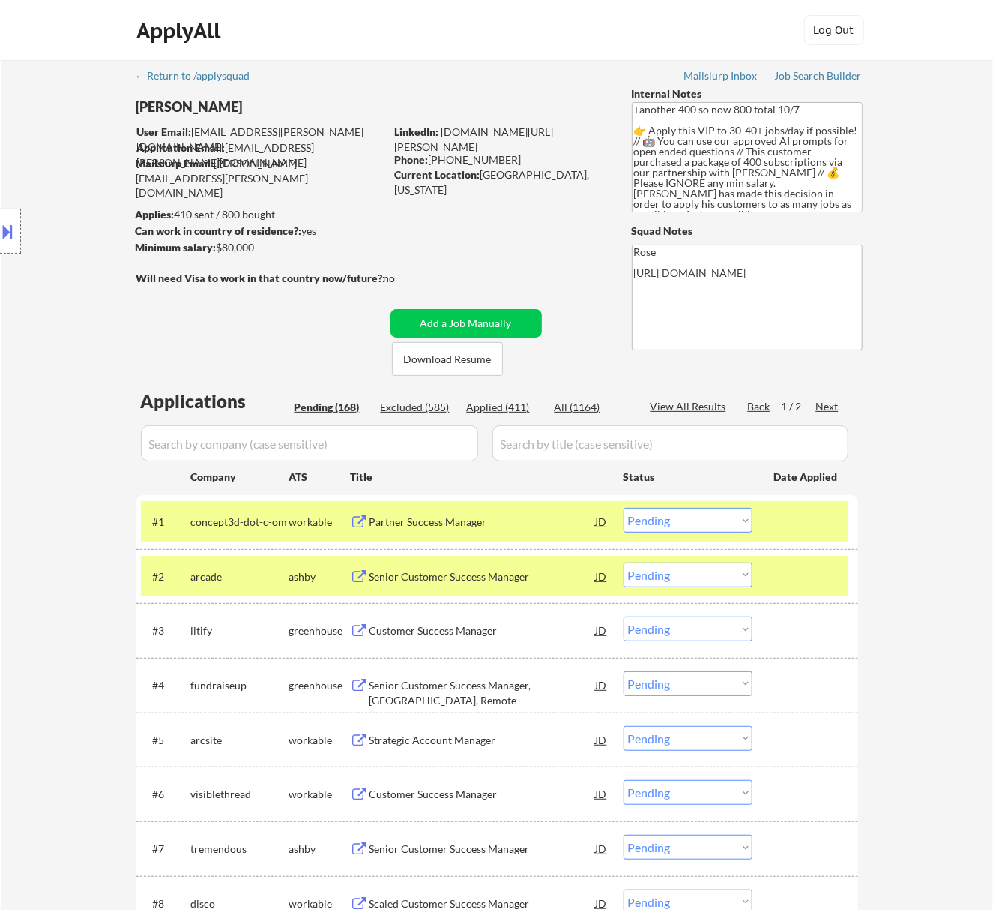
click at [502, 567] on div "Senior Customer Success Manager" at bounding box center [483, 575] width 226 height 27
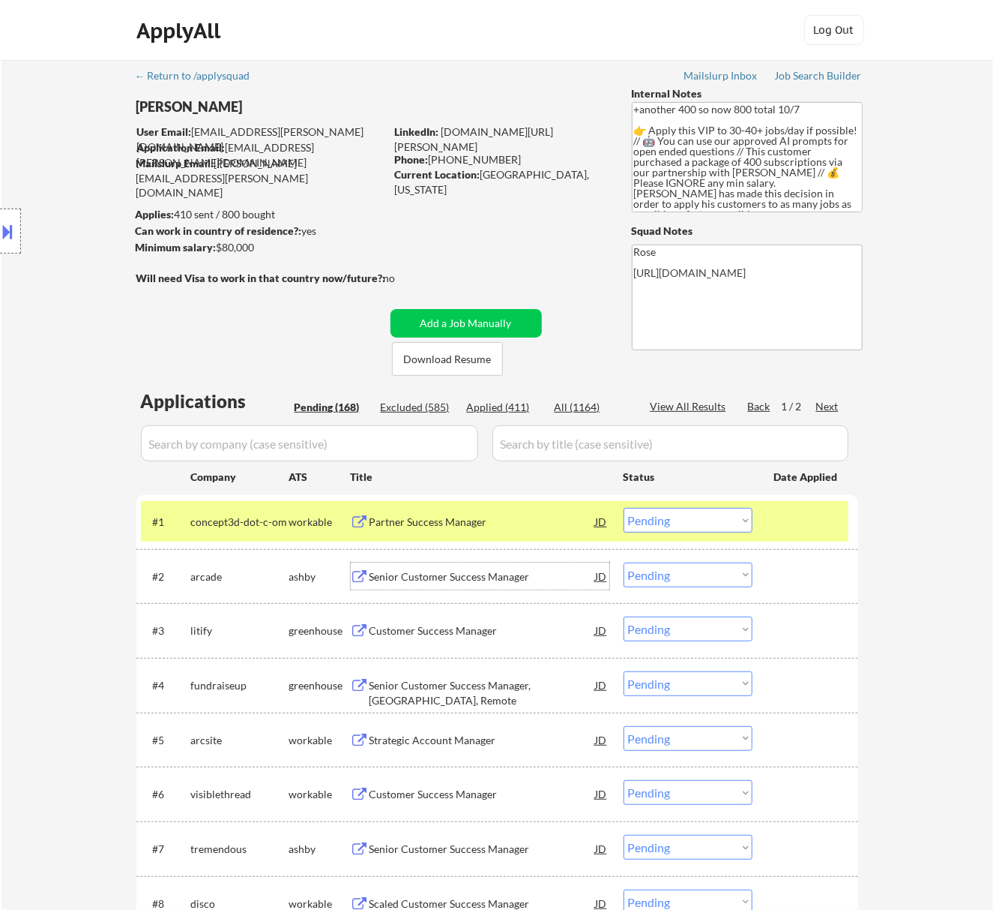
click at [691, 508] on select "Choose an option... Pending Applied Excluded (Questions) Excluded (Expired) Exc…" at bounding box center [688, 520] width 129 height 25
click at [624, 508] on select "Choose an option... Pending Applied Excluded (Questions) Excluded (Expired) Exc…" at bounding box center [688, 520] width 129 height 25
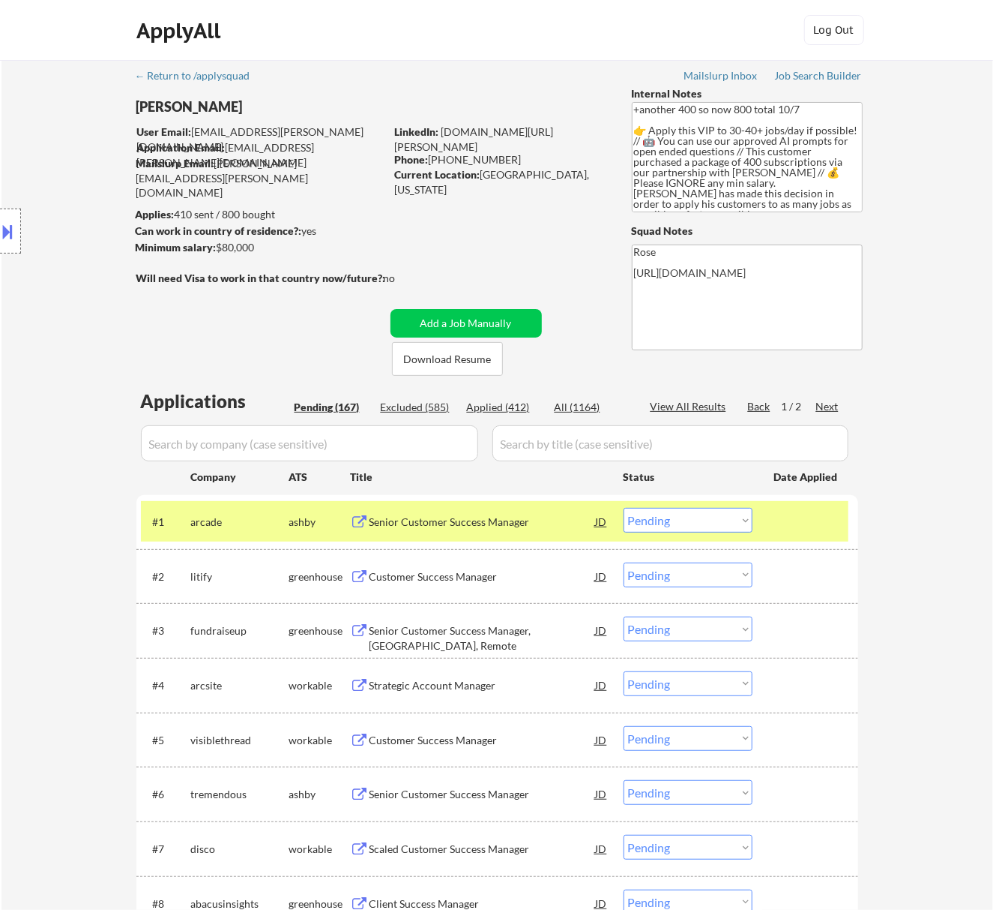
click at [465, 577] on div "Customer Success Manager" at bounding box center [483, 576] width 226 height 15
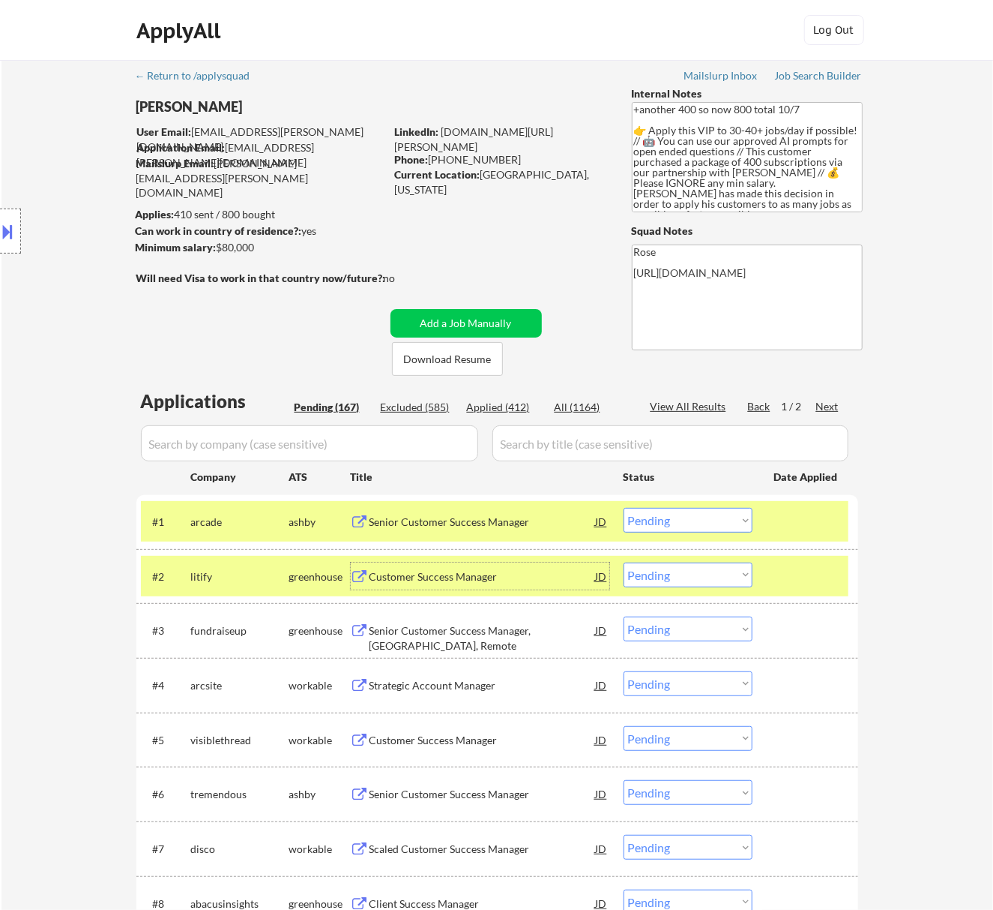
click at [712, 519] on select "Choose an option... Pending Applied Excluded (Questions) Excluded (Expired) Exc…" at bounding box center [688, 520] width 129 height 25
click at [624, 508] on select "Choose an option... Pending Applied Excluded (Questions) Excluded (Expired) Exc…" at bounding box center [688, 520] width 129 height 25
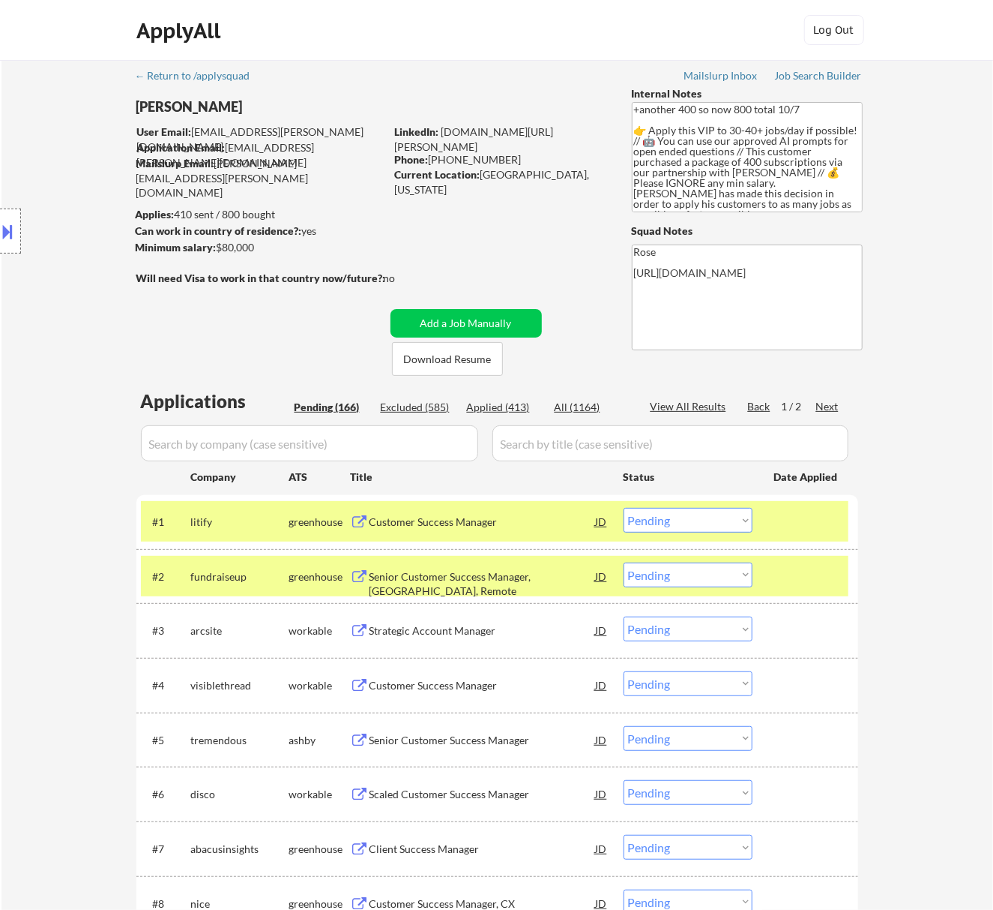
click at [469, 580] on div "Senior Customer Success Manager, USA, Remote" at bounding box center [483, 583] width 226 height 29
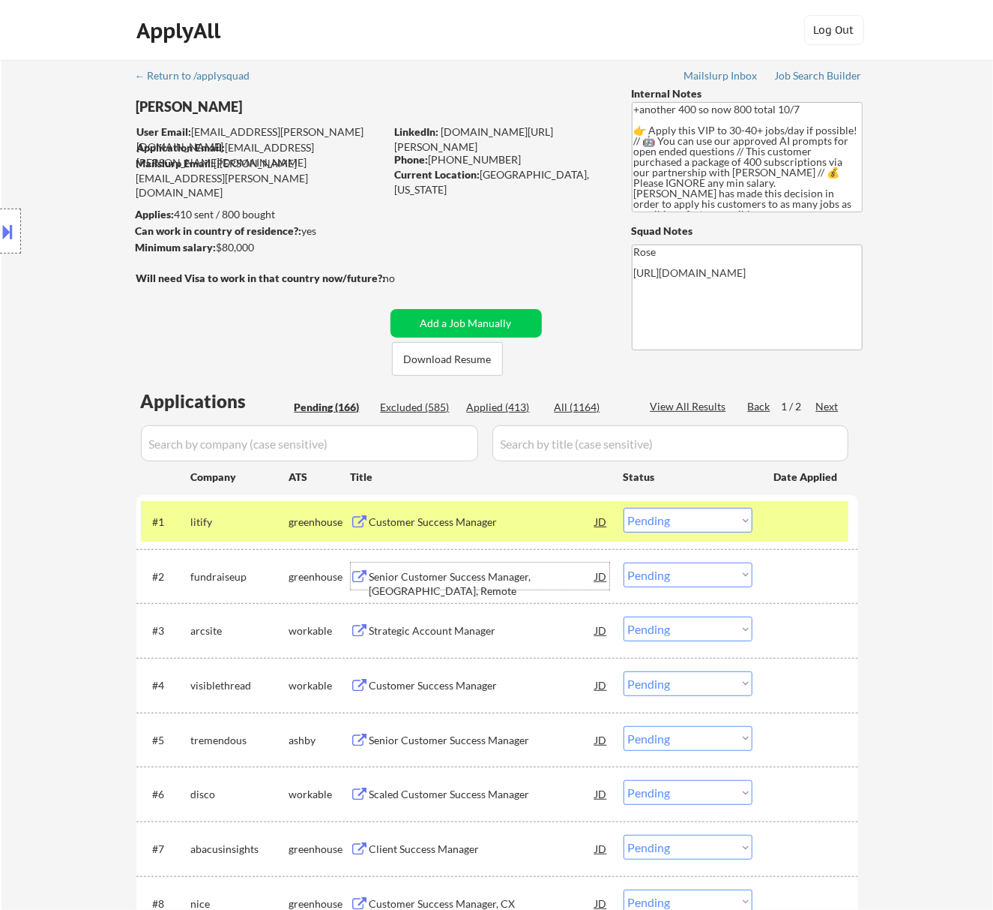
click at [603, 577] on div "JD" at bounding box center [602, 575] width 15 height 27
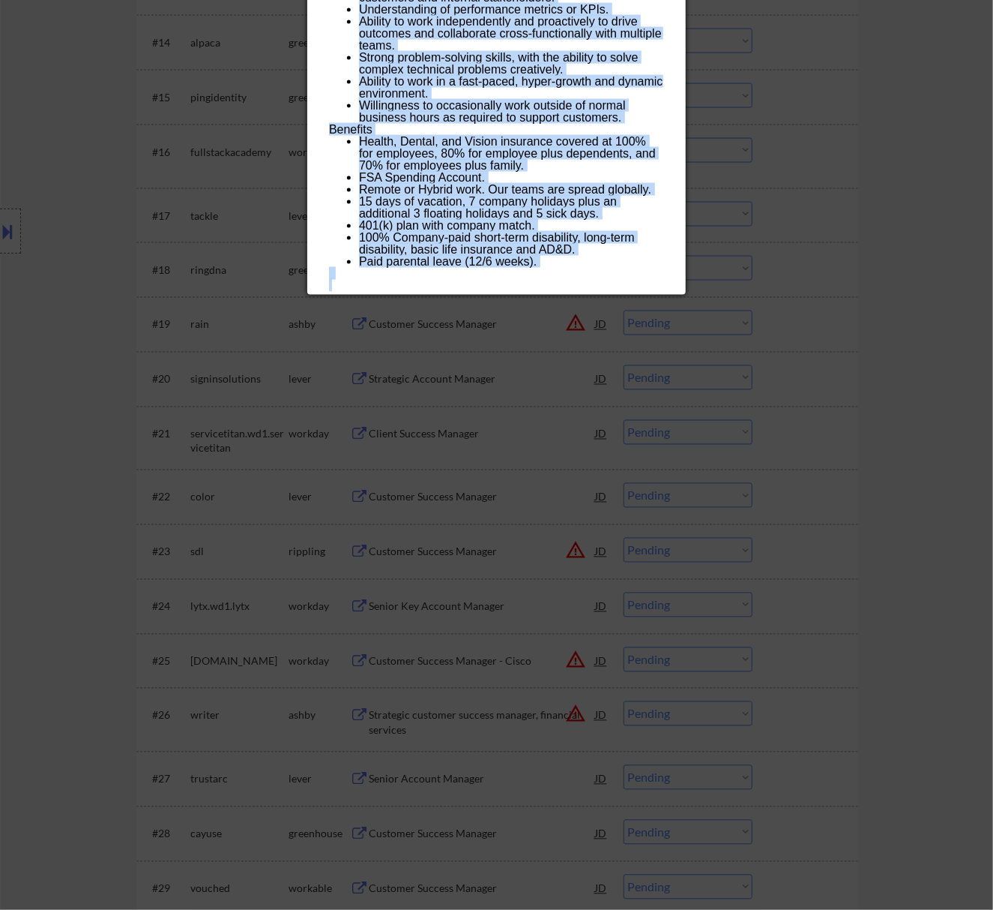
scroll to position [1320, 0]
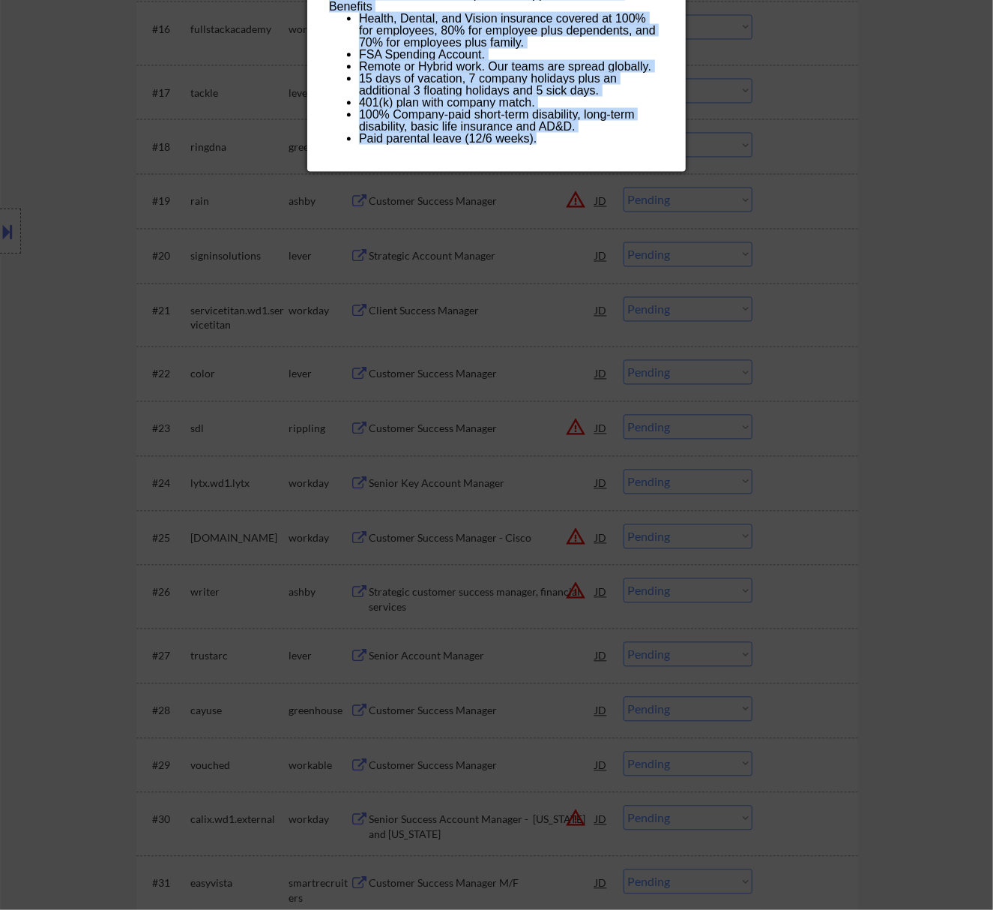
drag, startPoint x: 330, startPoint y: 64, endPoint x: 552, endPoint y: 139, distance: 234.0
copy div "Senior Customer Success Manager, USA, Remote fundraiseup USA (EST and CST) - Re…"
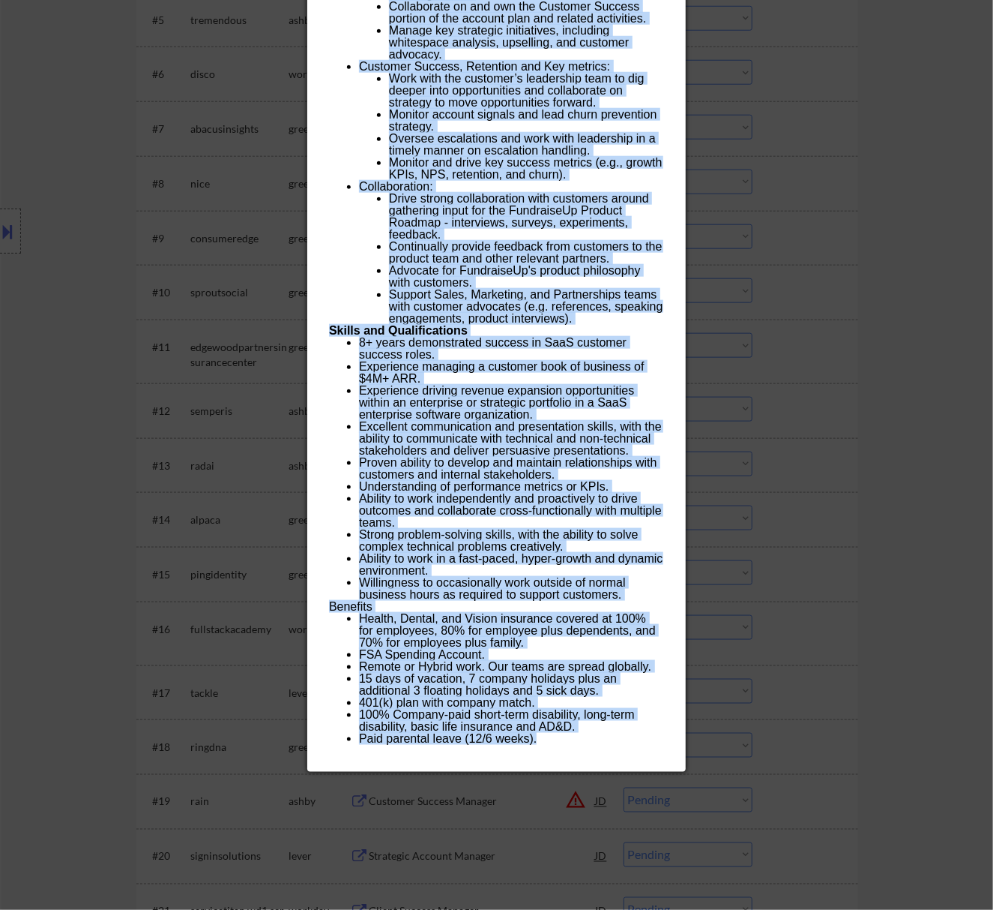
scroll to position [220, 0]
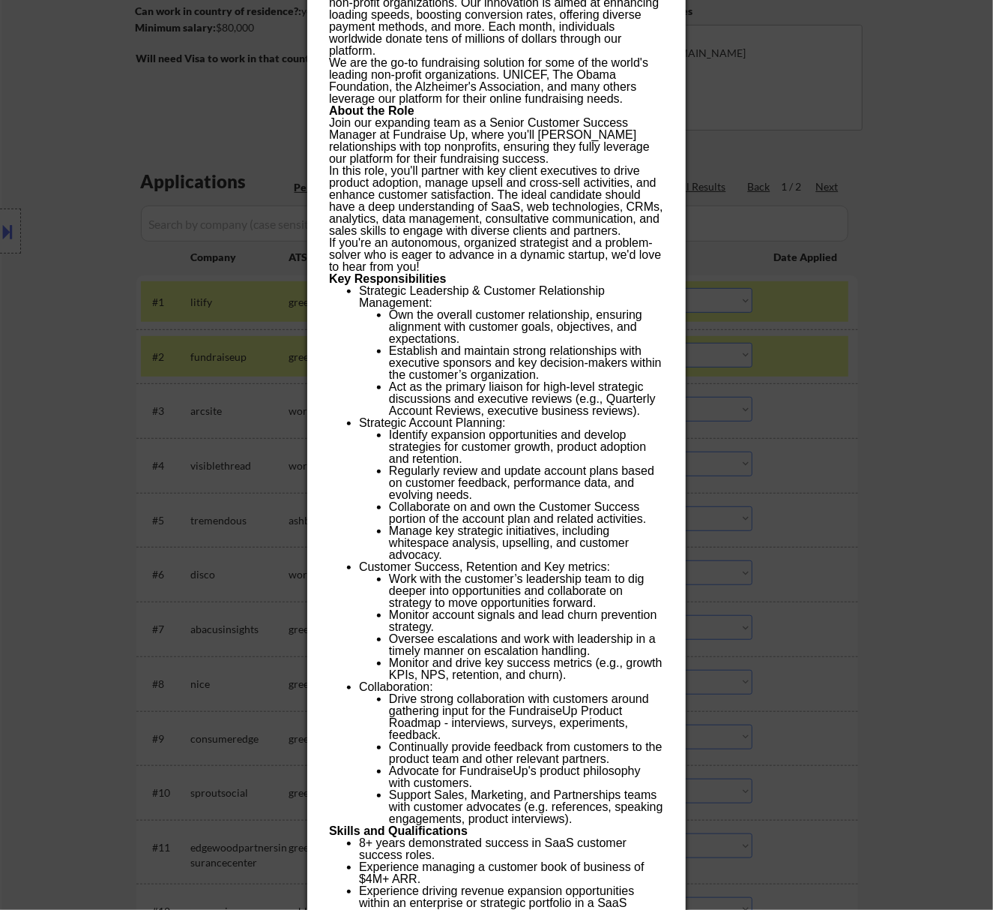
click at [915, 280] on div at bounding box center [496, 455] width 993 height 910
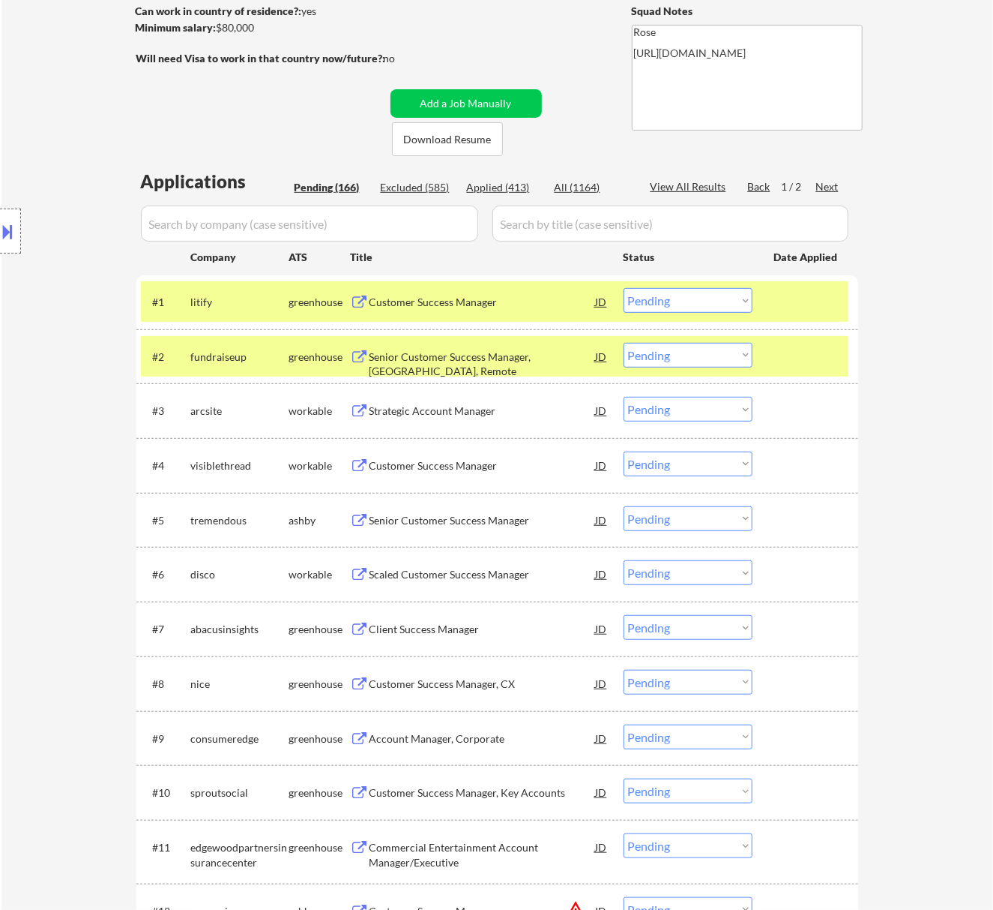
click at [693, 300] on select "Choose an option... Pending Applied Excluded (Questions) Excluded (Expired) Exc…" at bounding box center [688, 300] width 129 height 25
click at [624, 288] on select "Choose an option... Pending Applied Excluded (Questions) Excluded (Expired) Exc…" at bounding box center [688, 300] width 129 height 25
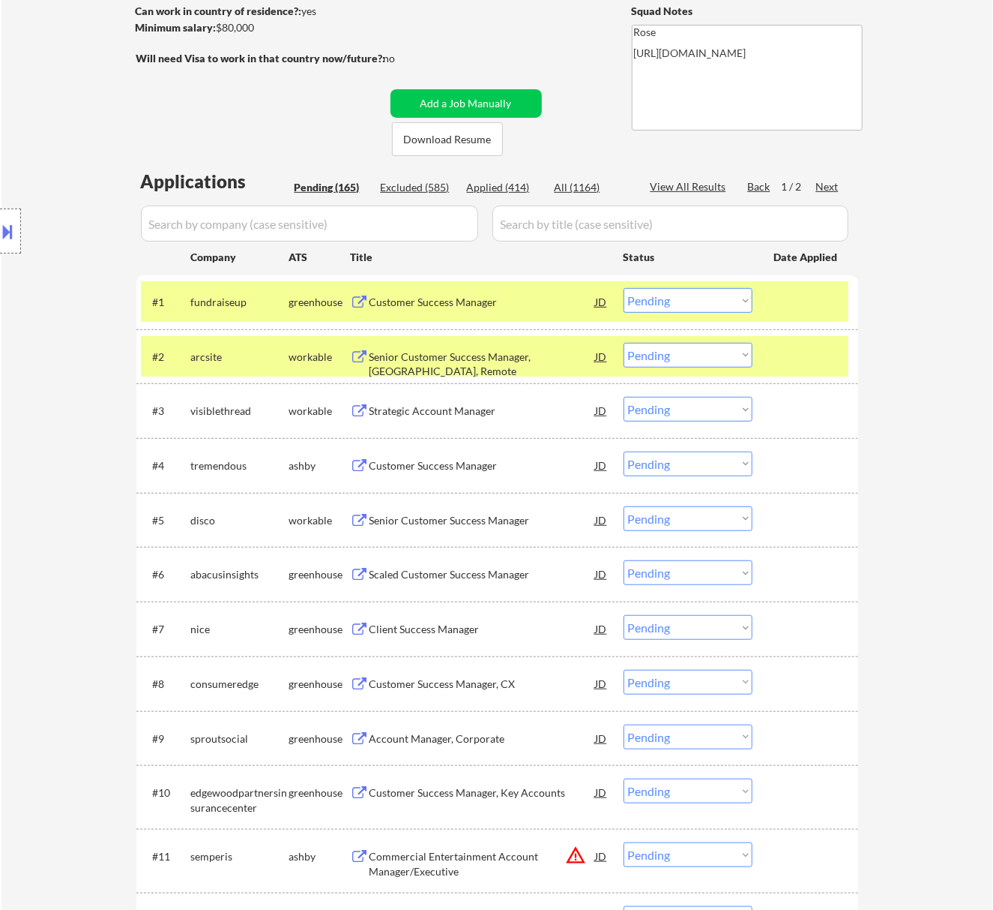
click at [490, 355] on div "Senior Customer Success Manager, USA, Remote" at bounding box center [483, 363] width 226 height 29
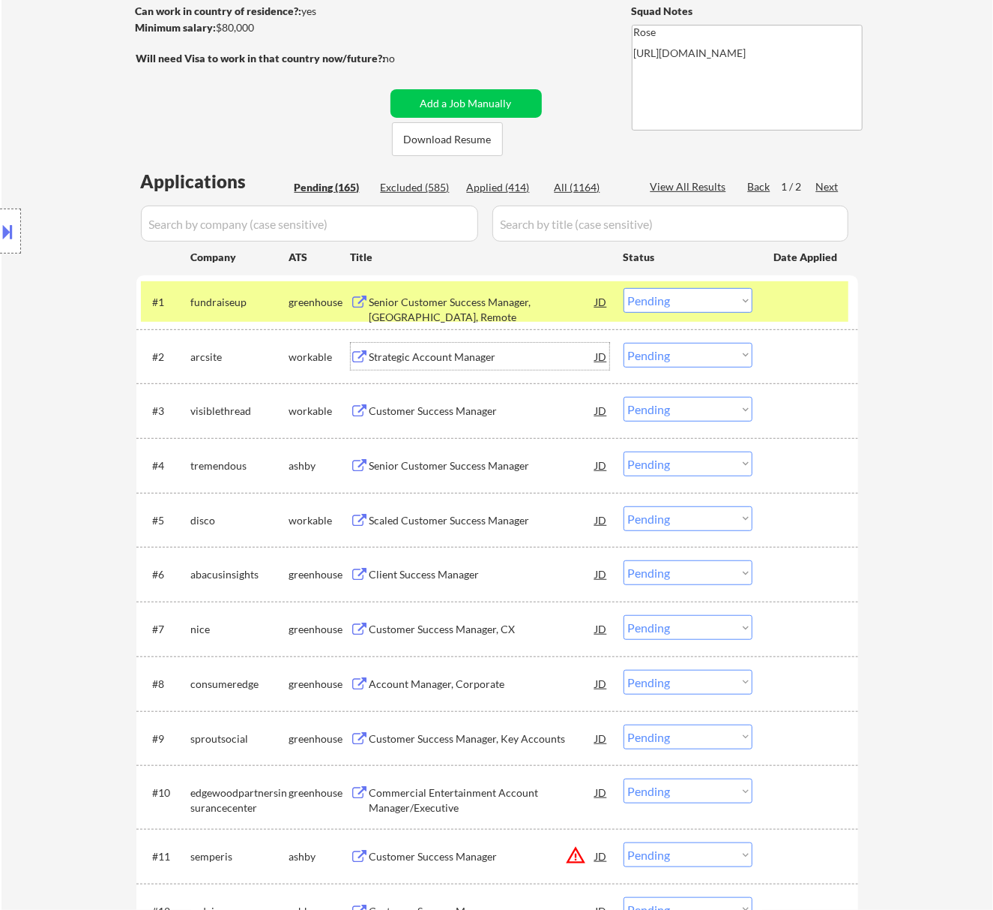
click at [688, 298] on select "Choose an option... Pending Applied Excluded (Questions) Excluded (Expired) Exc…" at bounding box center [688, 300] width 129 height 25
click at [624, 288] on select "Choose an option... Pending Applied Excluded (Questions) Excluded (Expired) Exc…" at bounding box center [688, 300] width 129 height 25
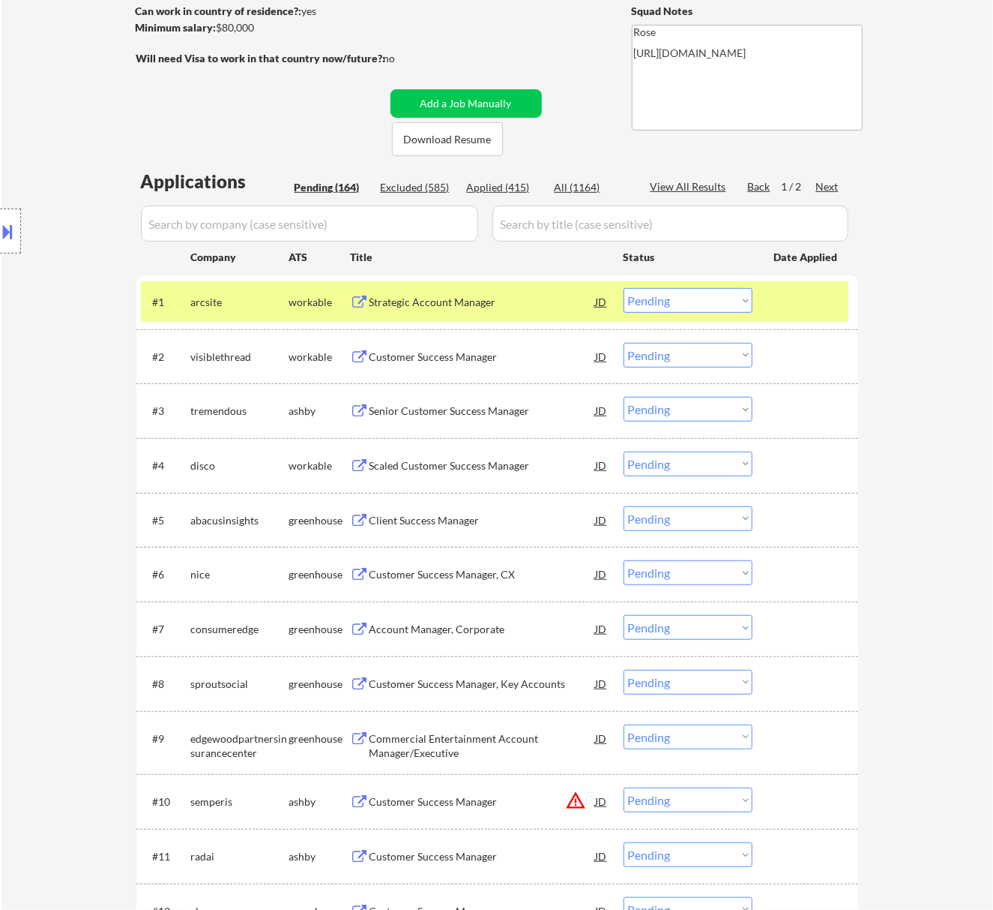
click at [438, 355] on div "Customer Success Manager" at bounding box center [483, 356] width 226 height 15
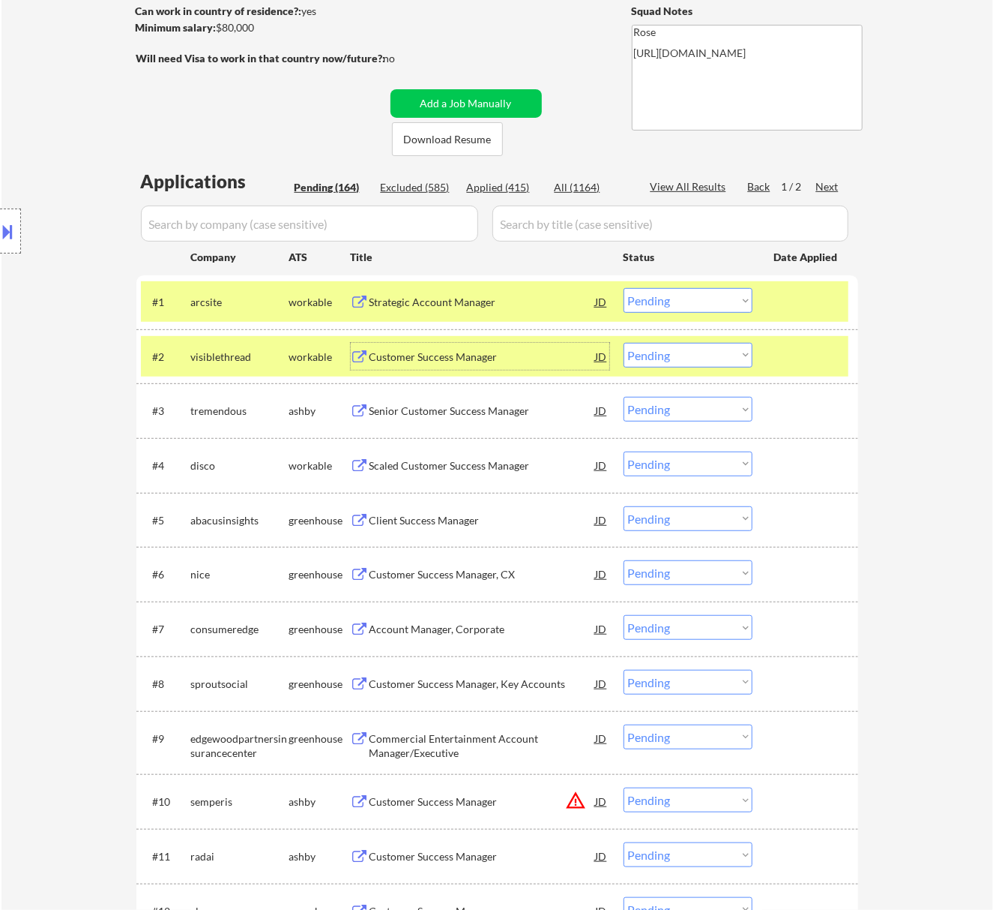
click at [697, 349] on select "Choose an option... Pending Applied Excluded (Questions) Excluded (Expired) Exc…" at bounding box center [688, 355] width 129 height 25
click at [624, 343] on select "Choose an option... Pending Applied Excluded (Questions) Excluded (Expired) Exc…" at bounding box center [688, 355] width 129 height 25
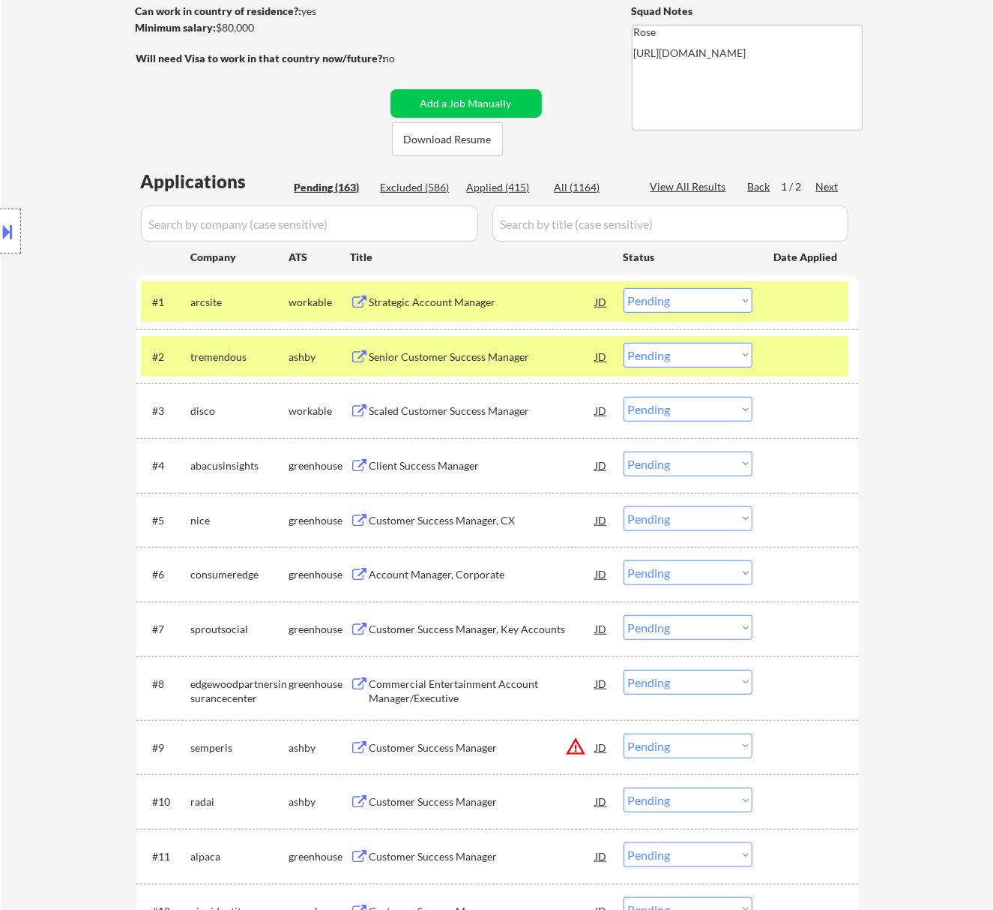
click at [493, 346] on div "Senior Customer Success Manager" at bounding box center [483, 356] width 226 height 27
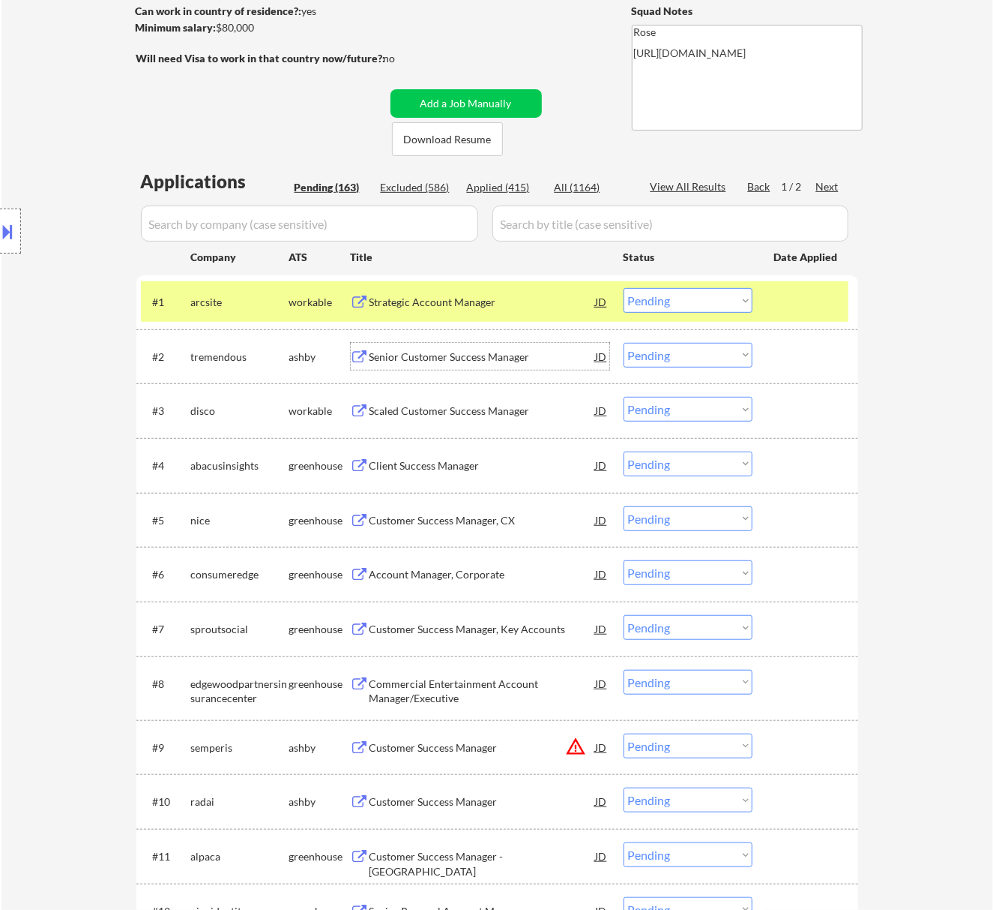
click at [742, 295] on select "Choose an option... Pending Applied Excluded (Questions) Excluded (Expired) Exc…" at bounding box center [688, 300] width 129 height 25
click at [624, 288] on select "Choose an option... Pending Applied Excluded (Questions) Excluded (Expired) Exc…" at bounding box center [688, 300] width 129 height 25
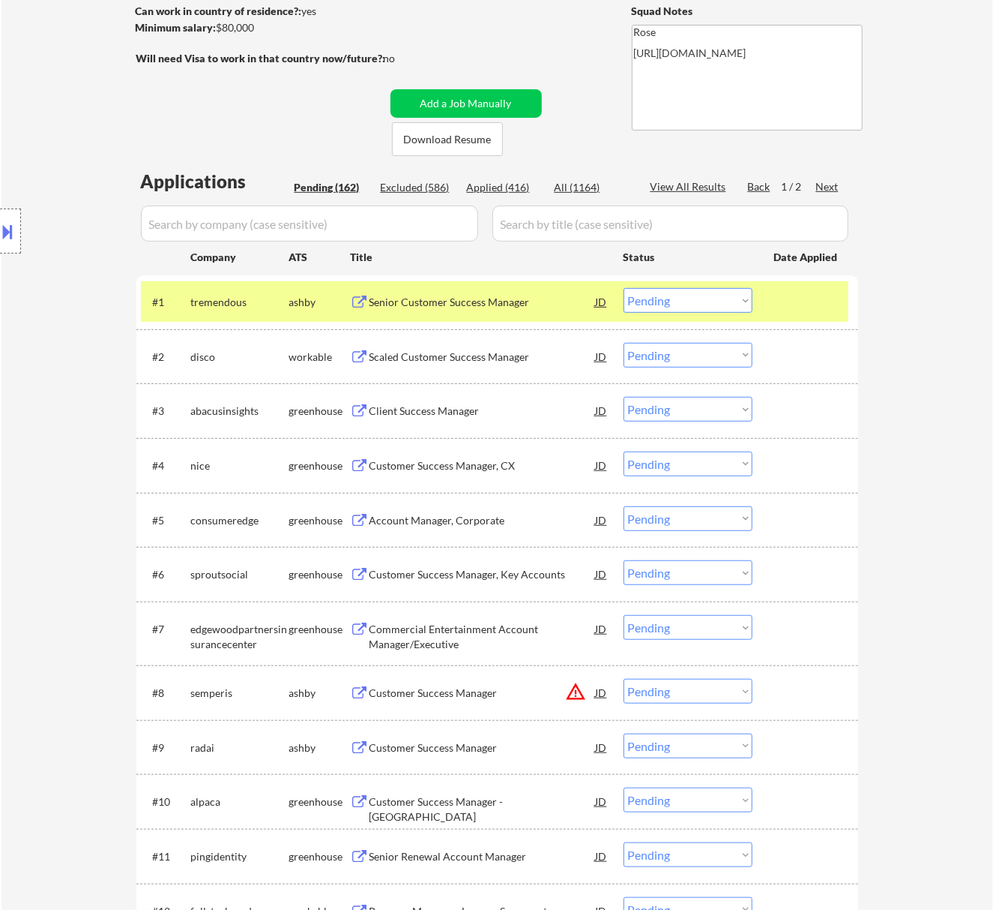
click at [484, 307] on div "Senior Customer Success Manager" at bounding box center [483, 302] width 226 height 15
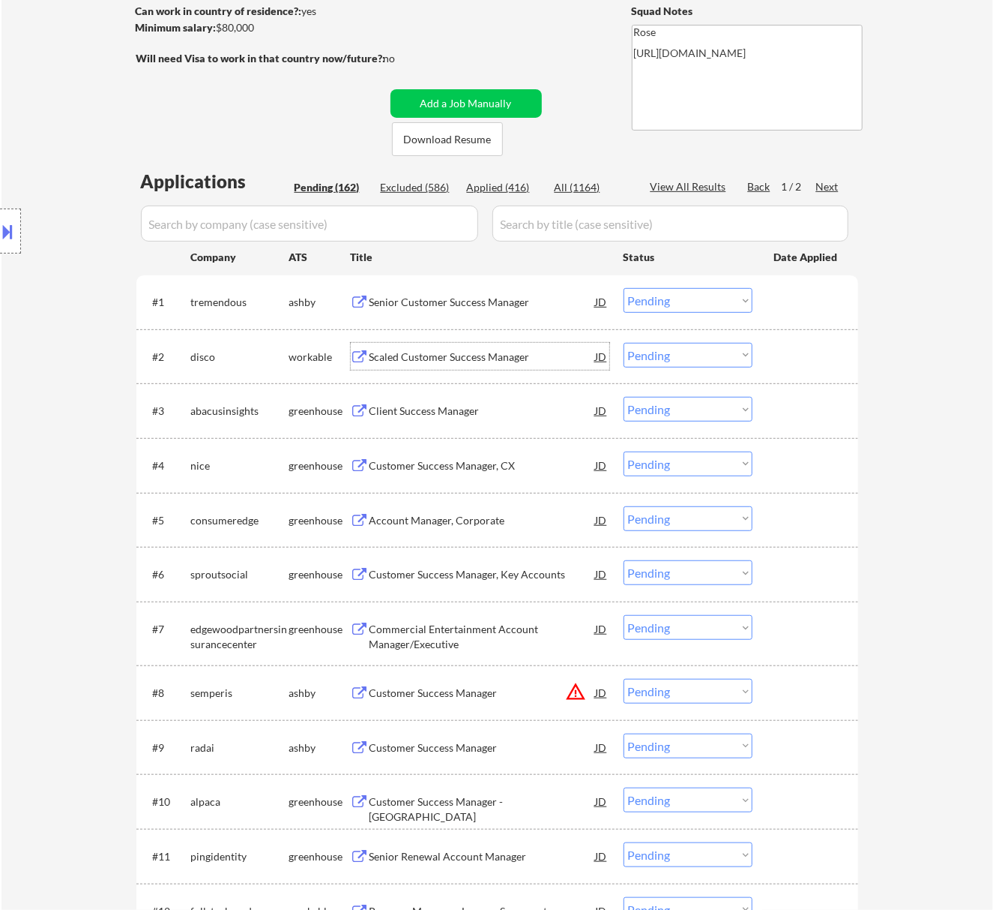
click at [456, 355] on div "Scaled Customer Success Manager" at bounding box center [483, 356] width 226 height 15
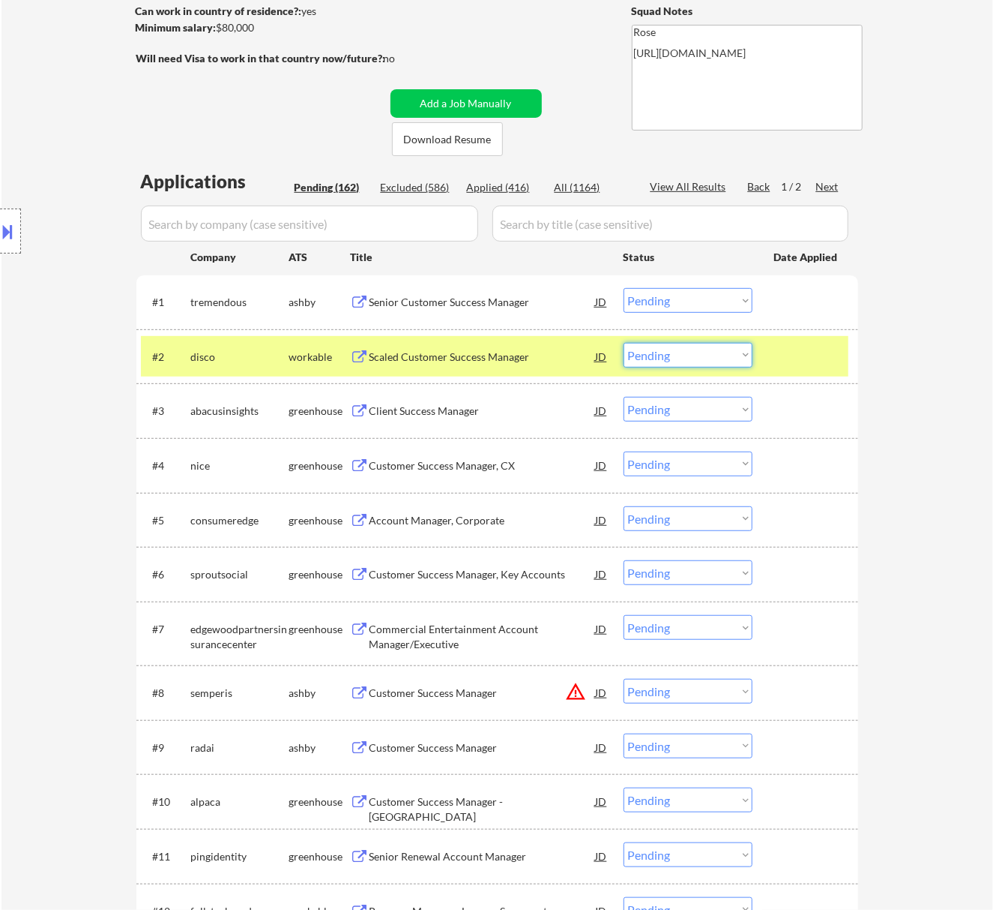
click at [688, 355] on select "Choose an option... Pending Applied Excluded (Questions) Excluded (Expired) Exc…" at bounding box center [688, 355] width 129 height 25
click at [661, 298] on select "Choose an option... Pending Applied Excluded (Questions) Excluded (Expired) Exc…" at bounding box center [688, 300] width 129 height 25
drag, startPoint x: 702, startPoint y: 301, endPoint x: 700, endPoint y: 312, distance: 10.6
click at [702, 301] on select "Choose an option... Pending Applied Excluded (Questions) Excluded (Expired) Exc…" at bounding box center [688, 300] width 129 height 25
click at [624, 288] on select "Choose an option... Pending Applied Excluded (Questions) Excluded (Expired) Exc…" at bounding box center [688, 300] width 129 height 25
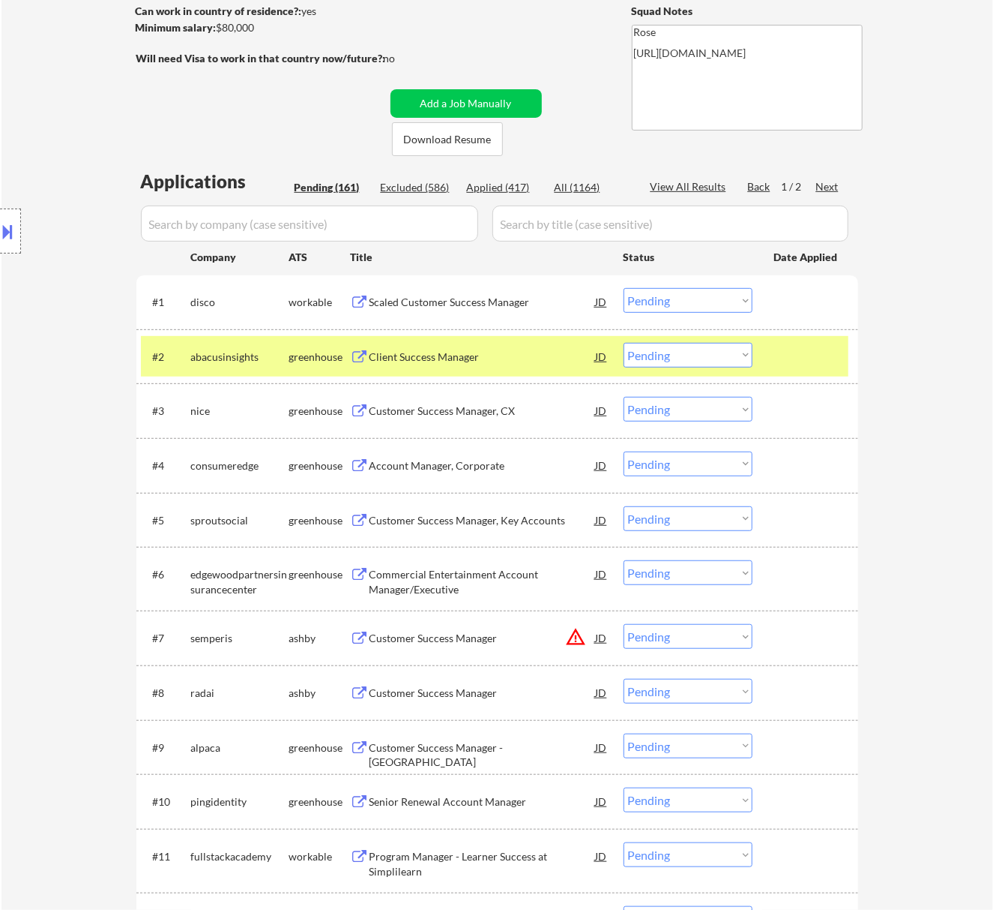
click at [469, 354] on div "Client Success Manager" at bounding box center [483, 356] width 226 height 15
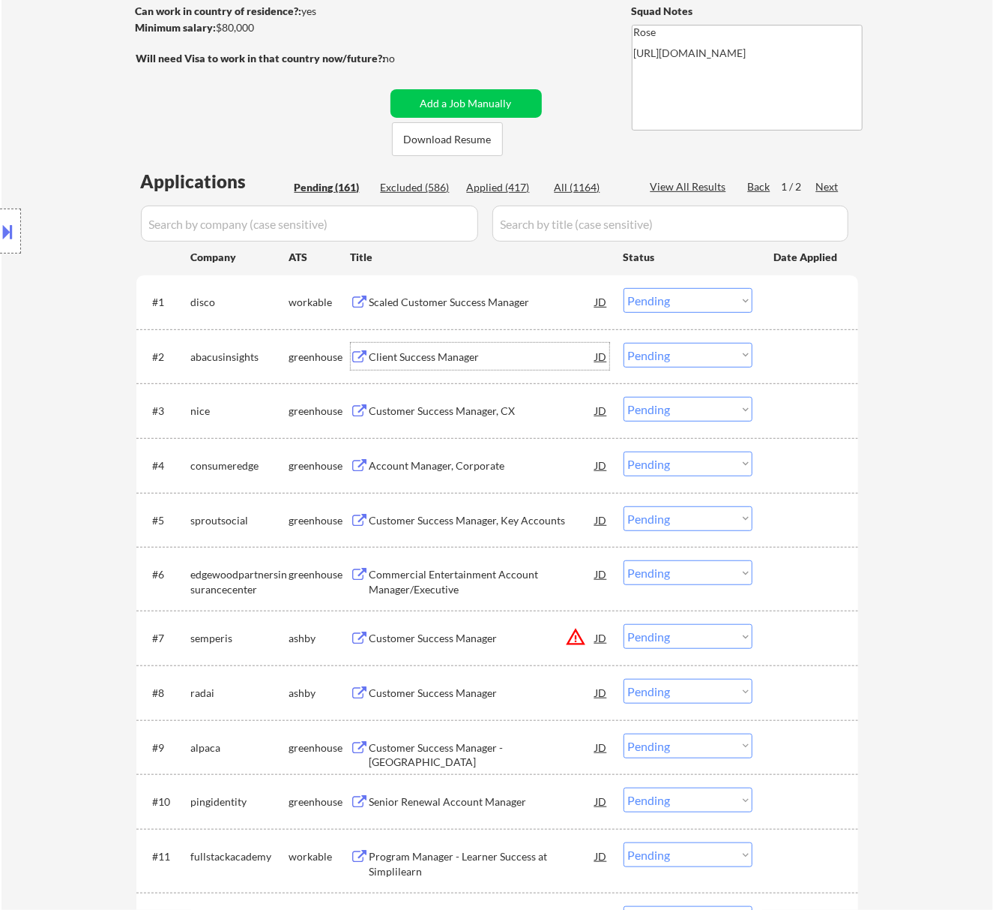
click at [664, 295] on select "Choose an option... Pending Applied Excluded (Questions) Excluded (Expired) Exc…" at bounding box center [688, 300] width 129 height 25
click at [624, 288] on select "Choose an option... Pending Applied Excluded (Questions) Excluded (Expired) Exc…" at bounding box center [688, 300] width 129 height 25
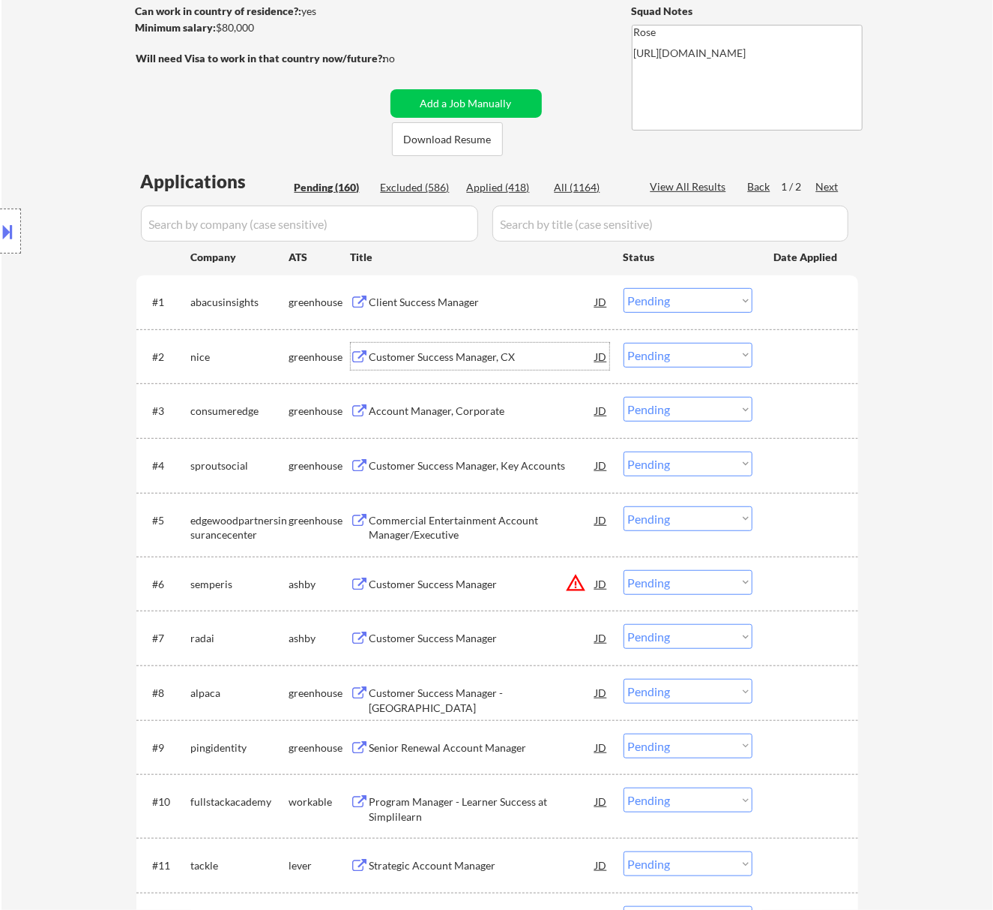
click at [460, 354] on div "Customer Success Manager, CX" at bounding box center [483, 356] width 226 height 15
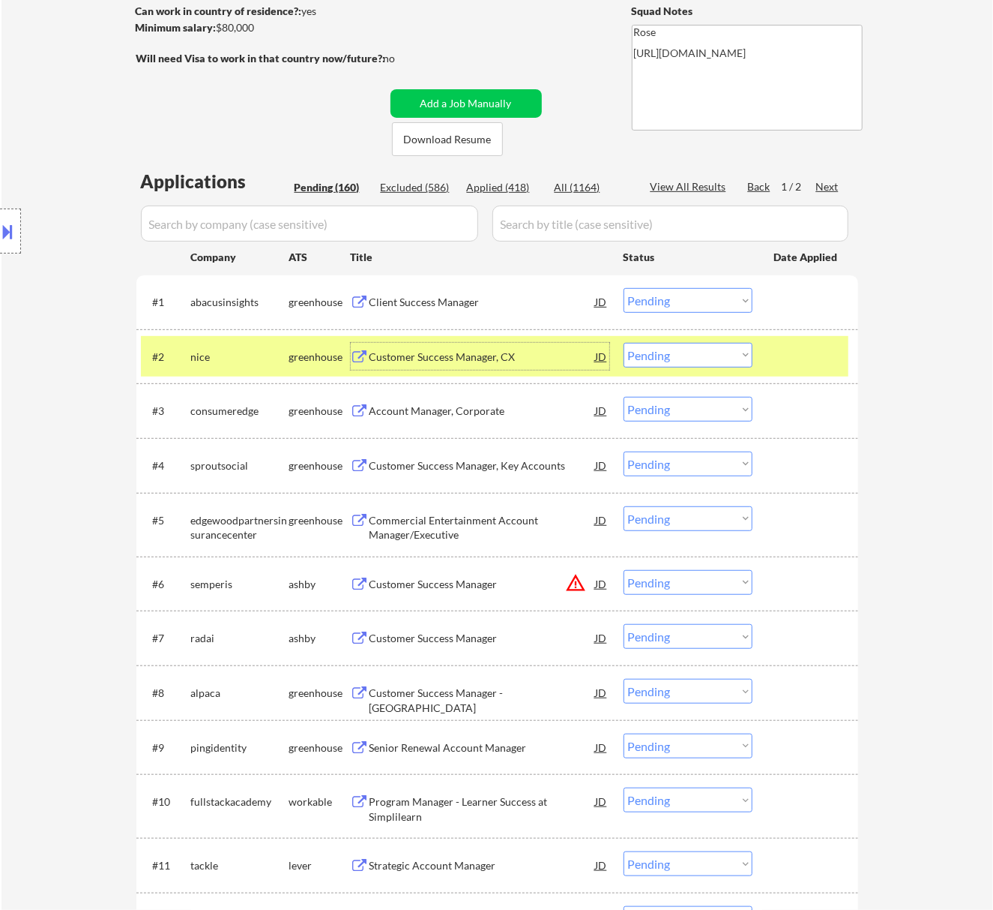
click at [682, 289] on select "Choose an option... Pending Applied Excluded (Questions) Excluded (Expired) Exc…" at bounding box center [688, 300] width 129 height 25
click at [678, 300] on select "Choose an option... Pending Applied Excluded (Questions) Excluded (Expired) Exc…" at bounding box center [688, 300] width 129 height 25
click at [624, 288] on select "Choose an option... Pending Applied Excluded (Questions) Excluded (Expired) Exc…" at bounding box center [688, 300] width 129 height 25
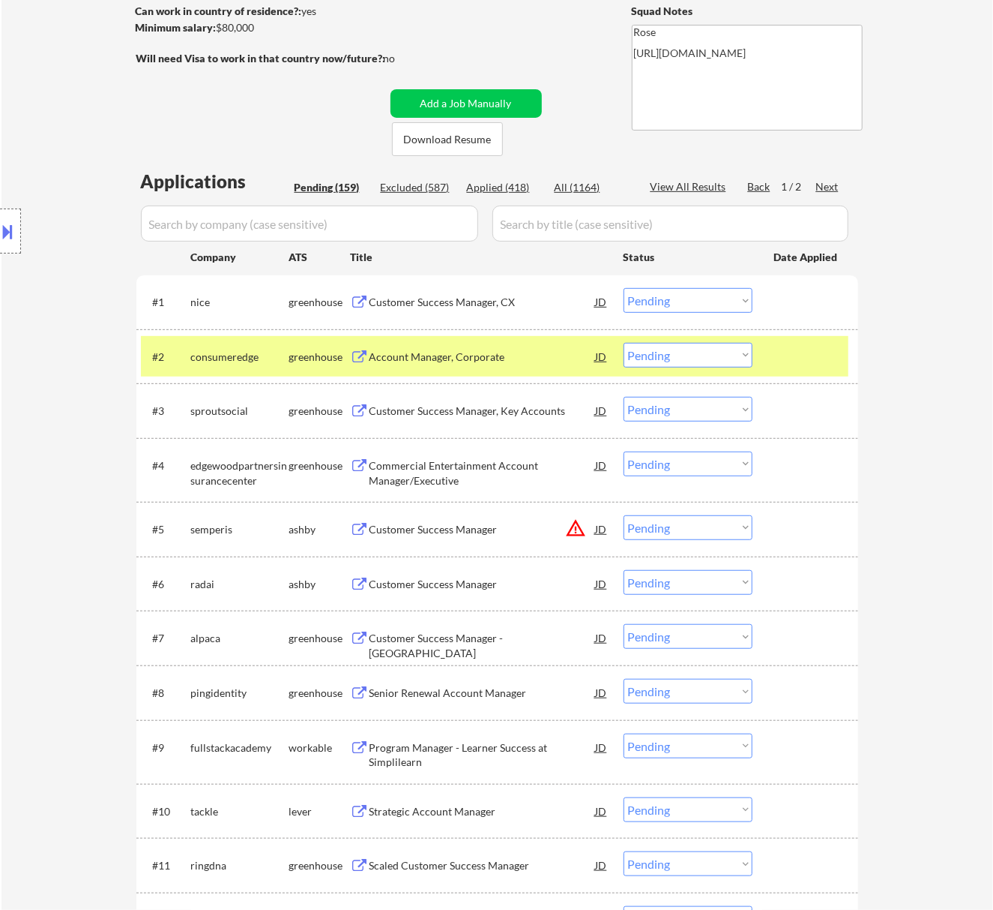
click at [502, 357] on div "Account Manager, Corporate" at bounding box center [483, 356] width 226 height 15
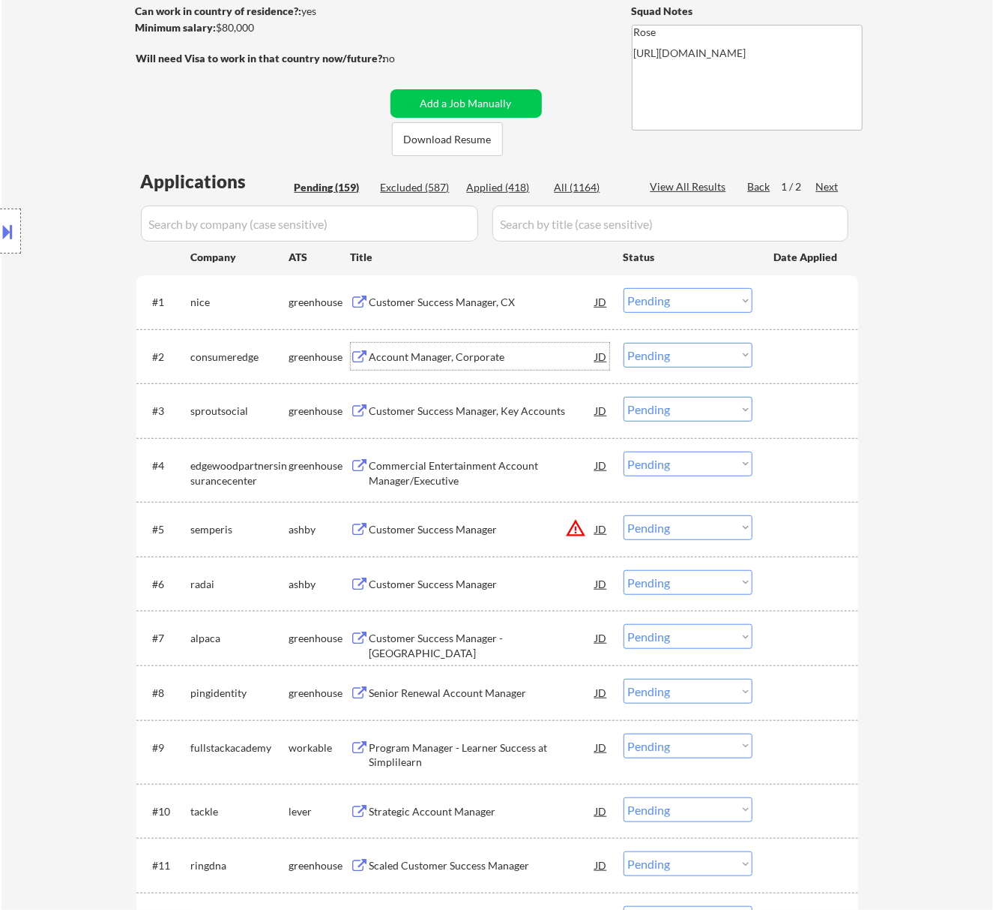
click at [652, 295] on select "Choose an option... Pending Applied Excluded (Questions) Excluded (Expired) Exc…" at bounding box center [688, 300] width 129 height 25
click at [624, 288] on select "Choose an option... Pending Applied Excluded (Questions) Excluded (Expired) Exc…" at bounding box center [688, 300] width 129 height 25
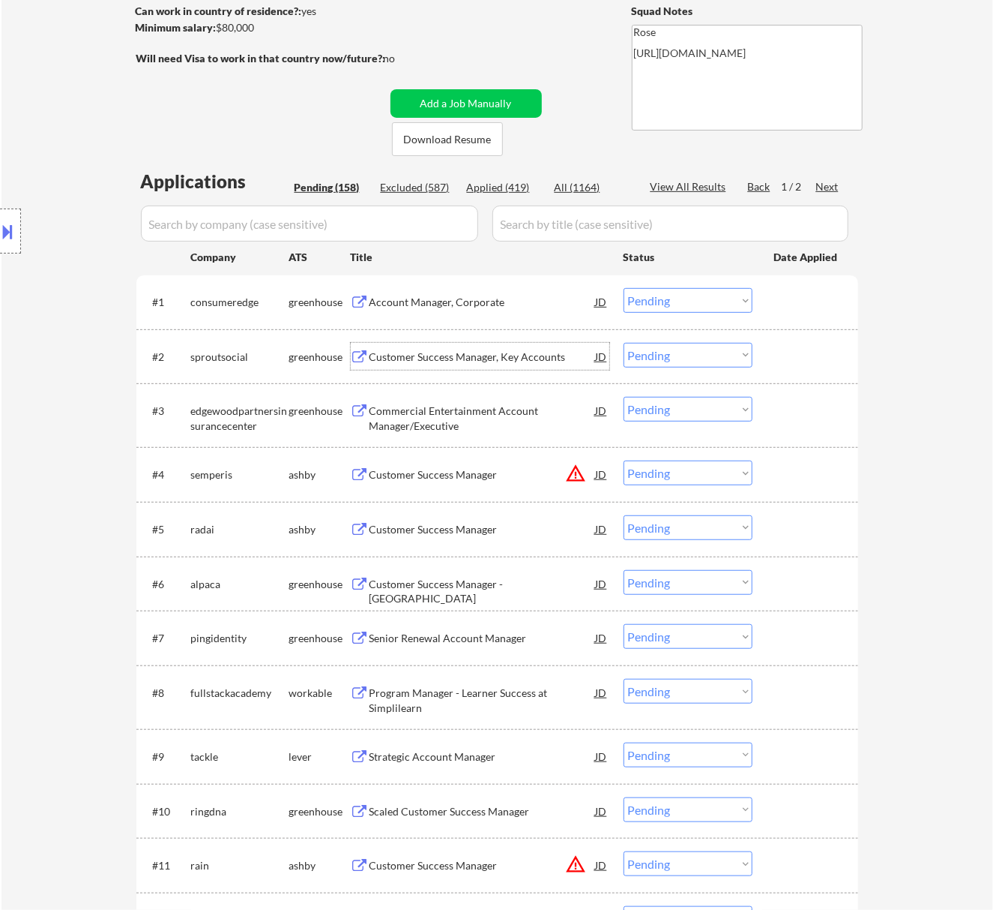
click at [454, 351] on div "Customer Success Manager, Key Accounts" at bounding box center [483, 356] width 226 height 15
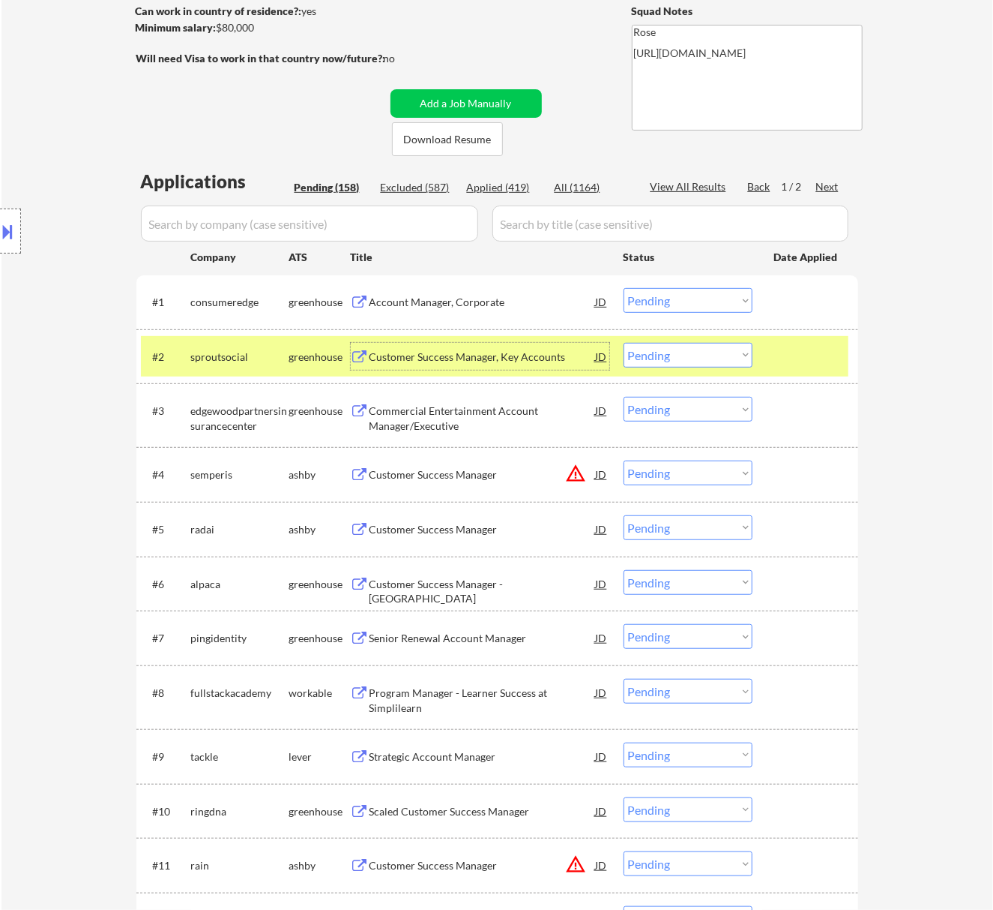
click at [702, 300] on select "Choose an option... Pending Applied Excluded (Questions) Excluded (Expired) Exc…" at bounding box center [688, 300] width 129 height 25
click at [624, 288] on select "Choose an option... Pending Applied Excluded (Questions) Excluded (Expired) Exc…" at bounding box center [688, 300] width 129 height 25
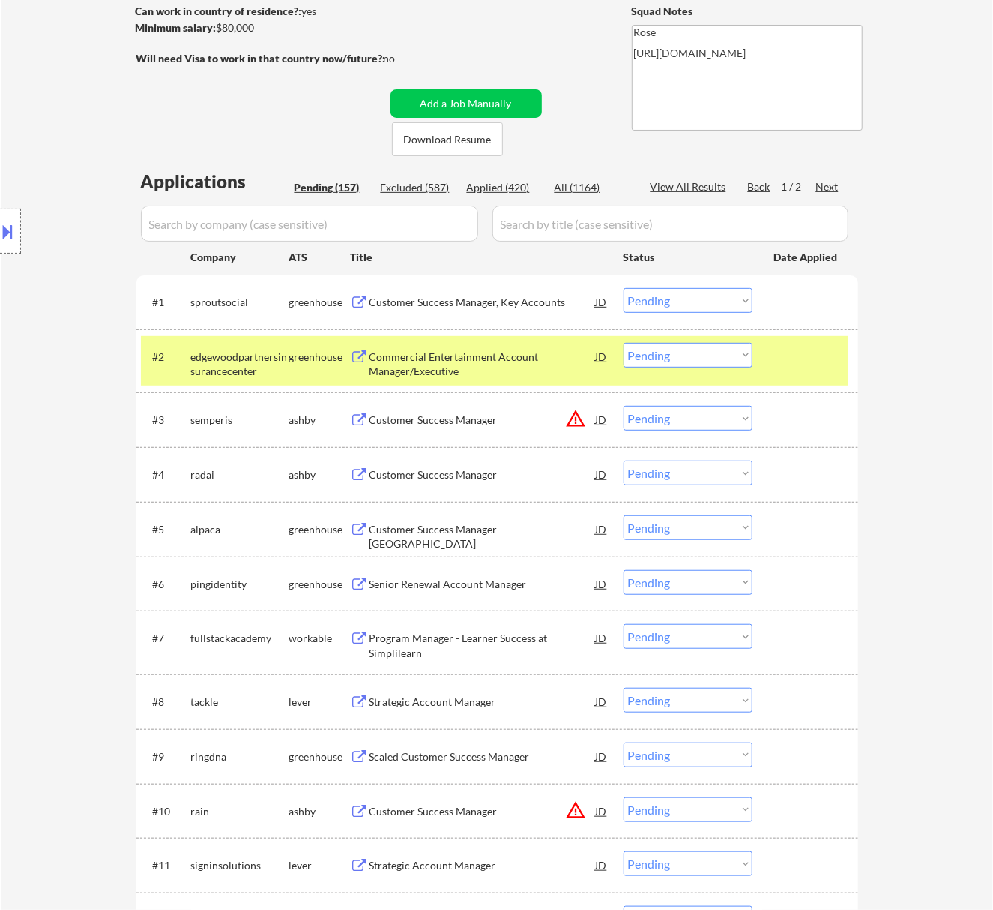
click at [784, 354] on div at bounding box center [808, 356] width 66 height 27
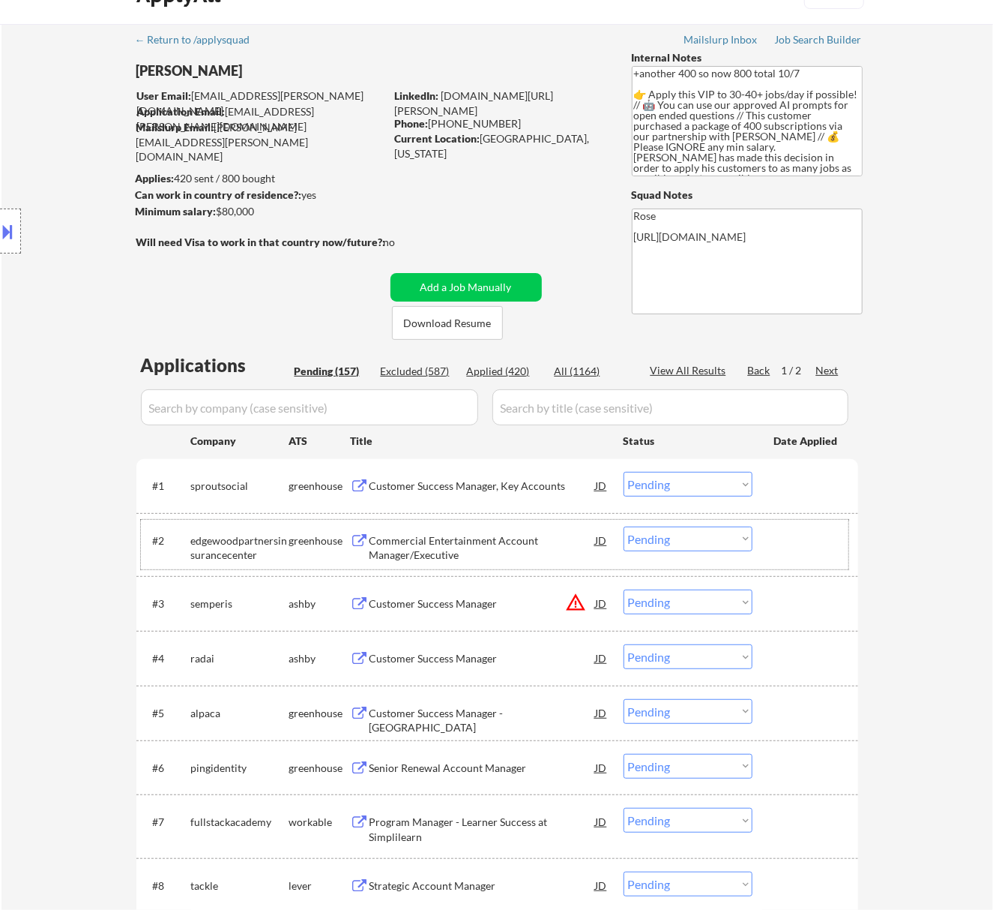
scroll to position [0, 0]
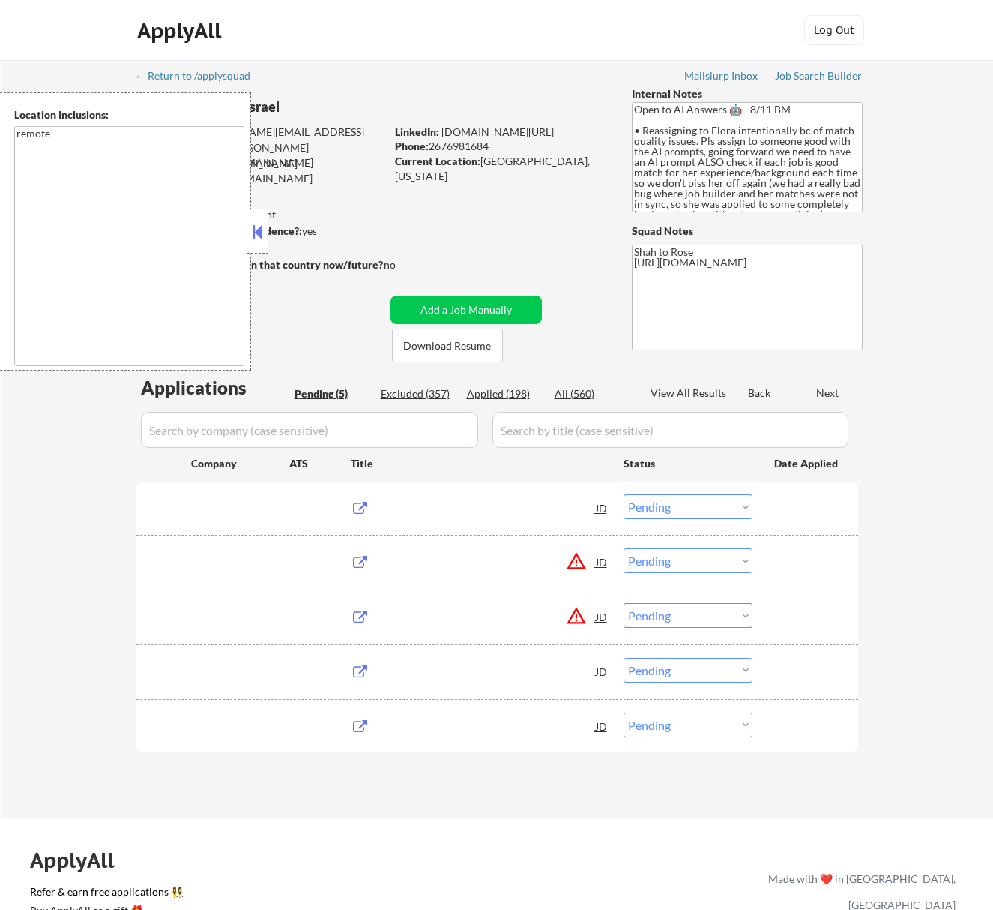
select select ""pending""
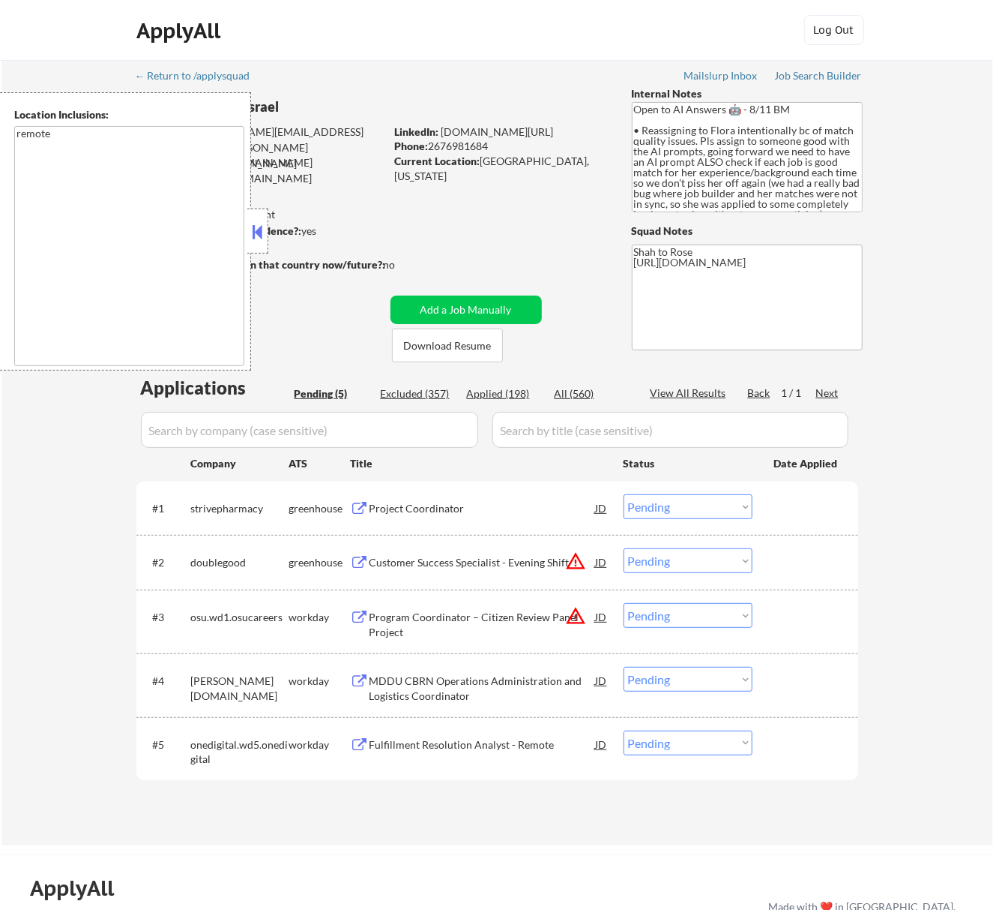
click at [259, 234] on button at bounding box center [257, 231] width 16 height 22
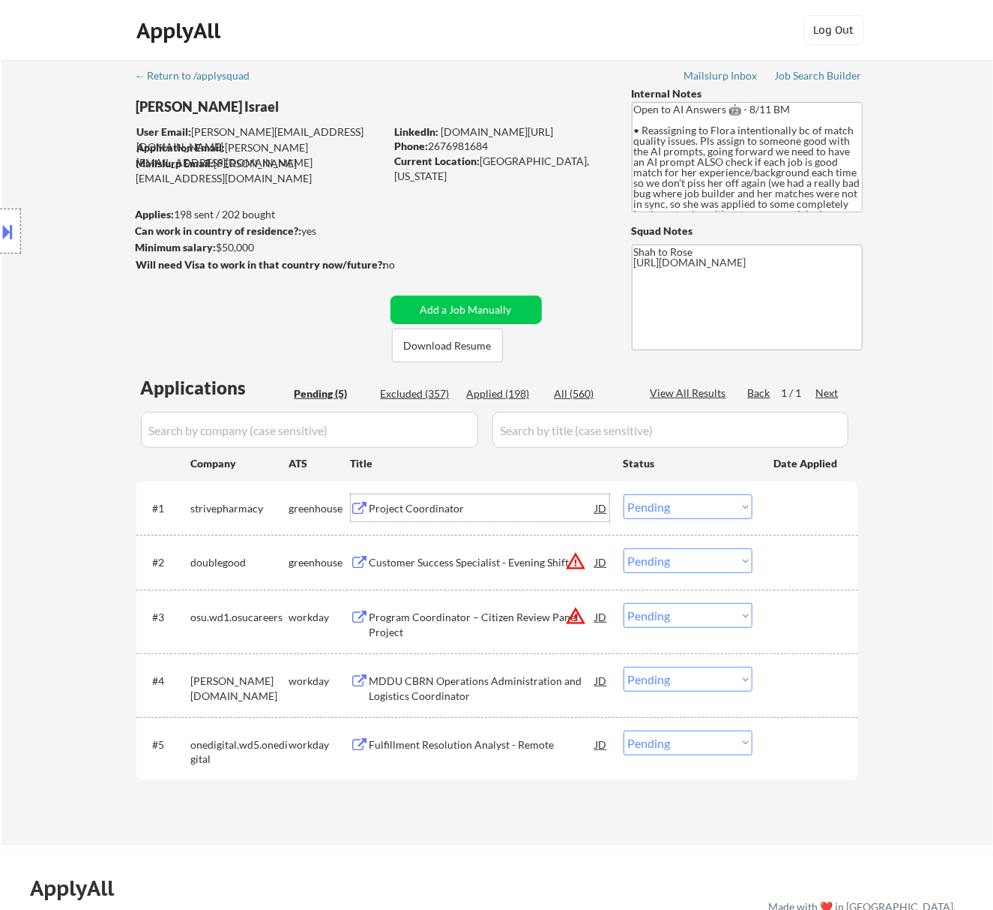
click at [523, 511] on div "Project Coordinator" at bounding box center [483, 508] width 226 height 15
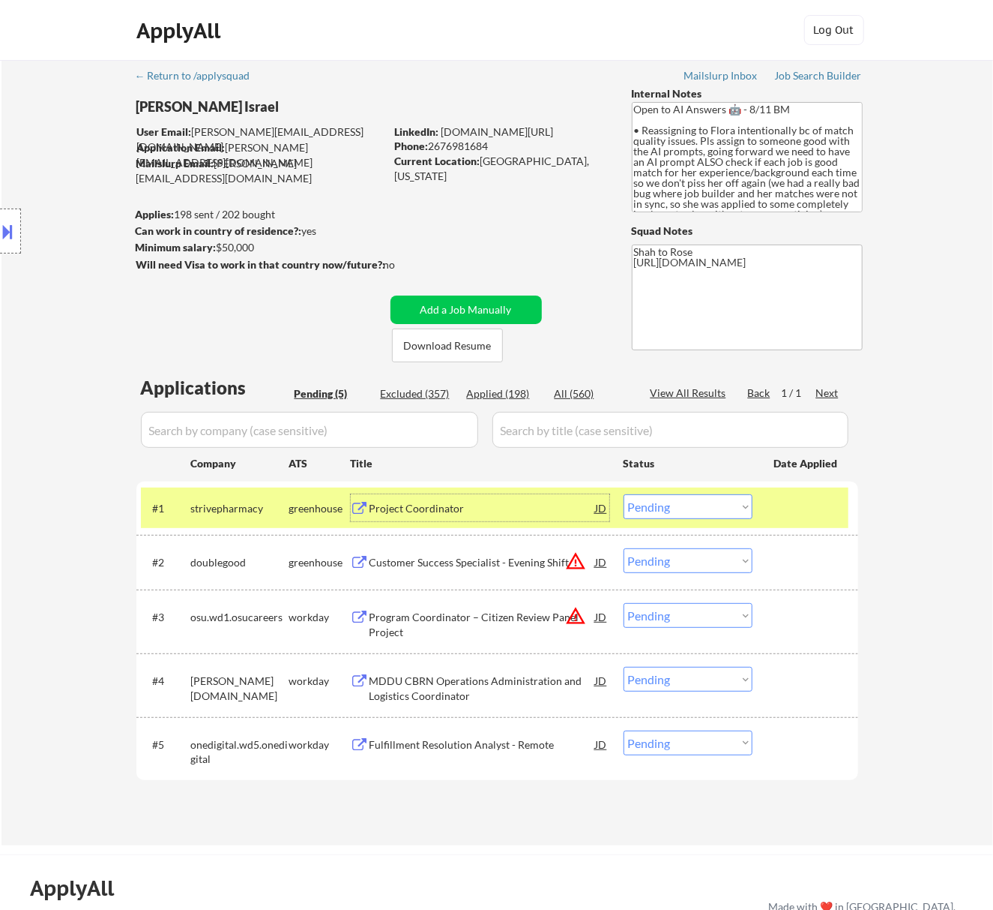
click at [501, 568] on div "Customer Success Specialist - Evening Shift" at bounding box center [483, 562] width 226 height 15
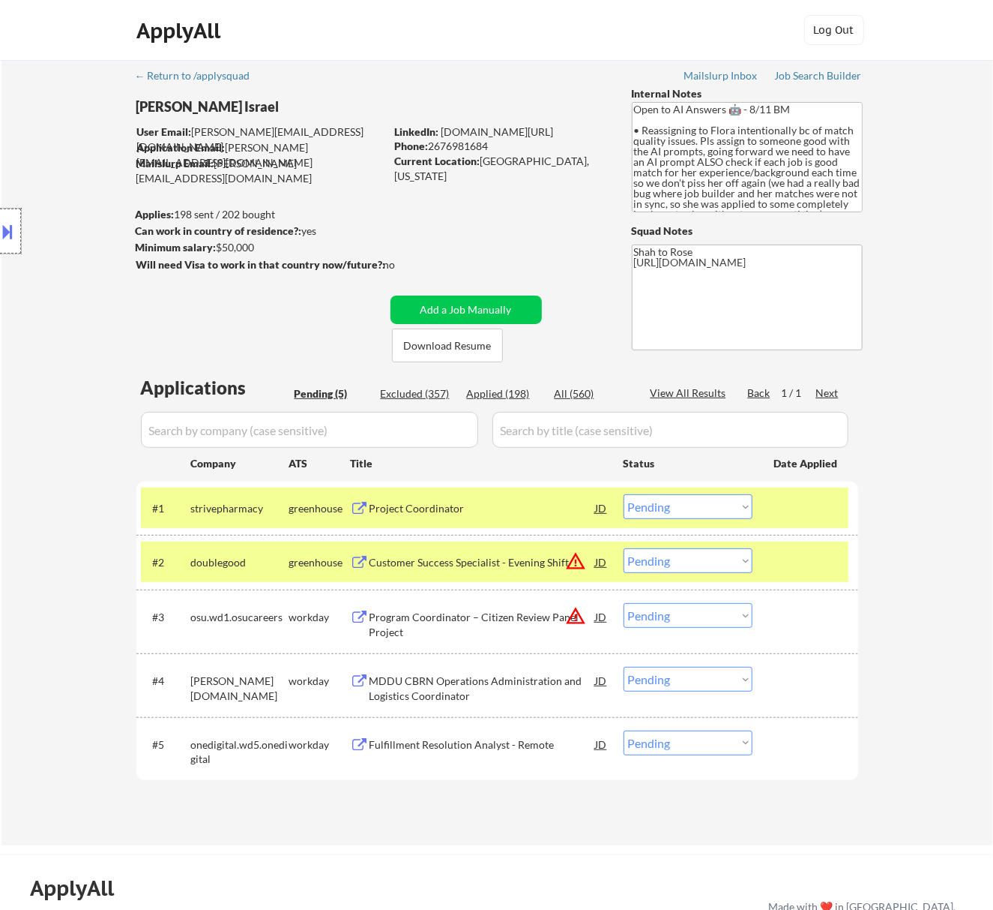
drag, startPoint x: 16, startPoint y: 225, endPoint x: 10, endPoint y: 232, distance: 9.6
click at [16, 225] on div at bounding box center [10, 230] width 21 height 45
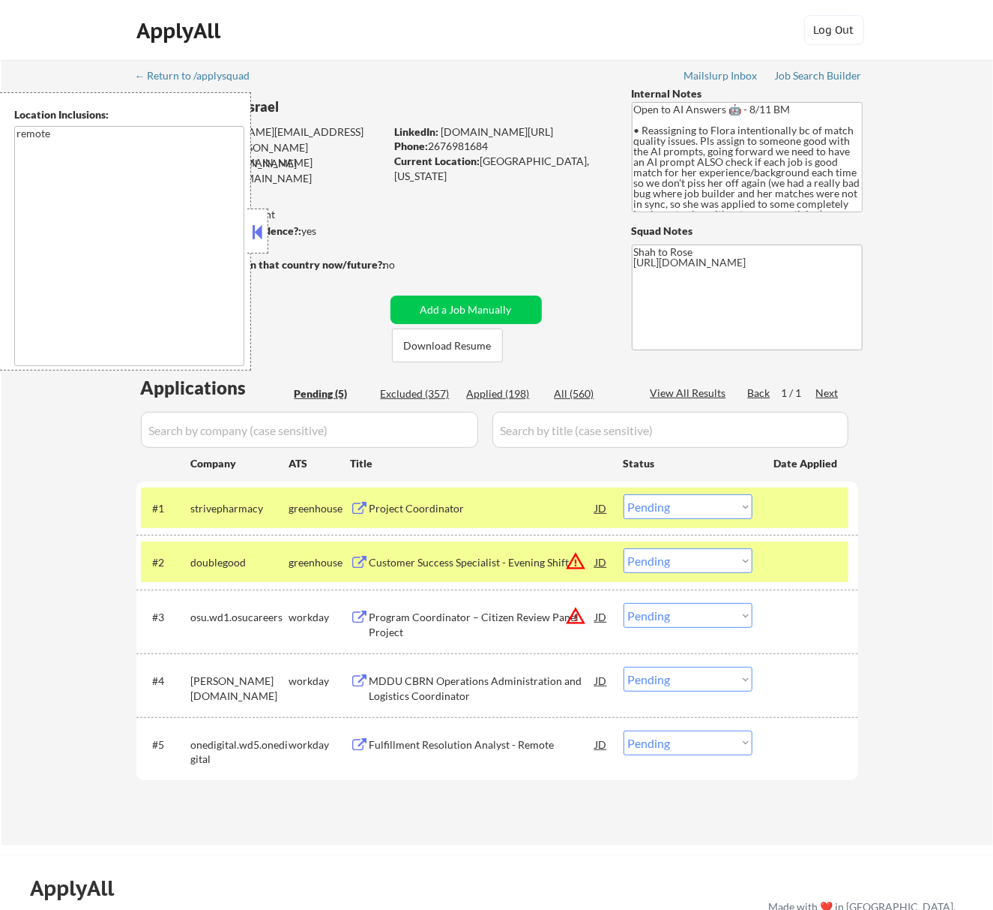
click at [262, 229] on button at bounding box center [257, 231] width 16 height 22
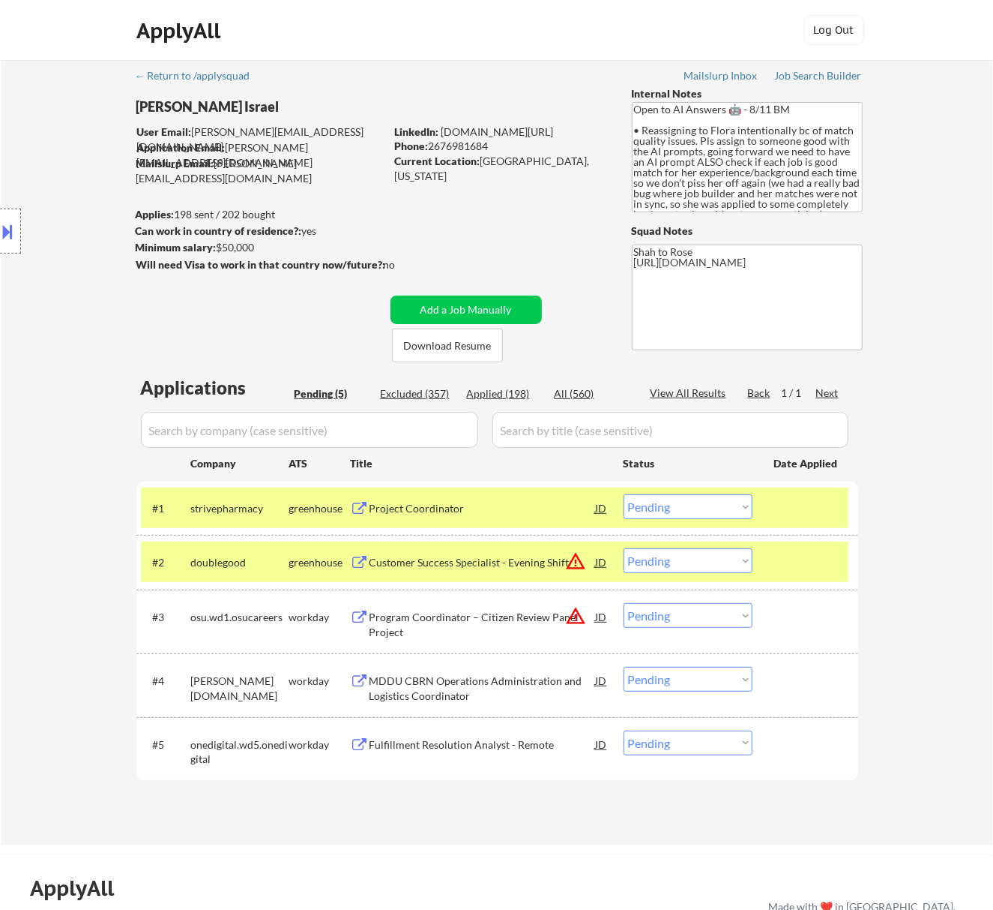
drag, startPoint x: 496, startPoint y: 142, endPoint x: 430, endPoint y: 147, distance: 65.4
click at [430, 147] on div "Phone: [PHONE_NUMBER]" at bounding box center [501, 146] width 212 height 15
copy div "2676981684"
click at [724, 502] on select "Choose an option... Pending Applied Excluded (Questions) Excluded (Expired) Exc…" at bounding box center [688, 506] width 129 height 25
click at [624, 494] on select "Choose an option... Pending Applied Excluded (Questions) Excluded (Expired) Exc…" at bounding box center [688, 506] width 129 height 25
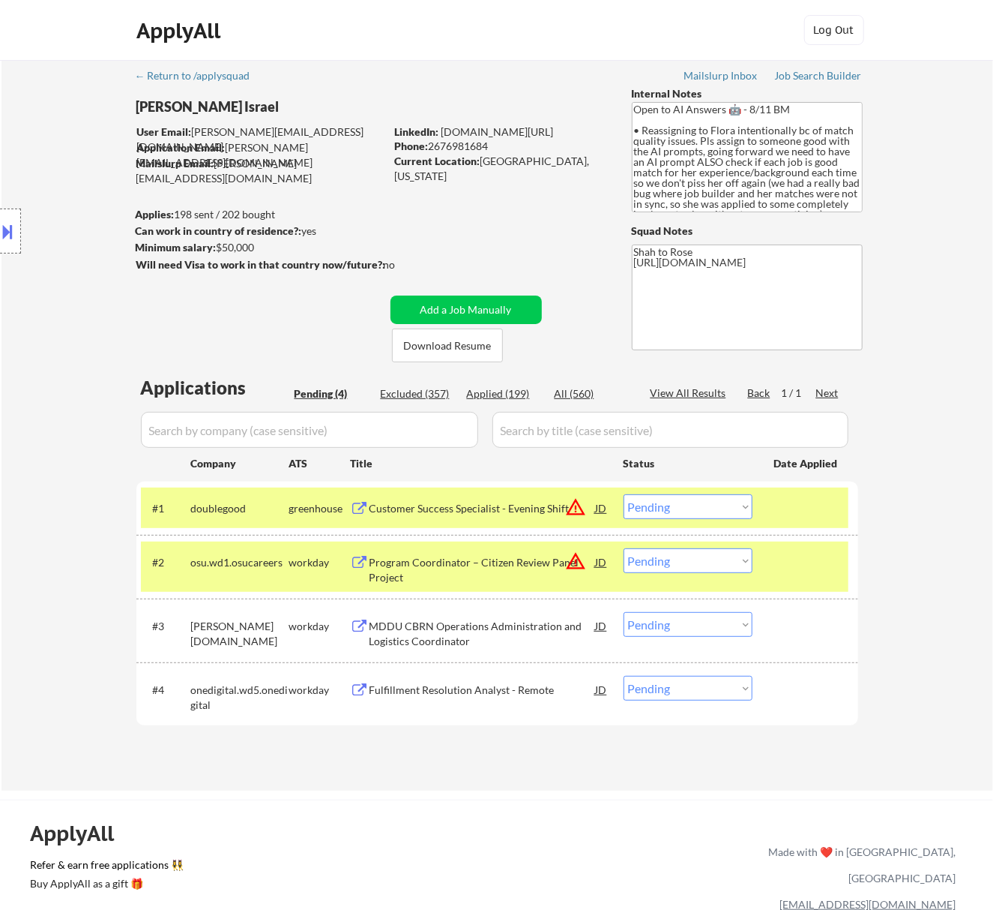
click at [513, 558] on div "Program Coordinator – Citizen Review Panel Project" at bounding box center [483, 569] width 226 height 29
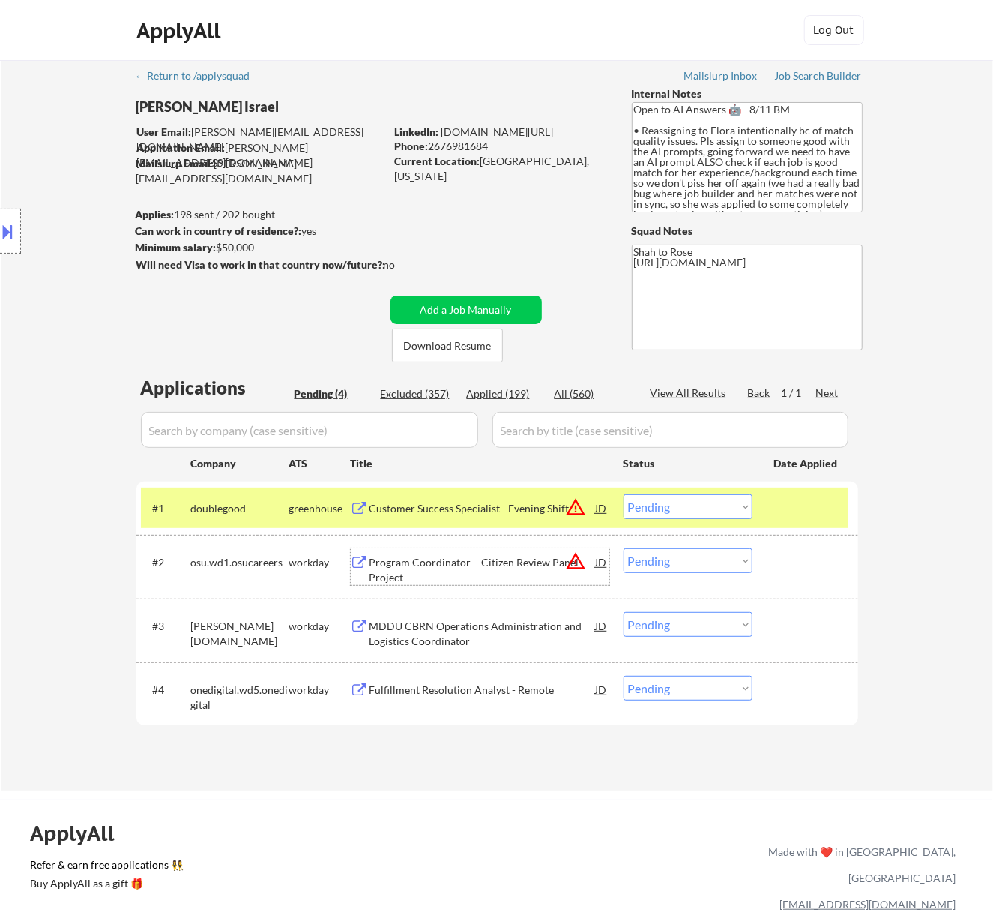
drag, startPoint x: 718, startPoint y: 508, endPoint x: 721, endPoint y: 517, distance: 9.1
click at [718, 508] on select "Choose an option... Pending Applied Excluded (Questions) Excluded (Expired) Exc…" at bounding box center [688, 506] width 129 height 25
click at [624, 494] on select "Choose an option... Pending Applied Excluded (Questions) Excluded (Expired) Exc…" at bounding box center [688, 506] width 129 height 25
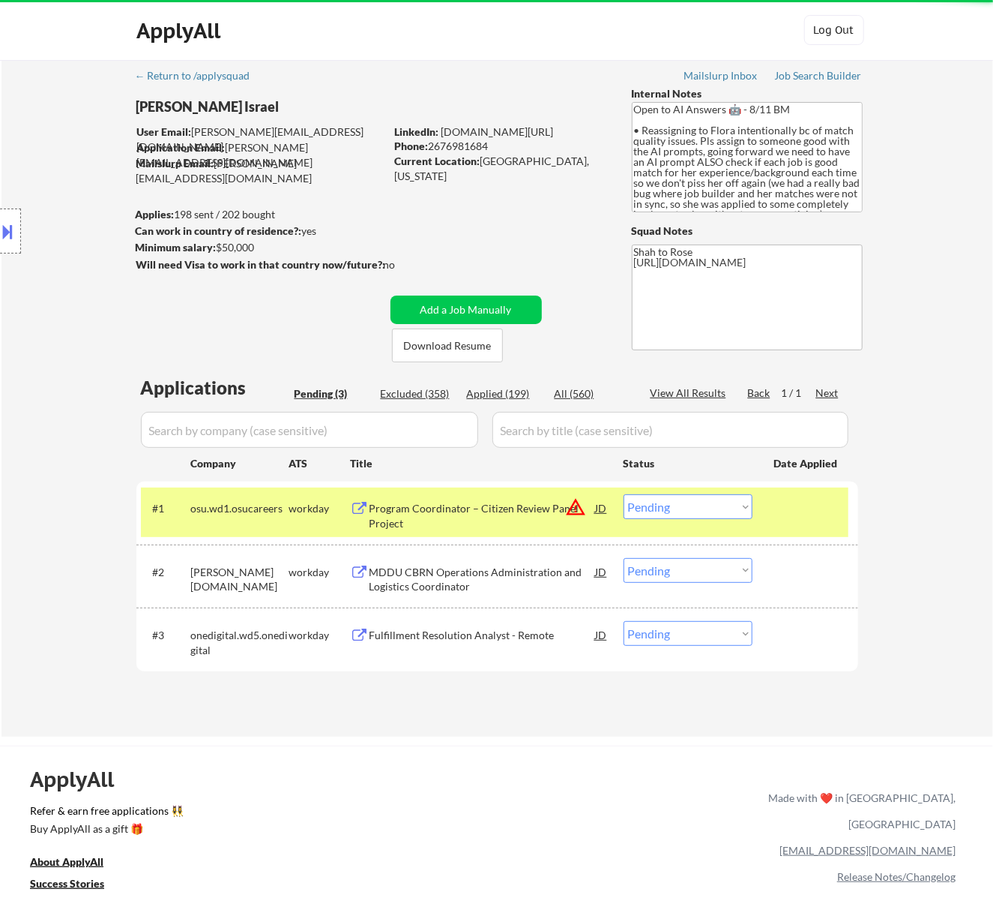
click at [489, 568] on div "MDDU CBRN Operations Administration and Logistics Coordinator" at bounding box center [483, 579] width 226 height 29
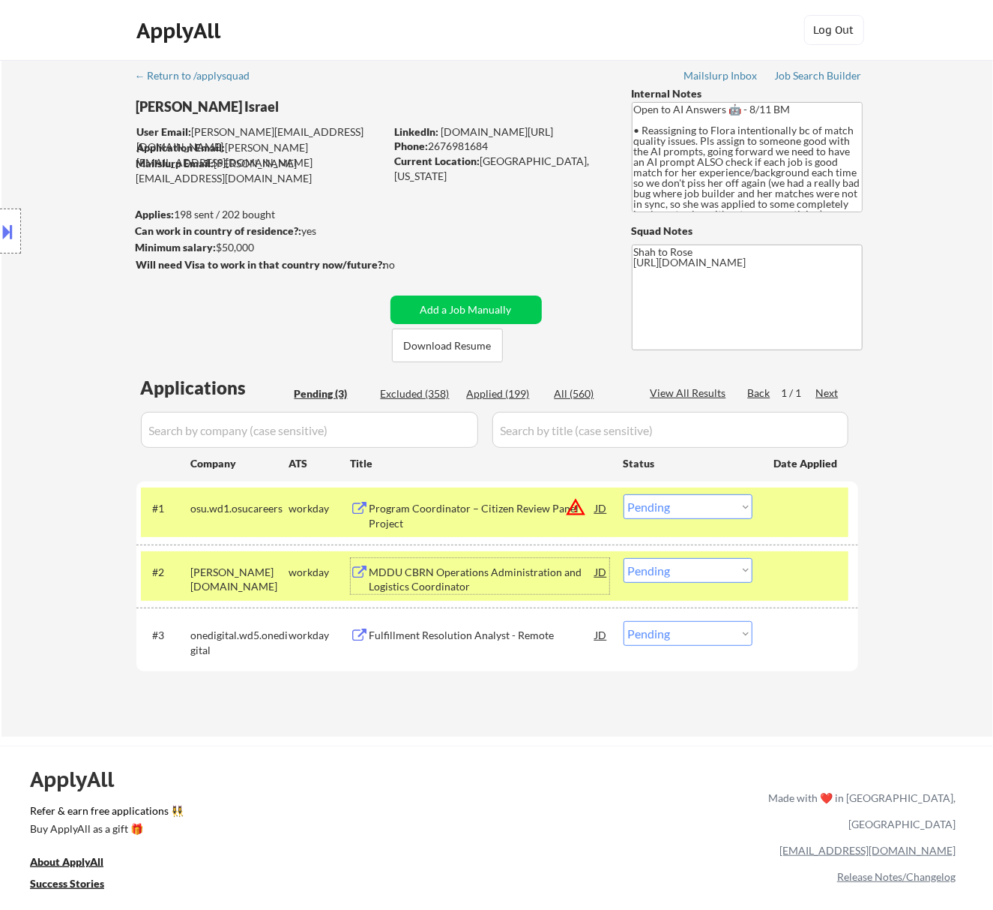
click at [715, 508] on select "Choose an option... Pending Applied Excluded (Questions) Excluded (Expired) Exc…" at bounding box center [688, 506] width 129 height 25
click at [624, 494] on select "Choose an option... Pending Applied Excluded (Questions) Excluded (Expired) Exc…" at bounding box center [688, 506] width 129 height 25
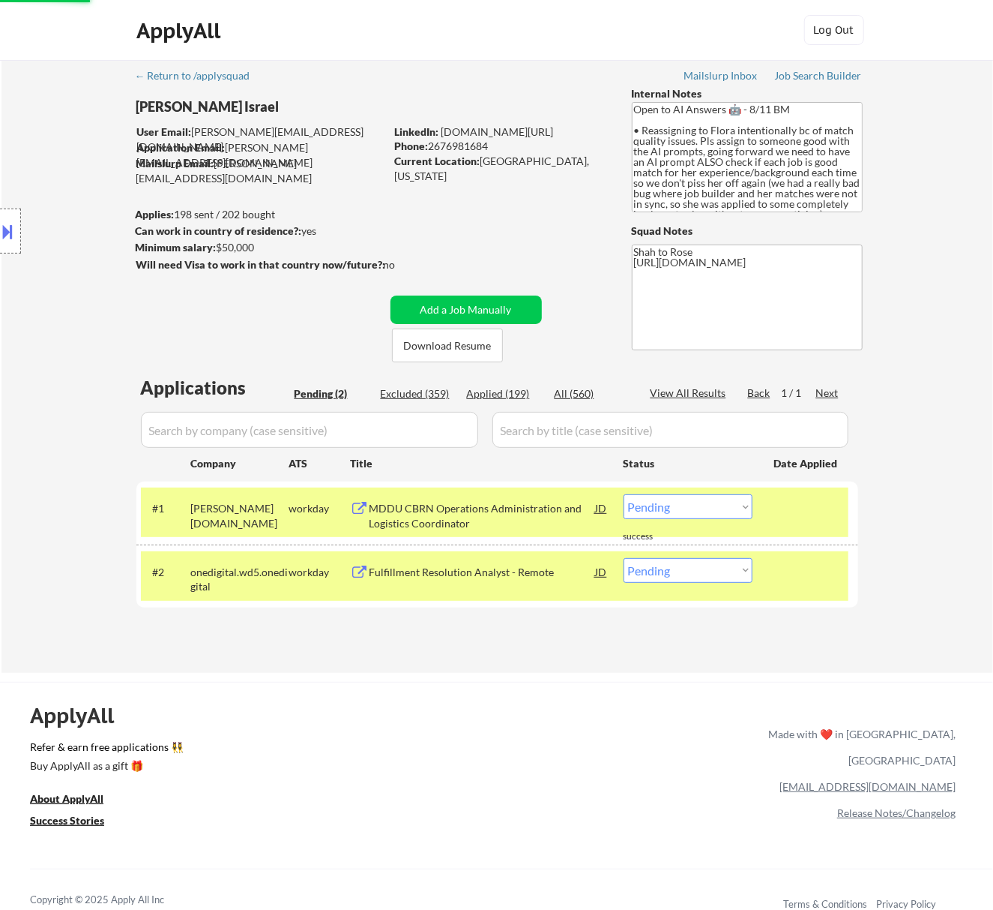
click at [502, 570] on div "Fulfillment Resolution Analyst - Remote" at bounding box center [483, 572] width 226 height 15
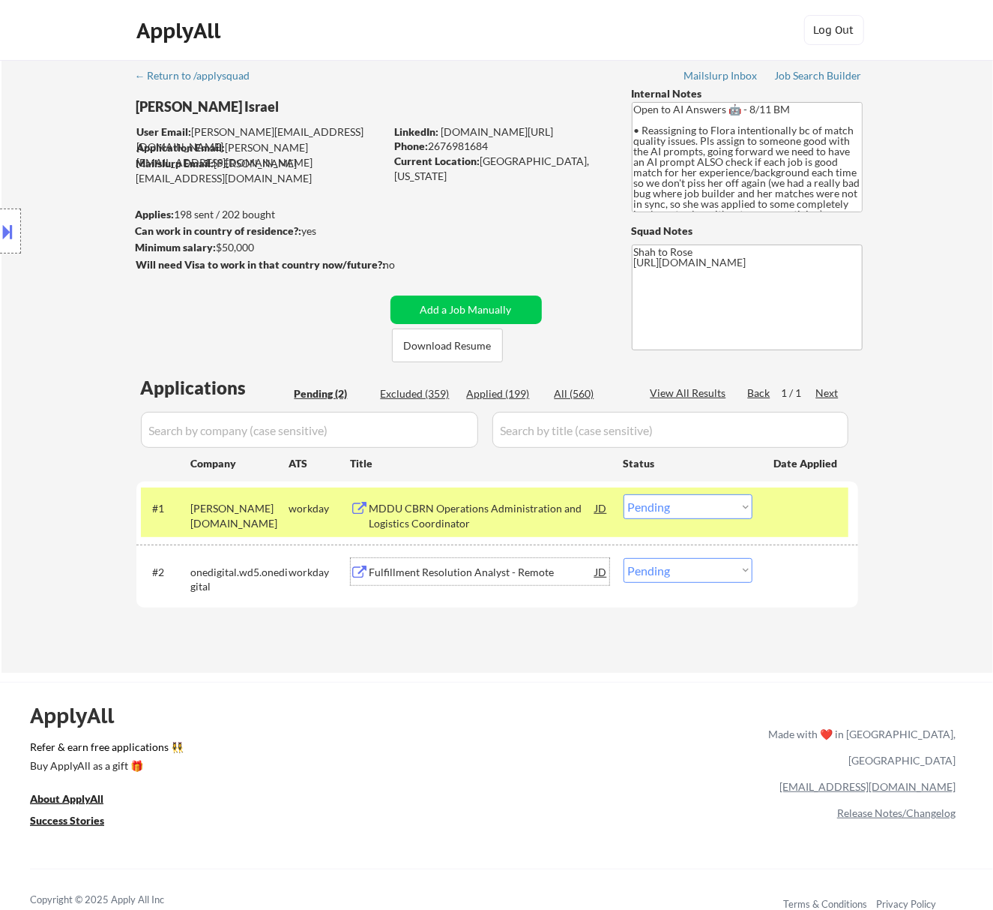
click at [714, 498] on select "Choose an option... Pending Applied Excluded (Questions) Excluded (Expired) Exc…" at bounding box center [688, 506] width 129 height 25
click at [684, 502] on select "Choose an option... Pending Applied Excluded (Questions) Excluded (Expired) Exc…" at bounding box center [688, 506] width 129 height 25
click at [624, 494] on select "Choose an option... Pending Applied Excluded (Questions) Excluded (Expired) Exc…" at bounding box center [688, 506] width 129 height 25
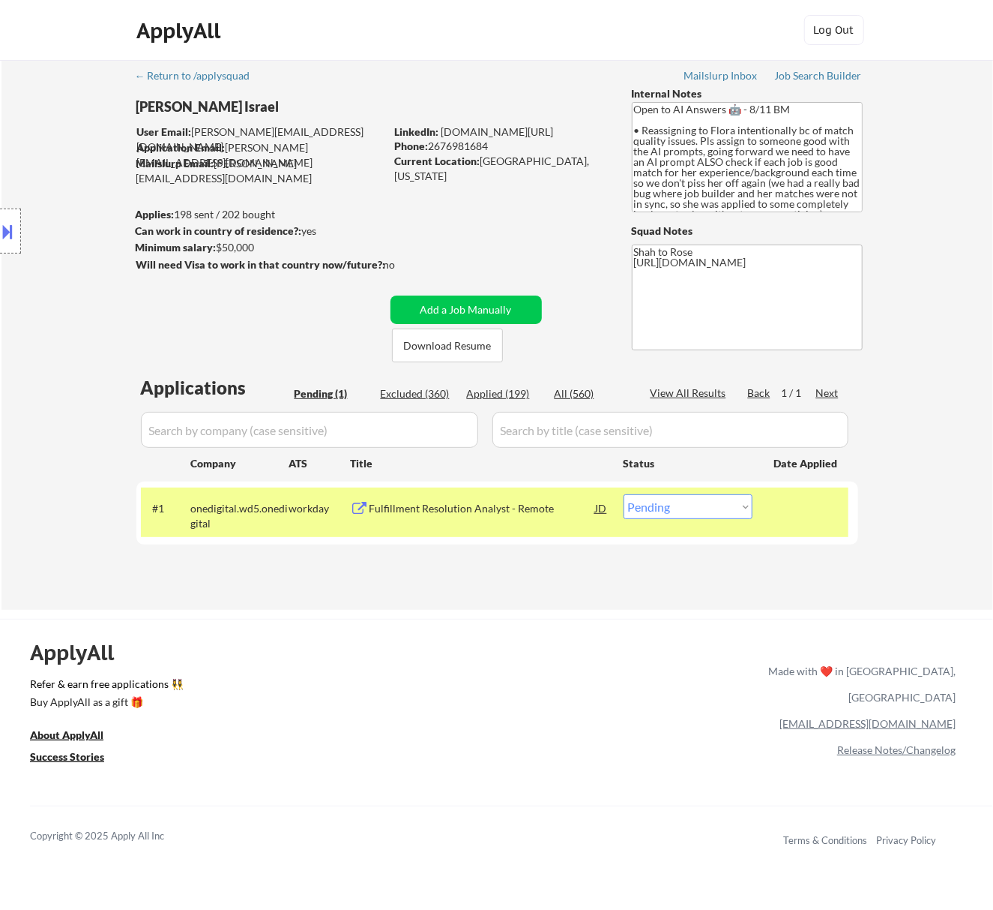
click at [696, 508] on select "Choose an option... Pending Applied Excluded (Questions) Excluded (Expired) Exc…" at bounding box center [688, 506] width 129 height 25
select select ""excluded__salary_""
click at [624, 494] on select "Choose an option... Pending Applied Excluded (Questions) Excluded (Expired) Exc…" at bounding box center [688, 506] width 129 height 25
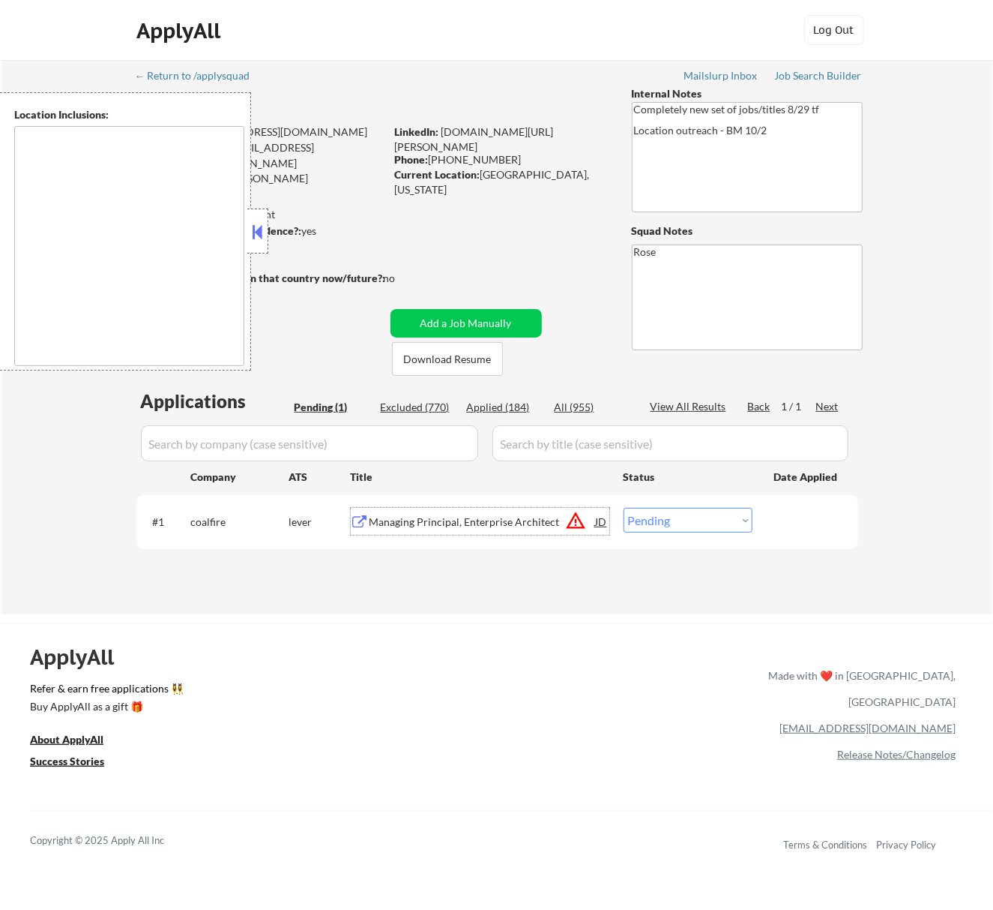
click at [523, 514] on div "Managing Principal, Enterprise Architect" at bounding box center [483, 521] width 226 height 15
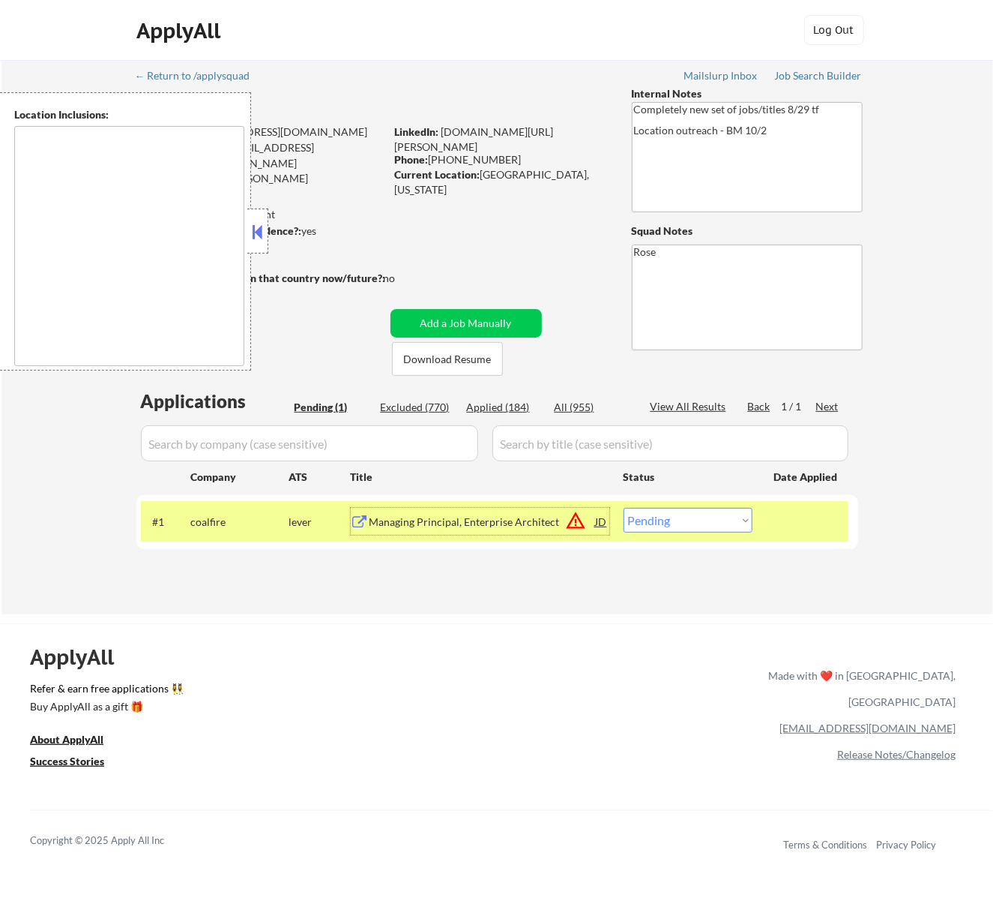
click at [730, 511] on select "Choose an option... Pending Applied Excluded (Questions) Excluded (Expired) Exc…" at bounding box center [688, 520] width 129 height 25
select select ""excluded__bad_match_""
click at [624, 508] on select "Choose an option... Pending Applied Excluded (Questions) Excluded (Expired) Exc…" at bounding box center [688, 520] width 129 height 25
click at [264, 223] on button at bounding box center [257, 231] width 16 height 22
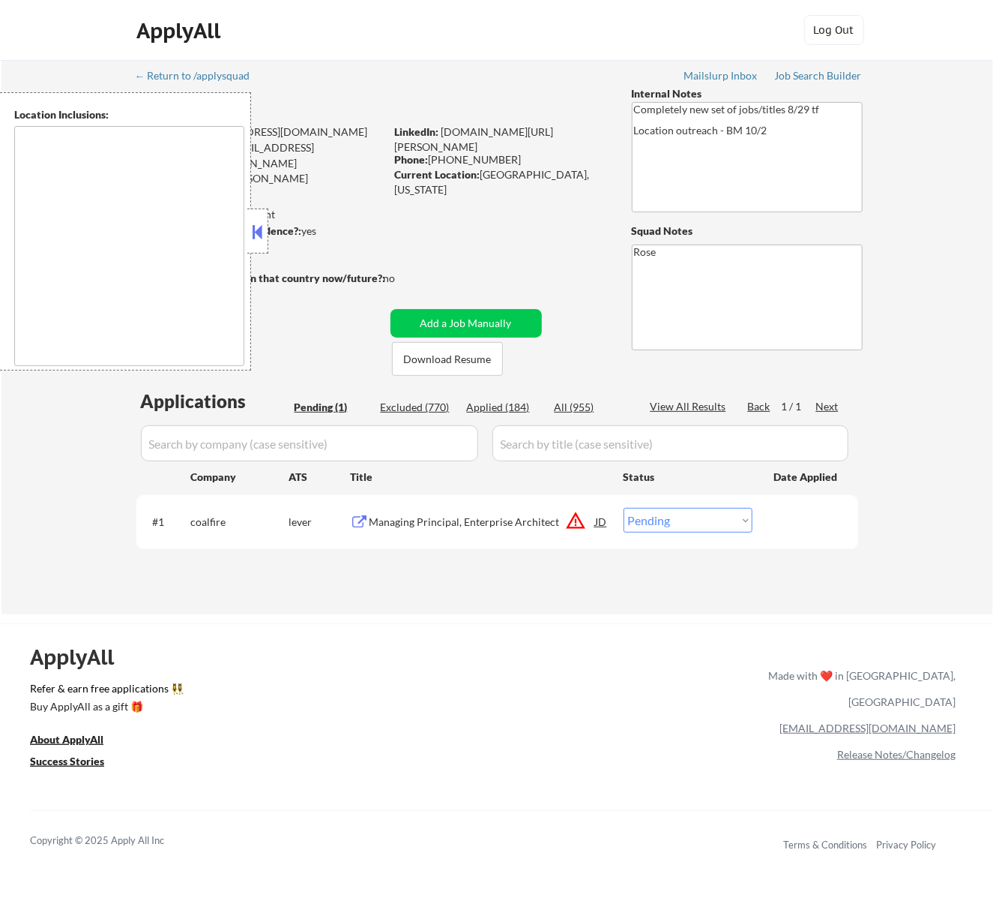
click at [715, 516] on select "Choose an option... Pending Applied Excluded (Questions) Excluded (Expired) Exc…" at bounding box center [688, 520] width 129 height 25
select select ""excluded__bad_match_""
click at [624, 508] on select "Choose an option... Pending Applied Excluded (Questions) Excluded (Expired) Exc…" at bounding box center [688, 520] width 129 height 25
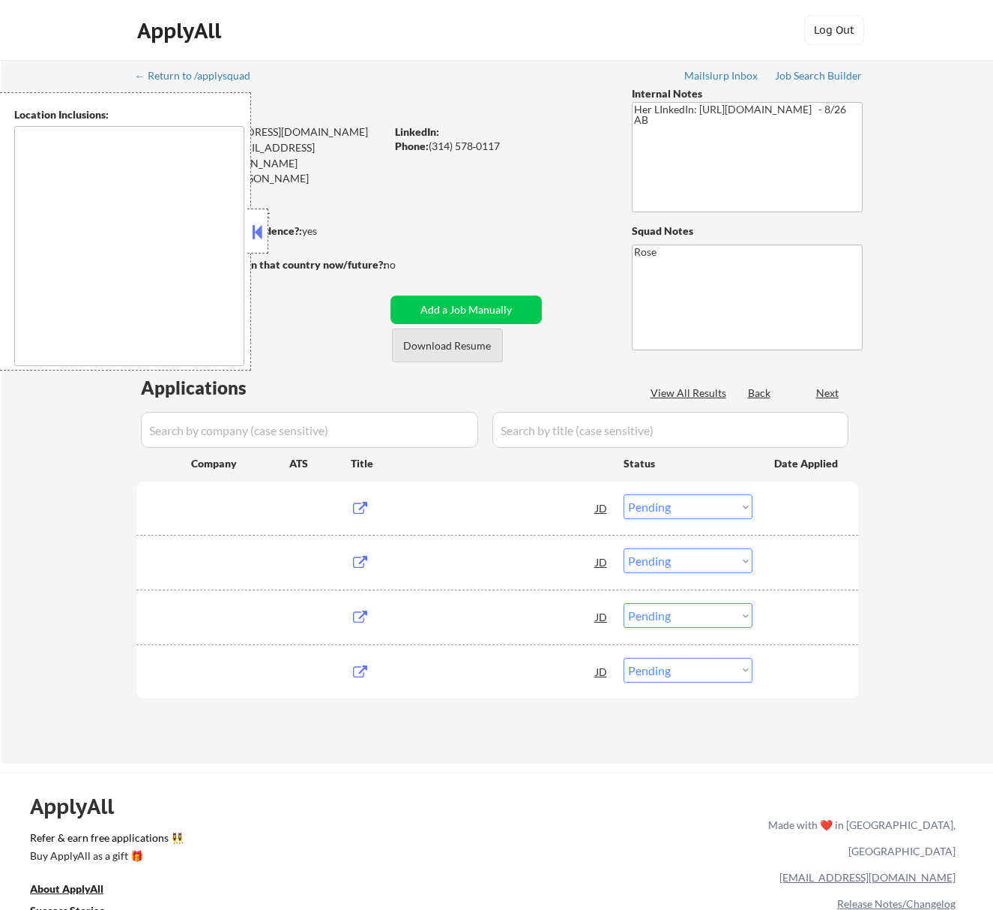
select select ""pending""
type textarea "[GEOGRAPHIC_DATA][PERSON_NAME], [GEOGRAPHIC_DATA][PERSON_NAME][GEOGRAPHIC_DATA]…"
